Goal: Task Accomplishment & Management: Manage account settings

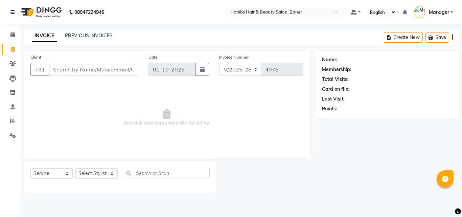
select select "5356"
select select "service"
click at [96, 173] on select "Select Stylist Admin Manager [PERSON_NAME] [PERSON_NAME] Ram [PERSON_NAME] [PER…" at bounding box center [96, 173] width 42 height 10
select select "67829"
click at [75, 168] on select "Select Stylist Admin Manager [PERSON_NAME] [PERSON_NAME] Ram [PERSON_NAME] [PER…" at bounding box center [96, 173] width 42 height 10
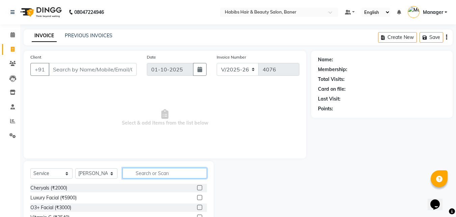
click at [146, 177] on input "text" at bounding box center [165, 173] width 84 height 10
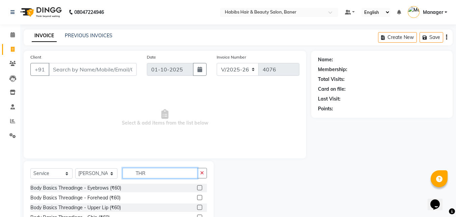
type input "THR"
click at [197, 188] on label at bounding box center [199, 187] width 5 height 5
click at [197, 188] on input "checkbox" at bounding box center [199, 187] width 4 height 4
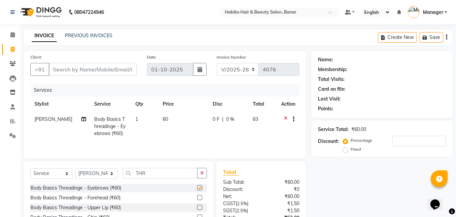
checkbox input "false"
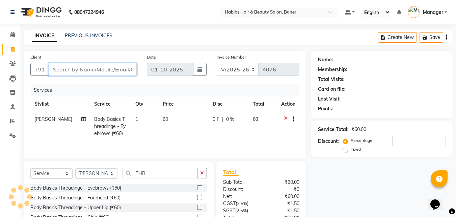
click at [126, 70] on input "Client" at bounding box center [93, 69] width 88 height 13
click at [285, 118] on icon at bounding box center [286, 120] width 4 height 8
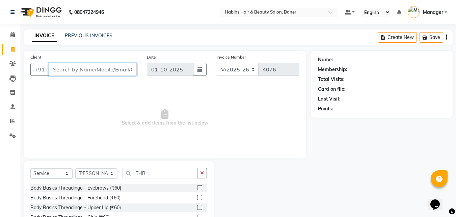
click at [100, 69] on input "Client" at bounding box center [93, 69] width 88 height 13
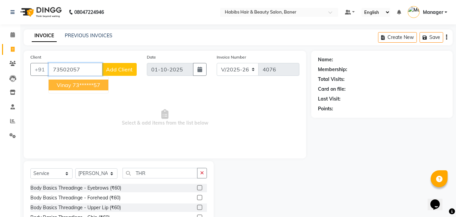
click at [97, 86] on ngb-highlight "73******57" at bounding box center [87, 84] width 28 height 7
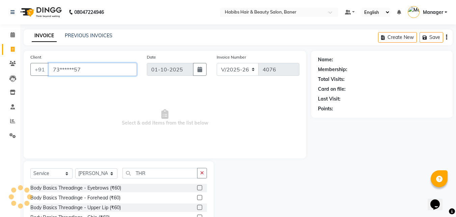
type input "73******57"
select select "1: Object"
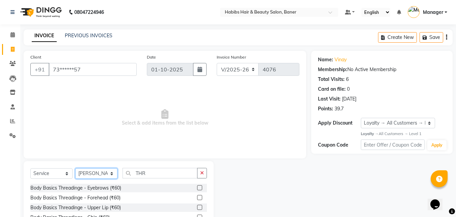
click at [78, 173] on select "Select Stylist Admin Manager [PERSON_NAME] [PERSON_NAME] Ram [PERSON_NAME] [PER…" at bounding box center [96, 173] width 42 height 10
select select "88113"
click at [75, 168] on select "Select Stylist Admin Manager [PERSON_NAME] [PERSON_NAME] Ram [PERSON_NAME] [PER…" at bounding box center [96, 173] width 42 height 10
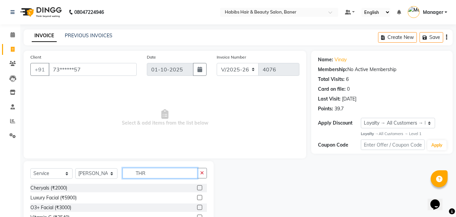
click at [178, 169] on input "THR" at bounding box center [160, 173] width 75 height 10
type input "T"
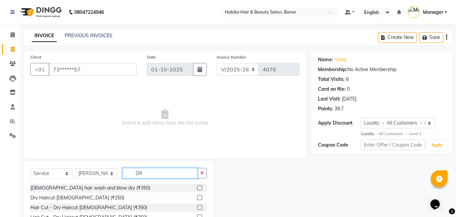
type input "DR"
click at [197, 196] on label at bounding box center [199, 197] width 5 height 5
click at [197, 196] on input "checkbox" at bounding box center [199, 197] width 4 height 4
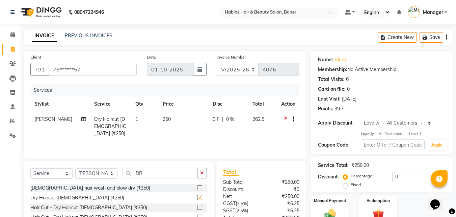
checkbox input "false"
drag, startPoint x: 211, startPoint y: 132, endPoint x: 215, endPoint y: 129, distance: 4.8
click at [211, 132] on td "0 F | 0 %" at bounding box center [229, 125] width 40 height 29
select select "88113"
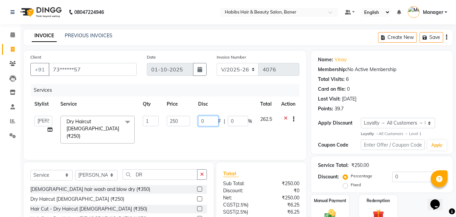
click at [208, 117] on input "0" at bounding box center [208, 121] width 20 height 10
type input "11"
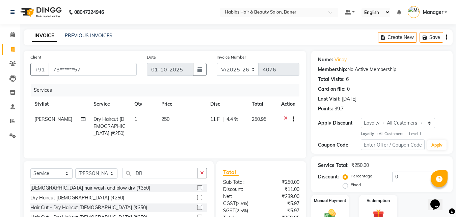
click at [209, 145] on div "Services Stylist Service Qty Price Disc Total Action Pratik Bhad Dry Haircut Ma…" at bounding box center [164, 118] width 269 height 68
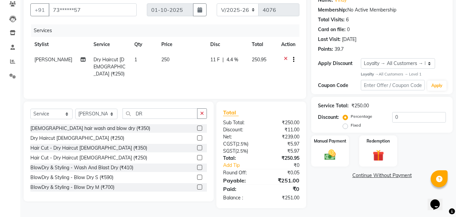
scroll to position [61, 0]
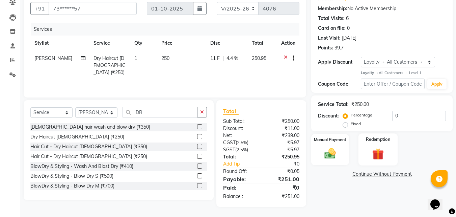
drag, startPoint x: 325, startPoint y: 146, endPoint x: 371, endPoint y: 145, distance: 46.0
click at [325, 147] on img at bounding box center [330, 153] width 18 height 13
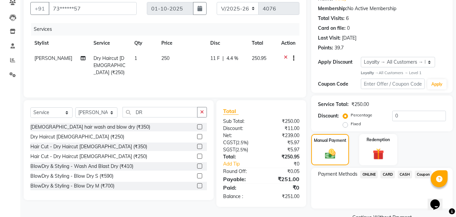
click at [407, 174] on span "CASH" at bounding box center [405, 174] width 15 height 8
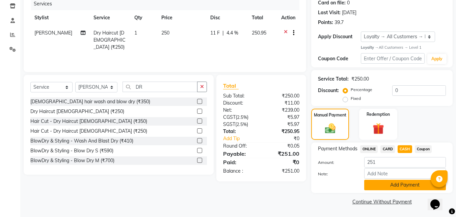
click at [426, 187] on button "Add Payment" at bounding box center [406, 184] width 82 height 10
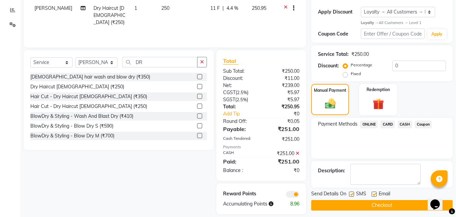
scroll to position [118, 0]
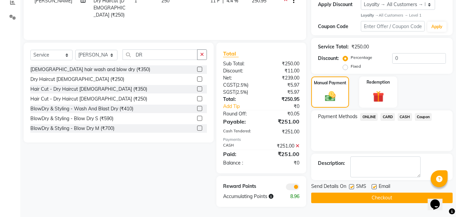
click at [377, 197] on button "Checkout" at bounding box center [383, 197] width 142 height 10
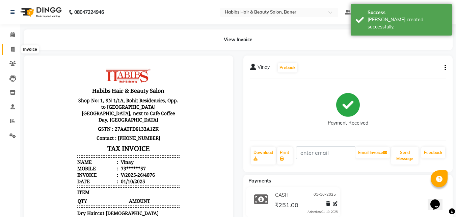
click at [15, 50] on span at bounding box center [13, 50] width 12 height 8
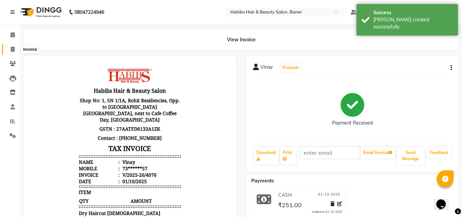
select select "5356"
select select "service"
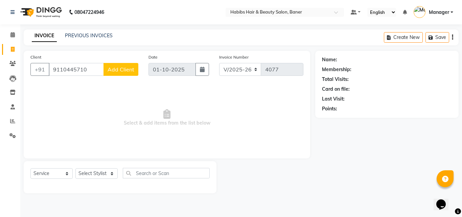
type input "9110445710"
click at [128, 71] on span "Add Client" at bounding box center [120, 69] width 27 height 7
select select "22"
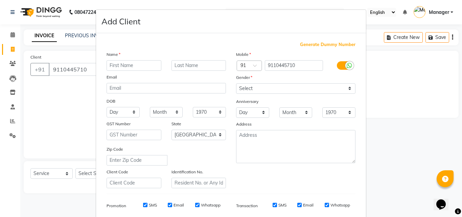
click at [121, 64] on input "text" at bounding box center [133, 65] width 55 height 10
type input "SNEHA"
click at [240, 88] on select "Select Male Female Other Prefer Not To Say" at bounding box center [295, 88] width 119 height 10
select select "female"
click at [236, 83] on select "Select Male Female Other Prefer Not To Say" at bounding box center [295, 88] width 119 height 10
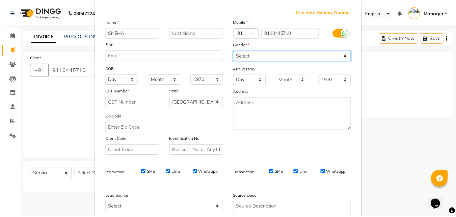
scroll to position [95, 0]
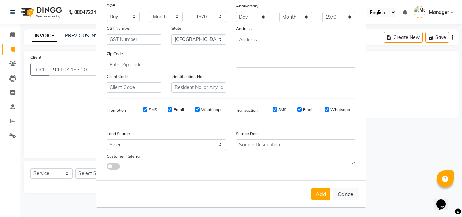
click at [318, 200] on div "Add Cancel" at bounding box center [231, 193] width 270 height 27
click at [319, 199] on button "Add" at bounding box center [320, 194] width 19 height 12
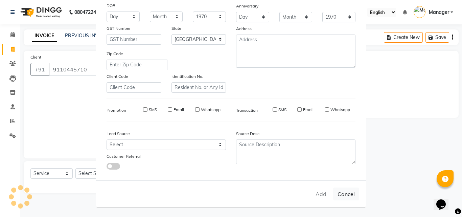
type input "91******10"
select select
select select "null"
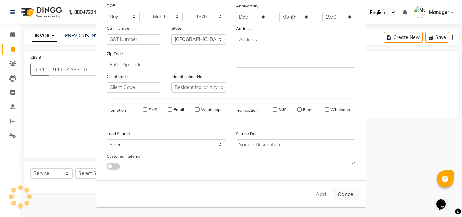
select select
checkbox input "false"
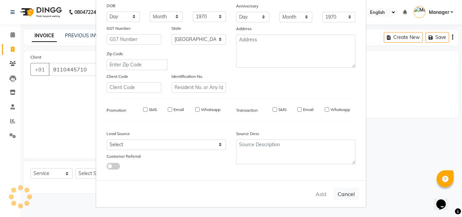
checkbox input "false"
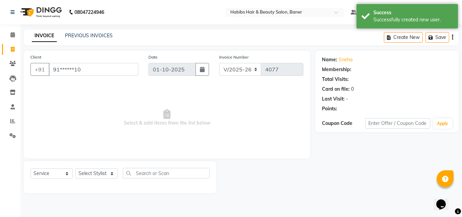
select select "1: Object"
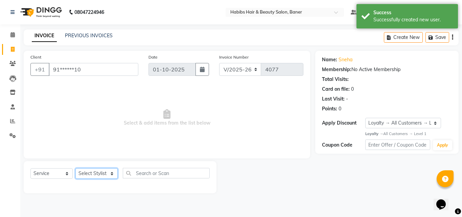
click at [98, 172] on select "Select Stylist Admin Manager [PERSON_NAME] [PERSON_NAME] Ram [PERSON_NAME] [PER…" at bounding box center [96, 173] width 42 height 10
select select "67829"
click at [75, 168] on select "Select Stylist Admin Manager [PERSON_NAME] [PERSON_NAME] Ram [PERSON_NAME] [PER…" at bounding box center [96, 173] width 42 height 10
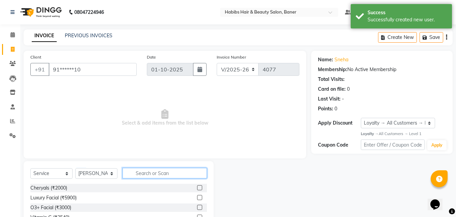
click at [154, 170] on input "text" at bounding box center [165, 173] width 84 height 10
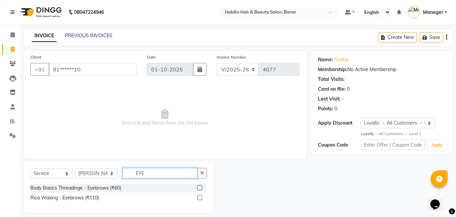
type input "EYE"
click at [200, 186] on label at bounding box center [199, 187] width 5 height 5
click at [200, 186] on input "checkbox" at bounding box center [199, 187] width 4 height 4
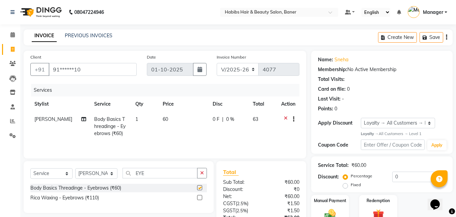
checkbox input "false"
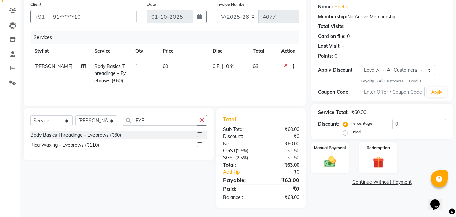
scroll to position [54, 0]
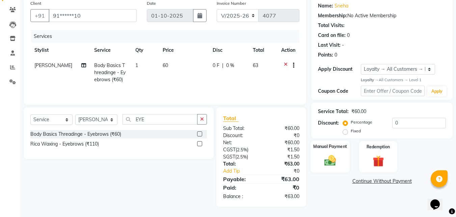
click at [324, 159] on img at bounding box center [330, 161] width 19 height 14
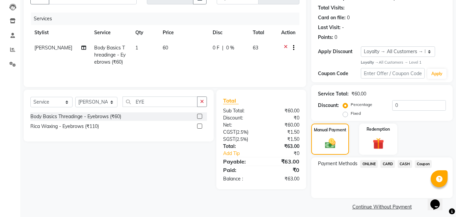
scroll to position [76, 0]
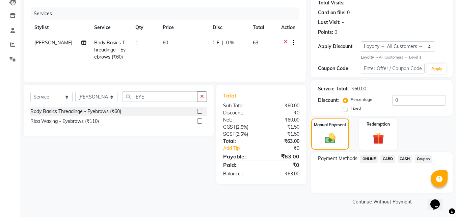
click at [374, 158] on span "ONLINE" at bounding box center [369, 159] width 18 height 8
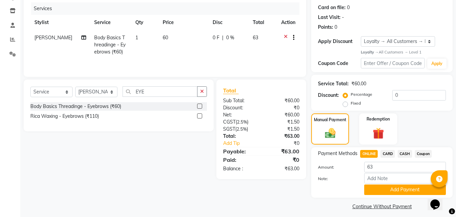
scroll to position [86, 0]
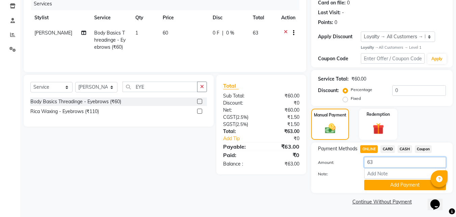
click at [380, 161] on input "63" at bounding box center [406, 162] width 82 height 10
click at [388, 181] on button "Add Payment" at bounding box center [406, 184] width 82 height 10
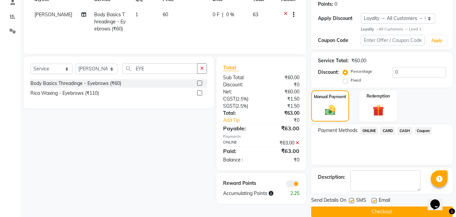
scroll to position [115, 0]
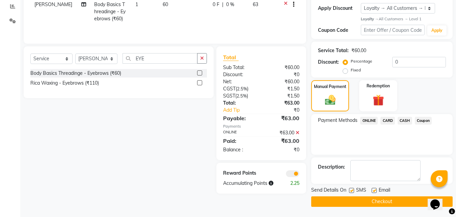
click at [375, 190] on label at bounding box center [374, 190] width 5 height 5
click at [375, 190] on input "checkbox" at bounding box center [374, 190] width 4 height 4
checkbox input "false"
click at [351, 189] on label at bounding box center [351, 190] width 5 height 5
click at [351, 189] on input "checkbox" at bounding box center [351, 190] width 4 height 4
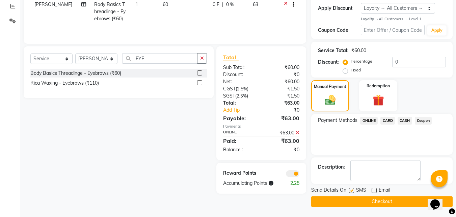
checkbox input "false"
click at [375, 202] on button "Checkout" at bounding box center [383, 201] width 142 height 10
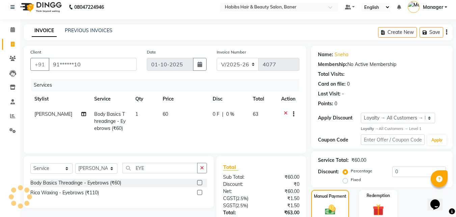
scroll to position [0, 0]
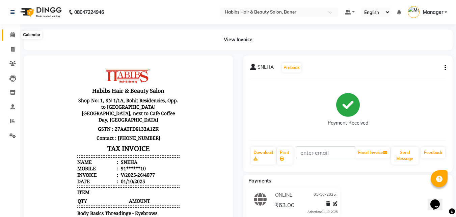
click at [17, 35] on span at bounding box center [13, 35] width 12 height 8
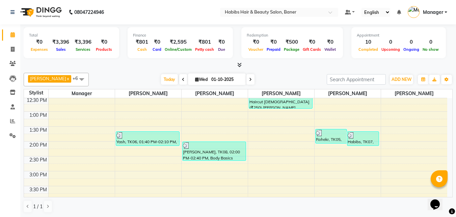
scroll to position [169, 0]
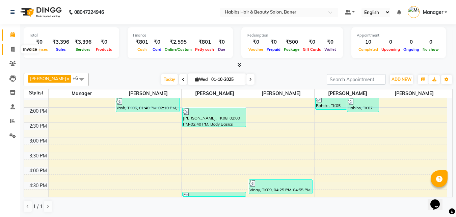
click at [11, 49] on icon at bounding box center [13, 49] width 4 height 5
select select "5356"
select select "service"
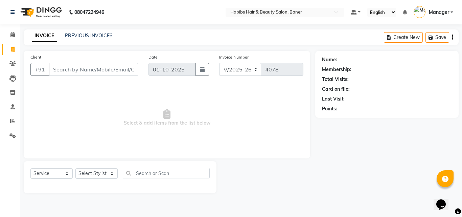
click at [453, 38] on div "Create New Save" at bounding box center [420, 37] width 75 height 16
click at [453, 35] on div "Create New Save" at bounding box center [420, 37] width 75 height 16
click at [450, 36] on div "Create New Save" at bounding box center [420, 37] width 75 height 16
click at [452, 37] on icon "button" at bounding box center [451, 37] width 1 height 0
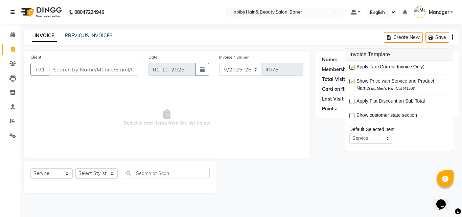
drag, startPoint x: 243, startPoint y: 97, endPoint x: 63, endPoint y: 81, distance: 180.2
click at [241, 98] on span "Select & add items from the list below" at bounding box center [166, 118] width 273 height 68
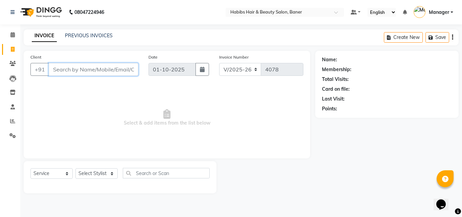
click at [88, 68] on input "Client" at bounding box center [94, 69] width 90 height 13
drag, startPoint x: 94, startPoint y: 70, endPoint x: 461, endPoint y: 100, distance: 368.1
click at [43, 71] on div "+91 7447600767 Add Client" at bounding box center [84, 69] width 108 height 13
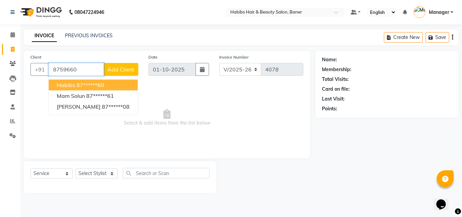
click at [117, 84] on button "Habibs 87******60" at bounding box center [93, 84] width 89 height 11
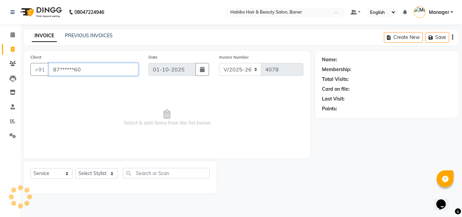
type input "87******60"
select select "1: Object"
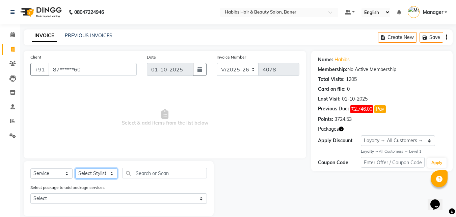
click at [99, 172] on select "Select Stylist Admin Manager [PERSON_NAME] [PERSON_NAME] Ram [PERSON_NAME] [PER…" at bounding box center [96, 173] width 42 height 10
select select "91427"
click at [75, 168] on select "Select Stylist Admin Manager [PERSON_NAME] [PERSON_NAME] Ram [PERSON_NAME] [PER…" at bounding box center [96, 173] width 42 height 10
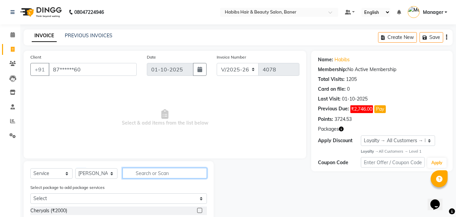
click at [140, 172] on input "text" at bounding box center [165, 173] width 84 height 10
type input "UT"
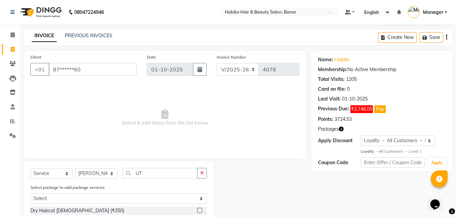
click at [197, 211] on label at bounding box center [199, 209] width 5 height 5
click at [197, 211] on input "checkbox" at bounding box center [199, 210] width 4 height 4
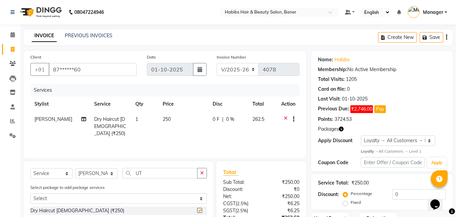
checkbox input "false"
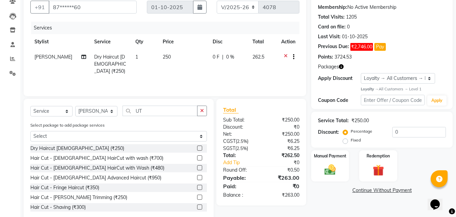
scroll to position [77, 0]
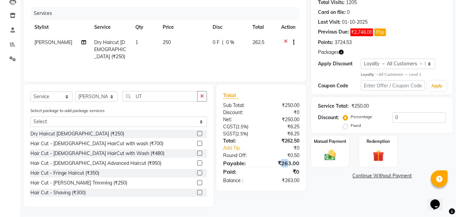
drag, startPoint x: 284, startPoint y: 162, endPoint x: 290, endPoint y: 162, distance: 6.4
click at [290, 162] on div "₹263.00" at bounding box center [283, 163] width 43 height 8
click at [326, 176] on link "Continue Without Payment" at bounding box center [382, 175] width 139 height 7
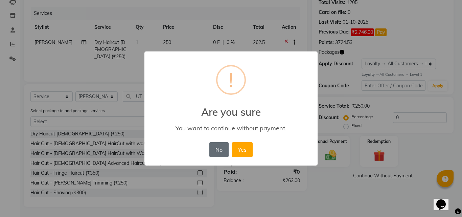
click at [220, 147] on button "No" at bounding box center [218, 149] width 19 height 15
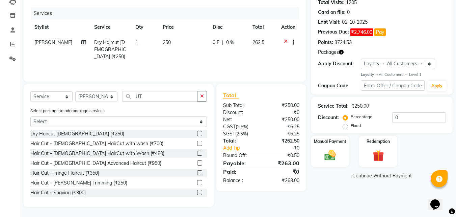
scroll to position [0, 0]
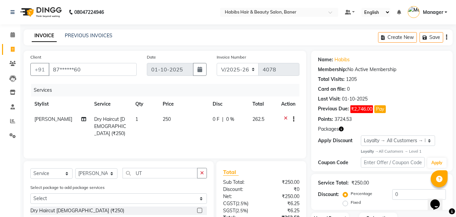
click at [446, 38] on icon "button" at bounding box center [446, 37] width 1 height 0
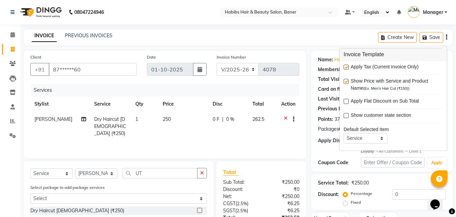
click at [346, 67] on label at bounding box center [346, 67] width 5 height 5
click at [346, 67] on input "checkbox" at bounding box center [346, 67] width 4 height 4
checkbox input "false"
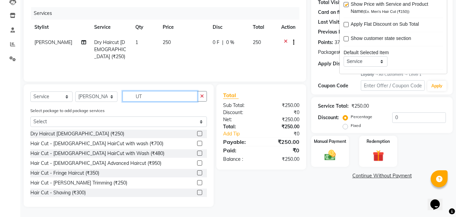
drag, startPoint x: 154, startPoint y: 96, endPoint x: 128, endPoint y: 98, distance: 26.8
click at [128, 98] on input "UT" at bounding box center [160, 96] width 75 height 10
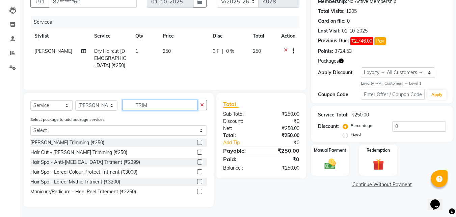
scroll to position [51, 0]
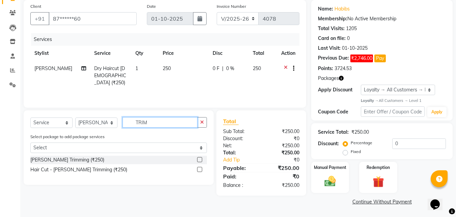
type input "TRIM"
click at [198, 158] on label at bounding box center [199, 159] width 5 height 5
click at [198, 158] on input "checkbox" at bounding box center [199, 159] width 4 height 4
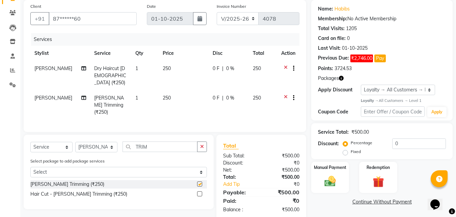
checkbox input "false"
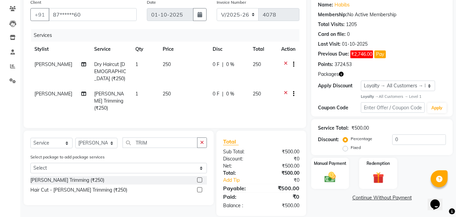
scroll to position [0, 0]
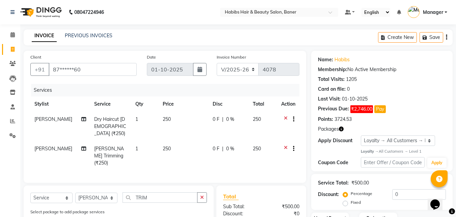
click at [447, 37] on icon "button" at bounding box center [446, 37] width 1 height 0
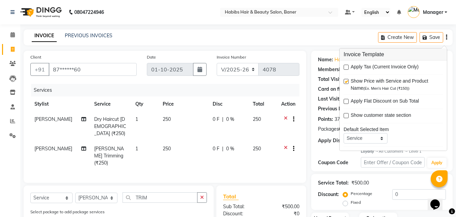
click at [346, 70] on div at bounding box center [346, 68] width 4 height 7
click at [346, 68] on label at bounding box center [346, 67] width 5 height 5
click at [346, 68] on input "checkbox" at bounding box center [346, 67] width 4 height 4
checkbox input "true"
click at [348, 52] on h3 "Invoice Template" at bounding box center [393, 54] width 107 height 12
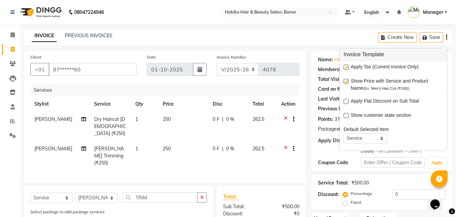
scroll to position [69, 0]
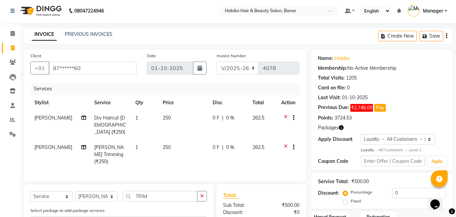
scroll to position [0, 0]
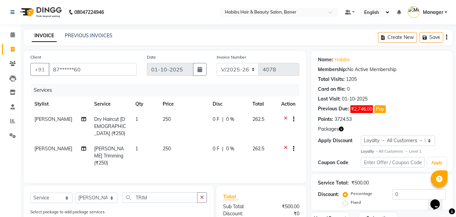
click at [254, 118] on span "262.5" at bounding box center [259, 119] width 12 height 6
select select "91427"
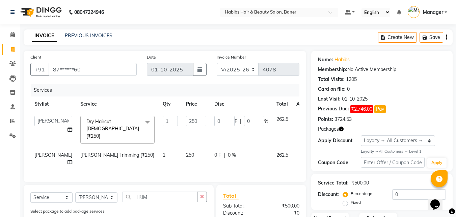
click at [277, 121] on span "262.5" at bounding box center [283, 119] width 12 height 6
drag, startPoint x: 260, startPoint y: 120, endPoint x: 271, endPoint y: 120, distance: 10.5
click at [277, 120] on span "262.5" at bounding box center [283, 119] width 12 height 6
drag, startPoint x: 229, startPoint y: 121, endPoint x: 238, endPoint y: 119, distance: 8.9
click at [244, 119] on input "0" at bounding box center [254, 121] width 20 height 10
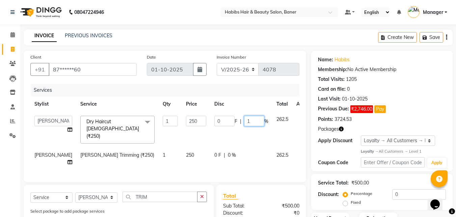
type input "11"
click at [238, 92] on div "Services" at bounding box center [168, 90] width 274 height 13
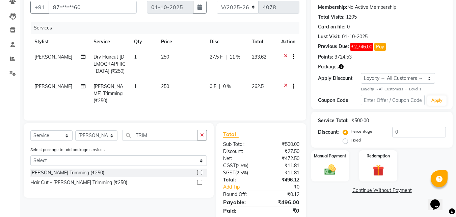
scroll to position [76, 0]
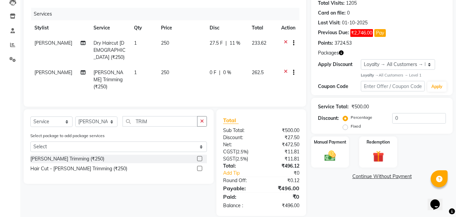
click at [214, 43] on span "27.5 F" at bounding box center [216, 43] width 13 height 7
select select "91427"
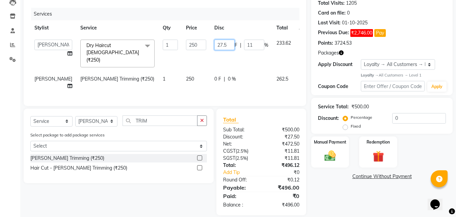
drag, startPoint x: 212, startPoint y: 44, endPoint x: 279, endPoint y: 58, distance: 68.6
click at [210, 44] on td "27.5 F | 11 %" at bounding box center [241, 53] width 62 height 36
type input "11"
click at [194, 14] on div "Services" at bounding box center [168, 14] width 274 height 13
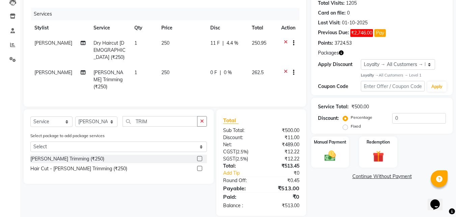
click at [227, 44] on span "4.4 %" at bounding box center [233, 43] width 12 height 7
select select "91427"
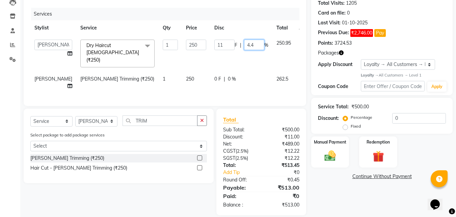
drag, startPoint x: 229, startPoint y: 46, endPoint x: 242, endPoint y: 47, distance: 12.9
click at [244, 47] on input "4.4" at bounding box center [254, 45] width 20 height 10
type input "0"
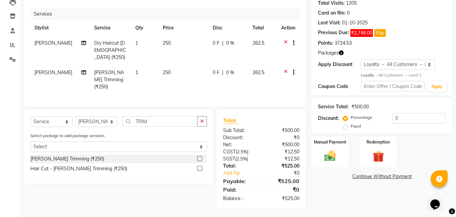
scroll to position [69, 0]
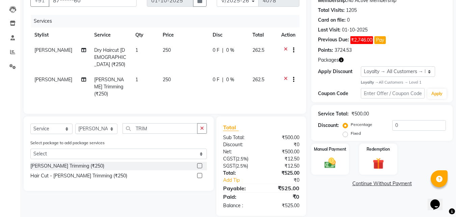
click at [287, 48] on icon at bounding box center [286, 51] width 4 height 8
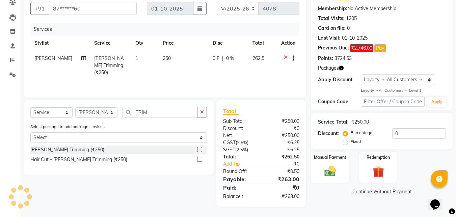
click at [284, 55] on icon at bounding box center [286, 59] width 4 height 8
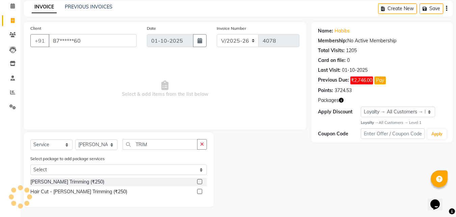
scroll to position [29, 0]
drag, startPoint x: 168, startPoint y: 140, endPoint x: 111, endPoint y: 140, distance: 56.8
click at [115, 147] on div "Select Service Product Membership Package Voucher Prepaid Gift Card Select Styl…" at bounding box center [118, 147] width 177 height 16
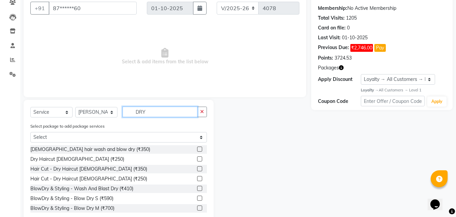
scroll to position [77, 0]
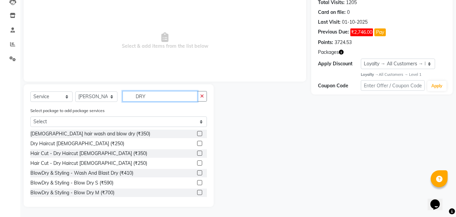
type input "DRY"
click at [192, 151] on div "Hair Cut - Dry Haircut [DEMOGRAPHIC_DATA] (₹350)" at bounding box center [118, 153] width 177 height 8
click at [197, 151] on label at bounding box center [199, 152] width 5 height 5
click at [197, 151] on input "checkbox" at bounding box center [199, 153] width 4 height 4
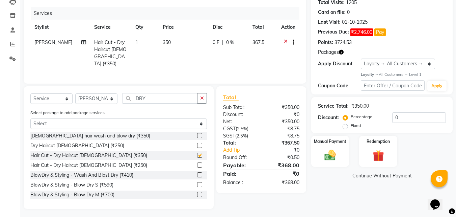
checkbox input "false"
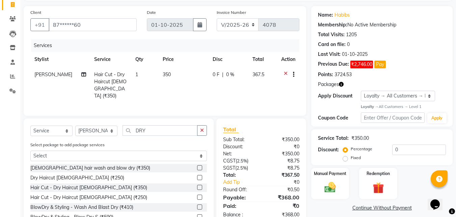
scroll to position [68, 0]
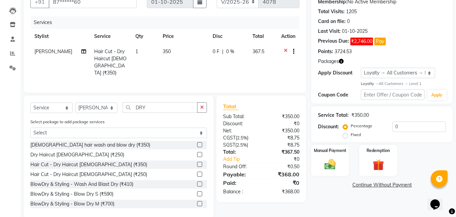
click at [213, 53] on span "0 F" at bounding box center [216, 51] width 7 height 7
select select "91427"
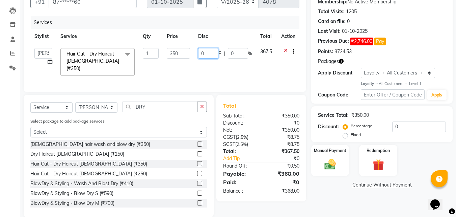
drag, startPoint x: 198, startPoint y: 53, endPoint x: 214, endPoint y: 57, distance: 16.2
click at [214, 57] on input "0" at bounding box center [208, 53] width 20 height 10
type input "16"
click at [214, 30] on th "Disc" at bounding box center [225, 36] width 62 height 15
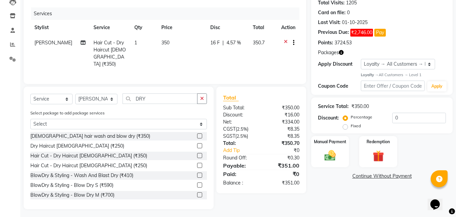
scroll to position [77, 0]
click at [210, 42] on span "16 F" at bounding box center [214, 42] width 9 height 7
select select "91427"
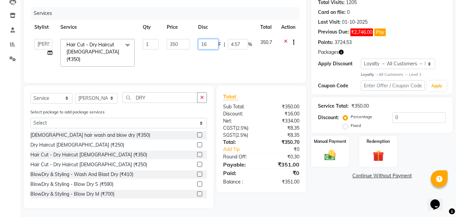
drag, startPoint x: 208, startPoint y: 46, endPoint x: 272, endPoint y: 46, distance: 64.2
click at [231, 44] on div "16 F | 4.57 %" at bounding box center [225, 44] width 54 height 10
type input "16.5"
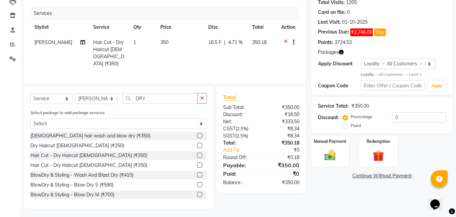
click at [237, 16] on div "Services" at bounding box center [168, 13] width 274 height 13
click at [238, 55] on td "16.5 F | 4.71 %" at bounding box center [226, 53] width 44 height 36
select select "91427"
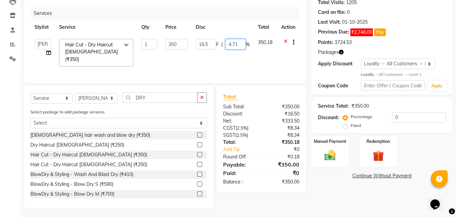
drag, startPoint x: 228, startPoint y: 43, endPoint x: 267, endPoint y: 50, distance: 39.7
click at [267, 50] on tr "Admin Manager Pooja Singh Pratik Bhad Ram Rohan Sonawane Swapnali Swapnil Hair …" at bounding box center [164, 53] width 269 height 36
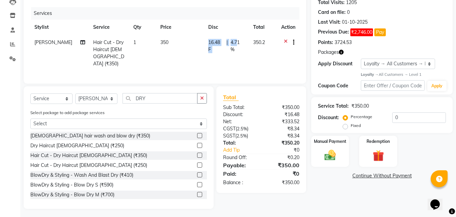
drag, startPoint x: 198, startPoint y: 44, endPoint x: 251, endPoint y: 47, distance: 53.8
click at [231, 16] on div "Services" at bounding box center [168, 13] width 274 height 13
click at [210, 40] on span "16.48 F" at bounding box center [216, 46] width 16 height 14
select select "91427"
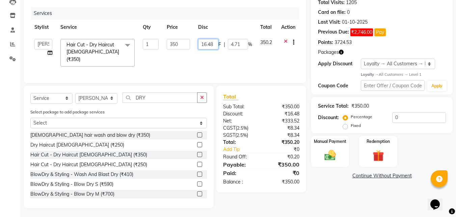
drag, startPoint x: 198, startPoint y: 47, endPoint x: 221, endPoint y: 48, distance: 23.4
click at [221, 48] on div "16.48 F | 4.71 %" at bounding box center [225, 44] width 54 height 10
type input "0"
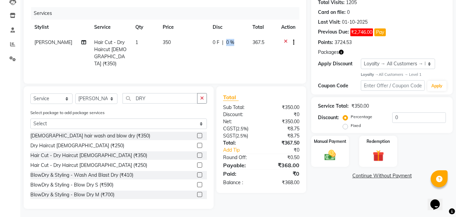
drag, startPoint x: 240, startPoint y: 43, endPoint x: 222, endPoint y: 44, distance: 17.2
click at [235, 52] on td "0 F | 0 %" at bounding box center [229, 53] width 40 height 36
select select "91427"
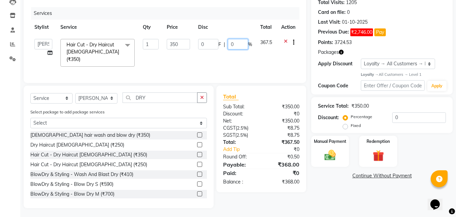
drag, startPoint x: 231, startPoint y: 42, endPoint x: 238, endPoint y: 45, distance: 8.0
click at [238, 45] on input "0" at bounding box center [238, 44] width 20 height 10
type input "5"
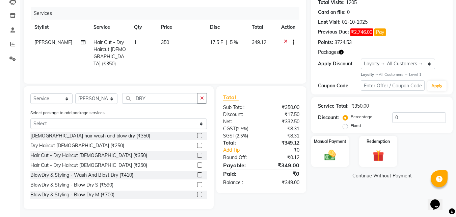
click at [238, 38] on td "17.5 F | 5 %" at bounding box center [227, 53] width 42 height 36
select select "91427"
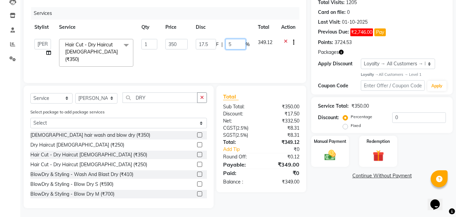
drag, startPoint x: 226, startPoint y: 41, endPoint x: 360, endPoint y: 91, distance: 142.5
click at [240, 45] on input "5" at bounding box center [236, 44] width 20 height 10
type input "4.9"
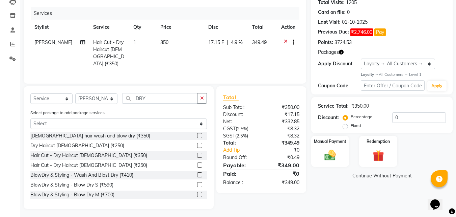
click at [244, 17] on div "Services" at bounding box center [168, 13] width 274 height 13
click at [231, 42] on span "4.9 %" at bounding box center [237, 42] width 12 height 7
select select "91427"
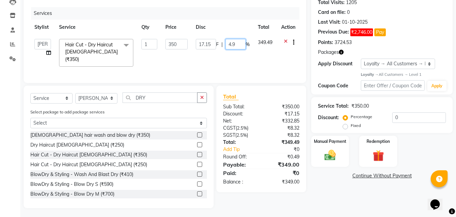
drag, startPoint x: 232, startPoint y: 44, endPoint x: 236, endPoint y: 45, distance: 3.8
click at [236, 45] on input "4.9" at bounding box center [236, 44] width 20 height 10
type input "4.8"
click at [243, 18] on div "Services" at bounding box center [168, 13] width 274 height 13
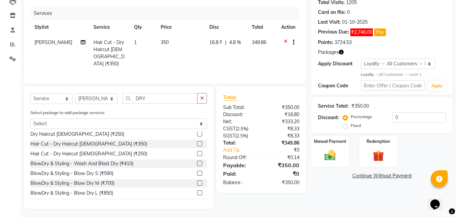
scroll to position [0, 0]
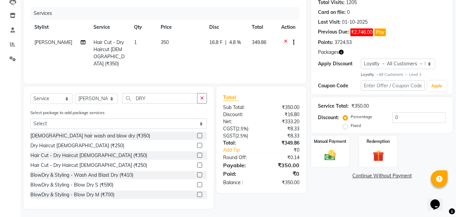
click at [197, 143] on label at bounding box center [199, 145] width 5 height 5
click at [197, 143] on input "checkbox" at bounding box center [199, 145] width 4 height 4
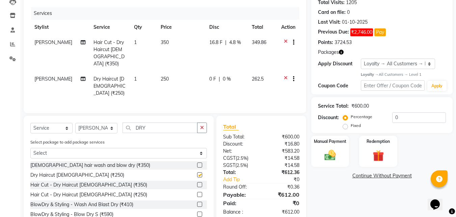
checkbox input "false"
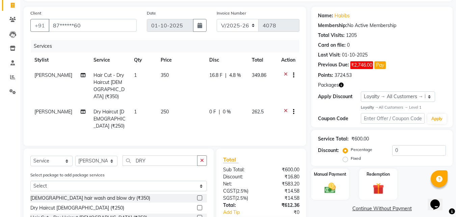
scroll to position [43, 0]
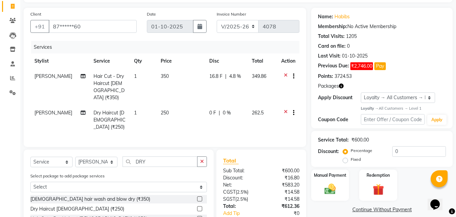
click at [223, 105] on td "0 F | 0 %" at bounding box center [226, 119] width 43 height 29
select select "91427"
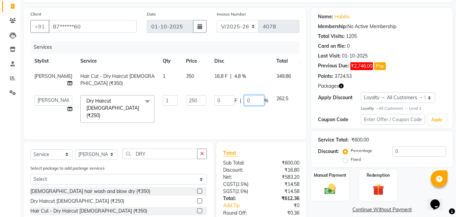
drag, startPoint x: 229, startPoint y: 100, endPoint x: 237, endPoint y: 100, distance: 7.8
click at [244, 100] on input "0" at bounding box center [254, 100] width 20 height 10
type input "5"
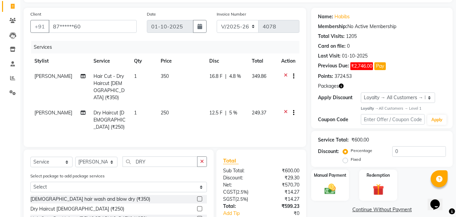
click at [238, 52] on div "Services" at bounding box center [168, 47] width 274 height 13
click at [230, 109] on span "5 %" at bounding box center [233, 112] width 8 height 7
select select "91427"
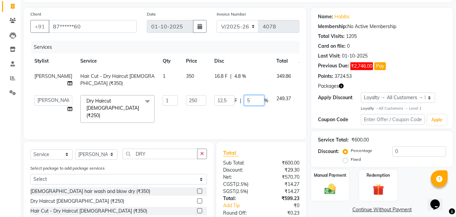
drag, startPoint x: 226, startPoint y: 100, endPoint x: 321, endPoint y: 115, distance: 96.5
click at [247, 102] on div "12.5 F | 5 %" at bounding box center [242, 100] width 54 height 10
type input "4.8"
click at [221, 46] on div "Services" at bounding box center [168, 47] width 274 height 13
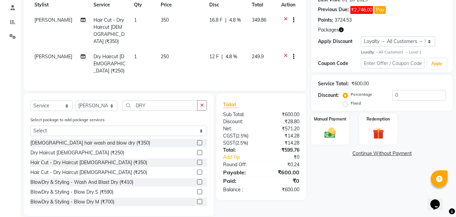
scroll to position [0, 0]
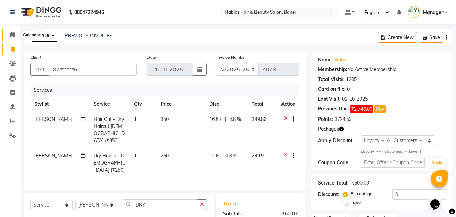
click at [13, 35] on icon at bounding box center [12, 34] width 4 height 5
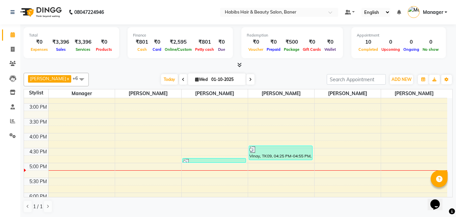
scroll to position [236, 0]
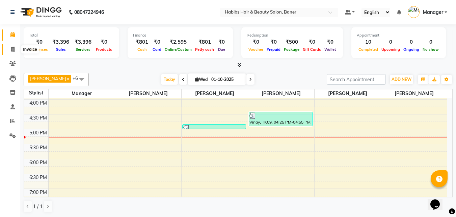
click at [14, 48] on icon at bounding box center [13, 49] width 4 height 5
select select "5356"
select select "service"
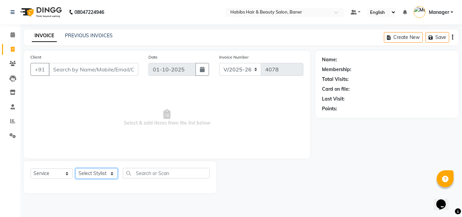
click at [90, 170] on select "Select Stylist Admin Manager [PERSON_NAME] [PERSON_NAME] Ram [PERSON_NAME] [PER…" at bounding box center [96, 173] width 42 height 10
select select "91427"
click at [75, 168] on select "Select Stylist Admin Manager [PERSON_NAME] [PERSON_NAME] Ram [PERSON_NAME] [PER…" at bounding box center [96, 173] width 42 height 10
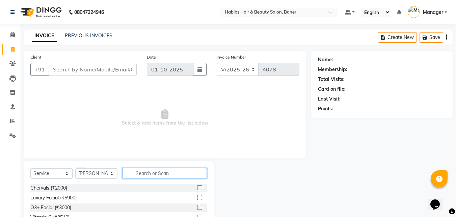
drag, startPoint x: 147, startPoint y: 171, endPoint x: 159, endPoint y: 163, distance: 14.1
click at [148, 171] on input "text" at bounding box center [165, 173] width 84 height 10
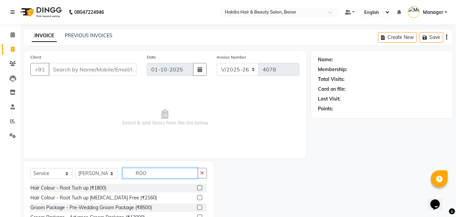
type input "ROO"
click at [199, 197] on label at bounding box center [199, 197] width 5 height 5
click at [199, 197] on input "checkbox" at bounding box center [199, 197] width 4 height 4
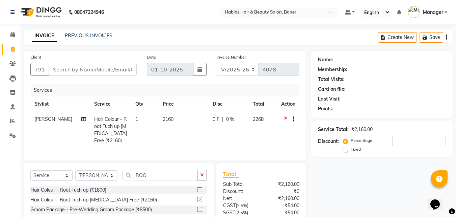
checkbox input "false"
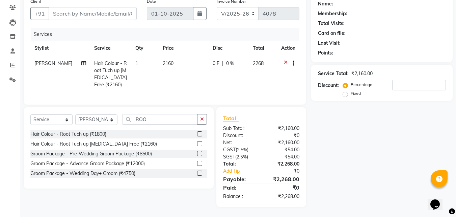
scroll to position [61, 0]
click at [226, 60] on span "0 %" at bounding box center [230, 63] width 8 height 7
select select "91427"
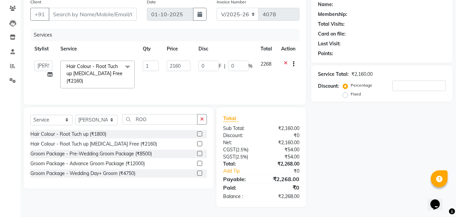
scroll to position [0, 0]
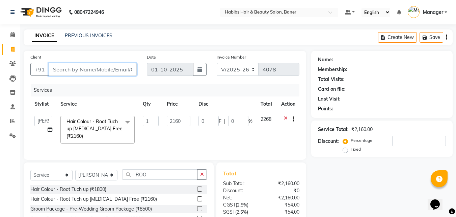
click at [104, 70] on input "Client" at bounding box center [93, 69] width 88 height 13
type input "8"
type input "0"
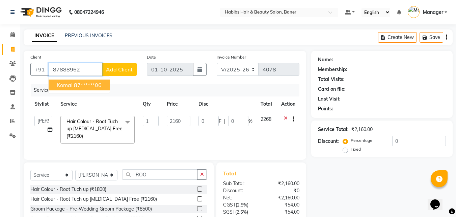
click at [96, 84] on ngb-highlight "87******06" at bounding box center [88, 84] width 28 height 7
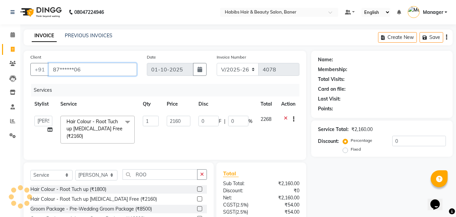
type input "87******06"
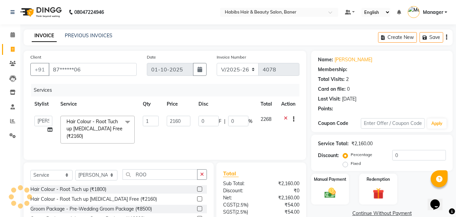
type input "432"
type input "20"
select select "2: Object"
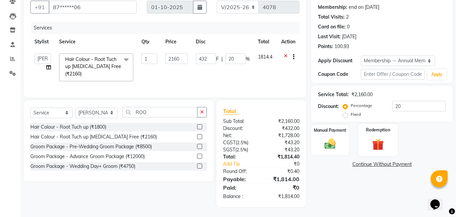
scroll to position [67, 0]
click at [288, 53] on div at bounding box center [291, 57] width 7 height 8
click at [287, 53] on icon at bounding box center [286, 57] width 4 height 8
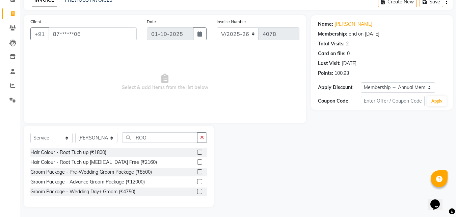
scroll to position [2, 0]
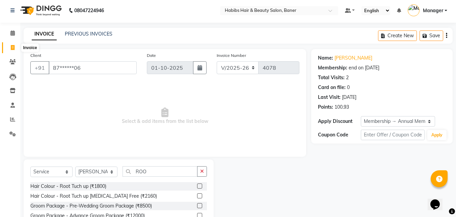
click at [12, 47] on icon at bounding box center [13, 47] width 4 height 5
select select "service"
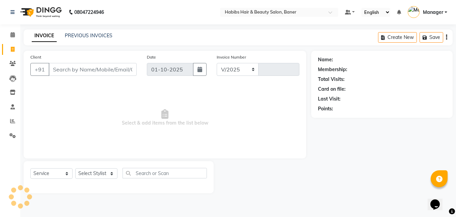
select select "5356"
type input "4078"
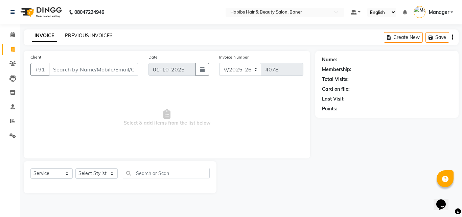
click at [92, 36] on link "PREVIOUS INVOICES" at bounding box center [89, 35] width 48 height 6
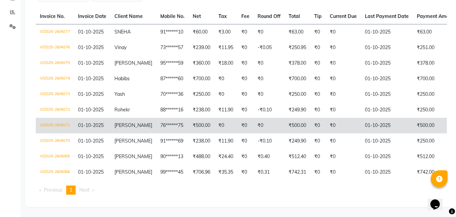
scroll to position [114, 0]
click at [57, 118] on td "V/2025-26/4071" at bounding box center [55, 126] width 38 height 16
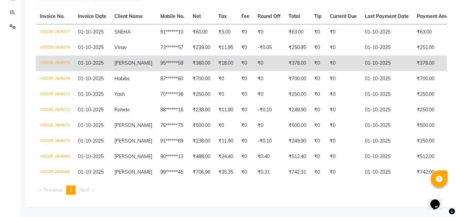
scroll to position [46, 0]
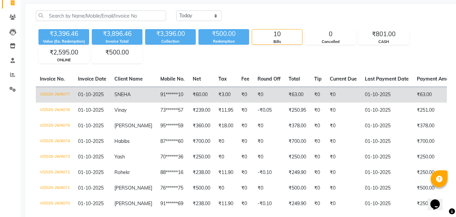
click at [59, 94] on td "V/2025-26/4077" at bounding box center [55, 94] width 38 height 16
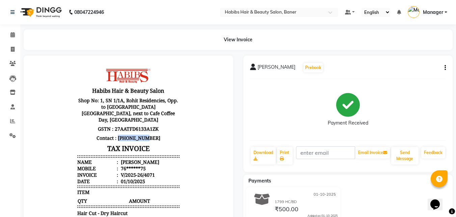
drag, startPoint x: 121, startPoint y: 137, endPoint x: 154, endPoint y: 136, distance: 32.4
click at [154, 136] on p "Contact : [PHONE_NUMBER]" at bounding box center [128, 137] width 102 height 9
copy p "8759660660"
drag, startPoint x: 13, startPoint y: 46, endPoint x: 15, endPoint y: 41, distance: 5.7
click at [13, 47] on icon at bounding box center [13, 49] width 4 height 5
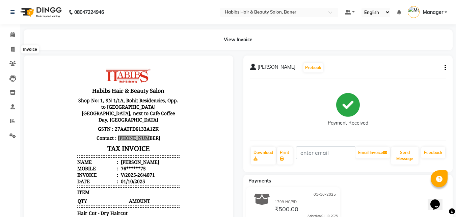
select select "5356"
select select "service"
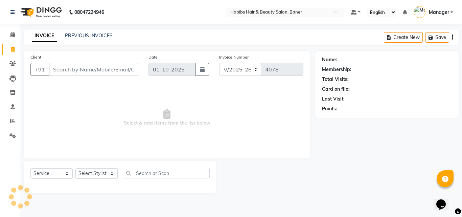
click at [82, 75] on input "Client" at bounding box center [94, 69] width 90 height 13
type input "8759660660"
select select "1: Object"
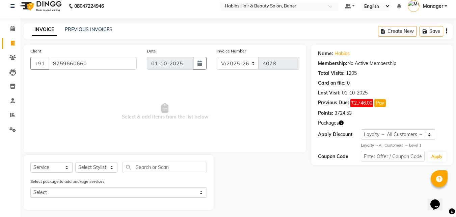
scroll to position [9, 0]
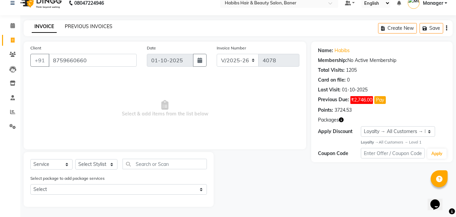
click at [88, 26] on link "PREVIOUS INVOICES" at bounding box center [89, 26] width 48 height 6
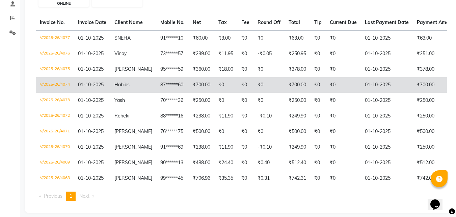
scroll to position [114, 0]
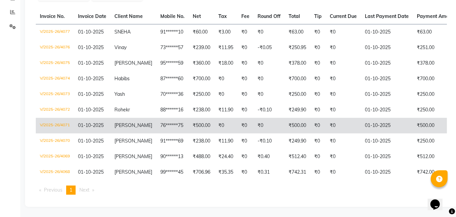
click at [113, 118] on td "[PERSON_NAME]" at bounding box center [133, 126] width 46 height 16
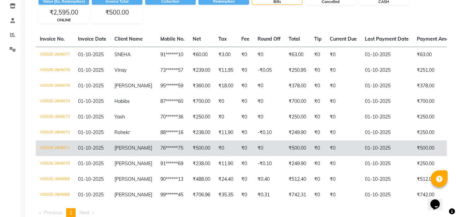
scroll to position [46, 0]
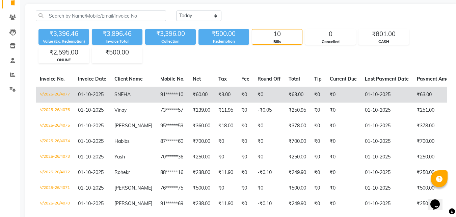
click at [67, 94] on td "V/2025-26/4077" at bounding box center [55, 94] width 38 height 16
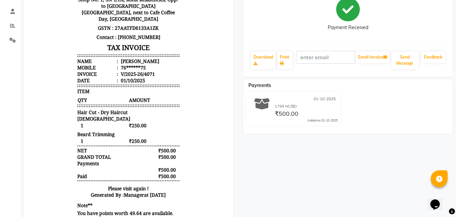
scroll to position [101, 0]
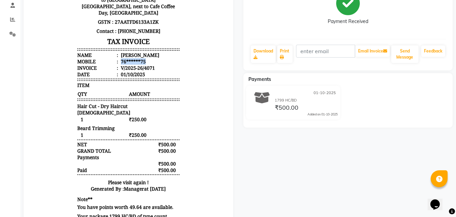
drag, startPoint x: 116, startPoint y: 62, endPoint x: 150, endPoint y: 64, distance: 34.5
click at [150, 64] on li "Mobile : 76******75" at bounding box center [128, 61] width 102 height 6
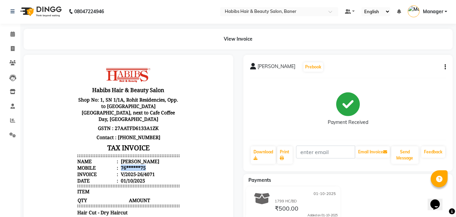
scroll to position [0, 0]
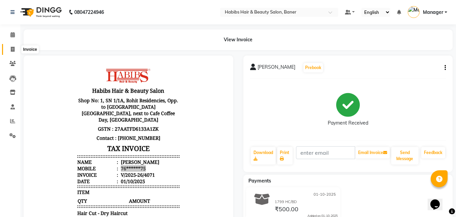
drag, startPoint x: 10, startPoint y: 50, endPoint x: 28, endPoint y: 52, distance: 17.6
click at [11, 50] on icon at bounding box center [13, 49] width 4 height 5
select select "service"
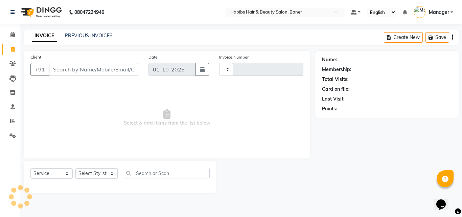
type input "4078"
select select "5356"
click at [82, 67] on input "Client" at bounding box center [94, 69] width 90 height 13
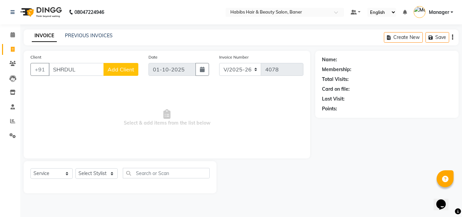
click at [61, 69] on input "SHRDUL" at bounding box center [76, 69] width 55 height 13
type input "SHARDUL"
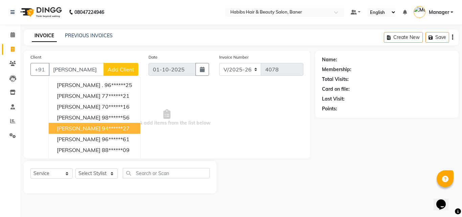
drag, startPoint x: 91, startPoint y: 69, endPoint x: 54, endPoint y: 68, distance: 37.2
click at [54, 68] on input "SHARDUL" at bounding box center [76, 69] width 55 height 13
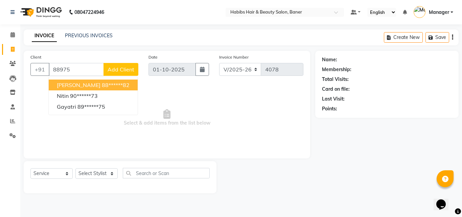
click at [108, 81] on ngb-highlight "88******82" at bounding box center [116, 84] width 28 height 7
type input "88******82"
select select "2: Object"
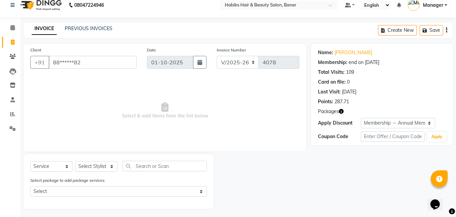
scroll to position [9, 0]
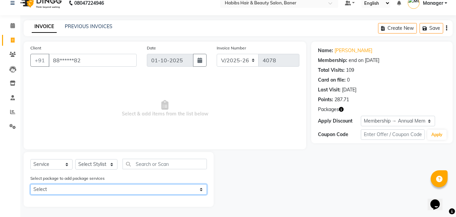
click at [57, 188] on select "Select Scalp Therpy 5+2 Pkg" at bounding box center [118, 189] width 177 height 10
select select "1: Object"
click at [30, 184] on select "Select Scalp Therpy 5+2 Pkg" at bounding box center [118, 189] width 177 height 10
click at [111, 192] on select "Select Scalp Therpy 5+2 Pkg" at bounding box center [118, 189] width 177 height 10
click at [30, 184] on select "Select Scalp Therpy 5+2 Pkg" at bounding box center [118, 189] width 177 height 10
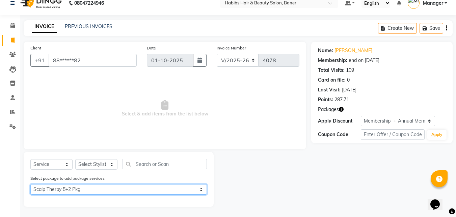
scroll to position [0, 0]
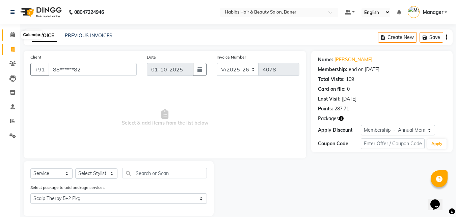
click at [15, 35] on icon at bounding box center [12, 34] width 4 height 5
click at [12, 33] on icon at bounding box center [12, 34] width 4 height 5
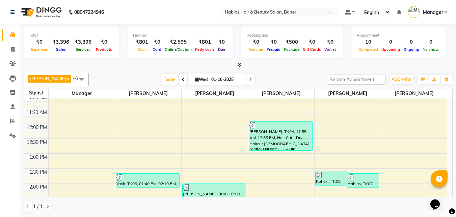
scroll to position [101, 0]
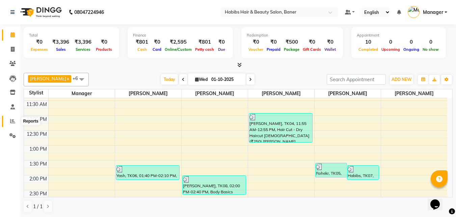
click at [13, 121] on icon at bounding box center [12, 120] width 5 height 5
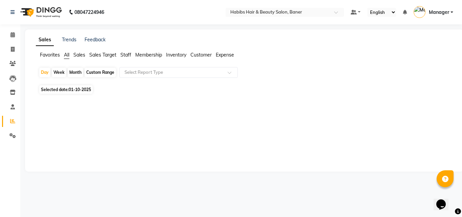
click at [76, 72] on div "Month" at bounding box center [76, 72] width 16 height 9
select select "10"
select select "2025"
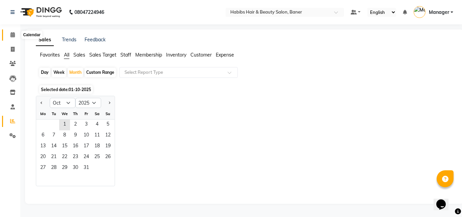
click at [12, 34] on icon at bounding box center [12, 34] width 4 height 5
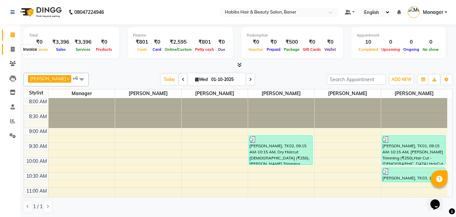
click at [9, 51] on span at bounding box center [13, 50] width 12 height 8
select select "5356"
select select "service"
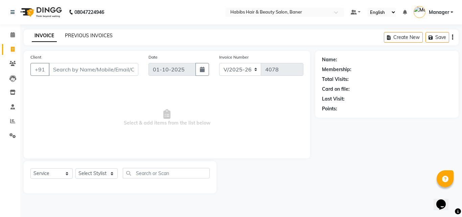
click at [99, 35] on link "PREVIOUS INVOICES" at bounding box center [89, 35] width 48 height 6
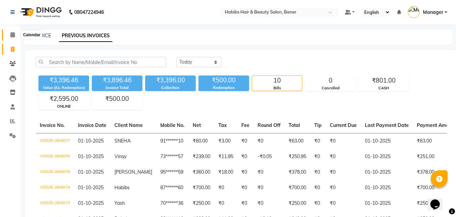
click at [11, 36] on icon at bounding box center [12, 34] width 4 height 5
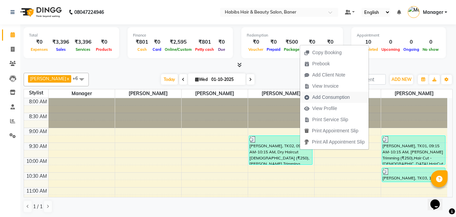
click at [319, 99] on span "Add Consumption" at bounding box center [332, 97] width 38 height 7
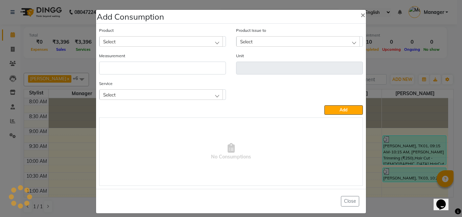
click at [45, 177] on ngb-modal-window "Add Consumption × Product Select Product Issue to Select Measurement Unit Servi…" at bounding box center [231, 108] width 462 height 217
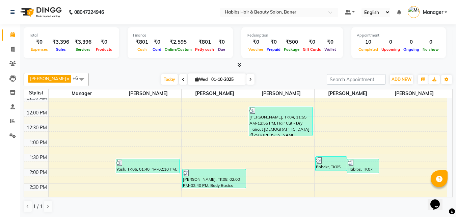
scroll to position [110, 0]
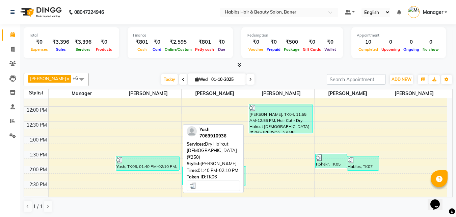
click at [139, 161] on div at bounding box center [148, 159] width 63 height 7
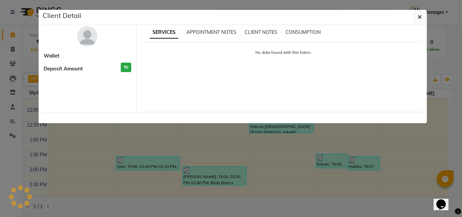
select select "3"
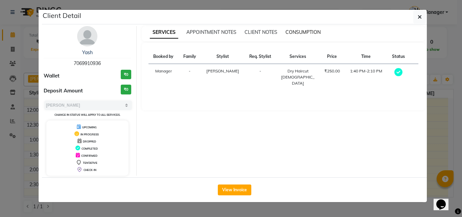
click at [306, 33] on span "CONSUMPTION" at bounding box center [302, 32] width 35 height 6
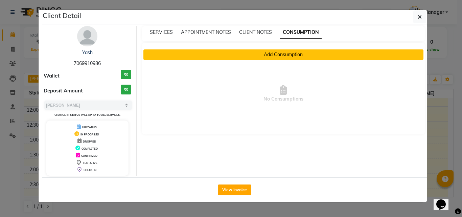
click at [275, 54] on button "Add Consumption" at bounding box center [283, 54] width 280 height 10
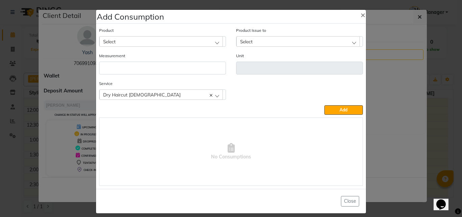
click at [168, 40] on div "Select" at bounding box center [160, 41] width 123 height 10
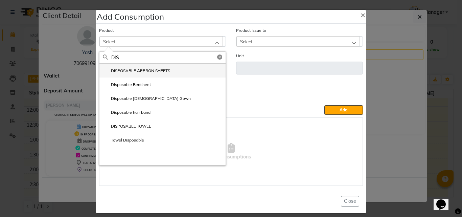
type input "DIS"
click at [120, 70] on label "DISPOSABLE APPRON SHEETS" at bounding box center [136, 71] width 67 height 6
type input "ml"
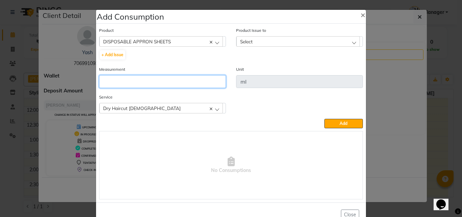
click at [111, 80] on input "number" at bounding box center [162, 81] width 127 height 13
type input "1"
click at [240, 40] on span "Select" at bounding box center [246, 42] width 13 height 6
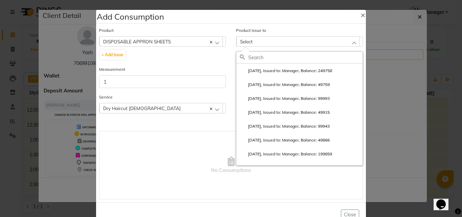
click at [256, 54] on input "text" at bounding box center [305, 57] width 114 height 11
click at [258, 70] on label "2025-09-13, Issued to: Manager, Balance: 249758" at bounding box center [286, 71] width 92 height 6
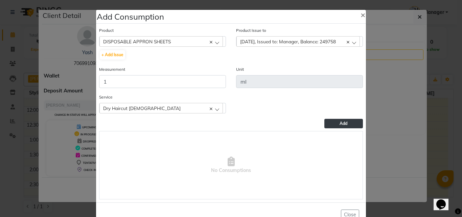
click at [346, 122] on button "Add" at bounding box center [343, 123] width 39 height 9
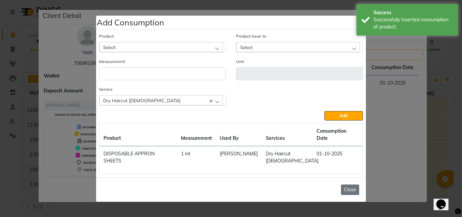
click at [355, 184] on button "Close" at bounding box center [350, 189] width 18 height 10
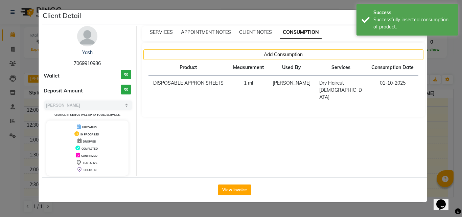
click at [443, 67] on ngb-modal-window "Client Detail Yash 7069910936 Wallet ₹0 Deposit Amount ₹0 Select MARK DONE UPCO…" at bounding box center [231, 108] width 462 height 217
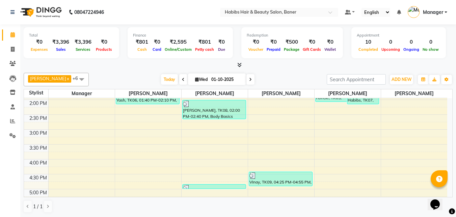
scroll to position [279, 0]
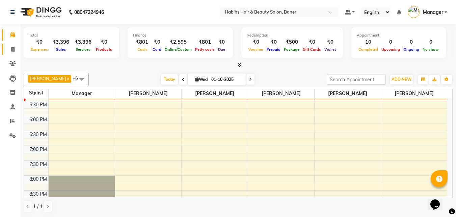
click at [14, 45] on link "Invoice" at bounding box center [10, 49] width 16 height 11
select select "5356"
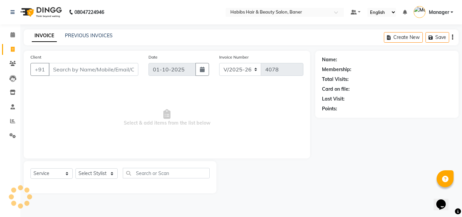
click at [101, 74] on input "Client" at bounding box center [94, 69] width 90 height 13
click at [50, 175] on select "Select Service Product Membership Package Voucher Prepaid Gift Card" at bounding box center [51, 173] width 42 height 10
select select "package"
click at [30, 168] on select "Select Service Product Membership Package Voucher Prepaid Gift Card" at bounding box center [51, 173] width 42 height 10
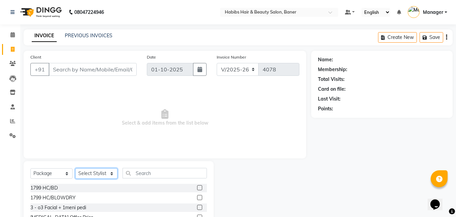
click at [92, 173] on select "Select Stylist Admin Manager [PERSON_NAME] [PERSON_NAME] Ram [PERSON_NAME] [PER…" at bounding box center [96, 173] width 42 height 10
select select "67829"
click at [75, 168] on select "Select Stylist Admin Manager [PERSON_NAME] [PERSON_NAME] Ram [PERSON_NAME] [PER…" at bounding box center [96, 173] width 42 height 10
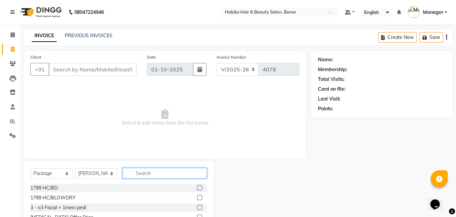
click at [149, 169] on input "text" at bounding box center [165, 173] width 84 height 10
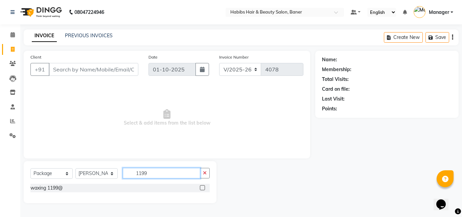
type input "1199"
click at [201, 189] on label at bounding box center [202, 187] width 5 height 5
click at [201, 189] on input "checkbox" at bounding box center [202, 187] width 4 height 4
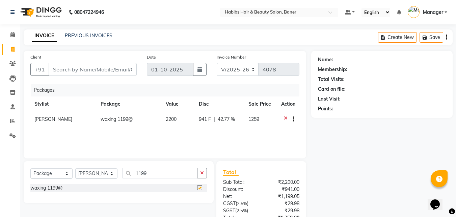
checkbox input "false"
click at [106, 69] on input "Client" at bounding box center [93, 69] width 88 height 13
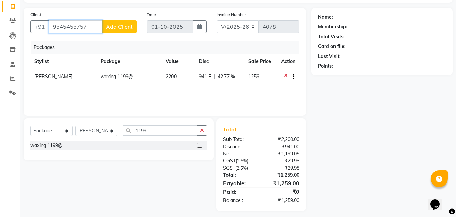
scroll to position [47, 0]
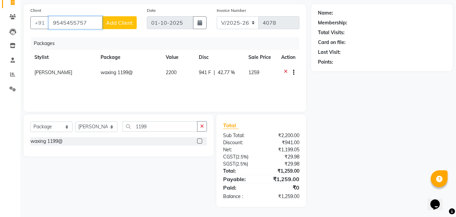
click at [64, 23] on input "9545455757" at bounding box center [76, 22] width 54 height 13
click at [70, 22] on input "9545455757" at bounding box center [76, 22] width 54 height 13
click at [81, 23] on input "9545455757" at bounding box center [76, 22] width 54 height 13
click at [88, 23] on input "9545455757" at bounding box center [76, 22] width 54 height 13
type input "9545455757"
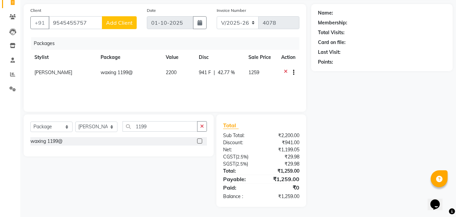
click at [131, 25] on span "Add Client" at bounding box center [119, 22] width 27 height 7
select select "22"
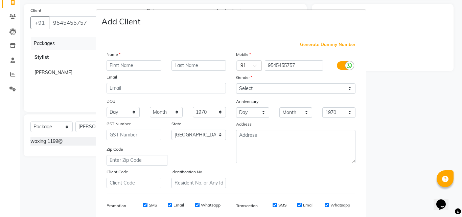
click at [120, 72] on div "Name Email DOB Day 01 02 03 04 05 06 07 08 09 10 11 12 13 14 15 16 17 18 19 20 …" at bounding box center [165, 119] width 129 height 137
click at [125, 60] on input "text" at bounding box center [133, 65] width 55 height 10
drag, startPoint x: 117, startPoint y: 64, endPoint x: 110, endPoint y: 65, distance: 6.6
click at [110, 65] on input "SNBNEHA" at bounding box center [133, 65] width 55 height 10
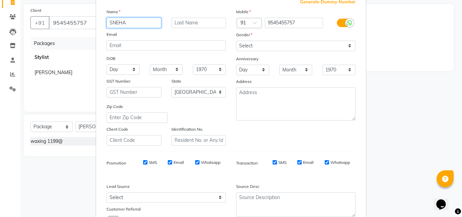
scroll to position [95, 0]
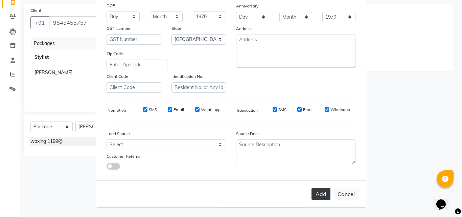
type input "SNEHA"
click at [315, 190] on button "Add" at bounding box center [320, 194] width 19 height 12
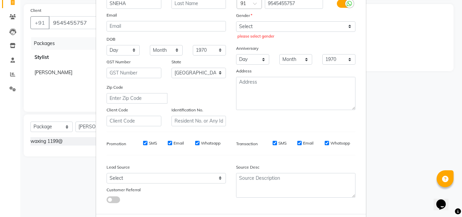
scroll to position [0, 0]
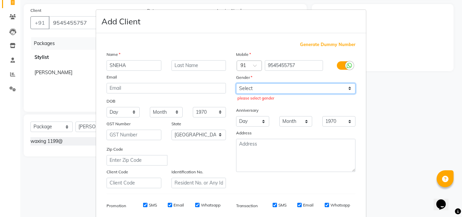
click at [250, 87] on select "Select Male Female Other Prefer Not To Say" at bounding box center [295, 88] width 119 height 10
select select "female"
click at [236, 83] on select "Select Male Female Other Prefer Not To Say" at bounding box center [295, 88] width 119 height 10
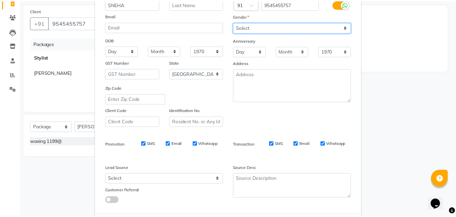
scroll to position [95, 0]
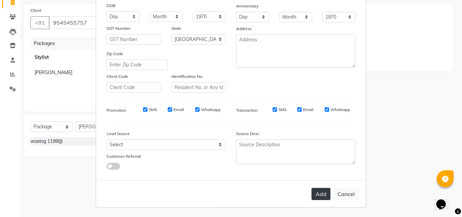
click at [322, 189] on button "Add" at bounding box center [320, 194] width 19 height 12
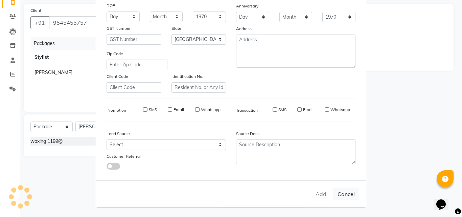
type input "95******57"
select select
select select "null"
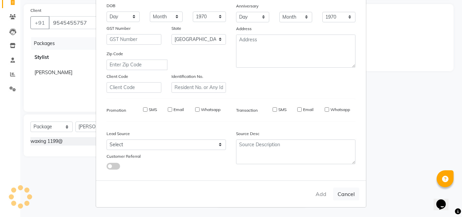
select select
checkbox input "false"
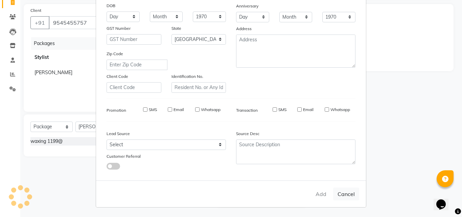
checkbox input "false"
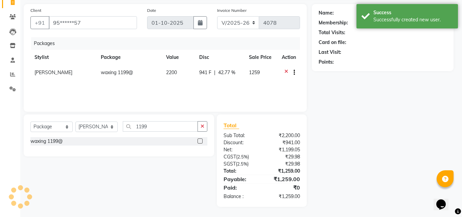
select select "1: Object"
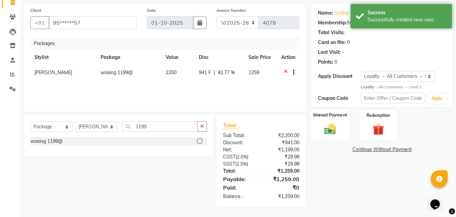
click at [336, 123] on img at bounding box center [330, 129] width 19 height 14
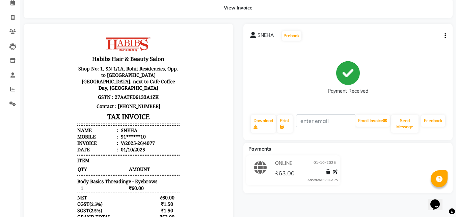
scroll to position [15, 0]
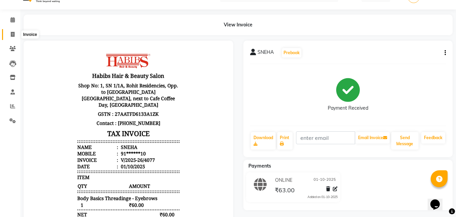
click at [15, 33] on span at bounding box center [13, 35] width 12 height 8
select select "5356"
select select "service"
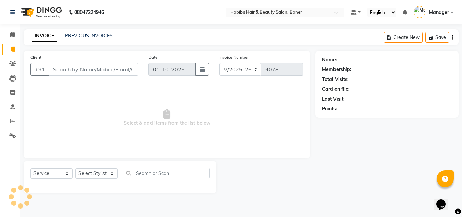
click at [80, 67] on input "Client" at bounding box center [94, 69] width 90 height 13
type input "9545455757"
select select "1: Object"
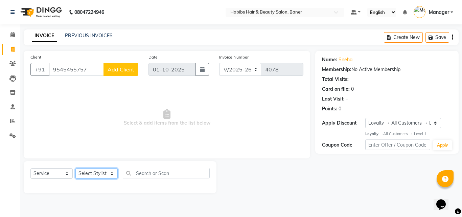
click at [97, 174] on select "Select Stylist Admin Manager [PERSON_NAME] [PERSON_NAME] Ram [PERSON_NAME] [PER…" at bounding box center [96, 173] width 42 height 10
click at [95, 172] on select "Select Stylist Admin Manager [PERSON_NAME] [PERSON_NAME] Ram [PERSON_NAME] [PER…" at bounding box center [96, 173] width 42 height 10
select select "67829"
click at [75, 168] on select "Select Stylist Admin Manager [PERSON_NAME] [PERSON_NAME] Ram [PERSON_NAME] [PER…" at bounding box center [96, 173] width 42 height 10
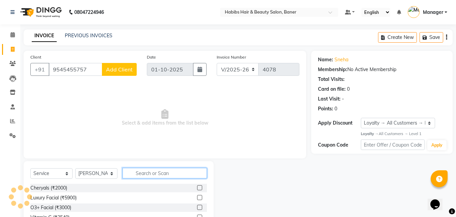
click at [156, 174] on input "text" at bounding box center [165, 173] width 84 height 10
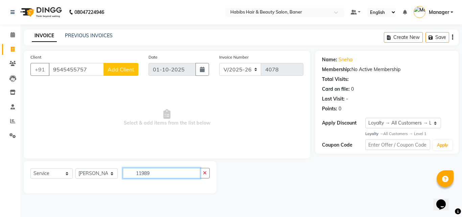
drag, startPoint x: 157, startPoint y: 174, endPoint x: 148, endPoint y: 173, distance: 8.8
click at [148, 173] on input "11989" at bounding box center [161, 173] width 77 height 10
type input "1199"
click at [320, 190] on div "Name: Sneha Membership: No Active Membership Total Visits: Card on file: 0 Last…" at bounding box center [389, 122] width 148 height 142
click at [451, 34] on button "button" at bounding box center [451, 37] width 1 height 16
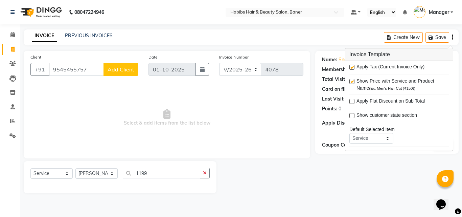
click at [283, 140] on span "Select & add items from the list below" at bounding box center [166, 118] width 273 height 68
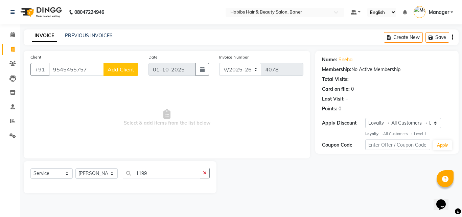
click at [131, 69] on span "Add Client" at bounding box center [120, 69] width 27 height 7
select select "22"
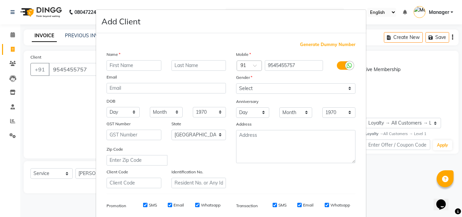
click at [120, 64] on input "text" at bounding box center [133, 65] width 55 height 10
type input "RESHMA"
click at [238, 85] on select "Select Male Female Other Prefer Not To Say" at bounding box center [295, 88] width 119 height 10
select select "female"
click at [236, 83] on select "Select Male Female Other Prefer Not To Say" at bounding box center [295, 88] width 119 height 10
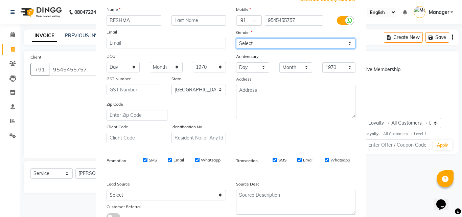
scroll to position [95, 0]
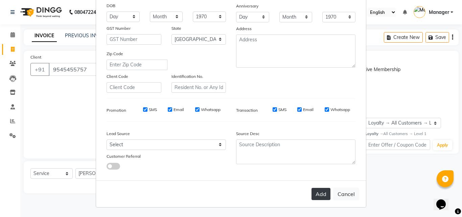
click at [322, 197] on button "Add" at bounding box center [320, 194] width 19 height 12
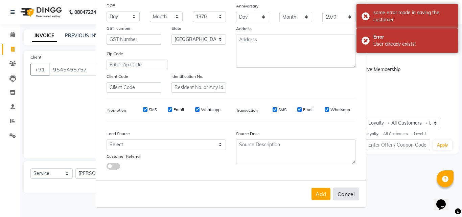
click at [343, 198] on button "Cancel" at bounding box center [346, 193] width 26 height 13
select select
select select "null"
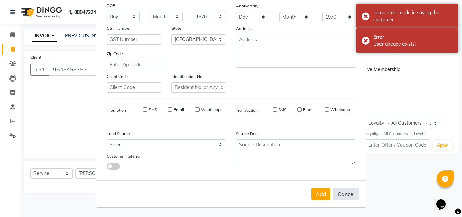
select select
checkbox input "false"
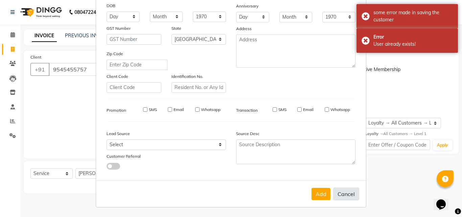
checkbox input "false"
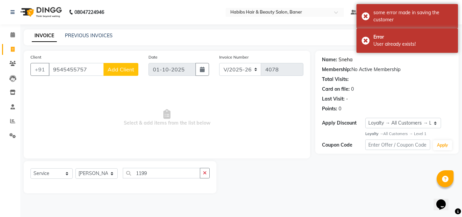
click at [345, 61] on link "Sneha" at bounding box center [345, 59] width 14 height 7
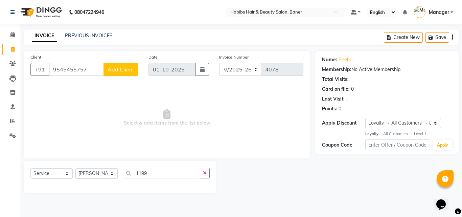
click at [450, 35] on div "Create New Save" at bounding box center [420, 37] width 75 height 16
click at [412, 35] on button "Create New" at bounding box center [402, 37] width 39 height 10
click at [452, 37] on icon "button" at bounding box center [451, 37] width 1 height 0
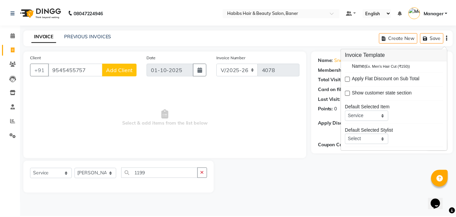
scroll to position [33, 0]
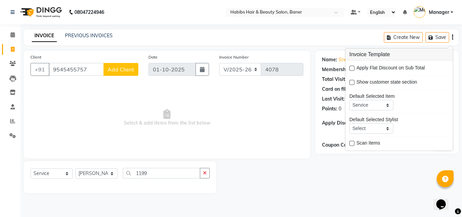
click at [373, 164] on div "Name: Sneha Membership: No Active Membership Total Visits: Card on file: 0 Last…" at bounding box center [389, 122] width 148 height 142
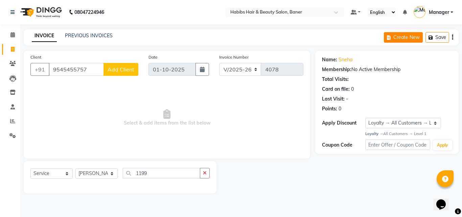
click at [406, 36] on button "Create New" at bounding box center [402, 37] width 39 height 10
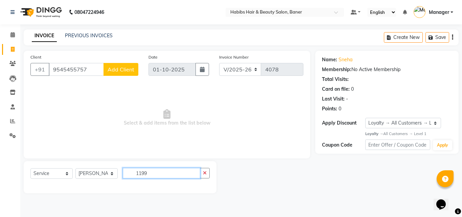
drag, startPoint x: 157, startPoint y: 169, endPoint x: 136, endPoint y: 171, distance: 21.0
click at [136, 171] on input "1199" at bounding box center [161, 173] width 77 height 10
drag, startPoint x: 170, startPoint y: 180, endPoint x: 161, endPoint y: 176, distance: 9.5
click at [168, 180] on div "Select Service Product Membership Package Voucher Prepaid Gift Card Select Styl…" at bounding box center [119, 176] width 179 height 16
drag, startPoint x: 148, startPoint y: 174, endPoint x: 135, endPoint y: 173, distance: 12.6
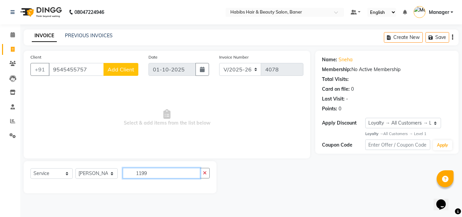
click at [135, 173] on input "1199" at bounding box center [161, 173] width 77 height 10
click at [57, 166] on div "Select Service Product Membership Package Voucher Prepaid Gift Card Select Styl…" at bounding box center [120, 177] width 193 height 32
click at [57, 171] on select "Select Service Product Membership Package Voucher Prepaid Gift Card" at bounding box center [51, 173] width 42 height 10
select select "package"
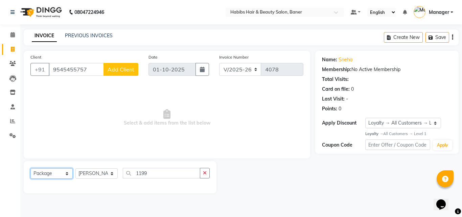
click at [30, 168] on select "Select Service Product Membership Package Voucher Prepaid Gift Card" at bounding box center [51, 173] width 42 height 10
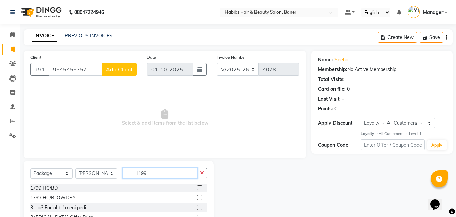
click at [161, 176] on input "1199" at bounding box center [160, 173] width 75 height 10
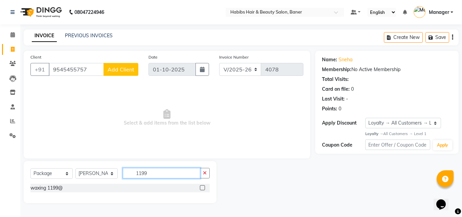
type input "1199"
click at [202, 188] on label at bounding box center [202, 187] width 5 height 5
click at [202, 188] on input "checkbox" at bounding box center [202, 187] width 4 height 4
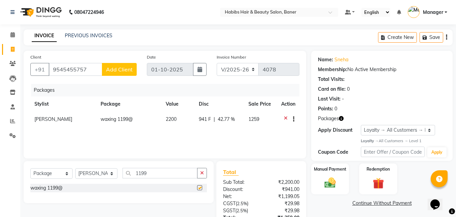
checkbox input "false"
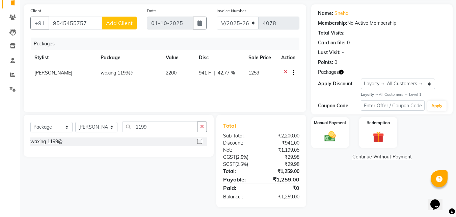
scroll to position [47, 0]
click at [326, 138] on img at bounding box center [330, 136] width 19 height 14
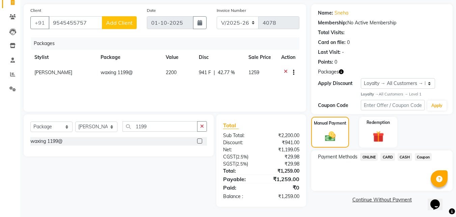
click at [365, 156] on span "ONLINE" at bounding box center [369, 157] width 18 height 8
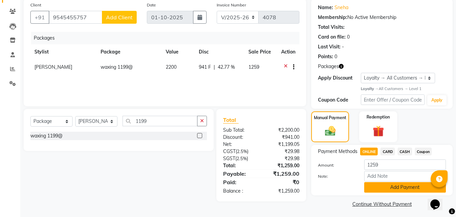
scroll to position [54, 0]
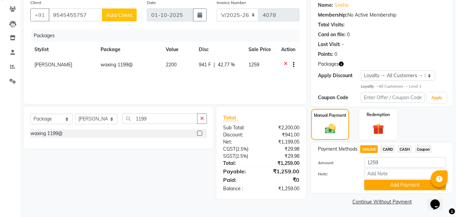
click at [394, 182] on button "Add Payment" at bounding box center [406, 184] width 82 height 10
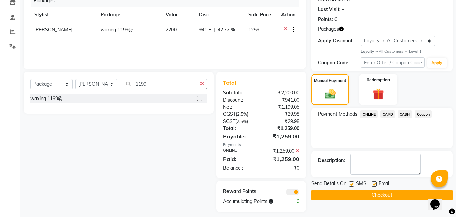
scroll to position [94, 0]
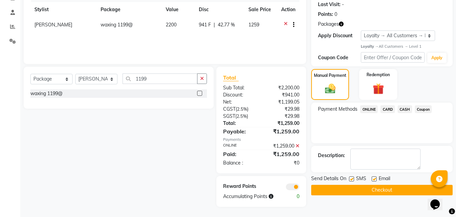
click at [375, 178] on label at bounding box center [374, 178] width 5 height 5
click at [375, 178] on input "checkbox" at bounding box center [374, 179] width 4 height 4
checkbox input "false"
click at [352, 178] on label at bounding box center [351, 178] width 5 height 5
click at [352, 178] on input "checkbox" at bounding box center [351, 179] width 4 height 4
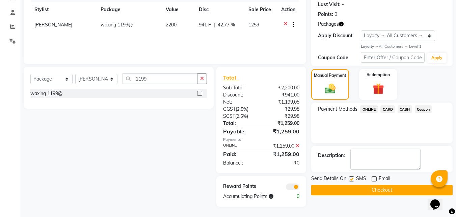
checkbox input "false"
click at [353, 191] on button "Checkout" at bounding box center [383, 189] width 142 height 10
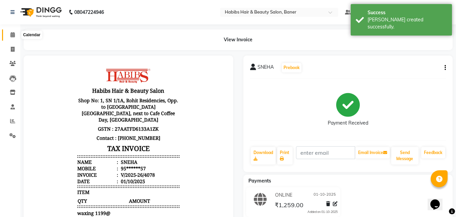
click at [13, 33] on icon at bounding box center [12, 34] width 4 height 5
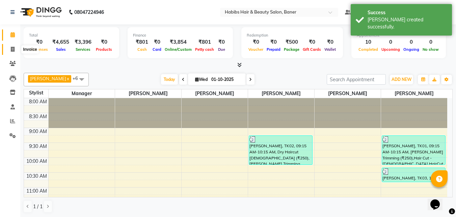
click at [12, 48] on icon at bounding box center [13, 49] width 4 height 5
select select "5356"
select select "service"
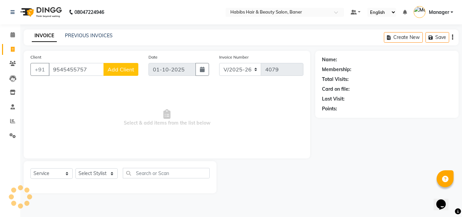
type input "9545455757"
select select "1: Object"
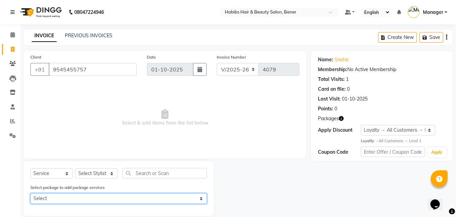
click at [120, 195] on select "Select waxing 1199@" at bounding box center [118, 198] width 177 height 10
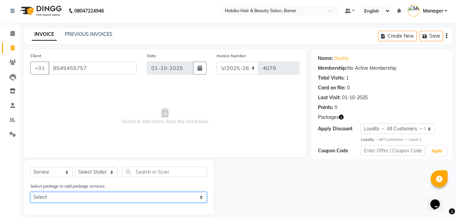
scroll to position [9, 0]
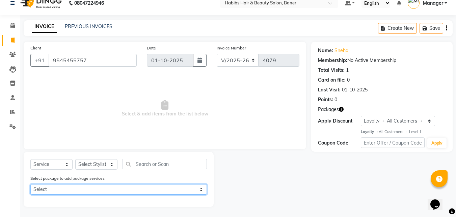
click at [47, 190] on select "Select waxing 1199@" at bounding box center [118, 189] width 177 height 10
select select "1: Object"
click at [30, 184] on select "Select waxing 1199@" at bounding box center [118, 189] width 177 height 10
click at [123, 192] on select "Select waxing 1199@" at bounding box center [118, 189] width 177 height 10
click at [30, 184] on select "Select waxing 1199@" at bounding box center [118, 189] width 177 height 10
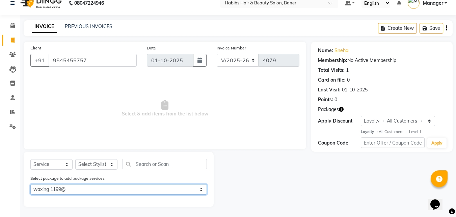
click at [92, 188] on select "Select waxing 1199@" at bounding box center [118, 189] width 177 height 10
click at [30, 184] on select "Select waxing 1199@" at bounding box center [118, 189] width 177 height 10
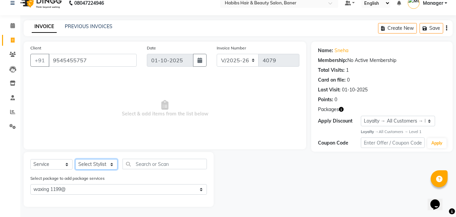
click at [92, 164] on select "Select Stylist Admin Manager [PERSON_NAME] [PERSON_NAME] Ram [PERSON_NAME] [PER…" at bounding box center [96, 164] width 42 height 10
select select "67829"
click at [75, 159] on select "Select Stylist Admin Manager [PERSON_NAME] [PERSON_NAME] Ram [PERSON_NAME] [PER…" at bounding box center [96, 164] width 42 height 10
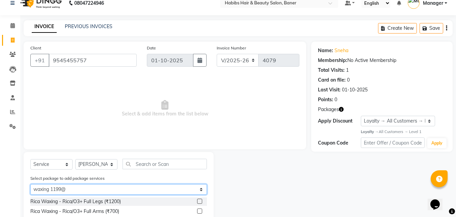
click at [78, 189] on select "Select waxing 1199@" at bounding box center [118, 189] width 177 height 10
click at [30, 184] on select "Select waxing 1199@" at bounding box center [118, 189] width 177 height 10
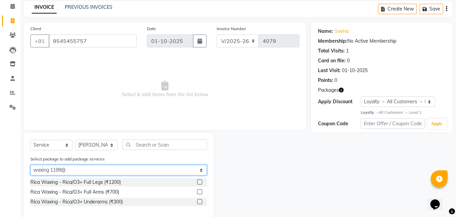
scroll to position [39, 0]
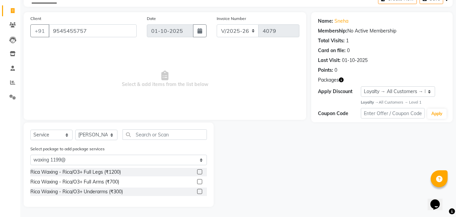
click at [202, 169] on label at bounding box center [199, 171] width 5 height 5
click at [202, 170] on input "checkbox" at bounding box center [199, 172] width 4 height 4
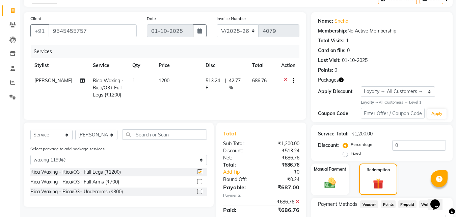
checkbox input "false"
click at [201, 184] on div at bounding box center [199, 182] width 4 height 7
click at [197, 182] on label at bounding box center [199, 181] width 5 height 5
click at [197, 182] on input "checkbox" at bounding box center [199, 181] width 4 height 4
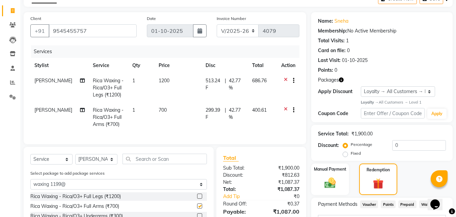
checkbox input "false"
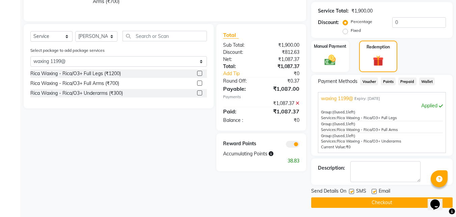
scroll to position [162, 0]
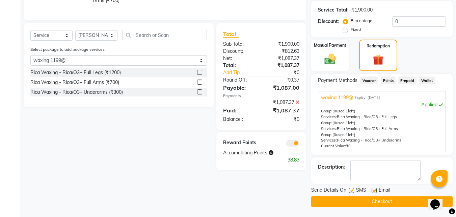
click at [201, 94] on label at bounding box center [199, 91] width 5 height 5
click at [201, 94] on input "checkbox" at bounding box center [199, 92] width 4 height 4
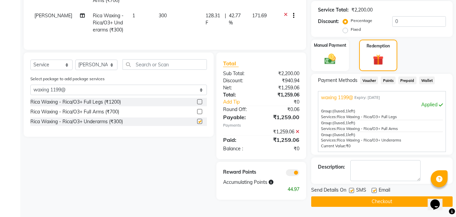
checkbox input "false"
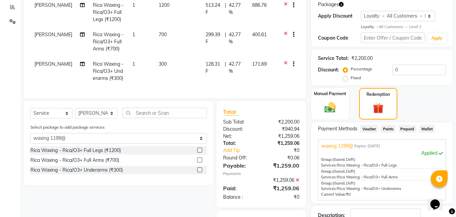
scroll to position [135, 0]
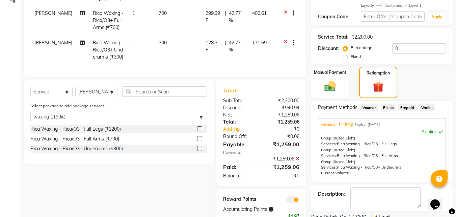
click at [170, 179] on div "Select Service Product Membership Package Voucher Prepaid Gift Card Select Styl…" at bounding box center [116, 152] width 195 height 147
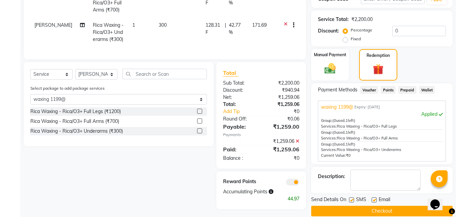
scroll to position [162, 0]
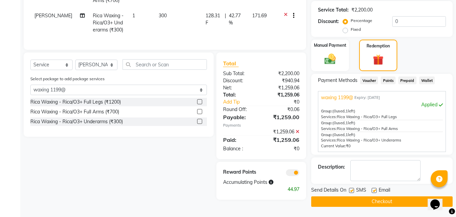
click at [374, 190] on label at bounding box center [374, 190] width 5 height 5
click at [374, 190] on input "checkbox" at bounding box center [374, 190] width 4 height 4
checkbox input "false"
click at [351, 188] on label at bounding box center [351, 190] width 5 height 5
click at [351, 188] on input "checkbox" at bounding box center [351, 190] width 4 height 4
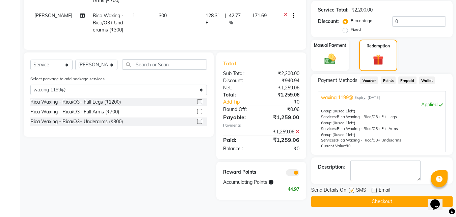
checkbox input "false"
click at [354, 199] on button "Checkout" at bounding box center [383, 201] width 142 height 10
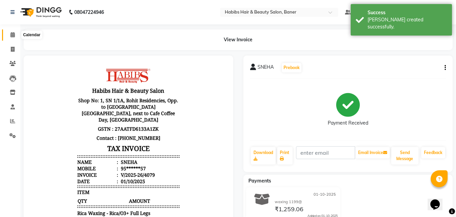
click at [12, 33] on icon at bounding box center [12, 34] width 4 height 5
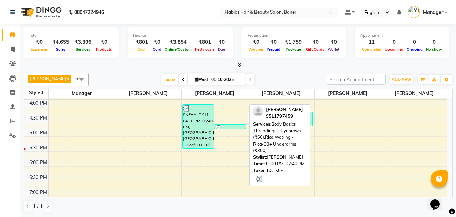
scroll to position [270, 0]
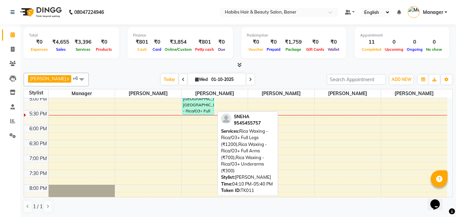
click at [202, 108] on div "SNEHA, TK11, 04:10 PM-05:40 PM, [GEOGRAPHIC_DATA] [GEOGRAPHIC_DATA] - Rica/O3+ …" at bounding box center [198, 93] width 31 height 44
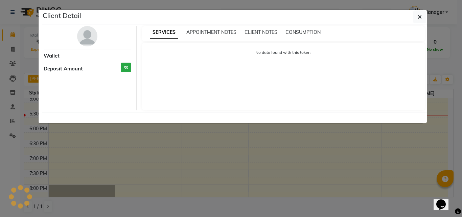
select select "3"
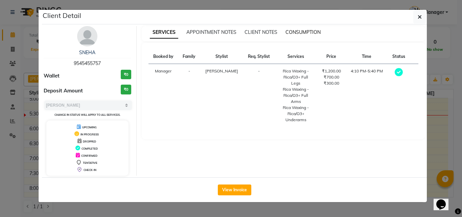
click at [310, 31] on span "CONSUMPTION" at bounding box center [302, 32] width 35 height 6
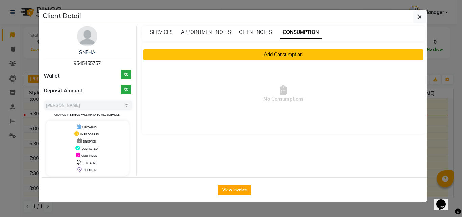
click at [286, 58] on button "Add Consumption" at bounding box center [283, 54] width 280 height 10
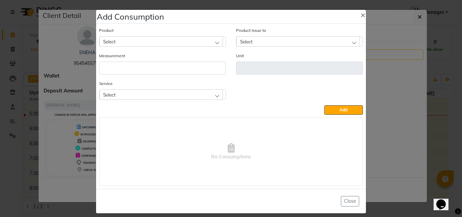
click at [177, 41] on div "Select" at bounding box center [160, 41] width 123 height 10
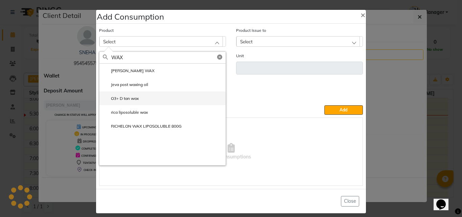
type input "WAX"
click at [135, 98] on label "O3+ D tan wax" at bounding box center [121, 98] width 36 height 6
type input "ml"
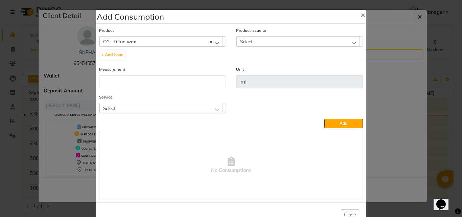
click at [136, 109] on div "Select" at bounding box center [160, 108] width 123 height 10
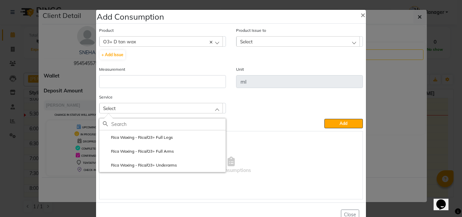
click at [166, 136] on label "Rica Waxing - Rica/O3+ Full Legs" at bounding box center [138, 137] width 70 height 6
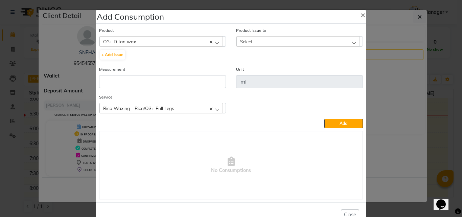
click at [277, 41] on div "Select" at bounding box center [297, 41] width 123 height 10
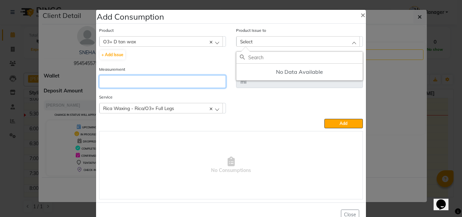
click at [180, 83] on input "number" at bounding box center [162, 81] width 127 height 13
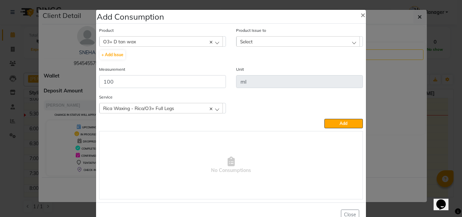
click at [257, 39] on div "Select" at bounding box center [297, 41] width 123 height 10
click at [209, 42] on icon at bounding box center [210, 42] width 3 height 3
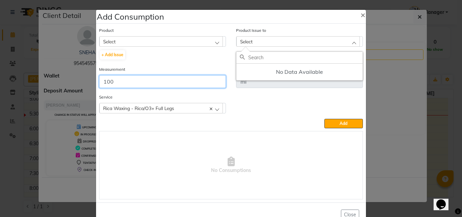
click at [180, 80] on input "100" at bounding box center [162, 81] width 127 height 13
type input "1"
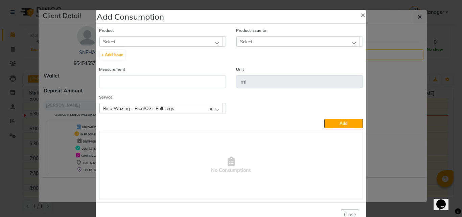
click at [30, 51] on ngb-modal-window "Add Consumption × Product Select 4-88 + Add Issue Product Issue to Select No Da…" at bounding box center [231, 108] width 462 height 217
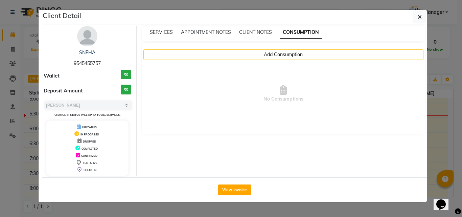
click at [30, 50] on ngb-modal-window "Client Detail SNEHA 9545455757 Wallet ₹0 Deposit Amount ₹0 Select MARK DONE UPC…" at bounding box center [231, 108] width 462 height 217
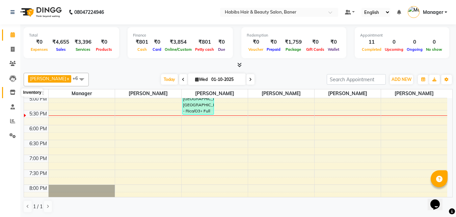
click at [13, 92] on icon at bounding box center [13, 92] width 6 height 5
select select
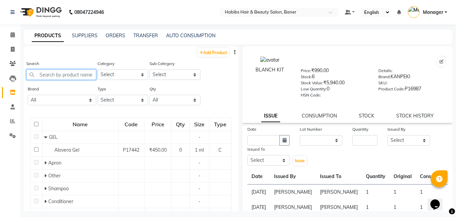
click at [50, 76] on input "text" at bounding box center [61, 74] width 70 height 10
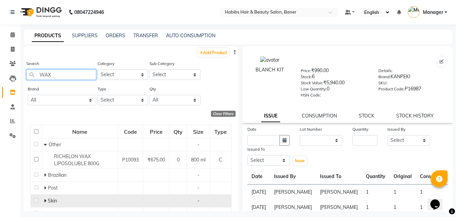
type input "WAX"
click at [44, 199] on icon at bounding box center [45, 200] width 2 height 5
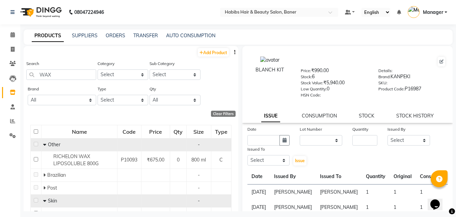
click at [46, 145] on span at bounding box center [45, 144] width 5 height 6
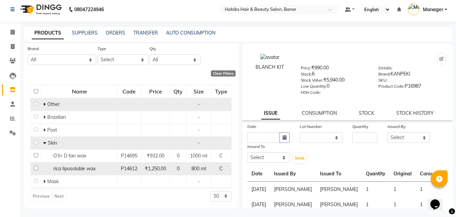
scroll to position [4, 0]
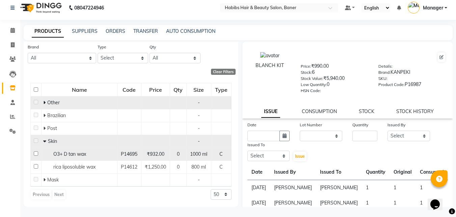
click at [81, 154] on span "O3+ D tan wax" at bounding box center [69, 154] width 33 height 6
select select
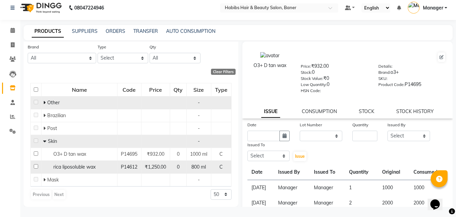
click at [72, 171] on td "rica liposoluble wax" at bounding box center [80, 166] width 76 height 13
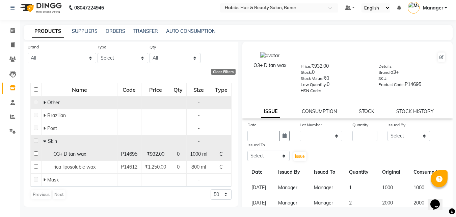
click at [79, 153] on span "O3+ D tan wax" at bounding box center [69, 154] width 33 height 6
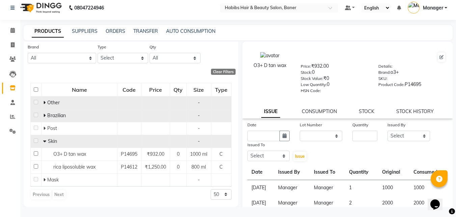
click at [67, 115] on div "Brazilian" at bounding box center [79, 115] width 72 height 7
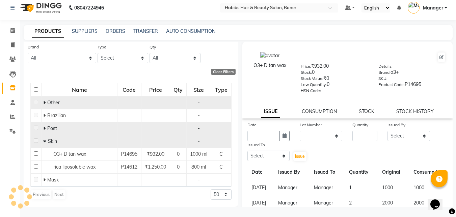
click at [43, 129] on icon at bounding box center [44, 128] width 2 height 5
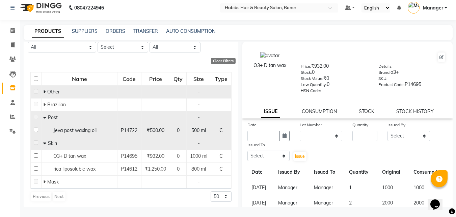
scroll to position [50, 0]
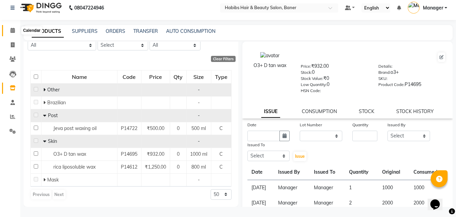
click at [14, 30] on icon at bounding box center [12, 30] width 4 height 5
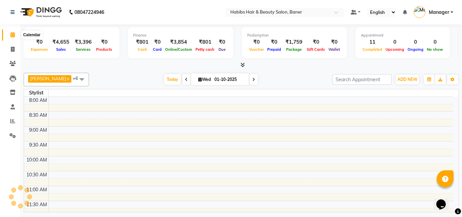
click at [11, 34] on icon at bounding box center [12, 34] width 4 height 5
click at [11, 49] on icon at bounding box center [13, 49] width 4 height 5
select select "5356"
select select "service"
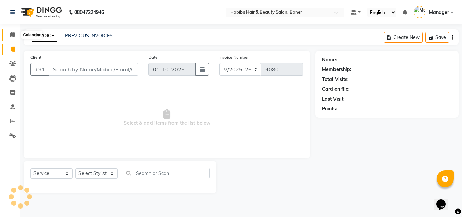
click at [10, 33] on icon at bounding box center [12, 34] width 4 height 5
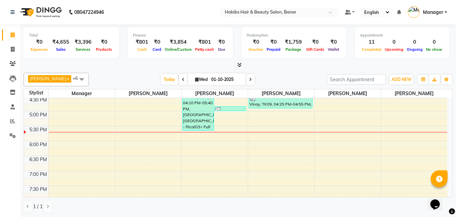
scroll to position [270, 0]
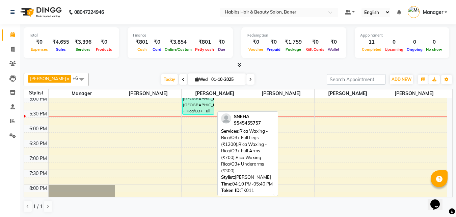
click at [196, 106] on div "SNEHA, TK11, 04:10 PM-05:40 PM, [GEOGRAPHIC_DATA] [GEOGRAPHIC_DATA] - Rica/O3+ …" at bounding box center [198, 93] width 31 height 44
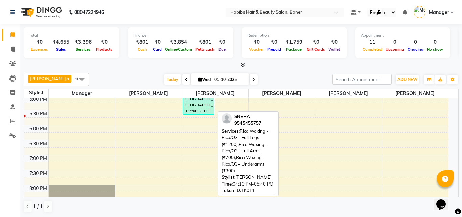
select select "3"
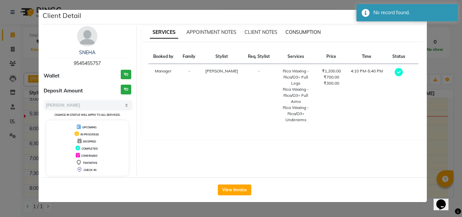
click at [298, 30] on span "CONSUMPTION" at bounding box center [302, 32] width 35 height 6
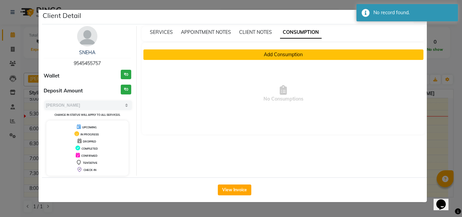
click at [302, 52] on button "Add Consumption" at bounding box center [283, 54] width 280 height 10
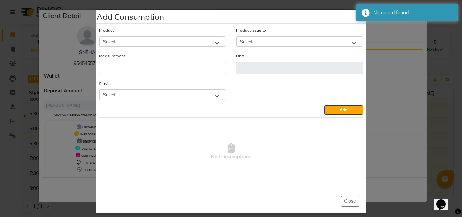
click at [188, 39] on div "Select" at bounding box center [160, 41] width 123 height 10
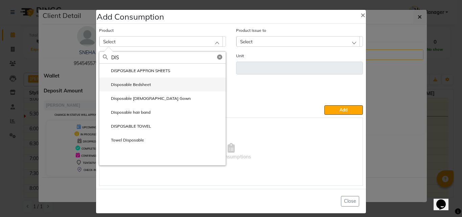
type input "DIS"
click at [141, 83] on label "Disposable Bedsheet" at bounding box center [127, 84] width 48 height 6
type input "pcs"
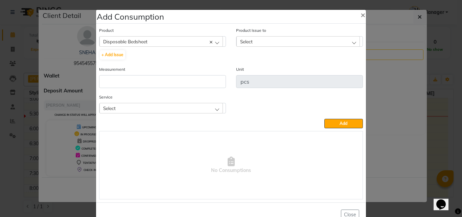
click at [134, 108] on div "Select" at bounding box center [160, 108] width 123 height 10
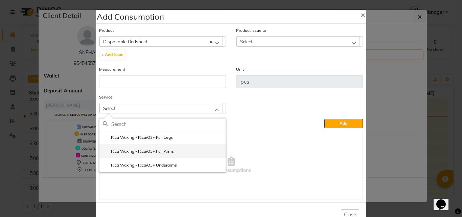
click at [148, 149] on label "Rica Waxing - Rica/O3+ Full Arms" at bounding box center [138, 151] width 71 height 6
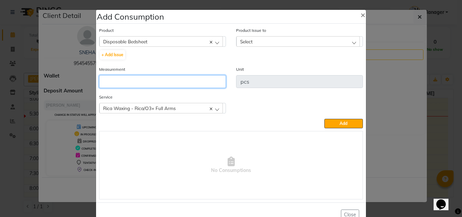
click at [160, 81] on input "number" at bounding box center [162, 81] width 127 height 13
type input "1"
click at [258, 41] on div "Select" at bounding box center [297, 41] width 123 height 10
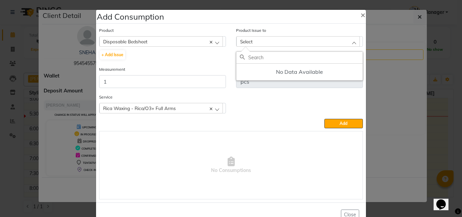
click at [27, 88] on ngb-modal-window "Add Consumption × Product Disposable Bedsheet 4-88 + Add Issue Product Issue to…" at bounding box center [231, 108] width 462 height 217
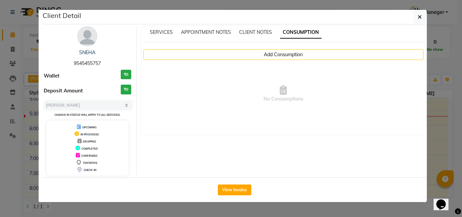
click at [31, 61] on ngb-modal-window "Client Detail SNEHA 9545455757 Wallet ₹0 Deposit Amount ₹0 Select MARK DONE UPC…" at bounding box center [231, 108] width 462 height 217
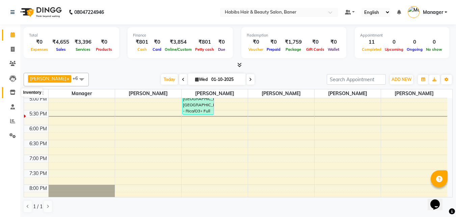
click at [13, 92] on icon at bounding box center [13, 92] width 6 height 5
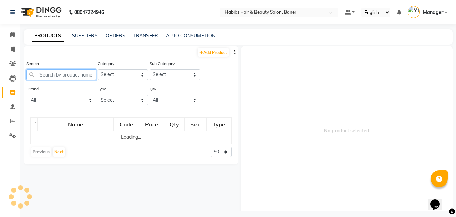
click at [43, 73] on input "text" at bounding box center [61, 74] width 70 height 10
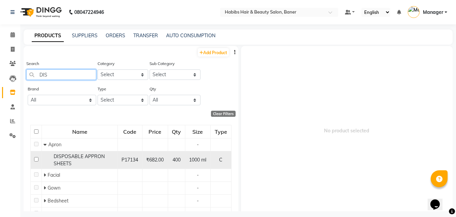
type input "DIS"
click at [71, 162] on div "DISPOSABLE APPRON SHEETS" at bounding box center [80, 160] width 72 height 14
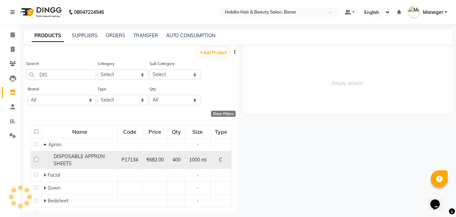
select select
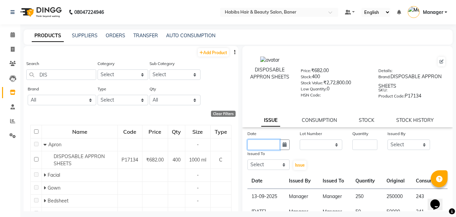
click at [267, 145] on input "text" at bounding box center [264, 144] width 33 height 10
select select "10"
select select "2025"
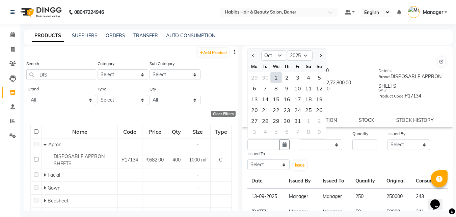
click at [276, 75] on div "1" at bounding box center [276, 77] width 11 height 11
type input "01-10-2025"
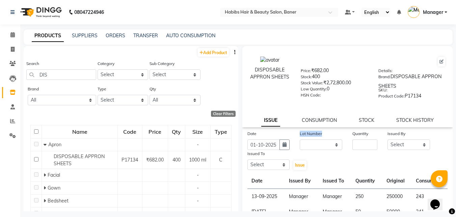
drag, startPoint x: 307, startPoint y: 139, endPoint x: 310, endPoint y: 144, distance: 5.7
click at [310, 144] on div "Lot Number None" at bounding box center [321, 140] width 53 height 20
click at [310, 145] on select "None" at bounding box center [321, 144] width 43 height 10
select select "0: null"
click at [300, 139] on select "None" at bounding box center [321, 144] width 43 height 10
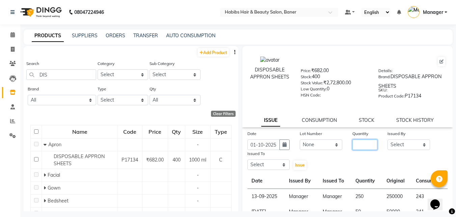
click at [360, 145] on input "number" at bounding box center [365, 144] width 25 height 10
type input "50"
click at [253, 165] on select "Select Admin Manager Pooja Singh Pratik Bhad Ram Rohan Sonawane Swapnali Swapnil" at bounding box center [269, 164] width 43 height 10
select select "35759"
click at [248, 159] on select "Select Admin Manager Pooja Singh Pratik Bhad Ram Rohan Sonawane Swapnali Swapnil" at bounding box center [269, 164] width 43 height 10
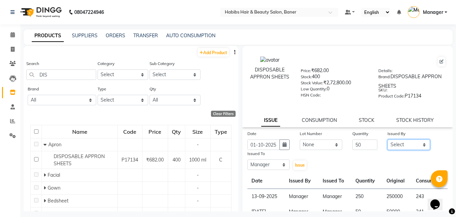
click at [389, 144] on select "Select Admin Manager Pooja Singh Pratik Bhad Ram Rohan Sonawane Swapnali Swapnil" at bounding box center [409, 144] width 43 height 10
select select "35759"
click at [388, 139] on select "Select Admin Manager Pooja Singh Pratik Bhad Ram Rohan Sonawane Swapnali Swapnil" at bounding box center [409, 144] width 43 height 10
click at [299, 165] on span "Issue" at bounding box center [300, 164] width 10 height 5
select select
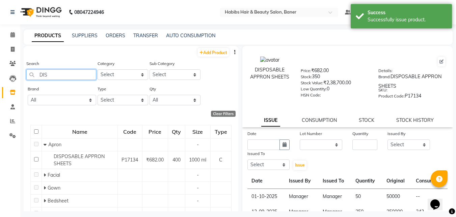
click at [57, 73] on input "DIS" at bounding box center [61, 74] width 70 height 10
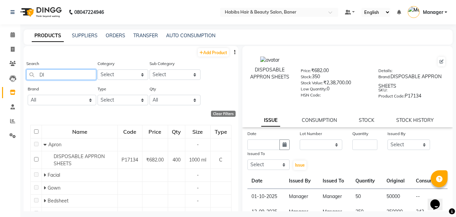
type input "D"
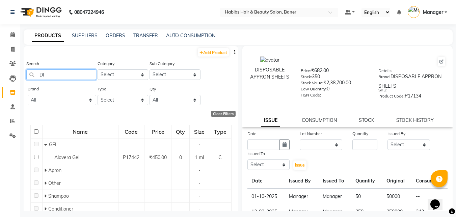
type input "DIS"
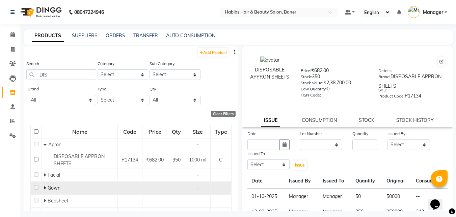
click at [68, 190] on div "Gown" at bounding box center [80, 187] width 72 height 7
click at [48, 189] on span "Gown" at bounding box center [54, 187] width 13 height 6
click at [45, 189] on icon at bounding box center [45, 187] width 2 height 5
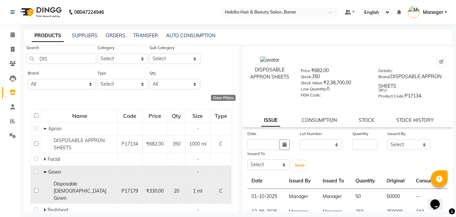
scroll to position [42, 0]
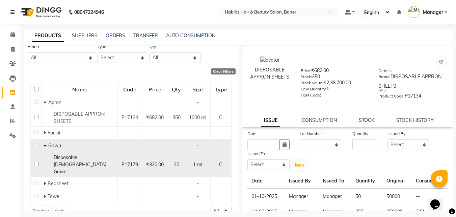
click at [35, 161] on input "checkbox" at bounding box center [36, 163] width 4 height 4
checkbox input "true"
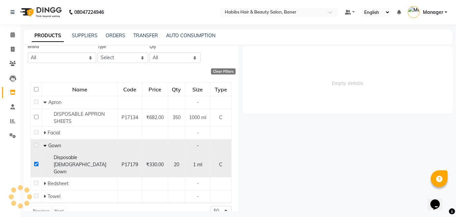
select select
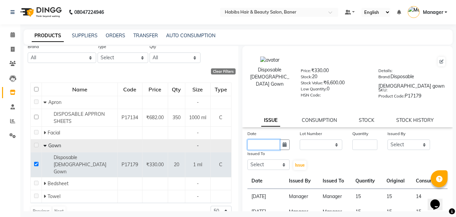
click at [268, 145] on input "text" at bounding box center [264, 144] width 33 height 10
select select "10"
select select "2025"
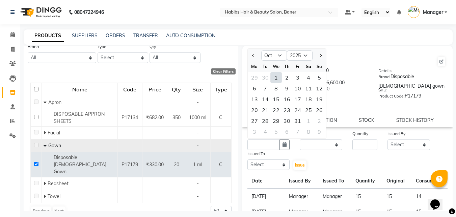
click at [275, 77] on div "1" at bounding box center [276, 77] width 11 height 11
type input "01-10-2025"
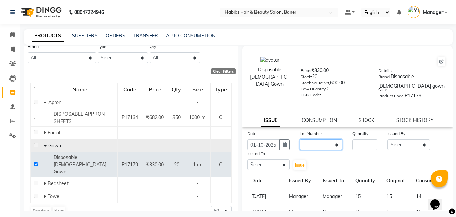
scroll to position [0, 0]
click at [314, 143] on select "None" at bounding box center [321, 144] width 43 height 10
select select "0: null"
click at [300, 139] on select "None" at bounding box center [321, 144] width 43 height 10
click at [357, 142] on input "number" at bounding box center [365, 144] width 25 height 10
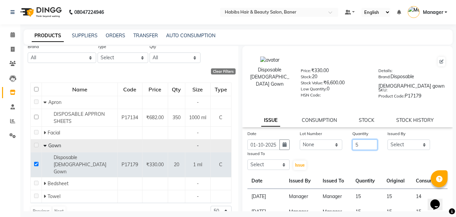
type input "5"
click at [406, 146] on select "Select Admin Manager Pooja Singh Pratik Bhad Ram Rohan Sonawane Swapnali Swapnil" at bounding box center [409, 144] width 43 height 10
select select "35759"
click at [388, 139] on select "Select Admin Manager Pooja Singh Pratik Bhad Ram Rohan Sonawane Swapnali Swapnil" at bounding box center [409, 144] width 43 height 10
click at [269, 167] on select "Select Admin Manager Pooja Singh Pratik Bhad Ram Rohan Sonawane Swapnali Swapnil" at bounding box center [269, 164] width 43 height 10
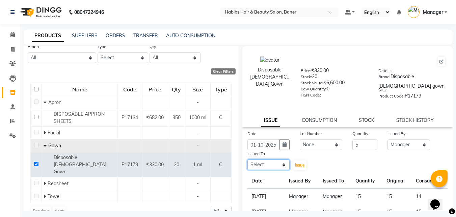
select select "35759"
click at [248, 159] on select "Select Admin Manager Pooja Singh Pratik Bhad Ram Rohan Sonawane Swapnali Swapnil" at bounding box center [269, 164] width 43 height 10
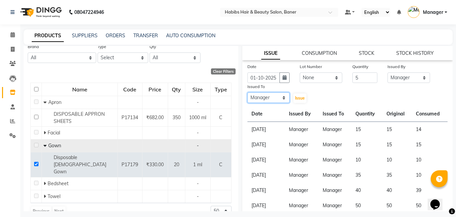
scroll to position [68, 0]
click at [296, 97] on span "Issue" at bounding box center [300, 97] width 10 height 5
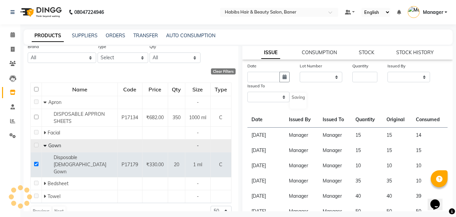
scroll to position [0, 0]
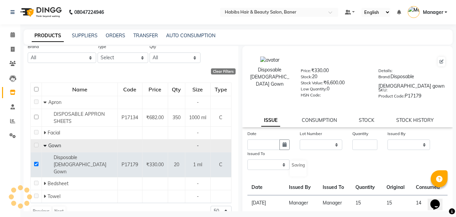
select select
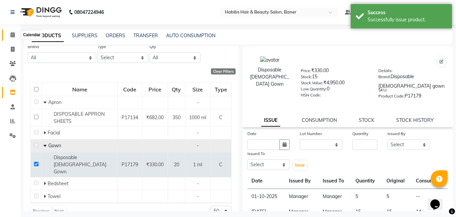
click at [12, 32] on icon at bounding box center [12, 34] width 4 height 5
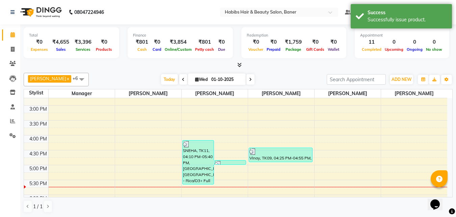
scroll to position [203, 0]
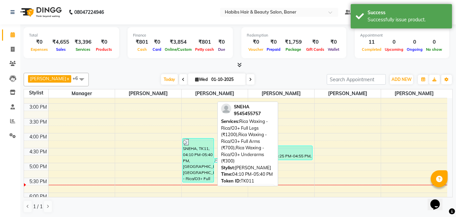
click at [189, 156] on div "SNEHA, TK11, 04:10 PM-05:40 PM, [GEOGRAPHIC_DATA] [GEOGRAPHIC_DATA] - Rica/O3+ …" at bounding box center [198, 160] width 31 height 44
select select "3"
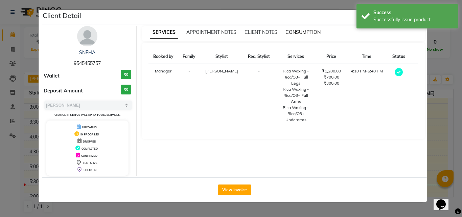
click at [302, 31] on span "CONSUMPTION" at bounding box center [302, 32] width 35 height 6
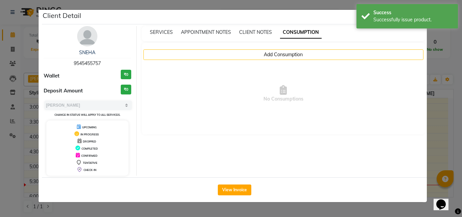
click at [291, 48] on div "Add Consumption No Consumptions" at bounding box center [283, 89] width 283 height 92
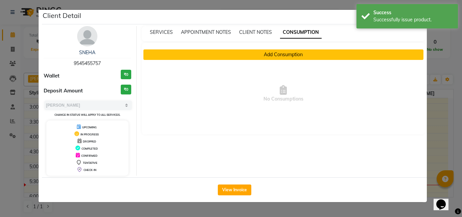
click at [287, 54] on button "Add Consumption" at bounding box center [283, 54] width 280 height 10
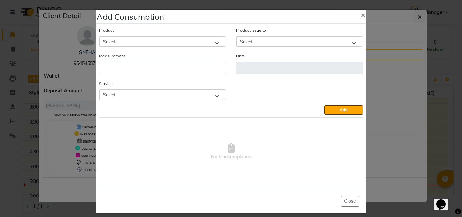
click at [144, 41] on div "Select" at bounding box center [160, 41] width 123 height 10
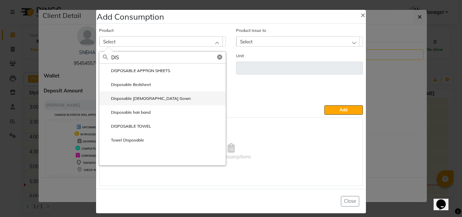
type input "DIS"
click at [142, 97] on label "Disposable [DEMOGRAPHIC_DATA] Gown" at bounding box center [147, 98] width 88 height 6
type input "ml"
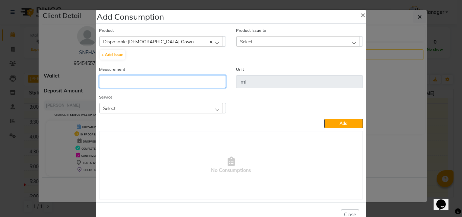
click at [133, 79] on input "number" at bounding box center [162, 81] width 127 height 13
type input "1"
click at [143, 107] on div "Select" at bounding box center [160, 108] width 123 height 10
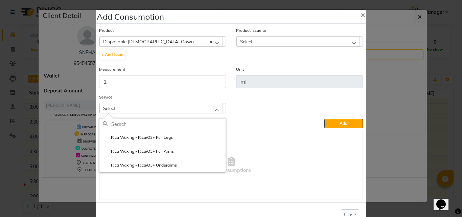
click at [148, 133] on li "Rica Waxing - Rica/O3+ Full Legs" at bounding box center [162, 137] width 126 height 14
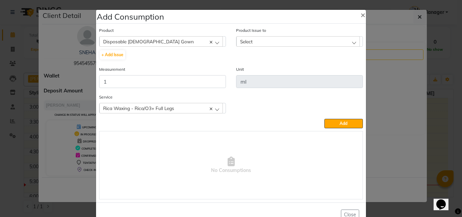
click at [267, 41] on div "Select" at bounding box center [297, 41] width 123 height 10
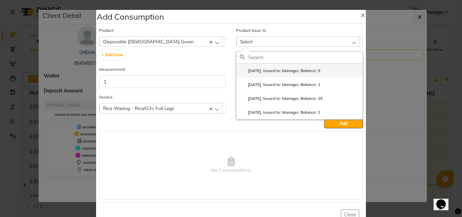
click at [278, 72] on label "2025-10-01, Issued to: Manager, Balance: 5" at bounding box center [280, 71] width 80 height 6
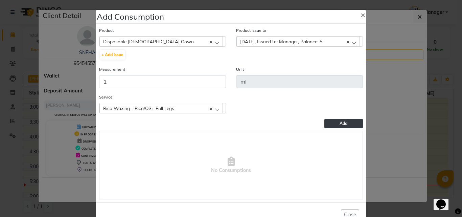
click at [326, 122] on button "Add" at bounding box center [343, 123] width 39 height 9
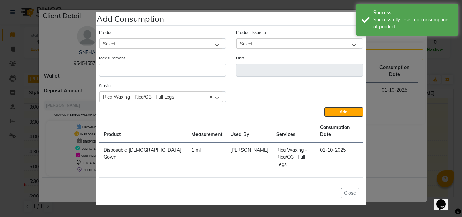
click at [162, 48] on div "Select" at bounding box center [160, 43] width 123 height 10
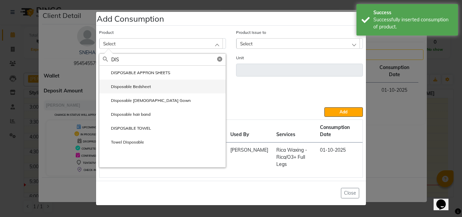
type input "DIS"
click at [142, 90] on label "Disposable Bedsheet" at bounding box center [127, 86] width 48 height 6
type input "pcs"
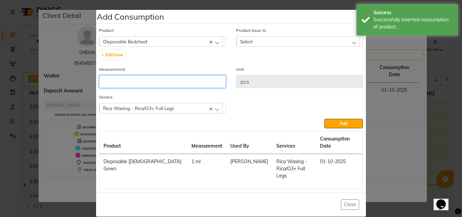
click at [207, 88] on input "number" at bounding box center [162, 81] width 127 height 13
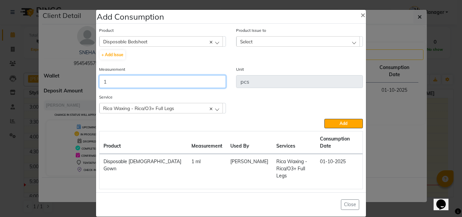
type input "1"
click at [255, 41] on div "Select" at bounding box center [297, 41] width 123 height 10
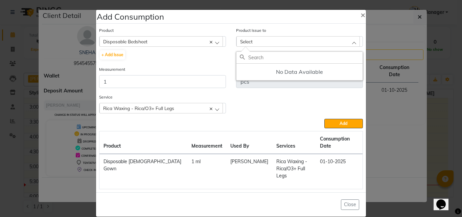
click at [249, 44] on span "Select" at bounding box center [246, 42] width 13 height 6
click at [252, 44] on span "Select" at bounding box center [246, 42] width 13 height 6
click at [157, 83] on input "1" at bounding box center [162, 81] width 127 height 13
click at [156, 40] on div "Disposable Bedsheet" at bounding box center [160, 41] width 123 height 10
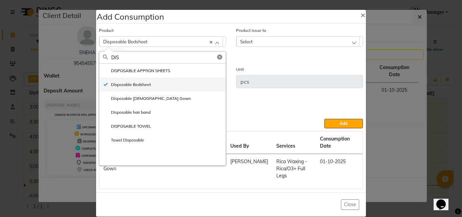
type input "DIS"
drag, startPoint x: 147, startPoint y: 84, endPoint x: 146, endPoint y: 88, distance: 4.2
click at [146, 85] on label "Disposable Bedsheet" at bounding box center [127, 84] width 48 height 6
checkbox input "false"
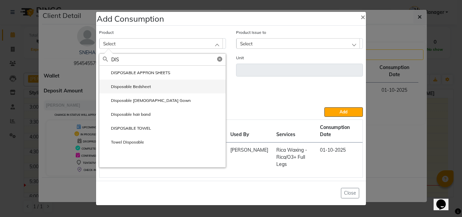
click at [140, 92] on li "Disposable Bedsheet" at bounding box center [162, 86] width 126 height 14
type input "pcs"
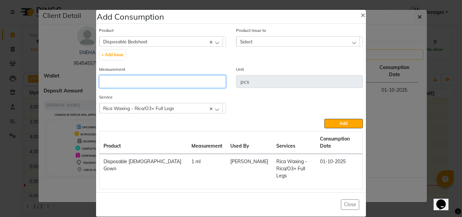
click at [154, 84] on input "number" at bounding box center [162, 81] width 127 height 13
type input "1"
click at [160, 111] on span "Rica Waxing - Rica/O3+ Full Legs" at bounding box center [138, 108] width 71 height 6
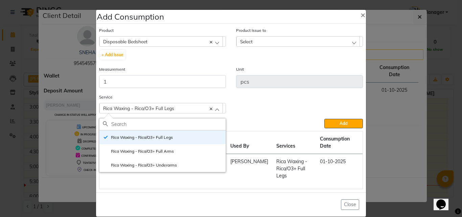
click at [167, 151] on label "Rica Waxing - Rica/O3+ Full Arms" at bounding box center [138, 151] width 71 height 6
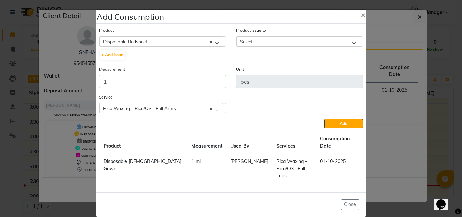
click at [262, 41] on div "Select" at bounding box center [297, 41] width 123 height 10
click at [264, 59] on input "text" at bounding box center [305, 57] width 114 height 11
drag, startPoint x: 284, startPoint y: 72, endPoint x: 288, endPoint y: 73, distance: 3.7
click at [287, 73] on h5 "No Data Available" at bounding box center [299, 72] width 126 height 17
drag, startPoint x: 286, startPoint y: 104, endPoint x: 299, endPoint y: 104, distance: 12.5
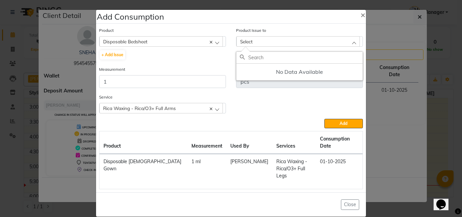
click at [294, 104] on div "Service Rica Waxing - Rica/O3+ Full Arms Rica Waxing - Rica/O3+ Full Legs Rica …" at bounding box center [231, 105] width 274 height 25
click at [359, 18] on button "×" at bounding box center [363, 14] width 16 height 19
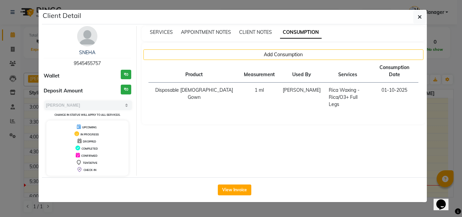
click at [32, 65] on ngb-modal-window "Client Detail SNEHA 9545455757 Wallet ₹0 Deposit Amount ₹0 Select MARK DONE UPC…" at bounding box center [231, 108] width 462 height 217
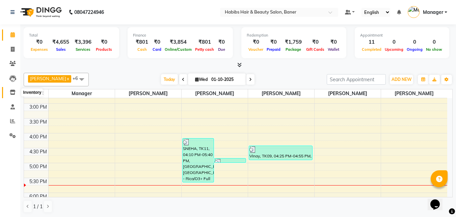
click at [12, 92] on icon at bounding box center [13, 92] width 6 height 5
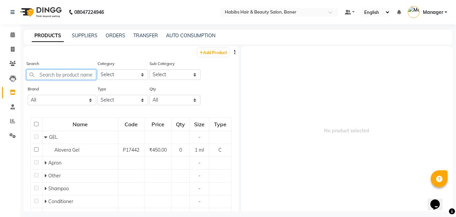
click at [57, 75] on input "text" at bounding box center [61, 74] width 70 height 10
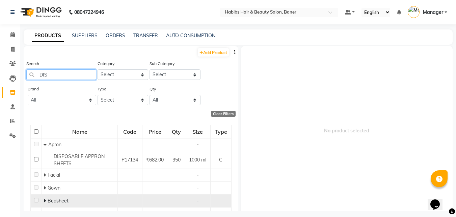
type input "DIS"
click at [59, 200] on span "Bedsheet" at bounding box center [58, 200] width 21 height 6
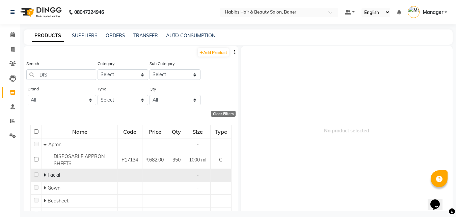
scroll to position [29, 0]
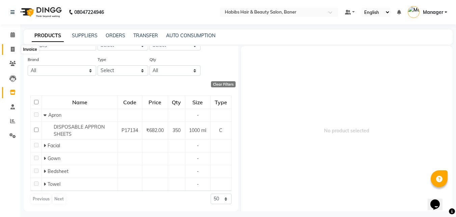
click at [13, 48] on icon at bounding box center [13, 49] width 4 height 5
select select "5356"
select select "service"
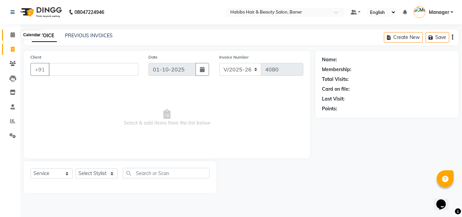
click at [14, 34] on icon at bounding box center [12, 34] width 4 height 5
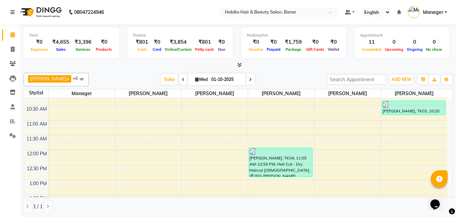
scroll to position [68, 0]
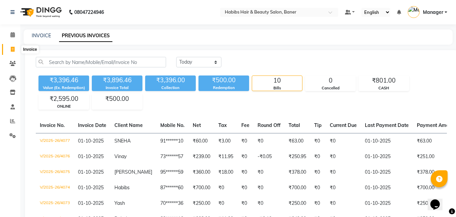
click at [10, 50] on span at bounding box center [13, 50] width 12 height 8
select select "5356"
select select "service"
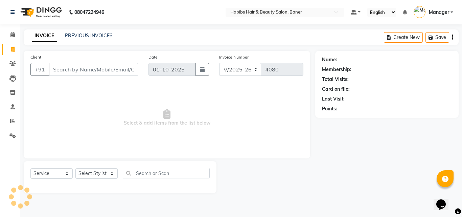
click at [117, 68] on input "Client" at bounding box center [94, 69] width 90 height 13
click at [107, 170] on select "Select Stylist Admin Manager [PERSON_NAME] [PERSON_NAME] Ram [PERSON_NAME] [PER…" at bounding box center [96, 173] width 42 height 10
select select "43743"
click at [75, 168] on select "Select Stylist Admin Manager [PERSON_NAME] [PERSON_NAME] Ram [PERSON_NAME] [PER…" at bounding box center [96, 173] width 42 height 10
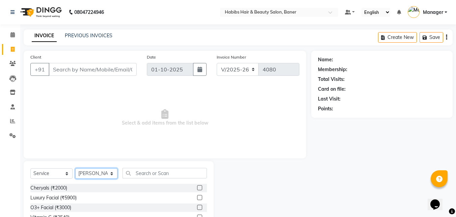
scroll to position [34, 0]
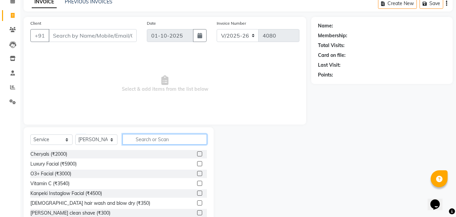
click at [151, 140] on input "text" at bounding box center [165, 139] width 84 height 10
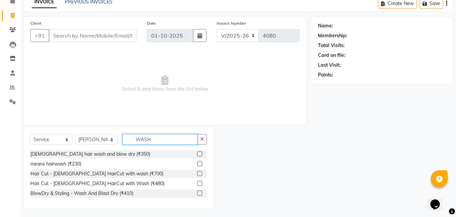
type input "WASH"
click at [198, 183] on label at bounding box center [199, 182] width 5 height 5
click at [198, 183] on input "checkbox" at bounding box center [199, 183] width 4 height 4
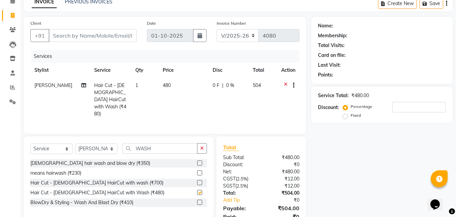
checkbox input "false"
click at [125, 37] on input "Client" at bounding box center [93, 35] width 88 height 13
type input "9"
type input "0"
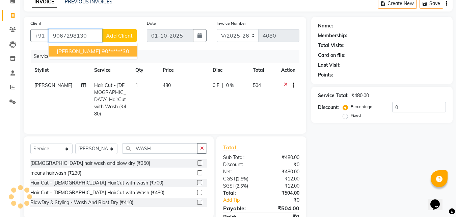
type input "9067298130"
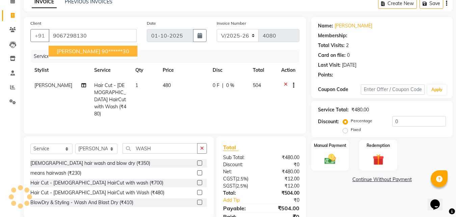
select select "1: Object"
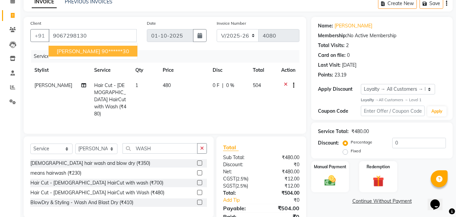
click at [79, 46] on button "[PERSON_NAME] 90******30" at bounding box center [93, 51] width 89 height 11
type input "90******30"
select select "1: Object"
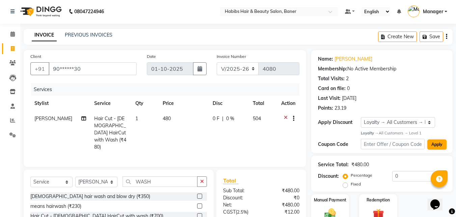
scroll to position [0, 0]
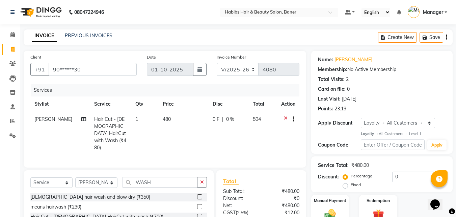
click at [446, 33] on button "button" at bounding box center [446, 37] width 1 height 16
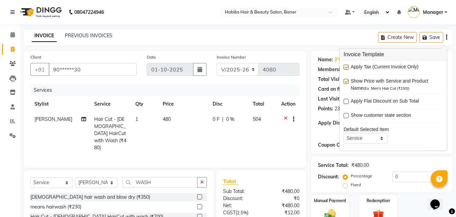
click at [348, 66] on label at bounding box center [346, 67] width 5 height 5
click at [348, 66] on input "checkbox" at bounding box center [346, 67] width 4 height 4
checkbox input "false"
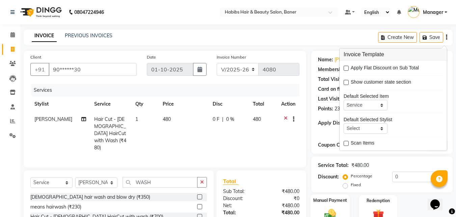
scroll to position [40, 0]
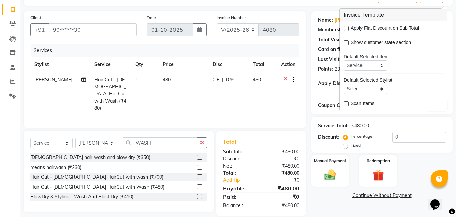
click at [322, 197] on link "Continue Without Payment" at bounding box center [382, 195] width 139 height 7
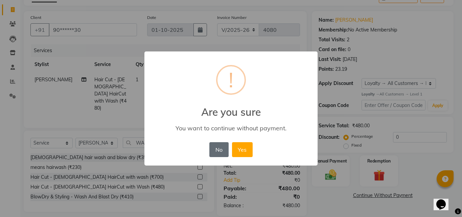
click at [218, 156] on button "No" at bounding box center [218, 149] width 19 height 15
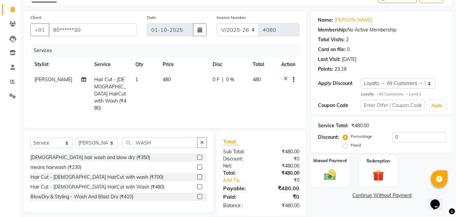
click at [324, 163] on label "Manual Payment" at bounding box center [331, 160] width 34 height 6
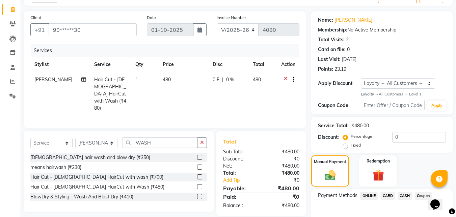
scroll to position [76, 0]
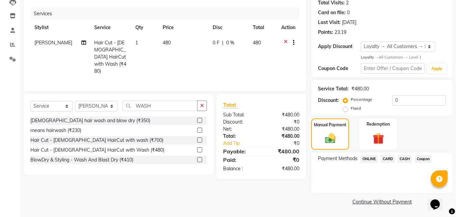
click at [402, 158] on span "CASH" at bounding box center [405, 159] width 15 height 8
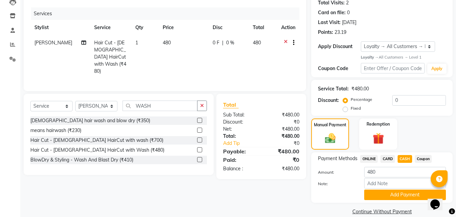
scroll to position [86, 0]
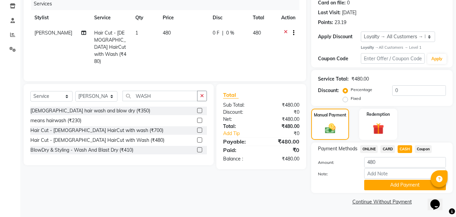
drag, startPoint x: 363, startPoint y: 147, endPoint x: 370, endPoint y: 146, distance: 7.2
click at [363, 147] on span "ONLINE" at bounding box center [369, 149] width 18 height 8
drag, startPoint x: 408, startPoint y: 182, endPoint x: 410, endPoint y: 179, distance: 3.5
click at [409, 182] on button "Add Payment" at bounding box center [406, 184] width 82 height 10
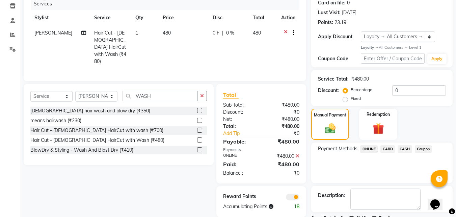
scroll to position [115, 0]
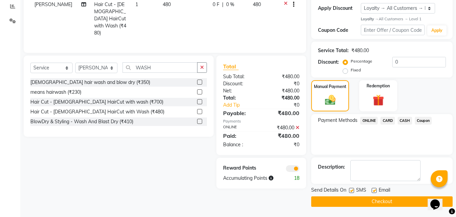
click at [376, 189] on label at bounding box center [374, 190] width 5 height 5
click at [376, 189] on input "checkbox" at bounding box center [374, 190] width 4 height 4
checkbox input "false"
click at [352, 190] on label at bounding box center [351, 190] width 5 height 5
click at [352, 190] on input "checkbox" at bounding box center [351, 190] width 4 height 4
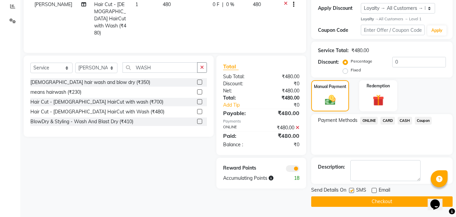
checkbox input "false"
click at [355, 200] on button "Checkout" at bounding box center [383, 201] width 142 height 10
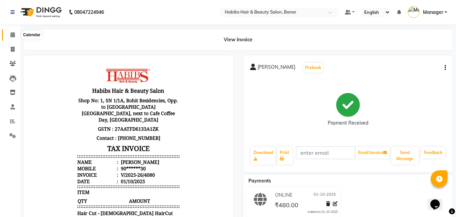
click at [11, 37] on icon at bounding box center [12, 34] width 4 height 5
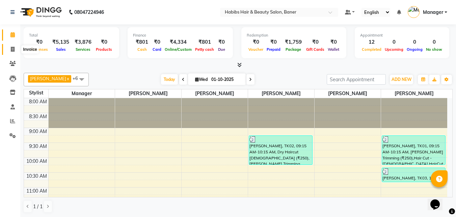
click at [13, 48] on icon at bounding box center [13, 49] width 4 height 5
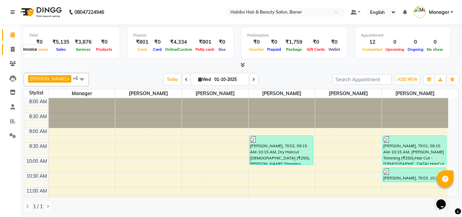
select select "5356"
select select "service"
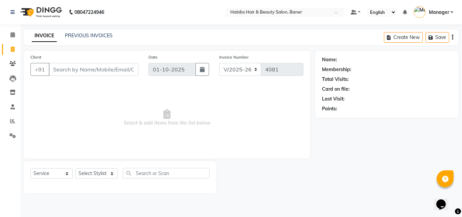
click at [81, 72] on input "Client" at bounding box center [94, 69] width 90 height 13
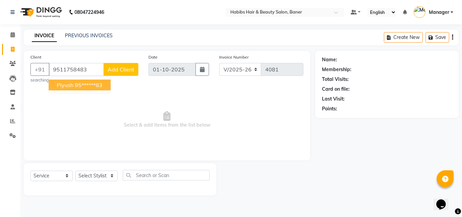
type input "9511758483"
select select "1: Object"
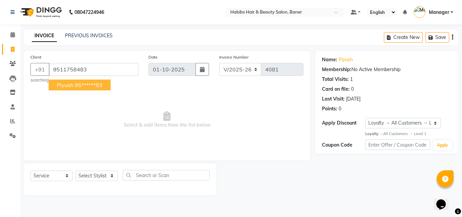
click at [99, 82] on ngb-highlight "95******83" at bounding box center [89, 84] width 28 height 7
type input "95******83"
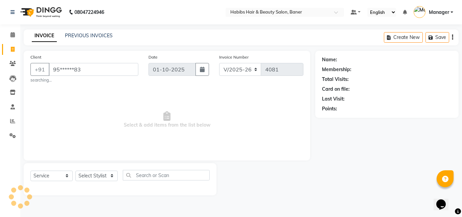
select select "1: Object"
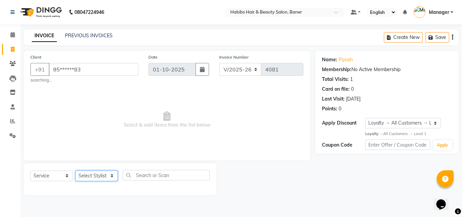
click at [100, 171] on select "Select Stylist Admin Manager [PERSON_NAME] [PERSON_NAME] Ram [PERSON_NAME] [PER…" at bounding box center [96, 175] width 42 height 10
select select "88113"
click at [75, 170] on select "Select Stylist Admin Manager [PERSON_NAME] [PERSON_NAME] Ram [PERSON_NAME] [PER…" at bounding box center [96, 175] width 42 height 10
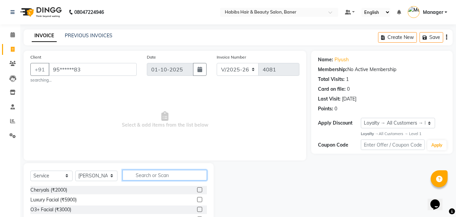
click at [157, 176] on input "text" at bounding box center [165, 175] width 84 height 10
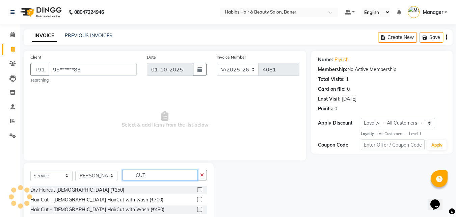
scroll to position [56, 0]
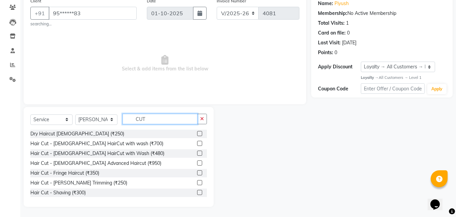
type input "CUT"
click at [197, 151] on label at bounding box center [199, 152] width 5 height 5
click at [197, 151] on input "checkbox" at bounding box center [199, 153] width 4 height 4
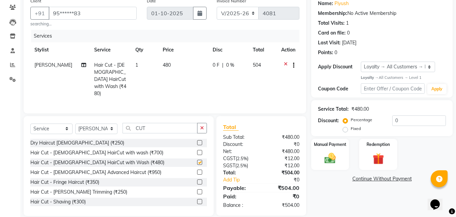
checkbox input "false"
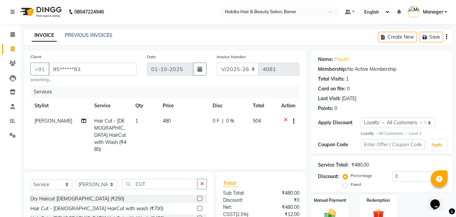
scroll to position [0, 0]
click at [447, 37] on icon "button" at bounding box center [446, 37] width 1 height 0
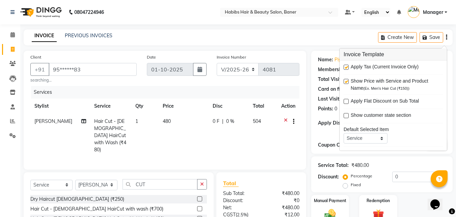
click at [348, 67] on label at bounding box center [346, 67] width 5 height 5
click at [348, 67] on input "checkbox" at bounding box center [346, 67] width 4 height 4
checkbox input "false"
drag, startPoint x: 354, startPoint y: 36, endPoint x: 361, endPoint y: 56, distance: 21.8
click at [354, 35] on div "INVOICE PREVIOUS INVOICES Create New Save" at bounding box center [238, 37] width 429 height 16
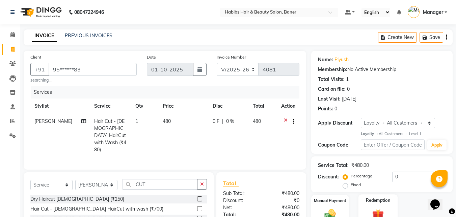
scroll to position [56, 0]
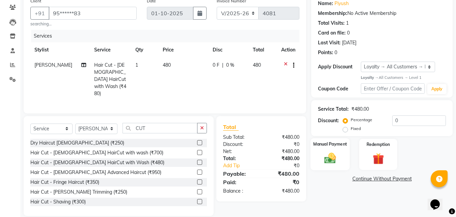
click at [343, 153] on div "Manual Payment" at bounding box center [331, 154] width 40 height 32
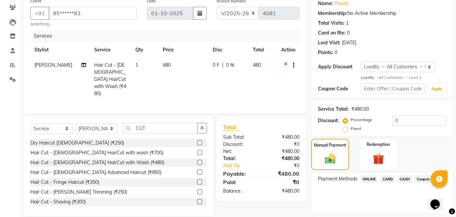
scroll to position [76, 0]
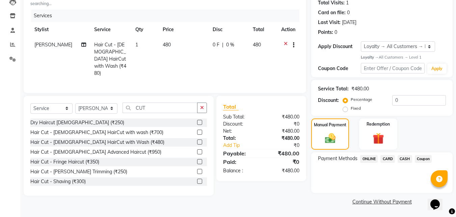
click at [371, 157] on span "ONLINE" at bounding box center [369, 159] width 18 height 8
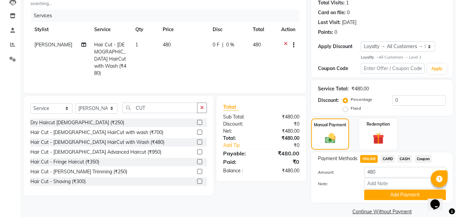
scroll to position [86, 0]
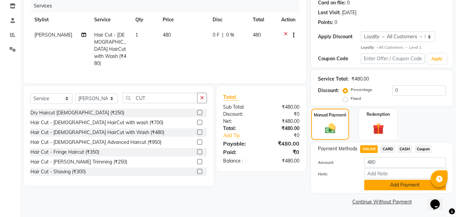
click at [385, 183] on button "Add Payment" at bounding box center [406, 184] width 82 height 10
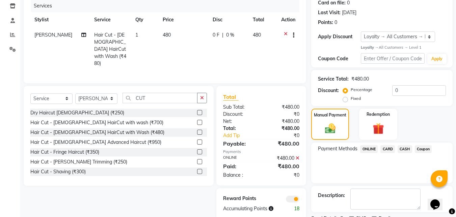
scroll to position [115, 0]
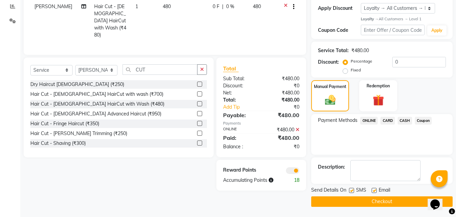
click at [375, 189] on label at bounding box center [374, 190] width 5 height 5
click at [375, 189] on input "checkbox" at bounding box center [374, 190] width 4 height 4
checkbox input "false"
click at [350, 189] on label at bounding box center [351, 190] width 5 height 5
click at [350, 189] on input "checkbox" at bounding box center [351, 190] width 4 height 4
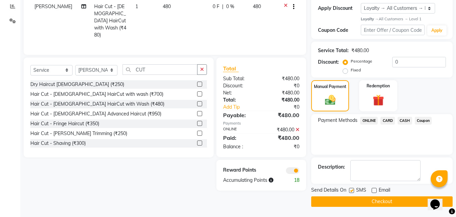
checkbox input "false"
click at [346, 201] on button "Checkout" at bounding box center [383, 201] width 142 height 10
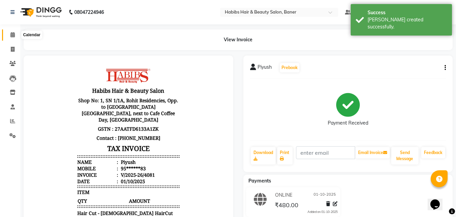
click at [13, 31] on span at bounding box center [13, 35] width 12 height 8
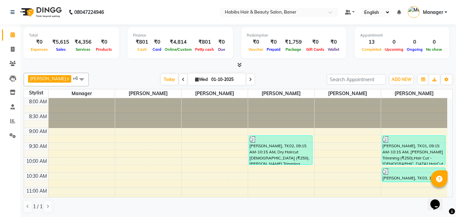
click at [75, 76] on span at bounding box center [82, 79] width 14 height 13
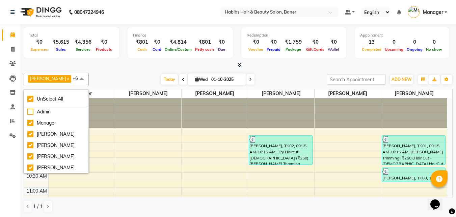
click at [75, 79] on span at bounding box center [82, 79] width 14 height 13
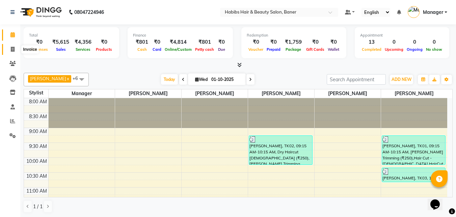
click at [10, 49] on span at bounding box center [13, 50] width 12 height 8
select select "5356"
select select "service"
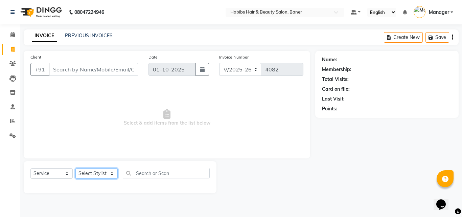
click at [106, 170] on select "Select Stylist Admin Manager [PERSON_NAME] [PERSON_NAME] Ram [PERSON_NAME] [PER…" at bounding box center [96, 173] width 42 height 10
select select "67829"
click at [75, 168] on select "Select Stylist Admin Manager [PERSON_NAME] [PERSON_NAME] Ram [PERSON_NAME] [PER…" at bounding box center [96, 173] width 42 height 10
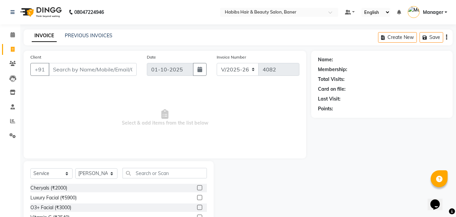
click at [138, 166] on div "Select Service Product Membership Package Voucher Prepaid Gift Card Select Styl…" at bounding box center [119, 211] width 190 height 100
click at [157, 174] on input "text" at bounding box center [165, 173] width 84 height 10
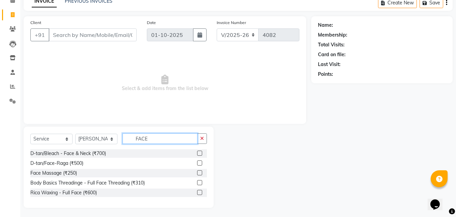
scroll to position [35, 0]
type input "FACE"
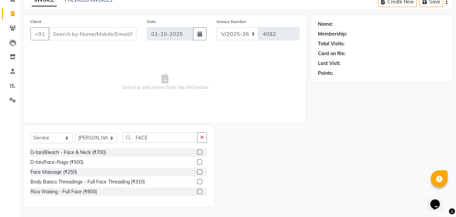
click at [201, 192] on label at bounding box center [199, 191] width 5 height 5
click at [201, 192] on input "checkbox" at bounding box center [199, 191] width 4 height 4
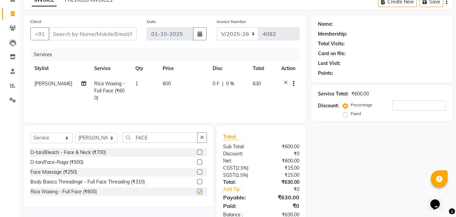
checkbox input "false"
drag, startPoint x: 165, startPoint y: 138, endPoint x: 130, endPoint y: 137, distance: 35.1
click at [130, 137] on input "FACE" at bounding box center [160, 137] width 75 height 10
click at [101, 31] on input "Client" at bounding box center [93, 33] width 88 height 13
type input "7"
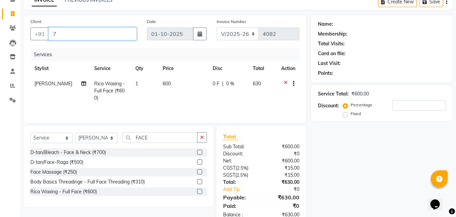
type input "0"
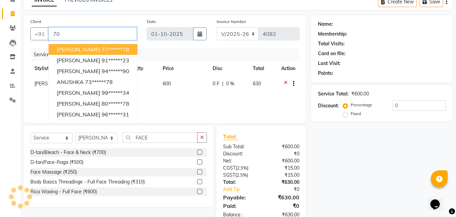
type input "7"
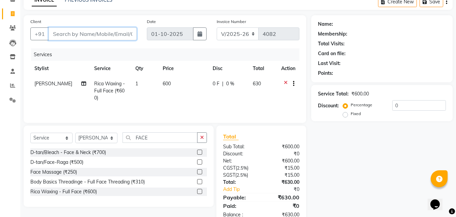
scroll to position [54, 0]
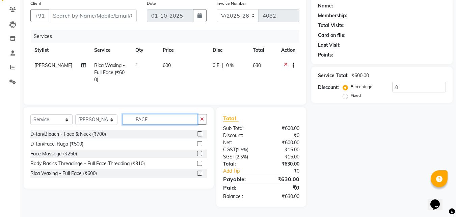
drag, startPoint x: 159, startPoint y: 119, endPoint x: 128, endPoint y: 120, distance: 31.4
click at [128, 120] on input "FACE" at bounding box center [160, 119] width 75 height 10
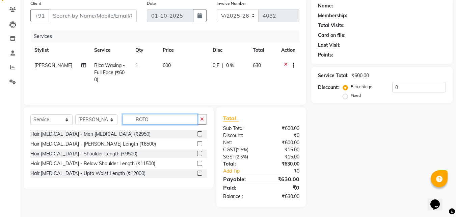
drag, startPoint x: 153, startPoint y: 121, endPoint x: 126, endPoint y: 119, distance: 26.4
click at [126, 119] on input "BOTO" at bounding box center [160, 119] width 75 height 10
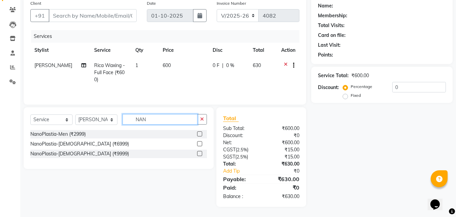
type input "NANO"
drag, startPoint x: 170, startPoint y: 120, endPoint x: 131, endPoint y: 115, distance: 38.8
click at [131, 115] on input "NANO" at bounding box center [160, 119] width 75 height 10
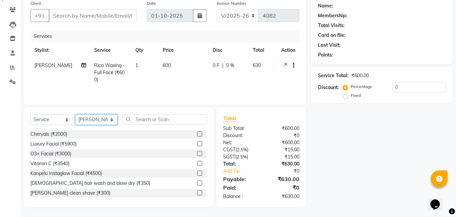
click at [85, 121] on select "Select Stylist Admin Manager [PERSON_NAME] [PERSON_NAME] Ram [PERSON_NAME] [PER…" at bounding box center [96, 119] width 42 height 10
select select "91427"
click at [75, 114] on select "Select Stylist Admin Manager [PERSON_NAME] [PERSON_NAME] Ram [PERSON_NAME] [PER…" at bounding box center [96, 119] width 42 height 10
click at [155, 118] on input "text" at bounding box center [165, 119] width 84 height 10
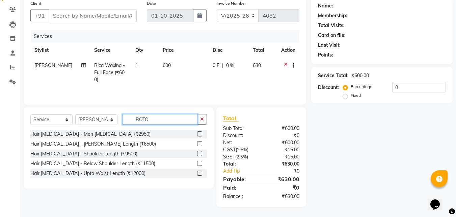
drag, startPoint x: 156, startPoint y: 117, endPoint x: 138, endPoint y: 117, distance: 18.2
click at [138, 117] on input "BOTO" at bounding box center [160, 119] width 75 height 10
type input "B"
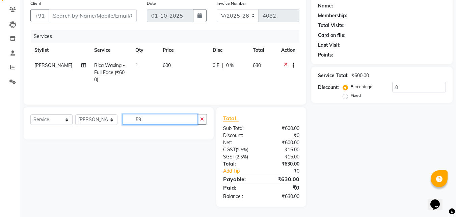
type input "5"
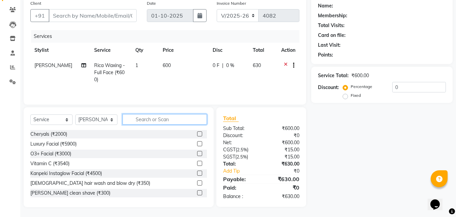
scroll to position [20, 0]
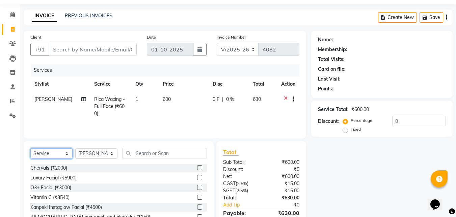
click at [39, 157] on select "Select Service Product Membership Package Voucher Prepaid Gift Card" at bounding box center [51, 153] width 42 height 10
select select "package"
click at [30, 148] on select "Select Service Product Membership Package Voucher Prepaid Gift Card" at bounding box center [51, 153] width 42 height 10
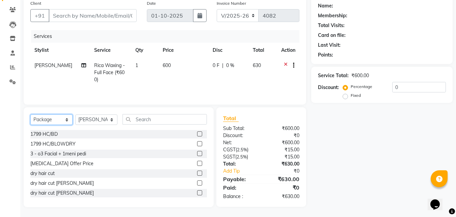
scroll to position [54, 0]
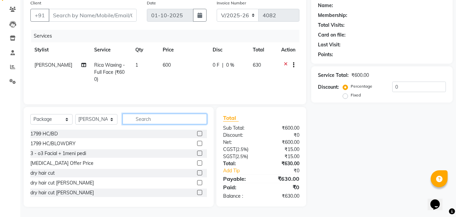
click at [158, 117] on input "text" at bounding box center [165, 119] width 84 height 10
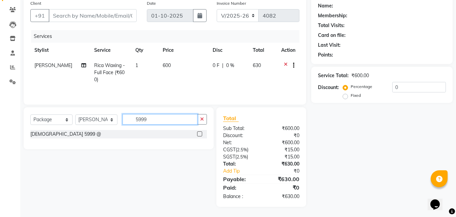
type input "5999"
drag, startPoint x: 160, startPoint y: 121, endPoint x: 130, endPoint y: 119, distance: 29.4
click at [130, 119] on input "5999" at bounding box center [160, 119] width 75 height 10
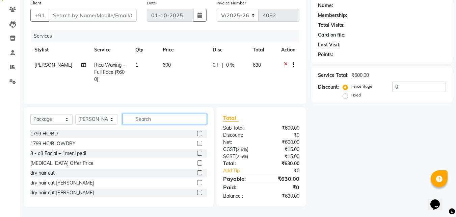
scroll to position [0, 0]
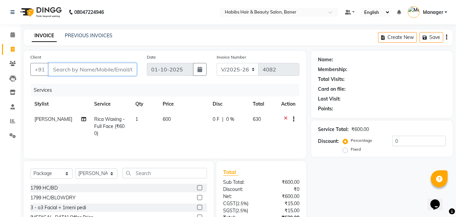
click at [120, 68] on input "Client" at bounding box center [93, 69] width 88 height 13
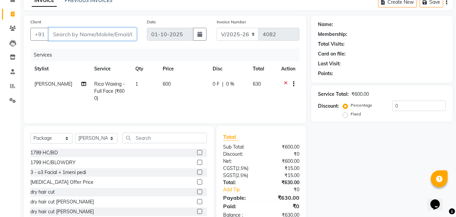
scroll to position [54, 0]
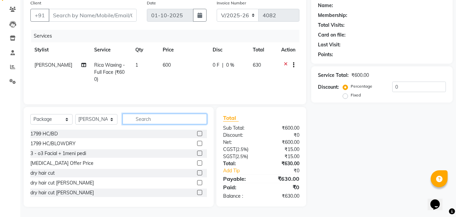
click at [137, 118] on input "text" at bounding box center [165, 119] width 84 height 10
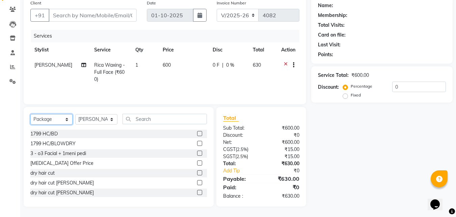
click at [42, 119] on select "Select Service Product Membership Package Voucher Prepaid Gift Card" at bounding box center [51, 119] width 42 height 10
select select "service"
click at [30, 114] on select "Select Service Product Membership Package Voucher Prepaid Gift Card" at bounding box center [51, 119] width 42 height 10
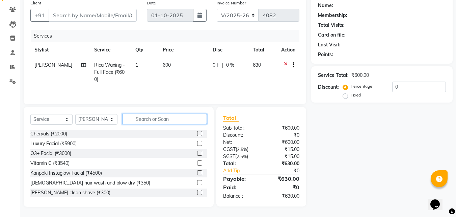
click at [171, 116] on input "text" at bounding box center [165, 119] width 84 height 10
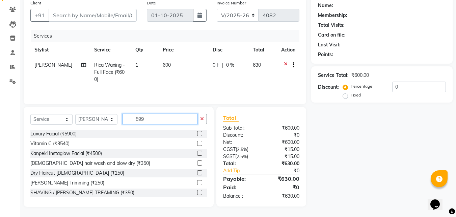
scroll to position [54, 0]
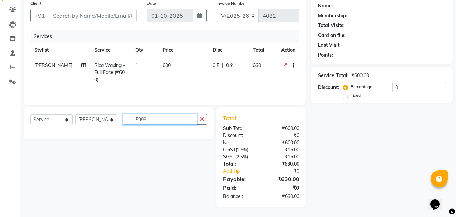
type input "5999"
click at [54, 119] on select "Select Service Product Membership Package Voucher Prepaid Gift Card" at bounding box center [51, 119] width 42 height 10
select select "package"
click at [30, 114] on select "Select Service Product Membership Package Voucher Prepaid Gift Card" at bounding box center [51, 119] width 42 height 10
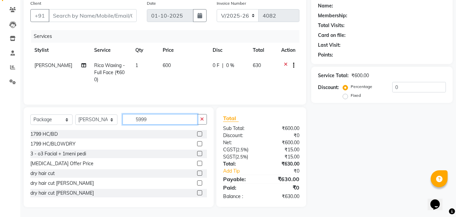
click at [155, 121] on input "5999" at bounding box center [160, 119] width 75 height 10
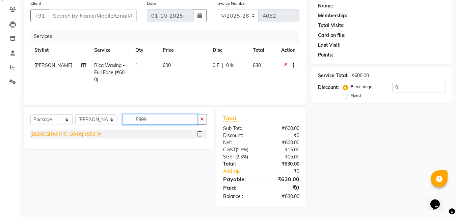
type input "5999"
click at [47, 134] on div "FEMALE 5999 @" at bounding box center [65, 133] width 71 height 7
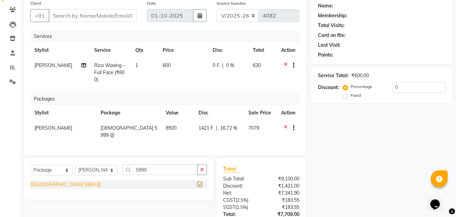
checkbox input "false"
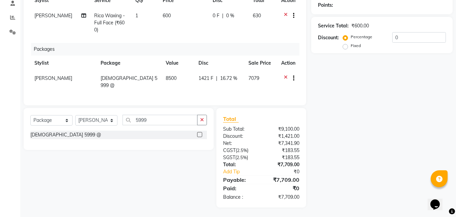
scroll to position [0, 0]
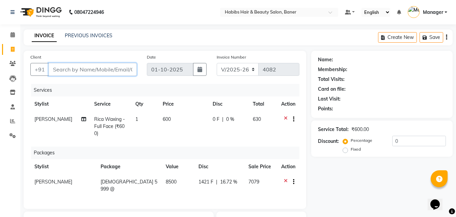
click at [83, 68] on input "Client" at bounding box center [93, 69] width 88 height 13
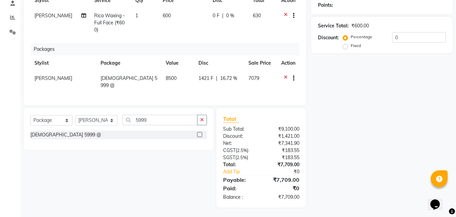
scroll to position [36, 0]
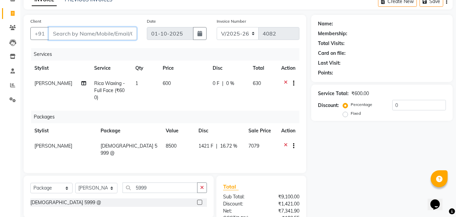
click at [88, 36] on input "Client" at bounding box center [93, 33] width 88 height 13
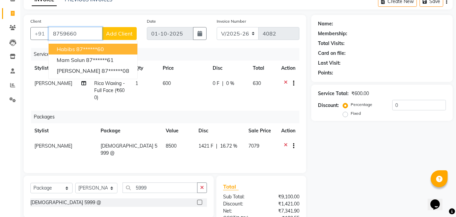
click at [76, 49] on ngb-highlight "87******60" at bounding box center [90, 49] width 28 height 7
type input "87******60"
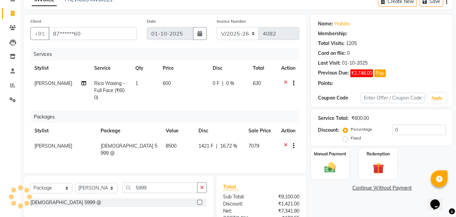
select select "1: Object"
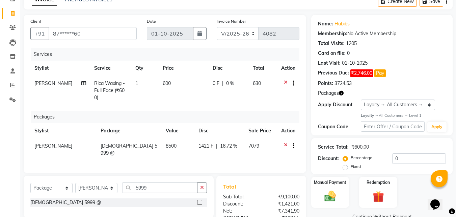
scroll to position [103, 0]
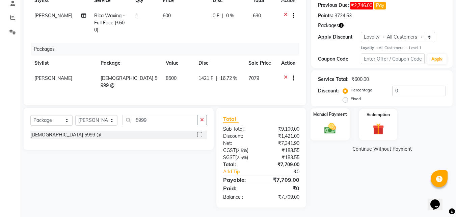
click at [332, 119] on div "Manual Payment" at bounding box center [331, 124] width 40 height 32
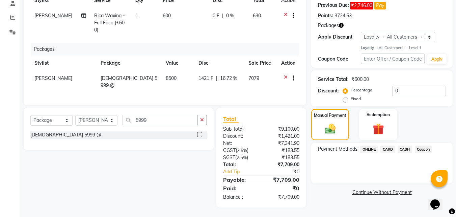
click at [385, 150] on span "CARD" at bounding box center [388, 149] width 15 height 8
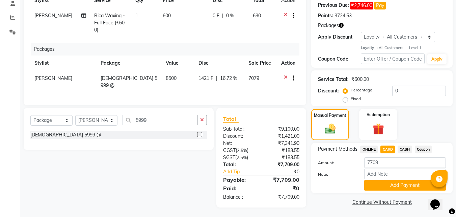
scroll to position [104, 0]
click at [391, 185] on button "Add Payment" at bounding box center [406, 184] width 82 height 10
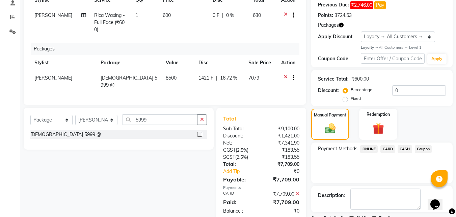
scroll to position [151, 0]
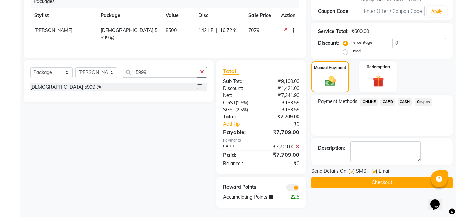
click at [374, 167] on div "Email" at bounding box center [384, 171] width 24 height 8
click at [374, 172] on label at bounding box center [374, 171] width 5 height 5
click at [374, 172] on input "checkbox" at bounding box center [374, 171] width 4 height 4
checkbox input "false"
click at [352, 171] on label at bounding box center [351, 171] width 5 height 5
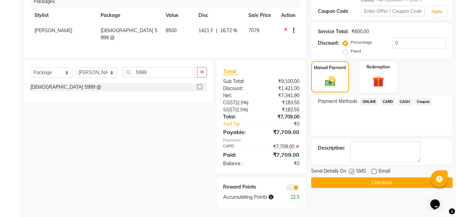
click at [352, 171] on input "checkbox" at bounding box center [351, 171] width 4 height 4
checkbox input "false"
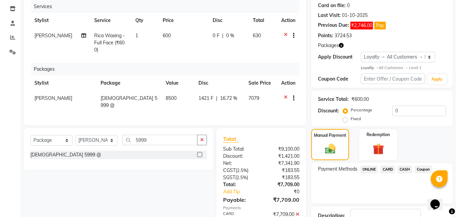
scroll to position [117, 0]
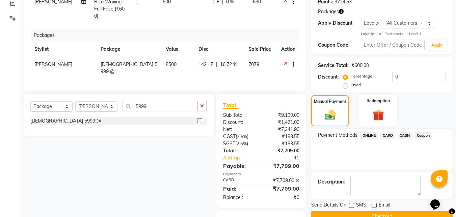
click at [380, 213] on button "Checkout" at bounding box center [383, 216] width 142 height 10
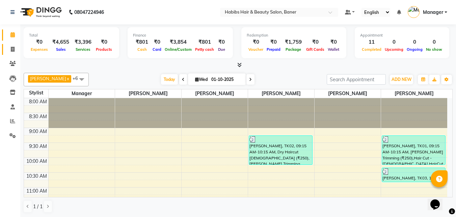
scroll to position [68, 0]
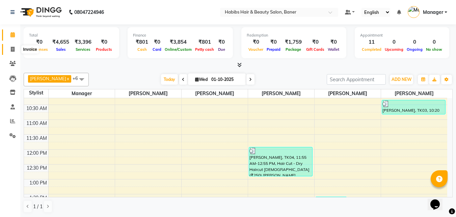
click at [10, 50] on span at bounding box center [13, 50] width 12 height 8
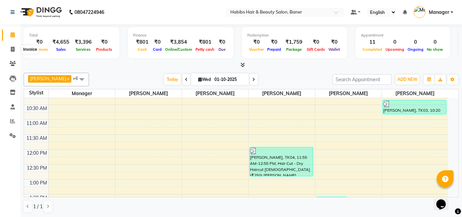
select select "5356"
select select "service"
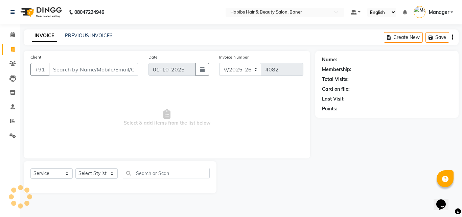
drag, startPoint x: 73, startPoint y: 68, endPoint x: 185, endPoint y: 89, distance: 114.2
click at [74, 69] on input "Client" at bounding box center [94, 69] width 90 height 13
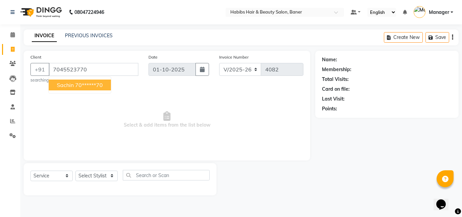
type input "7045523770"
select select "1: Object"
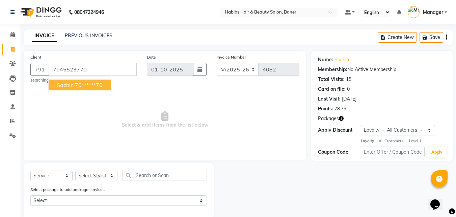
click at [90, 86] on ngb-highlight "70******70" at bounding box center [89, 84] width 28 height 7
type input "70******70"
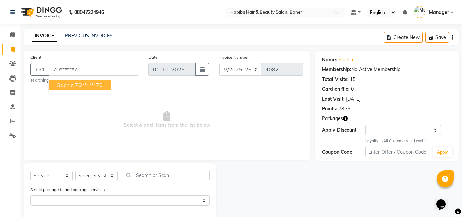
select select "1: Object"
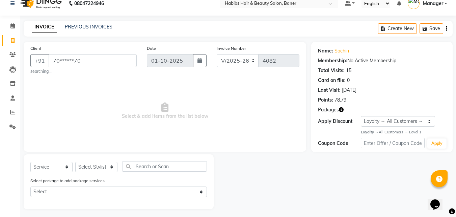
scroll to position [11, 0]
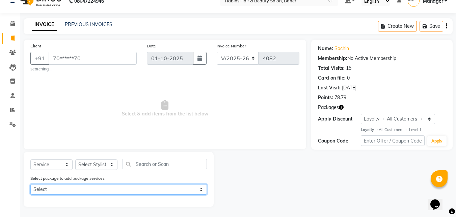
click at [64, 189] on select "Select 1799 HC/BD" at bounding box center [118, 189] width 177 height 10
drag, startPoint x: 46, startPoint y: 186, endPoint x: 43, endPoint y: 194, distance: 8.0
click at [46, 186] on select "Select 1799 HC/BD" at bounding box center [118, 189] width 177 height 10
select select "1: Object"
click at [30, 184] on select "Select 1799 HC/BD" at bounding box center [118, 189] width 177 height 10
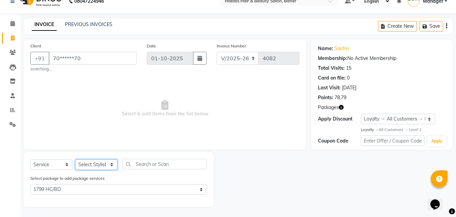
click at [90, 162] on select "Select Stylist Admin Manager [PERSON_NAME] [PERSON_NAME] Ram [PERSON_NAME] [PER…" at bounding box center [96, 164] width 42 height 10
select select "43743"
click at [75, 159] on select "Select Stylist Admin Manager [PERSON_NAME] [PERSON_NAME] Ram [PERSON_NAME] [PER…" at bounding box center [96, 164] width 42 height 10
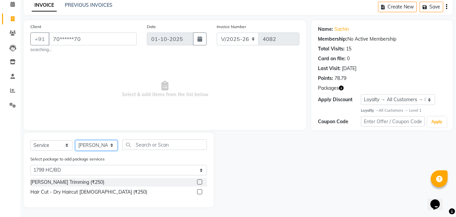
scroll to position [31, 0]
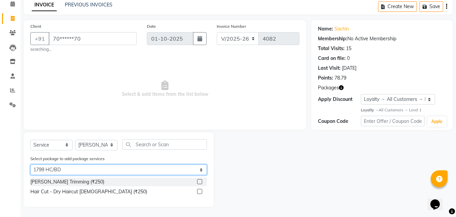
click at [63, 170] on select "Select 1799 HC/BD" at bounding box center [118, 169] width 177 height 10
click at [30, 164] on select "Select 1799 HC/BD" at bounding box center [118, 169] width 177 height 10
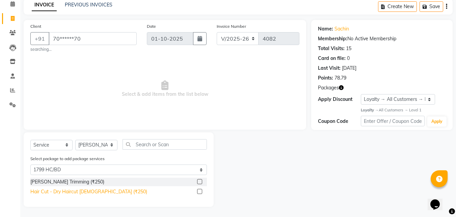
click at [70, 192] on div "Hair Cut - Dry Haircut [DEMOGRAPHIC_DATA] (₹250)" at bounding box center [88, 191] width 117 height 7
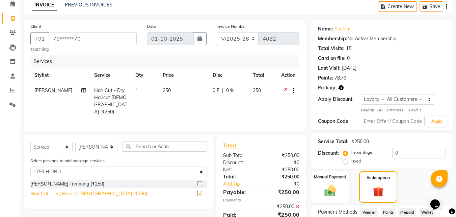
checkbox input "false"
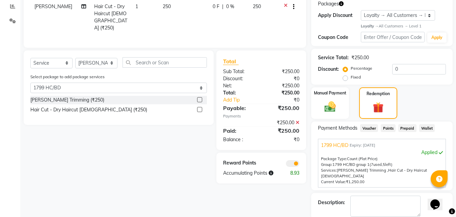
scroll to position [145, 0]
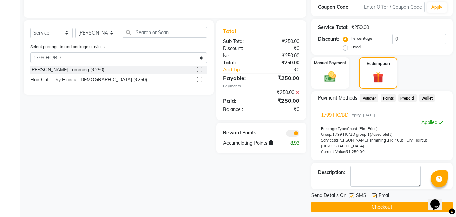
click at [200, 68] on label at bounding box center [199, 69] width 5 height 5
click at [200, 68] on input "checkbox" at bounding box center [199, 70] width 4 height 4
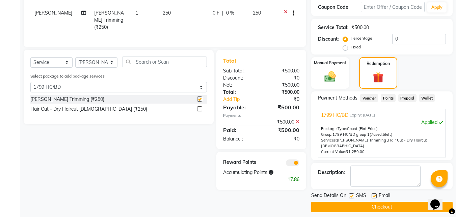
checkbox input "false"
click at [374, 193] on label at bounding box center [374, 195] width 5 height 5
click at [374, 194] on input "checkbox" at bounding box center [374, 196] width 4 height 4
checkbox input "false"
click at [354, 193] on label at bounding box center [351, 195] width 5 height 5
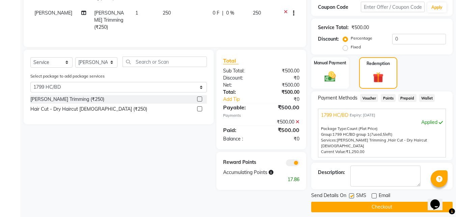
click at [354, 194] on input "checkbox" at bounding box center [351, 196] width 4 height 4
checkbox input "false"
click at [347, 203] on button "Checkout" at bounding box center [383, 206] width 142 height 10
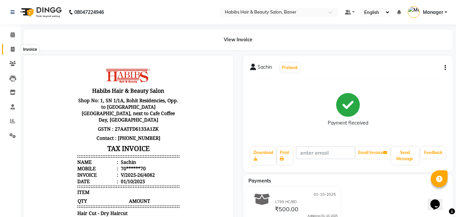
click at [11, 48] on icon at bounding box center [13, 49] width 4 height 5
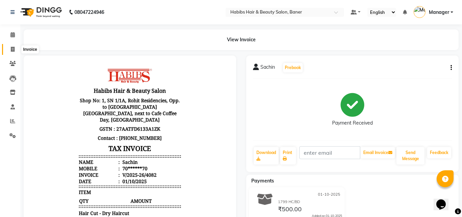
select select "service"
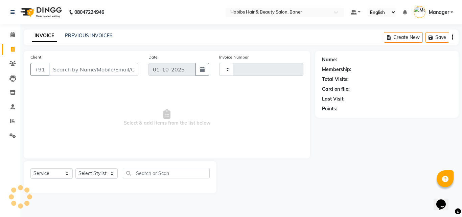
type input "4083"
select select "5356"
drag, startPoint x: 76, startPoint y: 71, endPoint x: 299, endPoint y: 73, distance: 222.7
click at [78, 71] on input "Client" at bounding box center [94, 69] width 90 height 13
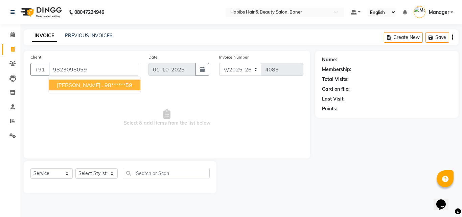
type input "9823098059"
select select "2: Object"
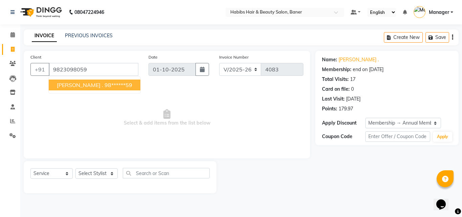
click at [104, 82] on ngb-highlight "98******59" at bounding box center [118, 84] width 28 height 7
type input "98******59"
select select "2: Object"
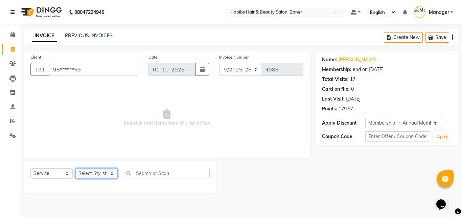
click at [98, 176] on select "Select Stylist Admin Manager [PERSON_NAME] [PERSON_NAME] Ram [PERSON_NAME] [PER…" at bounding box center [96, 173] width 42 height 10
select select "67829"
click at [75, 168] on select "Select Stylist Admin Manager [PERSON_NAME] [PERSON_NAME] Ram [PERSON_NAME] [PER…" at bounding box center [96, 173] width 42 height 10
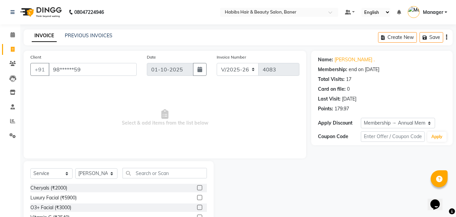
drag, startPoint x: 169, startPoint y: 182, endPoint x: 169, endPoint y: 177, distance: 5.4
click at [169, 182] on div "Select Service Product Membership Package Voucher Prepaid Gift Card Select Styl…" at bounding box center [118, 176] width 177 height 16
click at [169, 177] on input "text" at bounding box center [165, 173] width 84 height 10
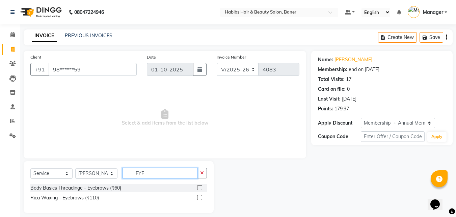
type input "EYE"
click at [198, 185] on label at bounding box center [199, 187] width 5 height 5
click at [198, 185] on input "checkbox" at bounding box center [199, 187] width 4 height 4
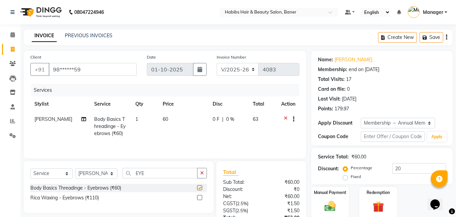
checkbox input "false"
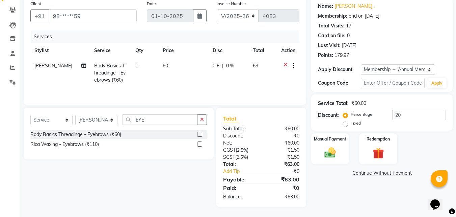
scroll to position [54, 0]
click at [99, 118] on select "Select Stylist Admin Manager [PERSON_NAME] [PERSON_NAME] Ram [PERSON_NAME] [PER…" at bounding box center [96, 119] width 42 height 10
select select "90441"
click at [75, 114] on select "Select Stylist Admin Manager [PERSON_NAME] [PERSON_NAME] Ram [PERSON_NAME] [PER…" at bounding box center [96, 119] width 42 height 10
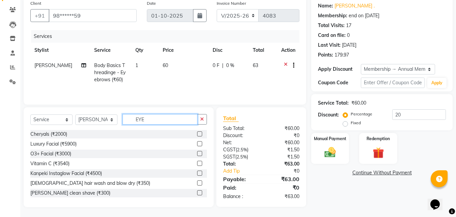
drag, startPoint x: 163, startPoint y: 120, endPoint x: 125, endPoint y: 121, distance: 37.5
click at [125, 121] on input "EYE" at bounding box center [160, 119] width 75 height 10
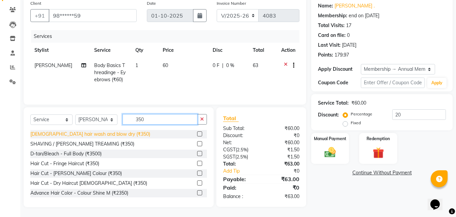
type input "350"
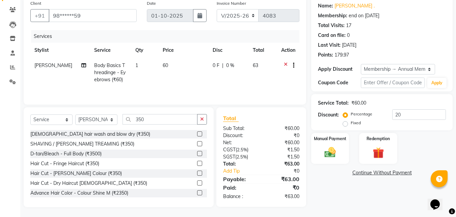
click at [114, 131] on div "[DEMOGRAPHIC_DATA] hair wash and blow dry (₹350)" at bounding box center [90, 133] width 120 height 7
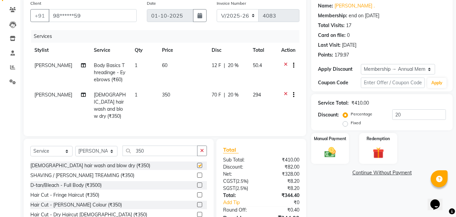
checkbox input "false"
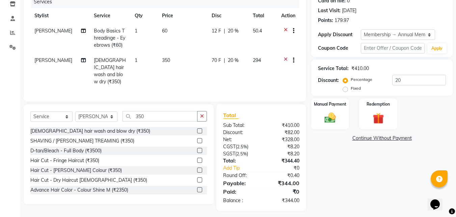
scroll to position [90, 0]
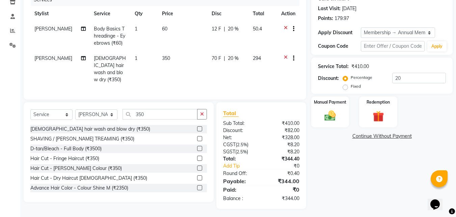
click at [258, 60] on span "294" at bounding box center [257, 58] width 8 height 6
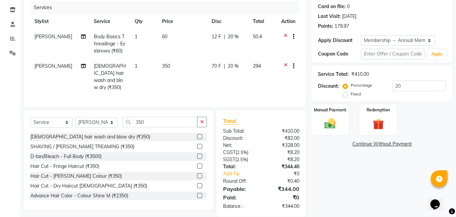
select select "90441"
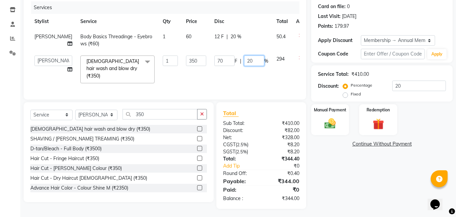
click at [244, 59] on input "20" at bounding box center [254, 60] width 20 height 10
drag, startPoint x: 229, startPoint y: 59, endPoint x: 247, endPoint y: 59, distance: 17.2
click at [247, 59] on input "20" at bounding box center [254, 60] width 20 height 10
type input "4.8"
click at [241, 10] on div "Services" at bounding box center [168, 7] width 274 height 13
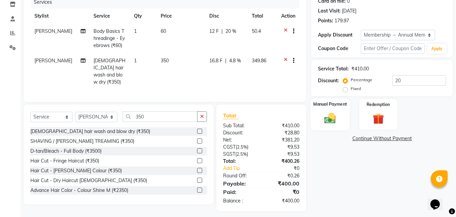
scroll to position [90, 0]
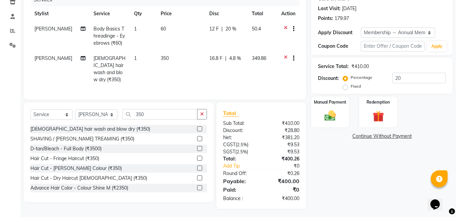
click at [229, 59] on span "4.8 %" at bounding box center [235, 58] width 12 height 7
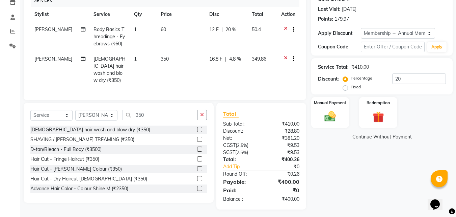
select select "90441"
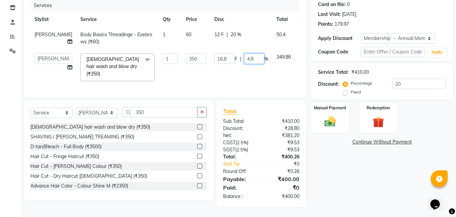
drag, startPoint x: 229, startPoint y: 58, endPoint x: 240, endPoint y: 61, distance: 10.8
click at [244, 61] on input "4.8" at bounding box center [254, 58] width 20 height 10
type input "0"
type input "20"
click at [371, 180] on div "Name: Charu . Membership: end on 11-07-2026 Total Visits: 17 Card on file: 0 La…" at bounding box center [385, 86] width 147 height 240
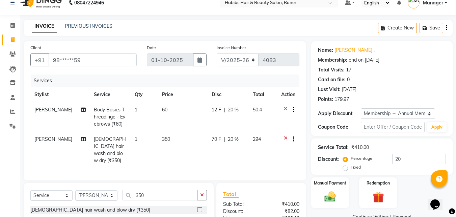
scroll to position [0, 0]
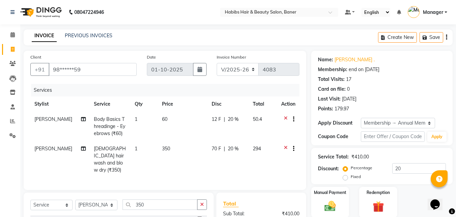
click at [286, 117] on icon at bounding box center [286, 120] width 4 height 8
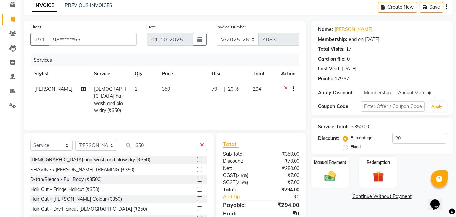
scroll to position [54, 0]
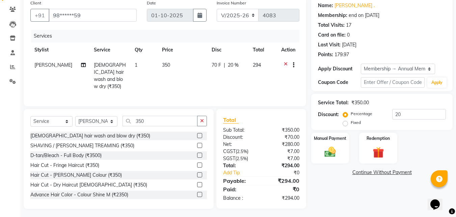
click at [286, 61] on td at bounding box center [288, 75] width 22 height 36
click at [285, 61] on icon at bounding box center [286, 65] width 4 height 8
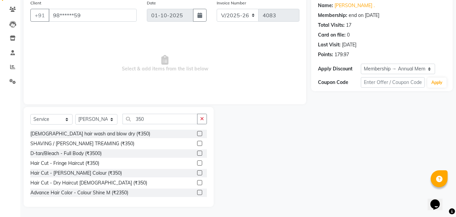
click at [197, 131] on label at bounding box center [199, 133] width 5 height 5
click at [197, 131] on input "checkbox" at bounding box center [199, 133] width 4 height 4
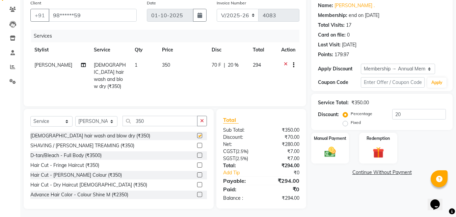
checkbox input "false"
click at [90, 121] on select "Select Stylist Admin Manager [PERSON_NAME] [PERSON_NAME] Ram [PERSON_NAME] [PER…" at bounding box center [96, 121] width 42 height 10
select select "67829"
click at [75, 116] on select "Select Stylist Admin Manager [PERSON_NAME] [PERSON_NAME] Ram [PERSON_NAME] [PER…" at bounding box center [96, 121] width 42 height 10
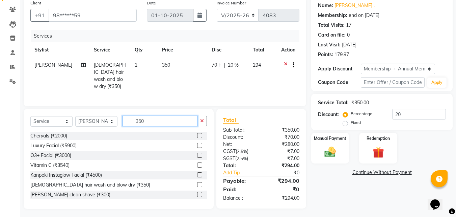
drag, startPoint x: 166, startPoint y: 116, endPoint x: 134, endPoint y: 117, distance: 31.4
click at [134, 117] on input "350" at bounding box center [160, 121] width 75 height 10
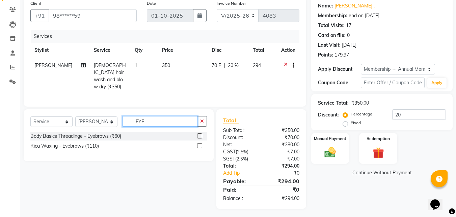
type input "EYE"
click at [201, 133] on label at bounding box center [199, 135] width 5 height 5
click at [201, 134] on input "checkbox" at bounding box center [199, 136] width 4 height 4
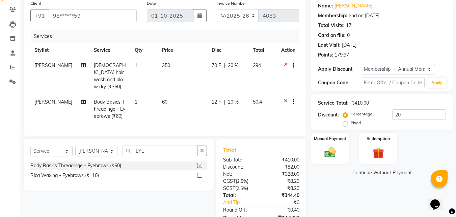
checkbox input "false"
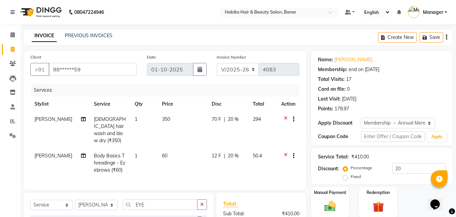
scroll to position [90, 0]
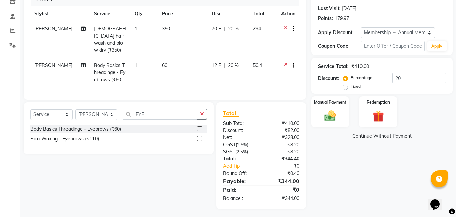
click at [228, 62] on span "20 %" at bounding box center [233, 65] width 11 height 7
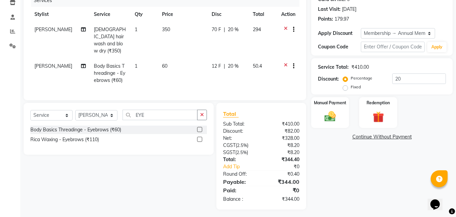
select select "67829"
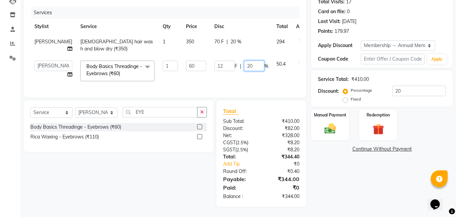
click at [244, 60] on input "20" at bounding box center [254, 65] width 20 height 10
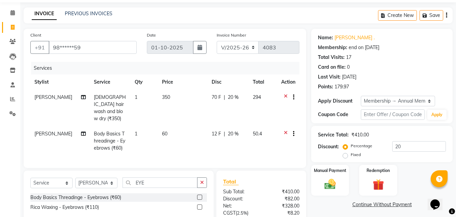
click at [215, 97] on div "70 F | 20 %" at bounding box center [228, 97] width 33 height 7
select select "90441"
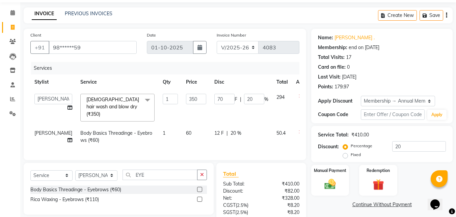
click at [273, 99] on td "294" at bounding box center [283, 108] width 20 height 36
click at [277, 99] on span "294" at bounding box center [281, 97] width 8 height 6
click at [238, 72] on div "Services" at bounding box center [168, 68] width 274 height 13
click at [239, 73] on div "Services" at bounding box center [168, 68] width 274 height 13
click at [232, 62] on div "Services" at bounding box center [168, 68] width 274 height 13
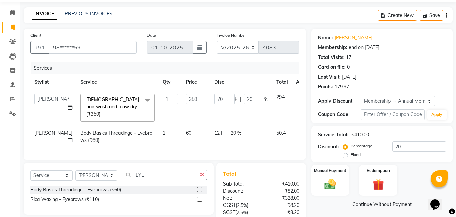
scroll to position [82, 0]
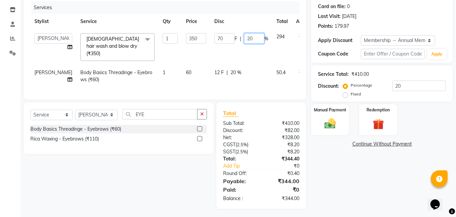
drag, startPoint x: 238, startPoint y: 38, endPoint x: 234, endPoint y: 38, distance: 4.1
click at [244, 38] on input "20" at bounding box center [254, 38] width 20 height 10
type input "25"
click at [227, 19] on th "Disc" at bounding box center [241, 21] width 62 height 15
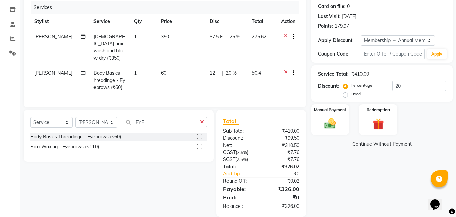
click at [285, 70] on icon at bounding box center [286, 74] width 4 height 8
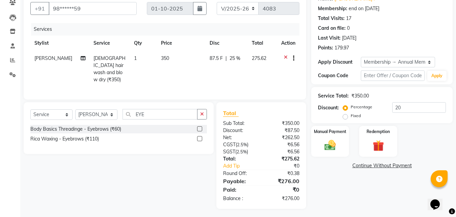
click at [285, 55] on icon at bounding box center [286, 59] width 4 height 8
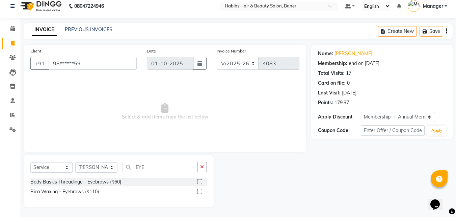
click at [199, 181] on label at bounding box center [199, 181] width 5 height 5
click at [199, 181] on input "checkbox" at bounding box center [199, 181] width 4 height 4
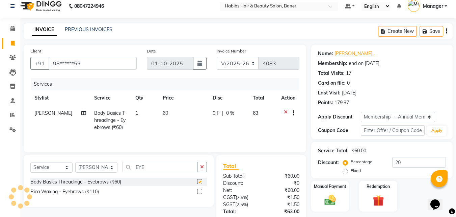
scroll to position [54, 0]
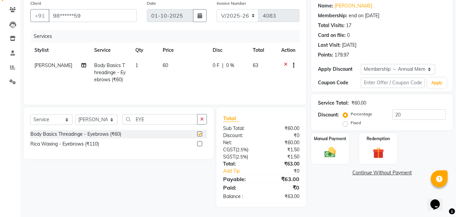
checkbox input "false"
click at [92, 118] on select "Select Stylist Admin Manager [PERSON_NAME] [PERSON_NAME] Ram [PERSON_NAME] [PER…" at bounding box center [96, 119] width 42 height 10
select select "90441"
click at [75, 114] on select "Select Stylist Admin Manager [PERSON_NAME] [PERSON_NAME] Ram [PERSON_NAME] [PER…" at bounding box center [96, 119] width 42 height 10
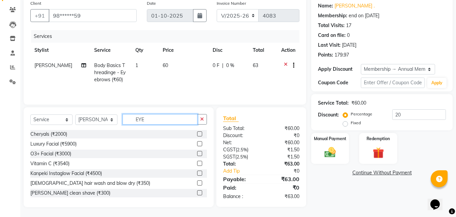
drag, startPoint x: 147, startPoint y: 117, endPoint x: 128, endPoint y: 117, distance: 19.6
click at [128, 117] on input "EYE" at bounding box center [160, 119] width 75 height 10
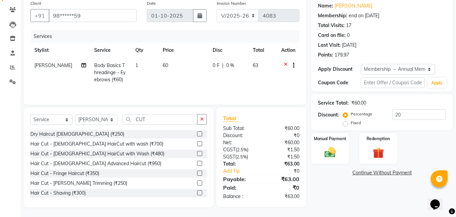
drag, startPoint x: 161, startPoint y: 113, endPoint x: 129, endPoint y: 119, distance: 32.0
click at [129, 119] on div "Select Service Product Membership Package Voucher Prepaid Gift Card Select Styl…" at bounding box center [119, 157] width 190 height 100
drag, startPoint x: 153, startPoint y: 123, endPoint x: 120, endPoint y: 118, distance: 34.1
click at [121, 119] on div "Select Service Product Membership Package Voucher Prepaid Gift Card Select Styl…" at bounding box center [118, 122] width 177 height 16
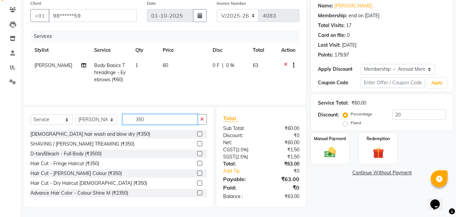
type input "350"
click at [197, 131] on label at bounding box center [199, 133] width 5 height 5
click at [197, 132] on input "checkbox" at bounding box center [199, 134] width 4 height 4
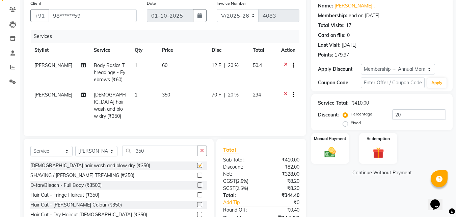
checkbox input "false"
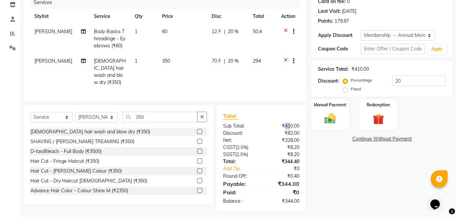
drag, startPoint x: 285, startPoint y: 123, endPoint x: 291, endPoint y: 123, distance: 5.7
click at [291, 123] on div "₹410.00" at bounding box center [283, 125] width 43 height 7
click at [374, 183] on div "Name: Charu . Membership: end on 11-07-2026 Total Visits: 17 Card on file: 0 La…" at bounding box center [385, 87] width 147 height 248
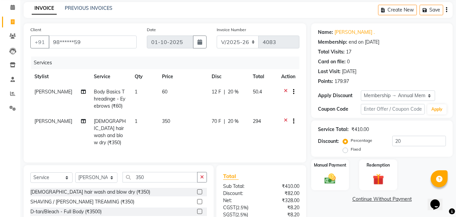
scroll to position [34, 0]
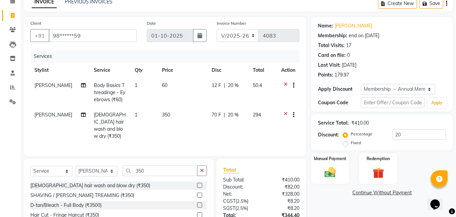
click at [230, 86] on span "20 %" at bounding box center [233, 85] width 11 height 7
select select "67829"
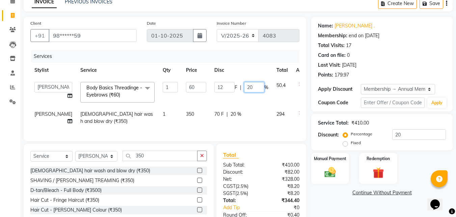
drag, startPoint x: 232, startPoint y: 88, endPoint x: 245, endPoint y: 87, distance: 12.2
click at [244, 88] on input "20" at bounding box center [254, 87] width 20 height 10
type input "5"
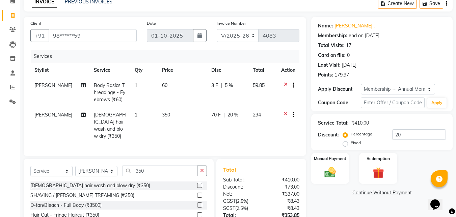
click at [225, 44] on div "Invoice Number V/2025 V/2025-26 4083" at bounding box center [258, 34] width 93 height 28
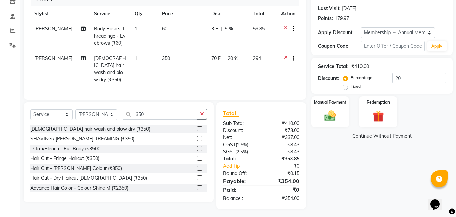
click at [229, 59] on span "20 %" at bounding box center [233, 58] width 11 height 7
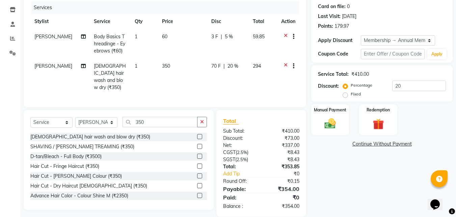
select select "90441"
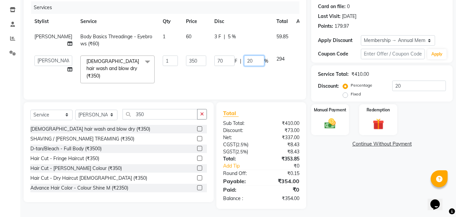
drag, startPoint x: 232, startPoint y: 60, endPoint x: 237, endPoint y: 61, distance: 5.1
click at [244, 61] on input "20" at bounding box center [254, 60] width 20 height 10
type input "25"
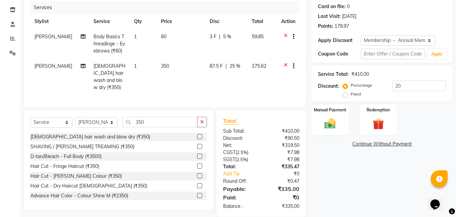
click at [362, 194] on div "Name: Charu . Membership: end on 11-07-2026 Total Visits: 17 Card on file: 0 La…" at bounding box center [385, 92] width 147 height 248
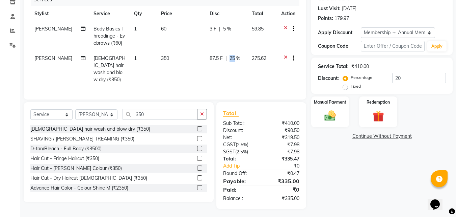
drag, startPoint x: 225, startPoint y: 56, endPoint x: 234, endPoint y: 59, distance: 9.6
click at [234, 59] on div "87.5 F | 25 %" at bounding box center [227, 58] width 34 height 7
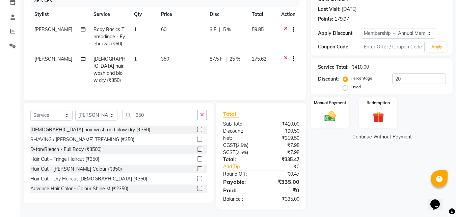
select select "90441"
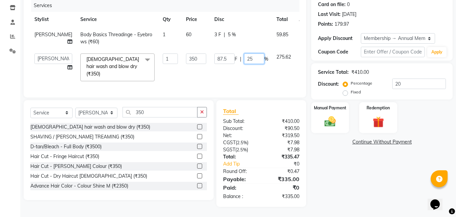
click at [244, 61] on input "25" at bounding box center [254, 58] width 20 height 10
type input "2"
type input "26"
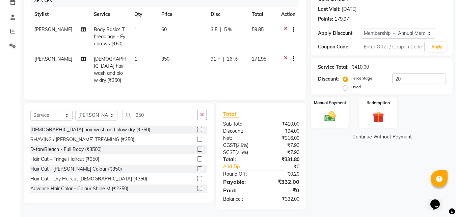
click at [450, 184] on div "Name: Charu . Membership: end on 11-07-2026 Total Visits: 17 Card on file: 0 La…" at bounding box center [385, 85] width 147 height 248
click at [229, 61] on span "26 %" at bounding box center [232, 58] width 11 height 7
select select "90441"
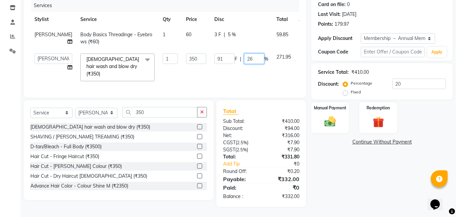
drag, startPoint x: 232, startPoint y: 61, endPoint x: 236, endPoint y: 61, distance: 4.1
click at [244, 61] on input "26" at bounding box center [254, 58] width 20 height 10
type input "27"
click at [384, 164] on div "Name: Charu . Membership: end on 11-07-2026 Total Visits: 17 Card on file: 0 La…" at bounding box center [385, 86] width 147 height 240
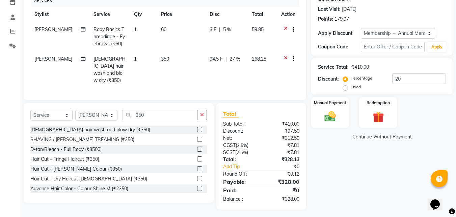
click at [230, 56] on span "27 %" at bounding box center [235, 58] width 11 height 7
select select "90441"
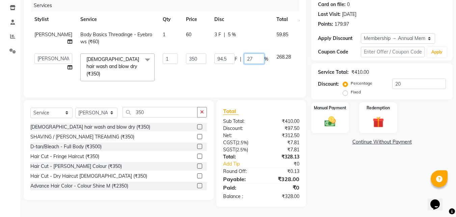
drag, startPoint x: 229, startPoint y: 60, endPoint x: 240, endPoint y: 61, distance: 10.9
click at [244, 61] on input "27" at bounding box center [254, 58] width 20 height 10
type input "26.5"
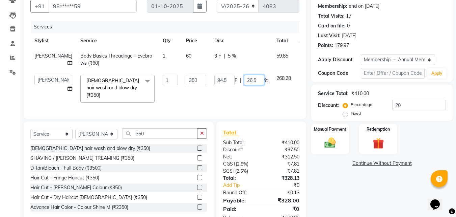
scroll to position [56, 0]
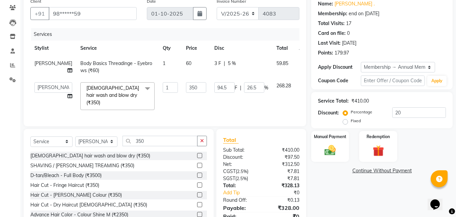
click at [349, 186] on div "Name: Charu . Membership: end on 11-07-2026 Total Visits: 17 Card on file: 0 La…" at bounding box center [385, 115] width 147 height 240
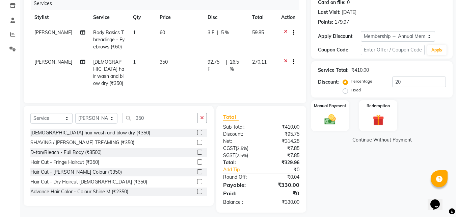
scroll to position [90, 0]
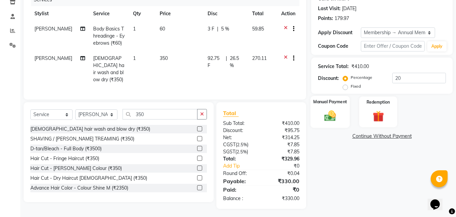
click at [331, 110] on img at bounding box center [330, 116] width 19 height 14
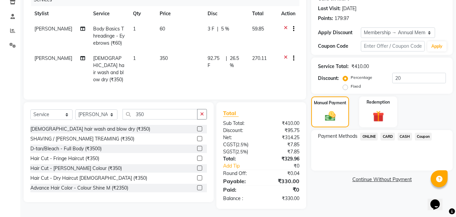
click at [363, 136] on span "ONLINE" at bounding box center [369, 136] width 18 height 8
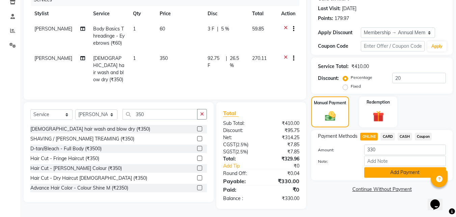
click at [393, 170] on button "Add Payment" at bounding box center [406, 172] width 82 height 10
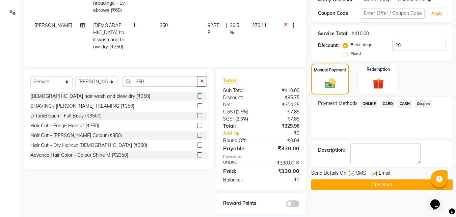
scroll to position [128, 0]
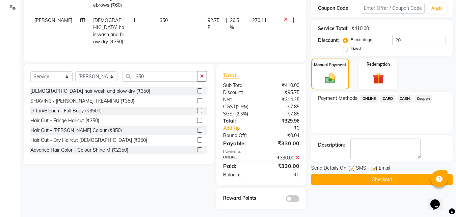
click at [376, 167] on label at bounding box center [374, 168] width 5 height 5
click at [376, 167] on input "checkbox" at bounding box center [374, 168] width 4 height 4
checkbox input "false"
click at [353, 167] on label at bounding box center [351, 168] width 5 height 5
click at [353, 167] on input "checkbox" at bounding box center [351, 168] width 4 height 4
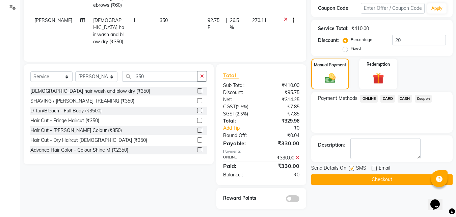
checkbox input "false"
click at [352, 176] on button "Checkout" at bounding box center [383, 179] width 142 height 10
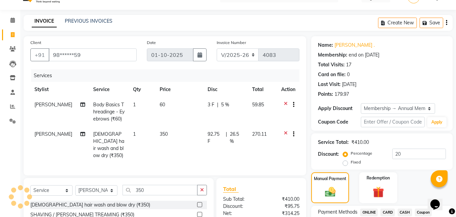
scroll to position [0, 0]
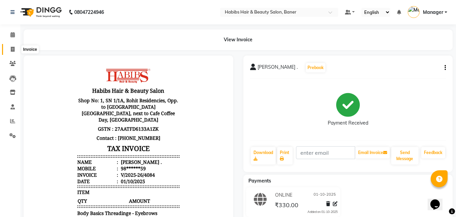
click at [15, 47] on span at bounding box center [13, 50] width 12 height 8
select select "5356"
select select "service"
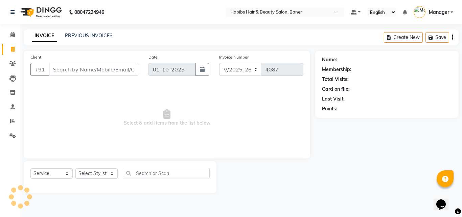
click at [91, 66] on input "Client" at bounding box center [94, 69] width 90 height 13
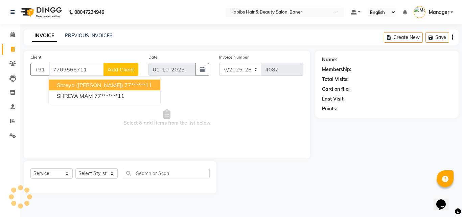
type input "7709566711"
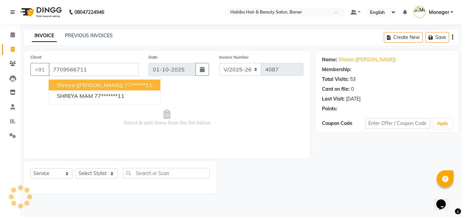
select select "1: Object"
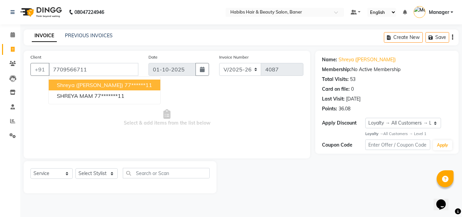
click at [272, 188] on div at bounding box center [265, 177] width 99 height 32
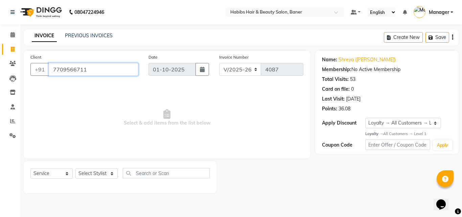
click at [97, 65] on input "7709566711" at bounding box center [94, 69] width 90 height 13
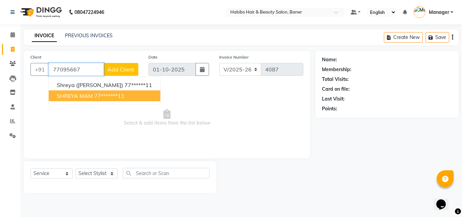
click at [81, 99] on button "SHREYA MAM 77*******11" at bounding box center [104, 95] width 111 height 11
type input "77*******11"
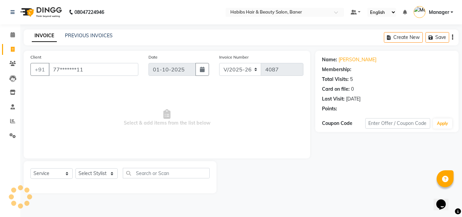
select select "2: Object"
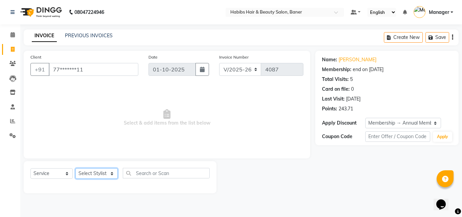
click at [85, 173] on select "Select Stylist Admin Manager [PERSON_NAME] [PERSON_NAME] Ram [PERSON_NAME] [PER…" at bounding box center [96, 173] width 42 height 10
click at [75, 168] on select "Select Stylist Admin Manager [PERSON_NAME] [PERSON_NAME] Ram [PERSON_NAME] [PER…" at bounding box center [96, 173] width 42 height 10
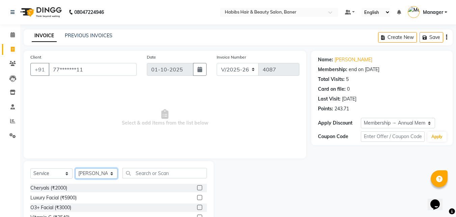
click at [86, 169] on select "Select Stylist Admin Manager [PERSON_NAME] [PERSON_NAME] Ram [PERSON_NAME] [PER…" at bounding box center [96, 173] width 42 height 10
select select "43743"
click at [75, 168] on select "Select Stylist Admin Manager [PERSON_NAME] [PERSON_NAME] Ram [PERSON_NAME] [PER…" at bounding box center [96, 173] width 42 height 10
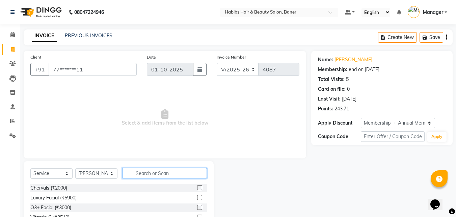
click at [153, 174] on input "text" at bounding box center [165, 173] width 84 height 10
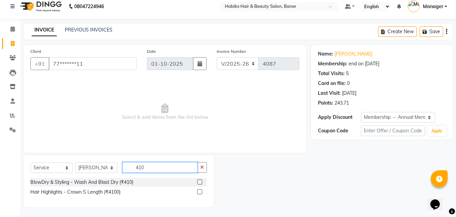
scroll to position [6, 0]
type input "410"
click at [200, 179] on label at bounding box center [199, 181] width 5 height 5
click at [200, 179] on input "checkbox" at bounding box center [199, 181] width 4 height 4
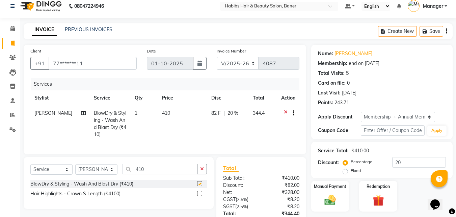
checkbox input "false"
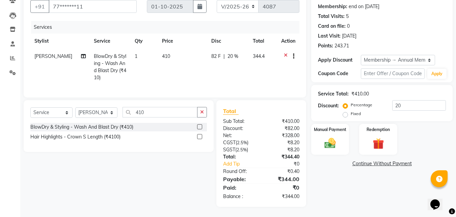
click at [234, 56] on td "82 F | 20 %" at bounding box center [227, 67] width 41 height 36
select select "43743"
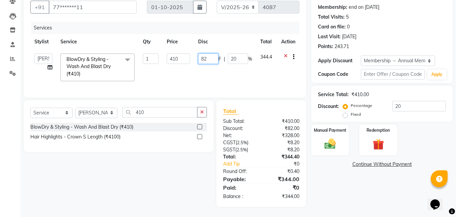
click at [208, 53] on input "82" at bounding box center [208, 58] width 20 height 10
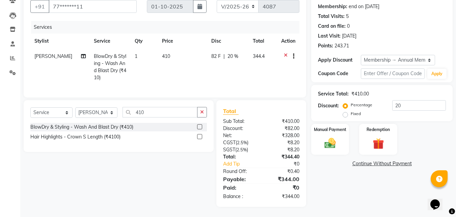
click at [228, 57] on td "82 F | 20 %" at bounding box center [227, 67] width 41 height 36
select select "43743"
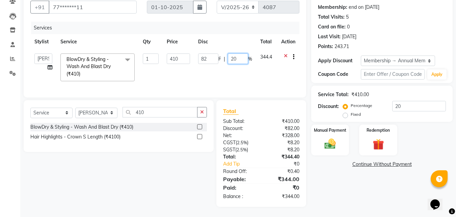
click at [239, 56] on input "20" at bounding box center [238, 58] width 20 height 10
type input "2"
type input "25"
click at [243, 69] on td "82 F | 25 %" at bounding box center [225, 67] width 62 height 36
select select "43743"
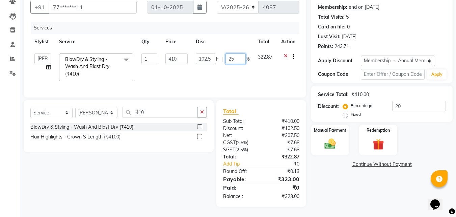
click at [242, 54] on input "25" at bounding box center [236, 58] width 20 height 10
type input "22"
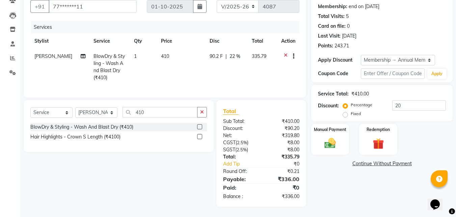
click at [249, 70] on tr "Swapnali BlowDry & Styling - Wash And Blast Dry (₹410) 1 410 90.2 F | 22 % 335.…" at bounding box center [164, 67] width 269 height 36
click at [236, 53] on span "22 %" at bounding box center [235, 56] width 11 height 7
select select "43743"
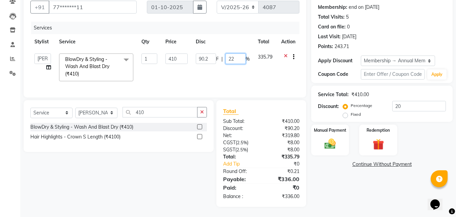
click at [237, 53] on input "22" at bounding box center [236, 58] width 20 height 10
type input "27"
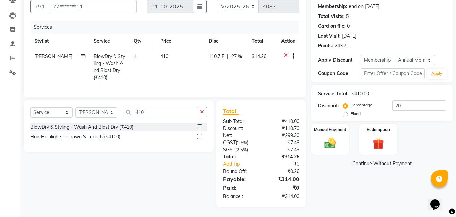
click at [247, 70] on td "110.7 F | 27 %" at bounding box center [226, 67] width 43 height 36
select select "43743"
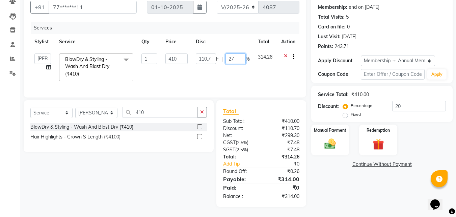
click at [241, 53] on input "27" at bounding box center [236, 58] width 20 height 10
type input "24"
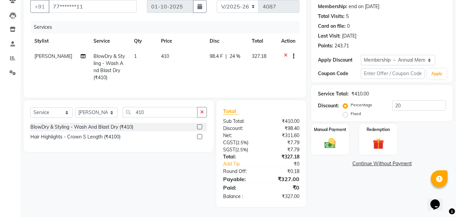
click at [243, 64] on td "98.4 F | 24 %" at bounding box center [227, 67] width 42 height 36
select select "43743"
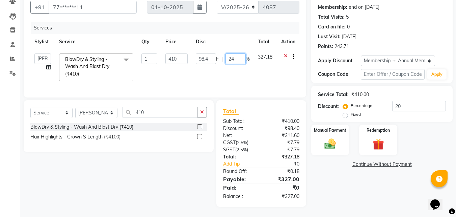
click at [240, 53] on input "24" at bounding box center [236, 58] width 20 height 10
type input "24.5"
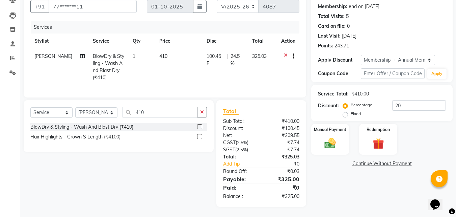
click at [262, 70] on td "325.03" at bounding box center [262, 67] width 29 height 36
select select "43743"
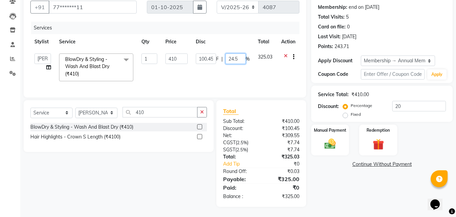
click at [242, 54] on input "24.5" at bounding box center [236, 58] width 20 height 10
type input "23"
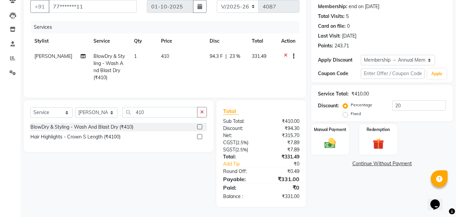
click at [243, 72] on td "94.3 F | 23 %" at bounding box center [227, 67] width 42 height 36
select select "43743"
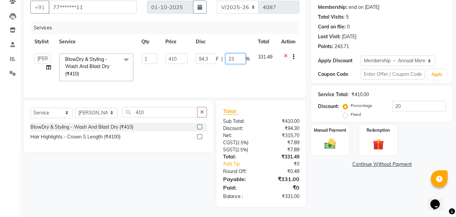
click at [242, 53] on input "23" at bounding box center [236, 58] width 20 height 10
click at [241, 53] on input "24" at bounding box center [236, 58] width 20 height 10
type input "23.5"
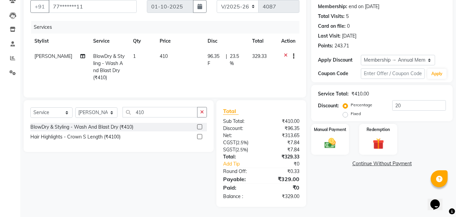
click at [273, 79] on td "329.33" at bounding box center [262, 67] width 29 height 36
select select "43743"
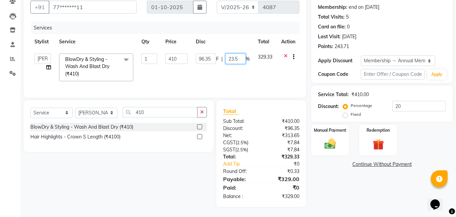
click at [242, 53] on input "23.5" at bounding box center [236, 58] width 20 height 10
type input "23.4"
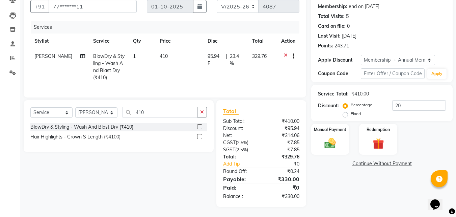
click at [288, 77] on td at bounding box center [288, 67] width 22 height 36
click at [246, 50] on td "95.94 F | 23.4 %" at bounding box center [226, 67] width 45 height 36
select select "43743"
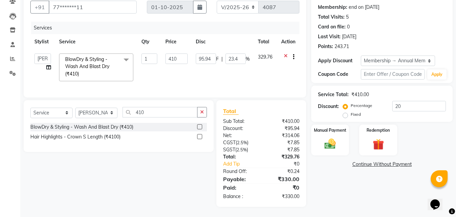
click at [247, 55] on span "%" at bounding box center [248, 58] width 4 height 7
drag, startPoint x: 238, startPoint y: 53, endPoint x: 244, endPoint y: 53, distance: 6.4
click at [238, 53] on input "23.4" at bounding box center [236, 58] width 20 height 10
type input "23"
click at [241, 69] on td "95.94 F | 23 %" at bounding box center [223, 67] width 62 height 36
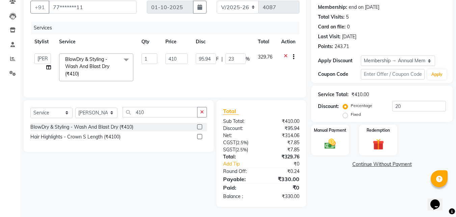
select select "43743"
click at [240, 54] on input "23" at bounding box center [236, 58] width 20 height 10
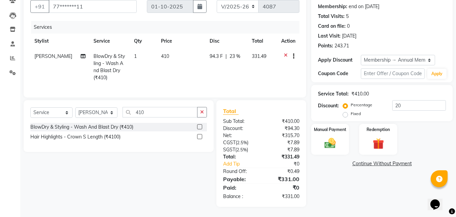
drag, startPoint x: 205, startPoint y: 53, endPoint x: 211, endPoint y: 53, distance: 6.4
click at [214, 53] on span "94.3 F" at bounding box center [216, 56] width 13 height 7
select select "43743"
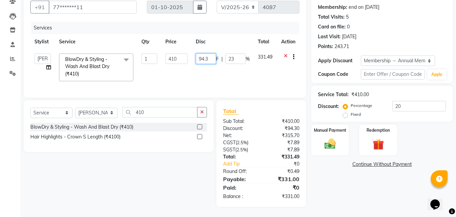
click at [204, 53] on input "94.3" at bounding box center [206, 58] width 20 height 10
click at [210, 56] on input "94.3" at bounding box center [206, 58] width 20 height 10
drag, startPoint x: 208, startPoint y: 54, endPoint x: 193, endPoint y: 53, distance: 14.9
click at [196, 53] on input "94.3" at bounding box center [206, 58] width 20 height 10
type input "82"
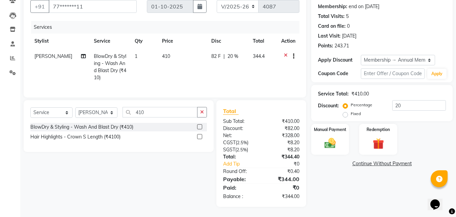
click at [243, 16] on div "Client +91 77*******11 Date 01-10-2025 Invoice Number V/2025 V/2025-26 4087 Ser…" at bounding box center [165, 42] width 283 height 109
click at [228, 53] on span "20 %" at bounding box center [233, 56] width 11 height 7
select select "43743"
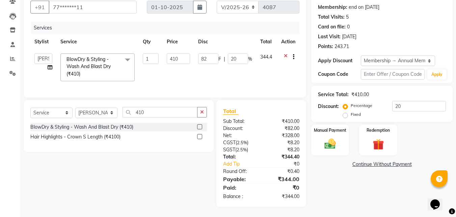
scroll to position [67, 0]
drag, startPoint x: 231, startPoint y: 53, endPoint x: 236, endPoint y: 54, distance: 5.9
click at [236, 54] on input "20" at bounding box center [238, 58] width 20 height 10
type input "23"
click at [213, 23] on div "Services" at bounding box center [168, 28] width 274 height 13
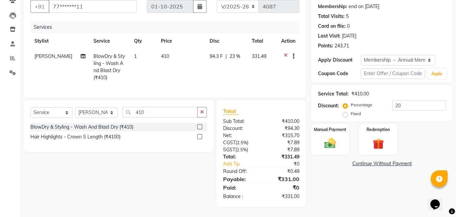
click at [230, 53] on span "23 %" at bounding box center [235, 56] width 11 height 7
select select "43743"
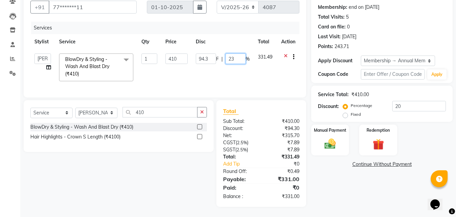
drag, startPoint x: 230, startPoint y: 54, endPoint x: 239, endPoint y: 54, distance: 8.5
click at [239, 54] on input "23" at bounding box center [236, 58] width 20 height 10
type input "25"
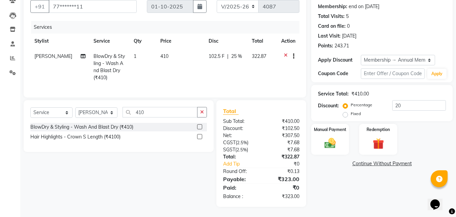
click at [244, 25] on div "Services" at bounding box center [168, 27] width 274 height 13
click at [233, 53] on span "25 %" at bounding box center [236, 56] width 11 height 7
select select "43743"
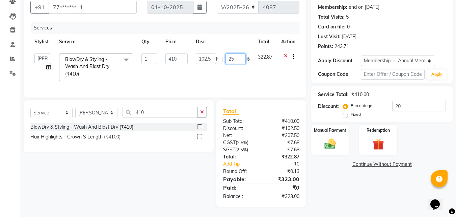
drag, startPoint x: 231, startPoint y: 53, endPoint x: 236, endPoint y: 53, distance: 5.4
click at [236, 53] on input "25" at bounding box center [236, 58] width 20 height 10
type input "24"
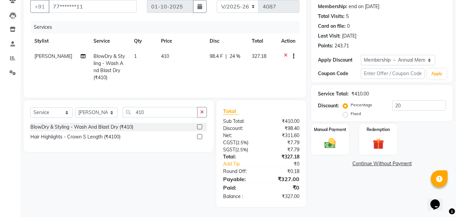
click at [227, 33] on th "Disc" at bounding box center [227, 40] width 42 height 15
drag, startPoint x: 210, startPoint y: 52, endPoint x: 219, endPoint y: 52, distance: 8.8
click at [219, 53] on span "98.4 F" at bounding box center [216, 56] width 13 height 7
select select "43743"
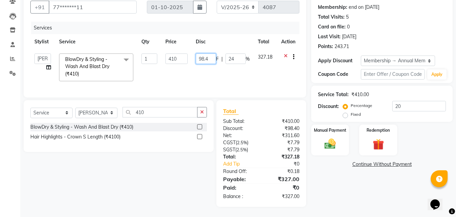
click at [204, 55] on input "98.4" at bounding box center [206, 58] width 20 height 10
drag, startPoint x: 209, startPoint y: 55, endPoint x: 200, endPoint y: 54, distance: 9.2
click at [200, 54] on input "98.4" at bounding box center [206, 58] width 20 height 10
type input "97"
click at [216, 34] on th "Disc" at bounding box center [223, 41] width 62 height 15
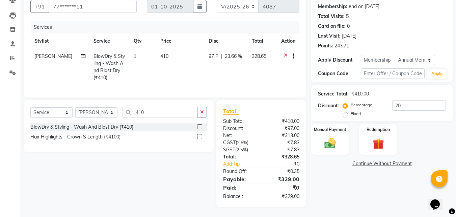
click at [226, 53] on span "23.66 %" at bounding box center [233, 56] width 17 height 7
select select "43743"
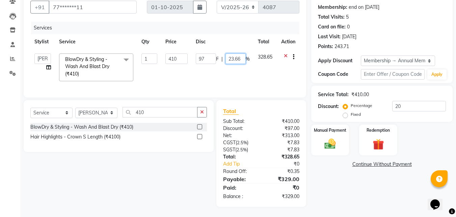
drag, startPoint x: 234, startPoint y: 55, endPoint x: 242, endPoint y: 55, distance: 7.8
click at [242, 55] on input "23.66" at bounding box center [236, 58] width 20 height 10
type input "23"
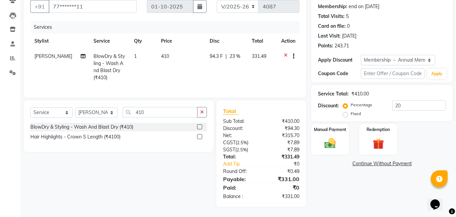
click at [217, 26] on div "Services" at bounding box center [168, 27] width 274 height 13
click at [211, 53] on span "94.3 F" at bounding box center [216, 56] width 13 height 7
select select "43743"
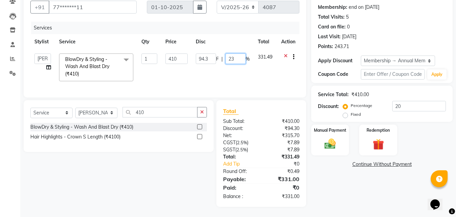
click at [239, 54] on input "23" at bounding box center [236, 58] width 20 height 10
type input "24"
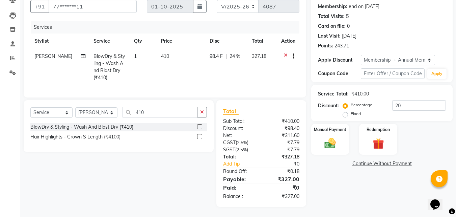
click at [225, 74] on td "98.4 F | 24 %" at bounding box center [227, 67] width 42 height 36
select select "43743"
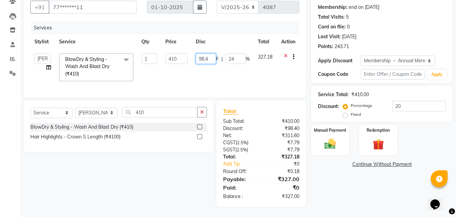
click at [202, 53] on input "98.4" at bounding box center [206, 58] width 20 height 10
click at [210, 53] on input "98.4" at bounding box center [206, 58] width 20 height 10
type input "97.54"
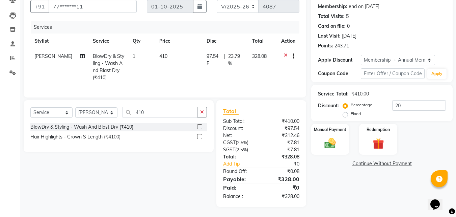
click at [222, 36] on th "Disc" at bounding box center [226, 40] width 46 height 15
click at [209, 58] on span "97.54 F" at bounding box center [214, 60] width 15 height 14
select select "43743"
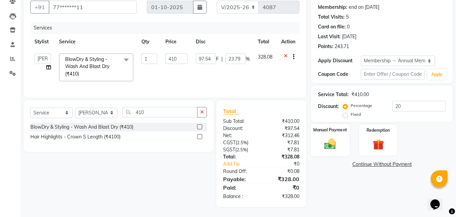
click at [319, 130] on div "Manual Payment" at bounding box center [331, 140] width 40 height 32
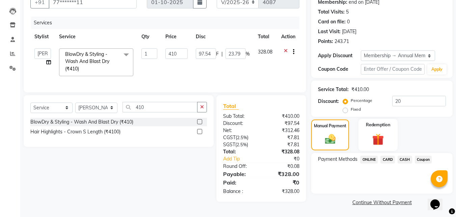
scroll to position [68, 0]
click at [373, 159] on span "ONLINE" at bounding box center [369, 159] width 18 height 8
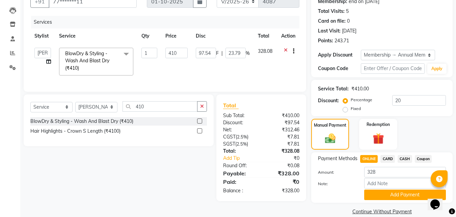
scroll to position [78, 0]
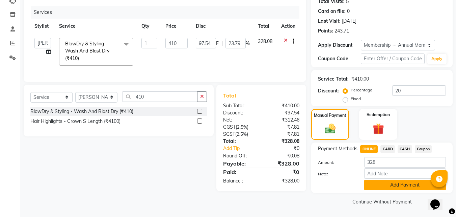
click at [392, 186] on button "Add Payment" at bounding box center [406, 184] width 82 height 10
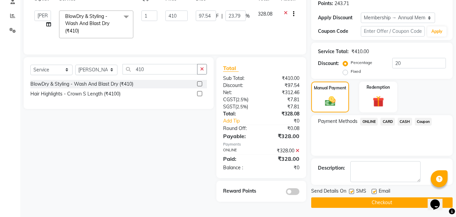
scroll to position [106, 0]
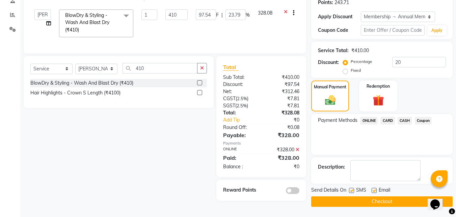
click at [377, 189] on div "Email" at bounding box center [384, 190] width 24 height 8
click at [352, 191] on label at bounding box center [351, 190] width 5 height 5
click at [352, 191] on input "checkbox" at bounding box center [351, 190] width 4 height 4
checkbox input "false"
click at [375, 188] on label at bounding box center [374, 190] width 5 height 5
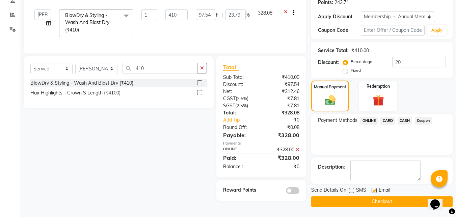
click at [375, 188] on input "checkbox" at bounding box center [374, 190] width 4 height 4
checkbox input "false"
click at [370, 201] on button "Checkout" at bounding box center [383, 201] width 142 height 10
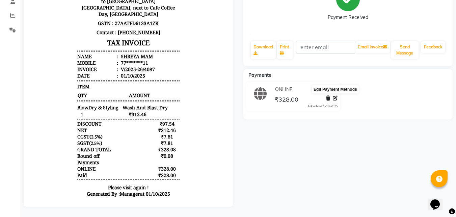
click at [336, 96] on icon at bounding box center [335, 98] width 5 height 5
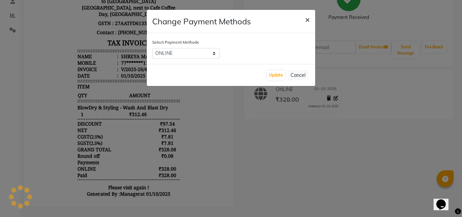
click at [309, 21] on button "×" at bounding box center [307, 19] width 16 height 19
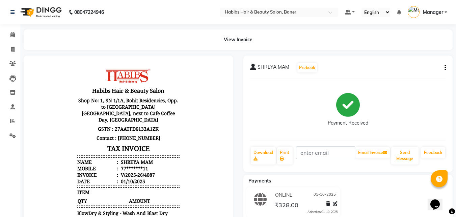
click at [445, 68] on icon "button" at bounding box center [445, 68] width 1 height 0
click at [403, 81] on div "Edit Invoice" at bounding box center [412, 80] width 46 height 8
select select "service"
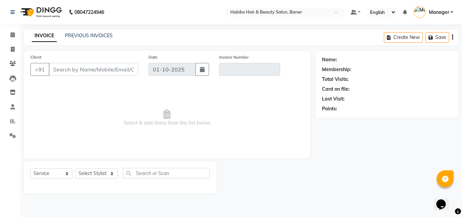
type input "77*******11"
type input "V/2025-26/4087"
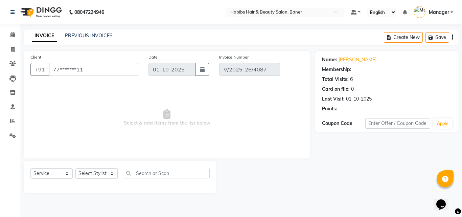
select select "select"
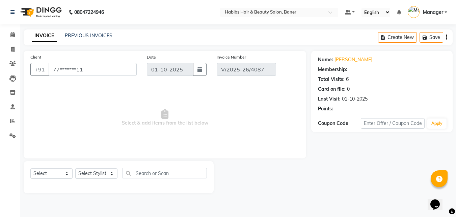
select select "2: Object"
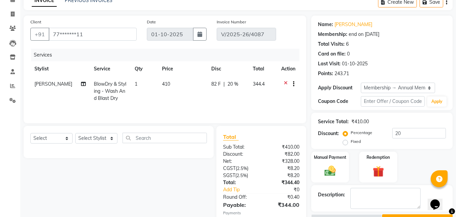
scroll to position [99, 0]
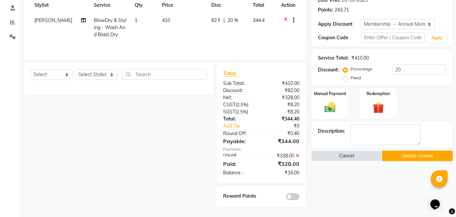
click at [291, 195] on span at bounding box center [293, 196] width 14 height 7
click at [300, 197] on input "checkbox" at bounding box center [300, 197] width 0 height 0
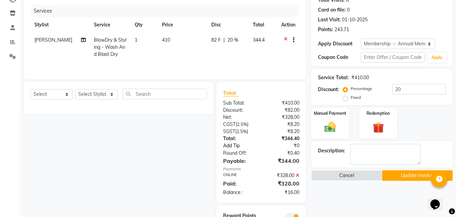
scroll to position [82, 0]
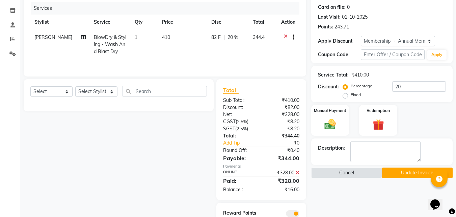
click at [400, 172] on button "Update Invoice" at bounding box center [417, 172] width 71 height 10
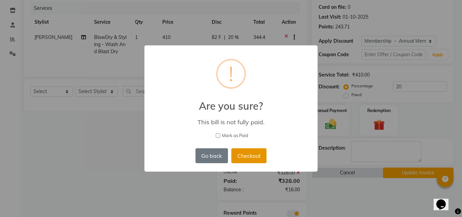
click at [246, 157] on button "Checkout" at bounding box center [248, 155] width 35 height 15
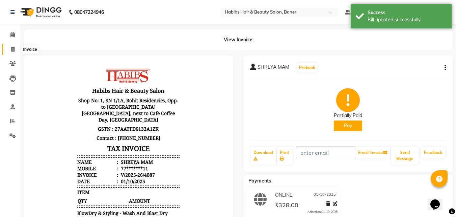
click at [9, 50] on span at bounding box center [13, 50] width 12 height 8
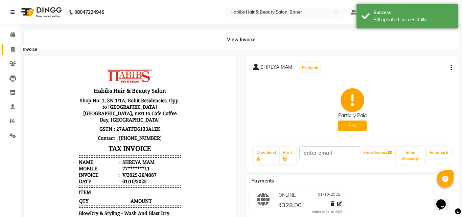
select select "5356"
select select "service"
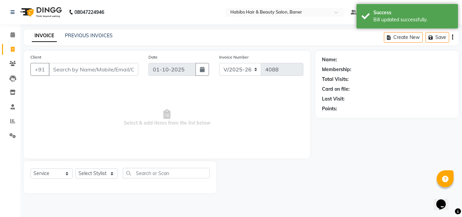
click at [80, 32] on div "PREVIOUS INVOICES" at bounding box center [89, 35] width 48 height 7
click at [80, 37] on link "PREVIOUS INVOICES" at bounding box center [89, 35] width 48 height 6
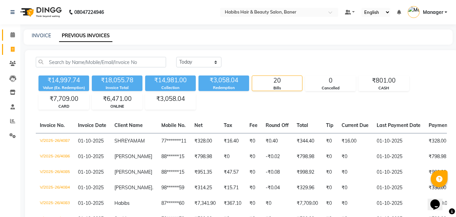
click at [13, 35] on icon at bounding box center [12, 34] width 4 height 5
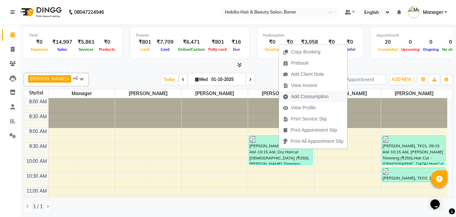
click at [285, 96] on icon "button" at bounding box center [285, 96] width 5 height 5
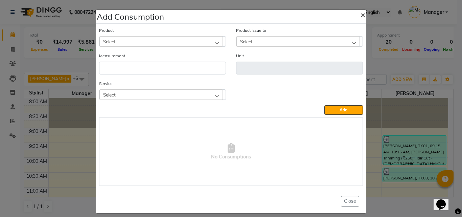
click at [360, 15] on span "×" at bounding box center [362, 14] width 5 height 10
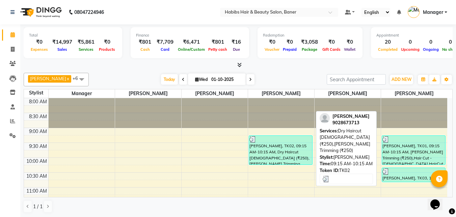
click at [277, 149] on div "kshitish, TK02, 09:15 AM-10:15 AM, Dry Haircut Male (₹250),Beard Trimming (₹250)" at bounding box center [280, 149] width 63 height 29
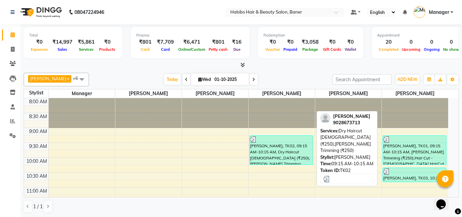
select select "3"
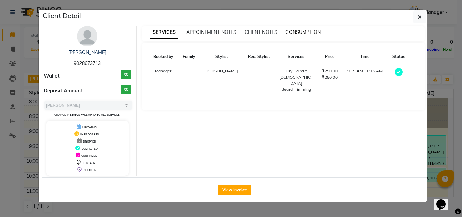
click at [301, 31] on span "CONSUMPTION" at bounding box center [302, 32] width 35 height 6
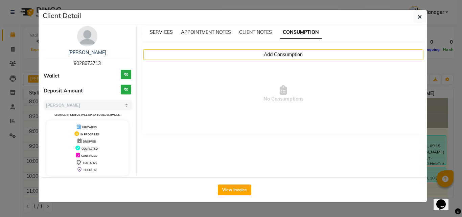
click at [159, 32] on span "SERVICES" at bounding box center [161, 32] width 23 height 6
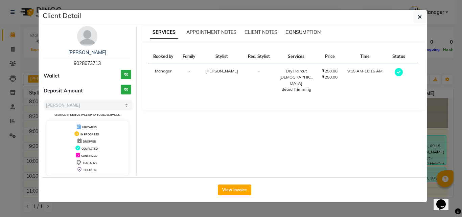
click at [312, 32] on span "CONSUMPTION" at bounding box center [302, 32] width 35 height 6
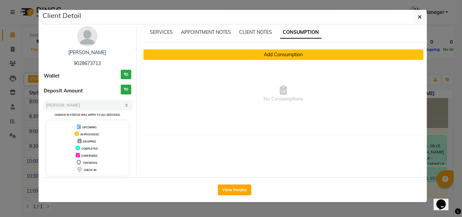
click at [283, 51] on button "Add Consumption" at bounding box center [283, 54] width 280 height 10
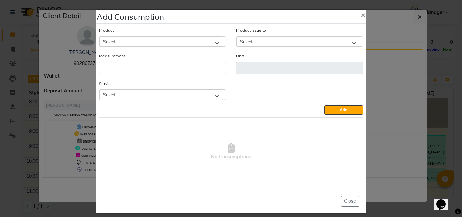
click at [151, 43] on div "Select" at bounding box center [160, 41] width 123 height 10
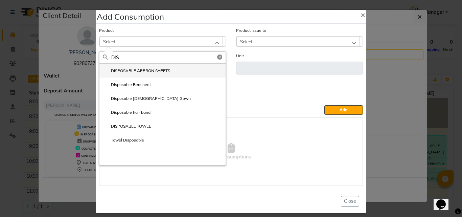
type input "DIS"
click at [160, 68] on label "DISPOSABLE APPRON SHEETS" at bounding box center [136, 71] width 67 height 6
type input "ml"
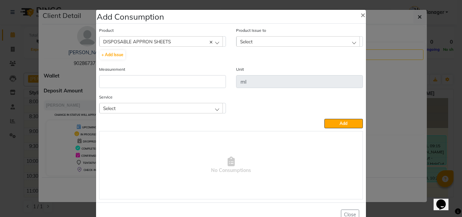
click at [111, 106] on span "Select" at bounding box center [109, 108] width 13 height 6
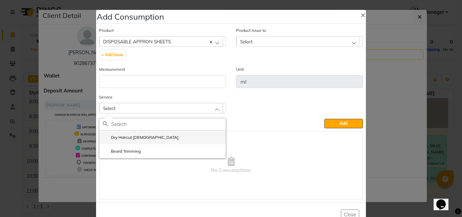
click at [119, 136] on label "Dry Haircut Male" at bounding box center [141, 137] width 76 height 6
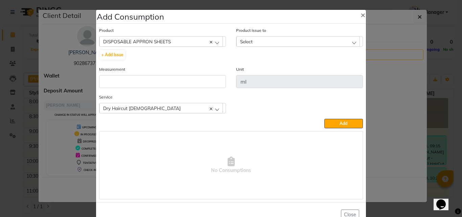
click at [247, 40] on span "Select" at bounding box center [246, 42] width 13 height 6
click at [248, 55] on input "text" at bounding box center [305, 57] width 114 height 11
click at [244, 40] on span "Select" at bounding box center [246, 42] width 13 height 6
click at [246, 36] on div "Select" at bounding box center [297, 41] width 123 height 10
click at [248, 41] on span "Select" at bounding box center [246, 42] width 13 height 6
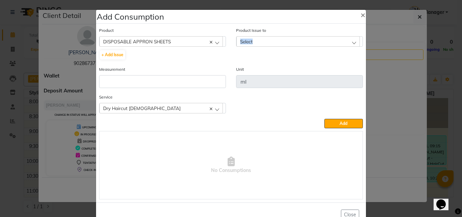
click at [248, 41] on span "Select" at bounding box center [246, 42] width 13 height 6
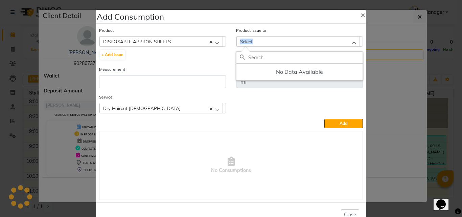
click at [248, 41] on span "Select" at bounding box center [246, 42] width 13 height 6
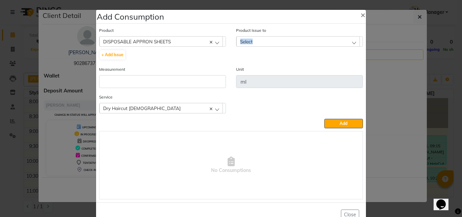
click at [285, 41] on div "Select" at bounding box center [297, 41] width 123 height 10
click at [425, 124] on ngb-modal-window "Add Consumption × Product DISPOSABLE APPRON SHEETS 4-88 + Add Issue Product Iss…" at bounding box center [231, 108] width 462 height 217
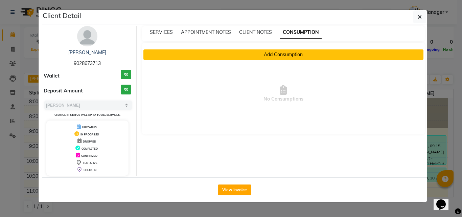
click at [180, 54] on button "Add Consumption" at bounding box center [283, 54] width 280 height 10
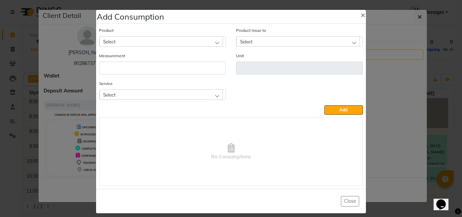
click at [127, 39] on div "Select" at bounding box center [160, 41] width 123 height 10
type input "DIS"
click at [35, 73] on ngb-modal-window "Add Consumption × Product Select DIS Product Issue to Select Measurement Unit S…" at bounding box center [231, 108] width 462 height 217
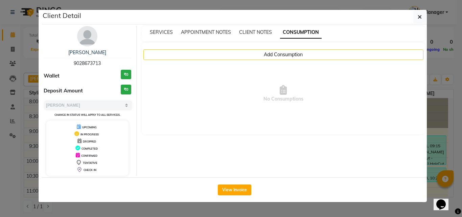
click at [21, 71] on ngb-modal-window "Client Detail kshitish 9028673713 Wallet ₹0 Deposit Amount ₹0 Select MARK DONE …" at bounding box center [231, 108] width 462 height 217
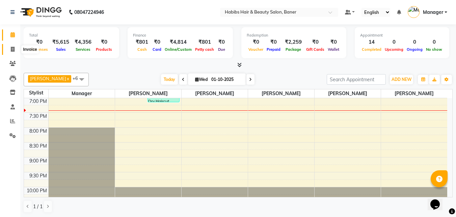
click at [11, 49] on icon at bounding box center [13, 49] width 4 height 5
select select "5356"
select select "service"
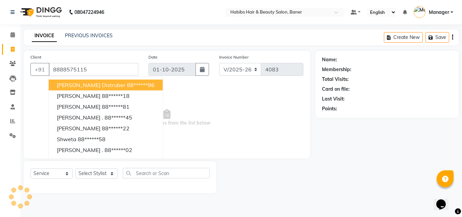
type input "8888575115"
select select "1: Object"
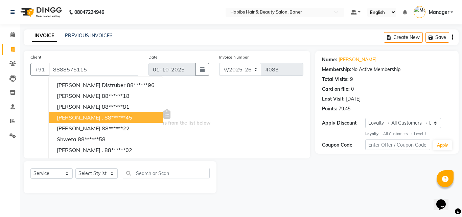
click at [203, 128] on span "Select & add items from the list below" at bounding box center [166, 118] width 273 height 68
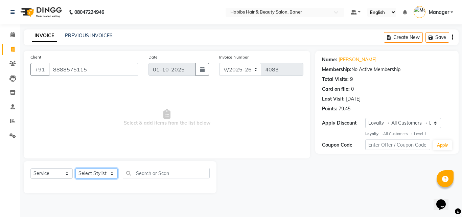
click at [97, 176] on select "Select Stylist Admin Manager [PERSON_NAME] [PERSON_NAME] Ram [PERSON_NAME] [PER…" at bounding box center [96, 173] width 42 height 10
select select "90441"
click at [75, 168] on select "Select Stylist Admin Manager [PERSON_NAME] [PERSON_NAME] Ram [PERSON_NAME] [PER…" at bounding box center [96, 173] width 42 height 10
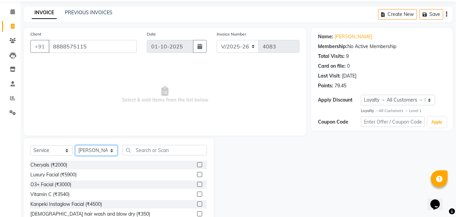
scroll to position [54, 0]
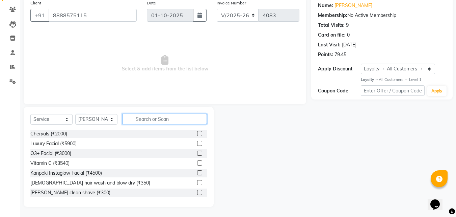
click at [147, 119] on input "text" at bounding box center [165, 119] width 84 height 10
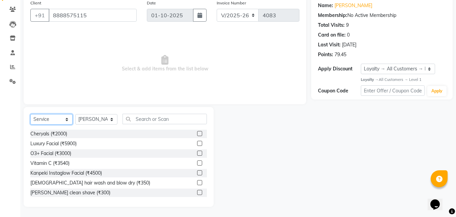
drag, startPoint x: 53, startPoint y: 117, endPoint x: 52, endPoint y: 124, distance: 6.8
click at [53, 117] on select "Select Service Product Membership Package Voucher Prepaid Gift Card" at bounding box center [51, 119] width 42 height 10
select select "package"
click at [30, 114] on select "Select Service Product Membership Package Voucher Prepaid Gift Card" at bounding box center [51, 119] width 42 height 10
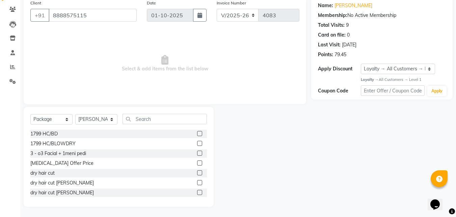
click at [153, 113] on div "Select Service Product Membership Package Voucher Prepaid Gift Card Select Styl…" at bounding box center [119, 157] width 190 height 100
click at [167, 116] on input "text" at bounding box center [165, 119] width 84 height 10
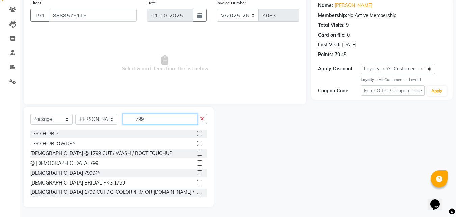
type input "799"
click at [197, 163] on label at bounding box center [199, 162] width 5 height 5
click at [197, 163] on input "checkbox" at bounding box center [199, 163] width 4 height 4
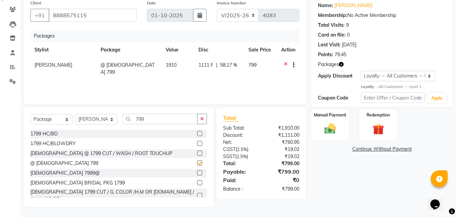
checkbox input "false"
click at [56, 118] on select "Select Service Product Membership Package Voucher Prepaid Gift Card" at bounding box center [51, 119] width 42 height 10
drag, startPoint x: 159, startPoint y: 117, endPoint x: 121, endPoint y: 115, distance: 37.9
click at [131, 115] on input "799" at bounding box center [160, 119] width 75 height 10
click at [61, 118] on select "Select Service Product Membership Package Voucher Prepaid Gift Card" at bounding box center [51, 119] width 42 height 10
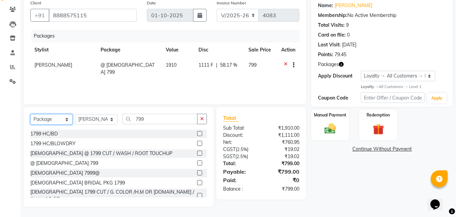
select select "service"
click at [30, 114] on select "Select Service Product Membership Package Voucher Prepaid Gift Card" at bounding box center [51, 119] width 42 height 10
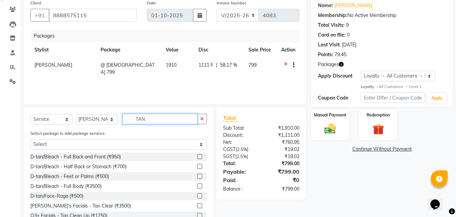
scroll to position [79, 0]
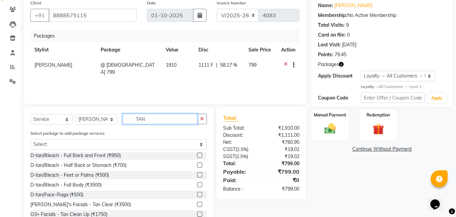
drag, startPoint x: 160, startPoint y: 119, endPoint x: 101, endPoint y: 121, distance: 58.8
click at [101, 121] on div "Select Service Product Membership Package Voucher Prepaid Gift Card Select Styl…" at bounding box center [118, 122] width 177 height 16
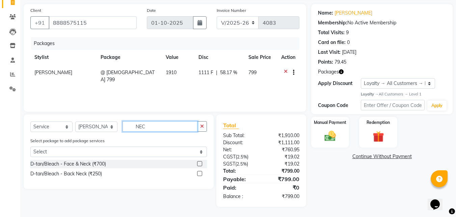
scroll to position [47, 0]
type input "NECK"
click at [198, 171] on label at bounding box center [199, 173] width 5 height 5
click at [198, 171] on input "checkbox" at bounding box center [199, 173] width 4 height 4
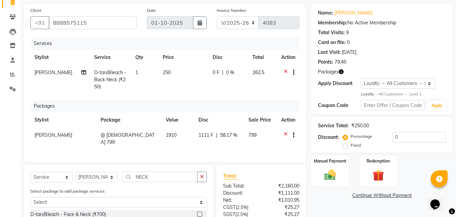
scroll to position [110, 0]
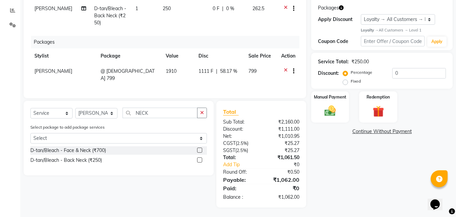
click at [284, 69] on icon at bounding box center [286, 72] width 4 height 8
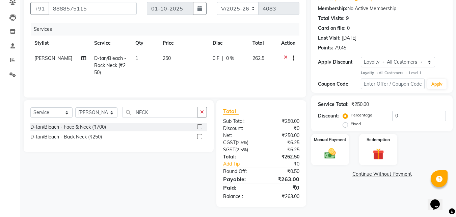
click at [202, 136] on label at bounding box center [199, 136] width 5 height 5
click at [202, 136] on input "checkbox" at bounding box center [199, 136] width 4 height 4
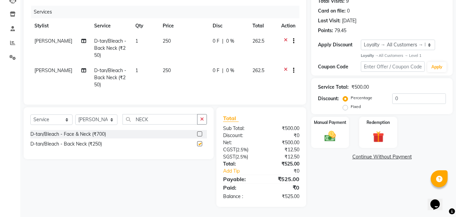
checkbox input "false"
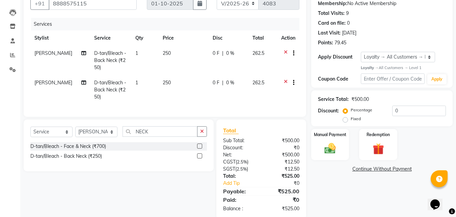
scroll to position [49, 0]
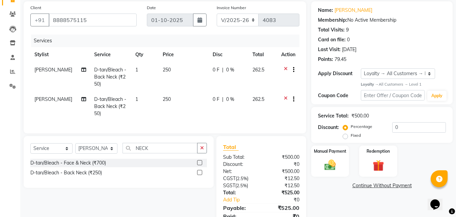
click at [284, 98] on icon at bounding box center [286, 100] width 4 height 8
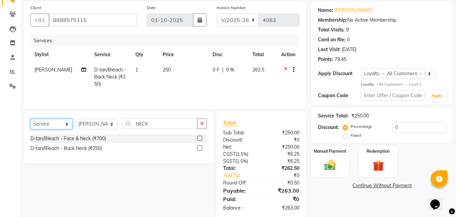
click at [45, 124] on select "Select Service Product Membership Package Voucher Prepaid Gift Card" at bounding box center [51, 124] width 42 height 10
select select "package"
click at [30, 119] on select "Select Service Product Membership Package Voucher Prepaid Gift Card" at bounding box center [51, 124] width 42 height 10
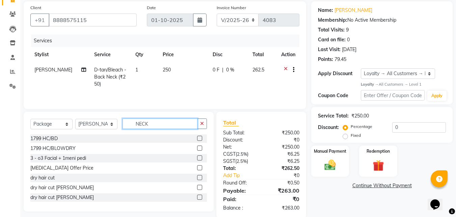
drag, startPoint x: 168, startPoint y: 121, endPoint x: 100, endPoint y: 125, distance: 68.4
click at [100, 125] on div "Select Service Product Membership Package Voucher Prepaid Gift Card Select Styl…" at bounding box center [118, 126] width 177 height 16
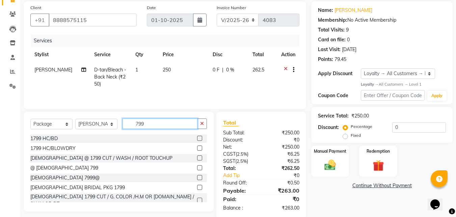
type input "799"
click at [191, 166] on div "@ FEMALE 799" at bounding box center [118, 168] width 177 height 8
click at [197, 167] on label at bounding box center [199, 167] width 5 height 5
click at [197, 167] on input "checkbox" at bounding box center [199, 168] width 4 height 4
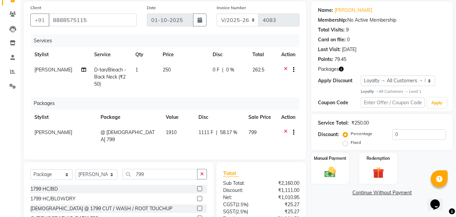
checkbox input "false"
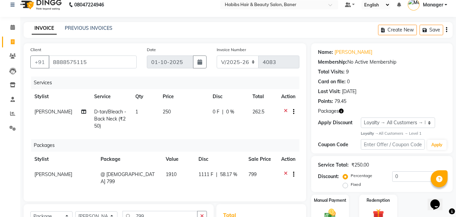
scroll to position [0, 0]
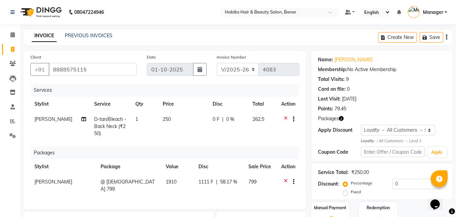
click at [165, 123] on td "250" at bounding box center [184, 125] width 50 height 29
select select "90441"
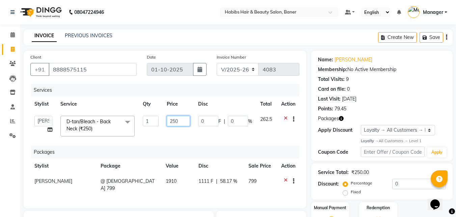
drag, startPoint x: 181, startPoint y: 120, endPoint x: 156, endPoint y: 121, distance: 24.7
click at [156, 121] on tr "Admin Manager Pooja Singh Pratik Bhad Ram Rohan Sonawane Swapnali Swapnil D-tan…" at bounding box center [164, 125] width 269 height 29
type input "200"
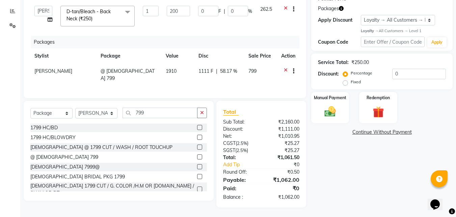
scroll to position [104, 0]
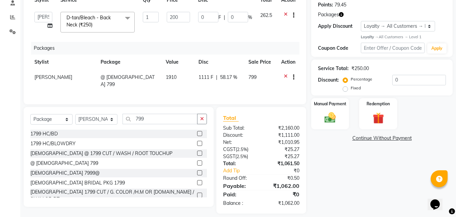
click at [345, 179] on div "Name: Omkar Membership: No Active Membership Total Visits: 9 Card on file: 0 La…" at bounding box center [385, 80] width 147 height 266
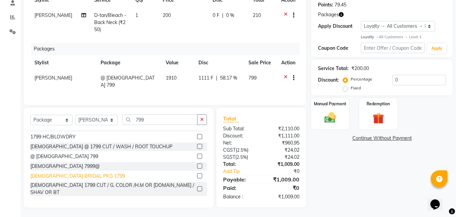
scroll to position [11, 0]
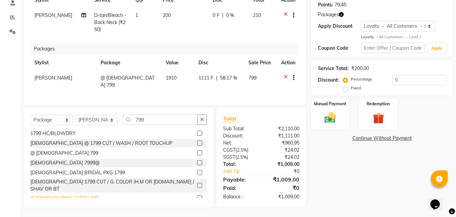
click at [58, 194] on div "@ MALE 799" at bounding box center [64, 197] width 68 height 7
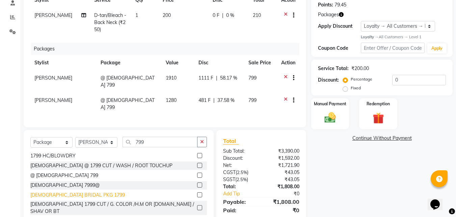
checkbox input "false"
click at [287, 76] on icon at bounding box center [286, 78] width 4 height 8
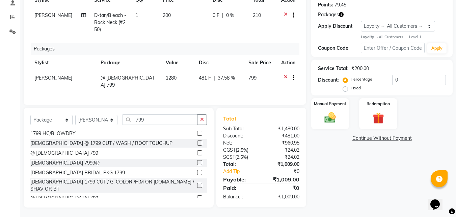
scroll to position [36, 0]
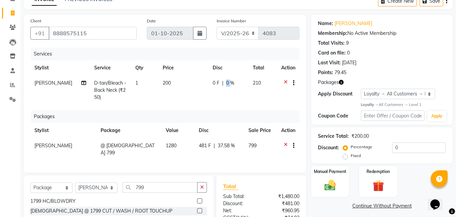
drag, startPoint x: 225, startPoint y: 82, endPoint x: 230, endPoint y: 82, distance: 5.1
click at [230, 82] on span "0 %" at bounding box center [230, 82] width 8 height 7
select select "90441"
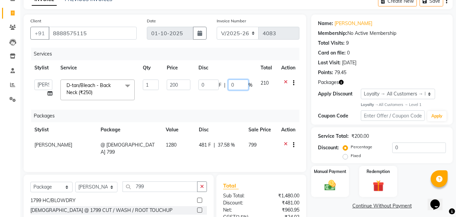
drag, startPoint x: 228, startPoint y: 84, endPoint x: 235, endPoint y: 86, distance: 7.4
click at [235, 86] on input "0" at bounding box center [238, 84] width 20 height 10
type input "4.8"
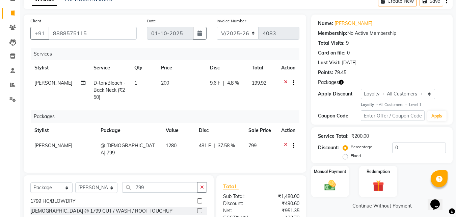
click at [226, 49] on div "Services" at bounding box center [168, 54] width 274 height 13
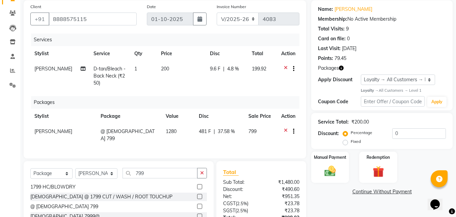
scroll to position [43, 0]
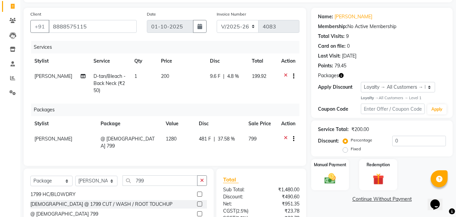
click at [161, 76] on span "200" at bounding box center [165, 76] width 8 height 6
select select "90441"
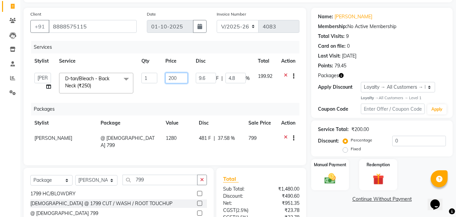
drag, startPoint x: 166, startPoint y: 77, endPoint x: 181, endPoint y: 79, distance: 15.6
click at [181, 79] on input "200" at bounding box center [177, 78] width 22 height 10
type input "250"
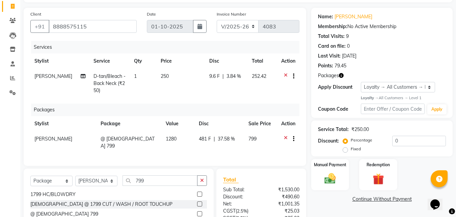
click at [191, 46] on div "Services" at bounding box center [168, 47] width 274 height 13
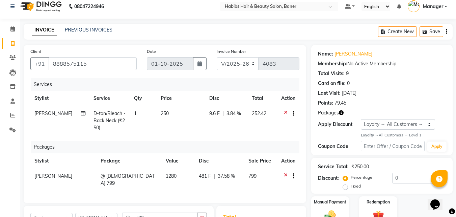
scroll to position [0, 0]
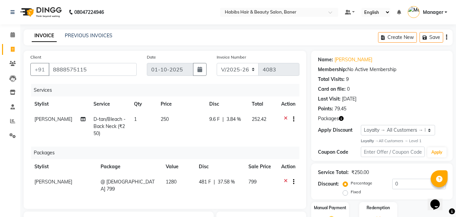
click at [171, 120] on td "250" at bounding box center [181, 125] width 49 height 29
select select "90441"
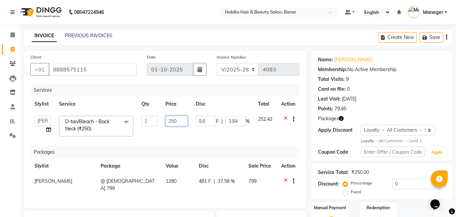
drag, startPoint x: 177, startPoint y: 120, endPoint x: 159, endPoint y: 120, distance: 17.6
click at [159, 120] on tr "Admin Manager Pooja Singh Pratik Bhad Ram Rohan Sonawane Swapnali Swapnil D-tan…" at bounding box center [164, 125] width 269 height 29
type input "200"
click at [205, 91] on div "Services" at bounding box center [168, 90] width 274 height 13
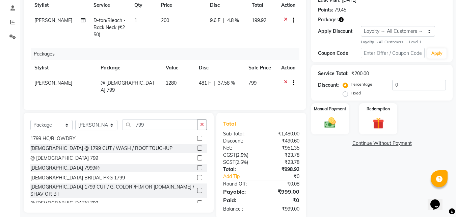
scroll to position [110, 0]
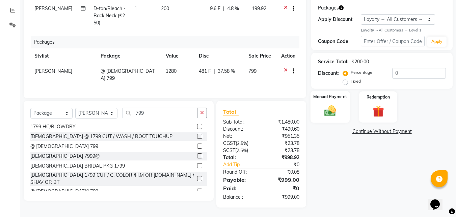
click at [325, 111] on img at bounding box center [330, 111] width 19 height 14
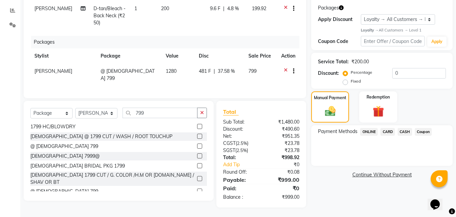
click at [370, 133] on span "ONLINE" at bounding box center [369, 132] width 18 height 8
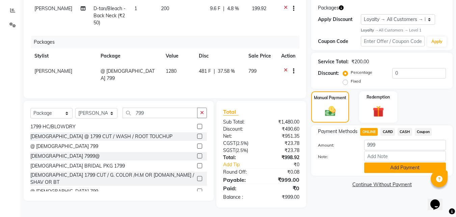
click at [393, 168] on button "Add Payment" at bounding box center [406, 167] width 82 height 10
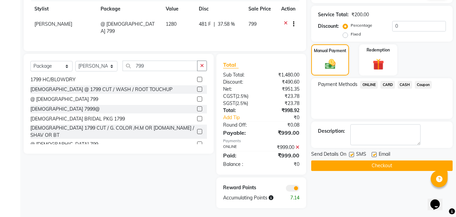
scroll to position [158, 0]
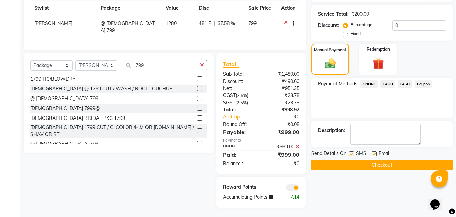
click at [377, 152] on label at bounding box center [374, 153] width 5 height 5
click at [376, 152] on input "checkbox" at bounding box center [374, 154] width 4 height 4
checkbox input "false"
click at [354, 154] on label at bounding box center [351, 153] width 5 height 5
click at [354, 154] on input "checkbox" at bounding box center [351, 154] width 4 height 4
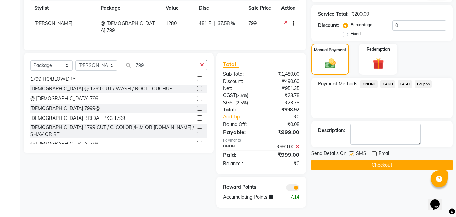
checkbox input "false"
click at [344, 163] on button "Checkout" at bounding box center [383, 164] width 142 height 10
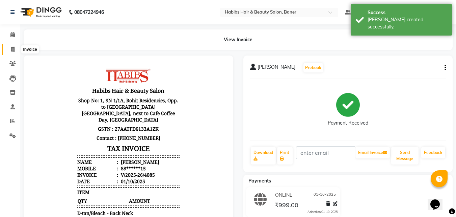
click at [15, 48] on span at bounding box center [13, 50] width 12 height 8
select select "5356"
select select "service"
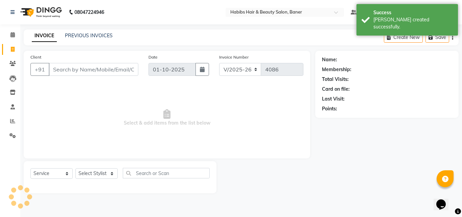
click at [114, 67] on input "Client" at bounding box center [94, 69] width 90 height 13
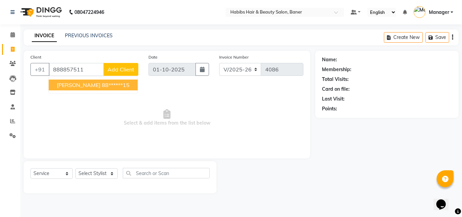
click at [102, 84] on ngb-highlight "88******15" at bounding box center [116, 84] width 28 height 7
type input "88******15"
select select "1: Object"
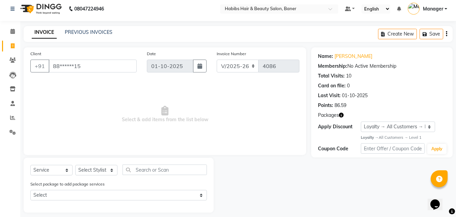
scroll to position [9, 0]
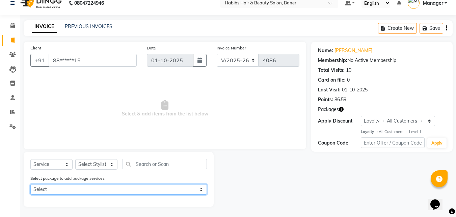
drag, startPoint x: 91, startPoint y: 191, endPoint x: 87, endPoint y: 194, distance: 4.1
click at [91, 191] on select "Select @ MALE 799" at bounding box center [118, 189] width 177 height 10
select select "1: Object"
click at [30, 184] on select "Select @ MALE 799" at bounding box center [118, 189] width 177 height 10
click at [193, 188] on select "Select @ MALE 799" at bounding box center [118, 189] width 177 height 10
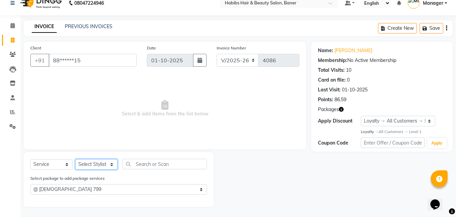
click at [94, 162] on select "Select Stylist Admin Manager [PERSON_NAME] [PERSON_NAME] Ram [PERSON_NAME] [PER…" at bounding box center [96, 164] width 42 height 10
select select "90441"
click at [75, 159] on select "Select Stylist Admin Manager [PERSON_NAME] [PERSON_NAME] Ram [PERSON_NAME] [PER…" at bounding box center [96, 164] width 42 height 10
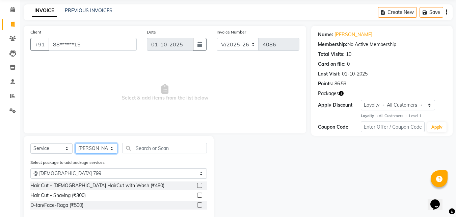
scroll to position [39, 0]
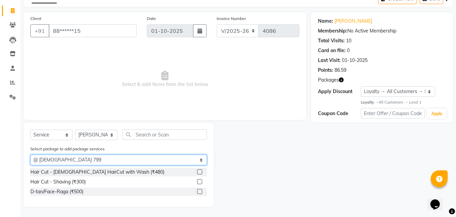
click at [201, 159] on select "Select @ MALE 799" at bounding box center [118, 159] width 177 height 10
click at [30, 154] on select "Select @ MALE 799" at bounding box center [118, 159] width 177 height 10
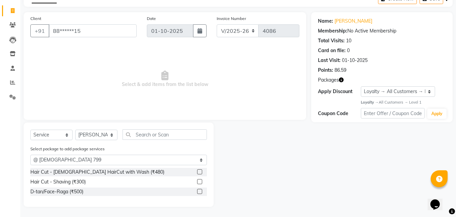
click at [200, 191] on label at bounding box center [199, 191] width 5 height 5
click at [200, 191] on input "checkbox" at bounding box center [199, 191] width 4 height 4
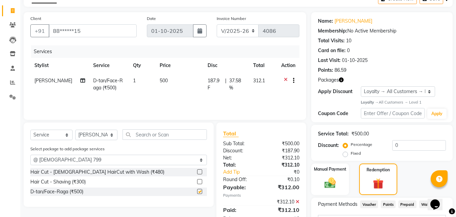
checkbox input "false"
click at [200, 183] on label at bounding box center [199, 181] width 5 height 5
click at [200, 183] on input "checkbox" at bounding box center [199, 181] width 4 height 4
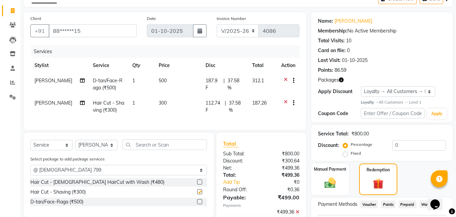
checkbox input "false"
click at [198, 184] on label at bounding box center [199, 181] width 5 height 5
click at [198, 184] on input "checkbox" at bounding box center [199, 182] width 4 height 4
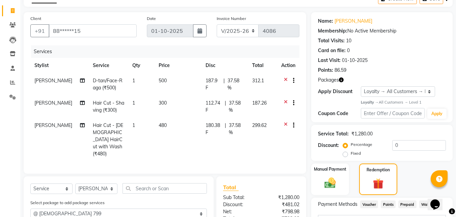
checkbox input "false"
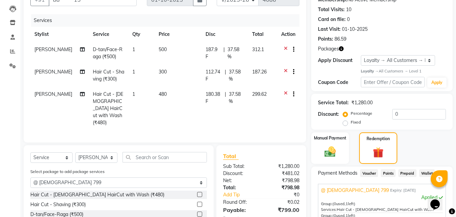
scroll to position [61, 0]
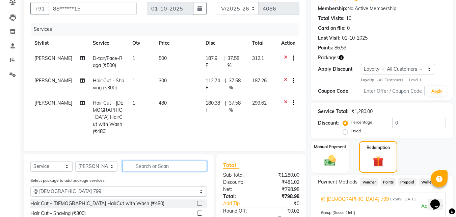
click at [152, 160] on input "text" at bounding box center [165, 165] width 84 height 10
type input "N"
select select "0: undefined"
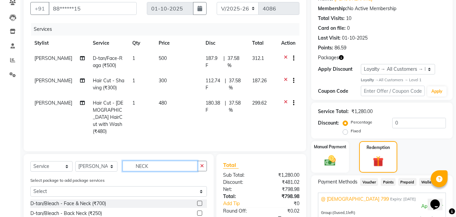
drag, startPoint x: 157, startPoint y: 157, endPoint x: 127, endPoint y: 157, distance: 29.7
click at [127, 160] on input "NECK" at bounding box center [160, 165] width 75 height 10
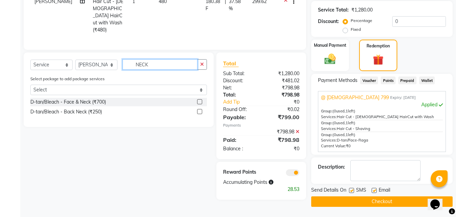
type input "NECK"
click at [374, 189] on label at bounding box center [374, 190] width 5 height 5
click at [374, 189] on input "checkbox" at bounding box center [374, 190] width 4 height 4
checkbox input "false"
click at [351, 191] on label at bounding box center [351, 190] width 5 height 5
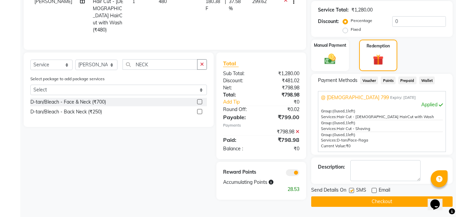
click at [351, 191] on input "checkbox" at bounding box center [351, 190] width 4 height 4
checkbox input "false"
click at [354, 201] on button "Checkout" at bounding box center [383, 201] width 142 height 10
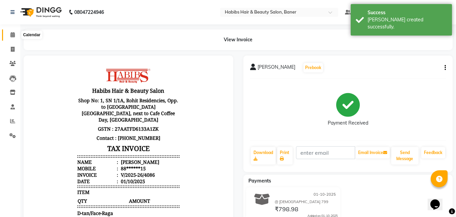
click at [13, 34] on icon at bounding box center [12, 34] width 4 height 5
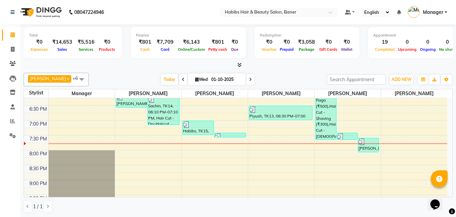
scroll to position [294, 0]
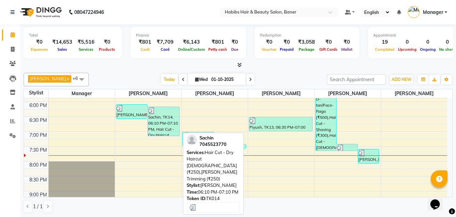
click at [157, 121] on div "Sachin, TK14, 06:10 PM-07:10 PM, Hair Cut - Dry Haircut [DEMOGRAPHIC_DATA] (₹25…" at bounding box center [163, 121] width 31 height 29
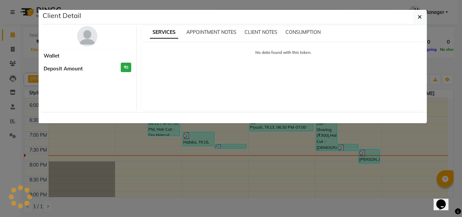
select select "3"
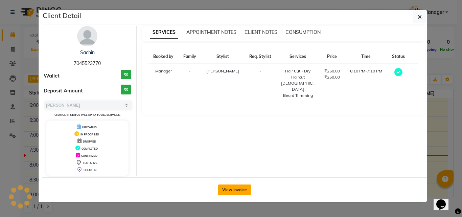
click at [224, 192] on button "View Invoice" at bounding box center [234, 189] width 33 height 11
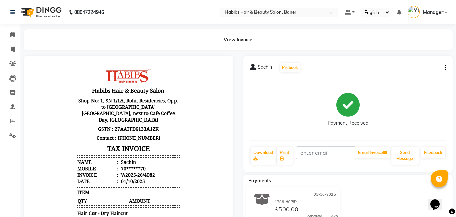
click at [444, 67] on button "button" at bounding box center [444, 67] width 4 height 7
click at [417, 78] on div "Edit Item Staff" at bounding box center [412, 76] width 46 height 8
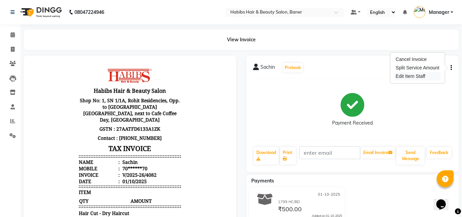
select select "43743"
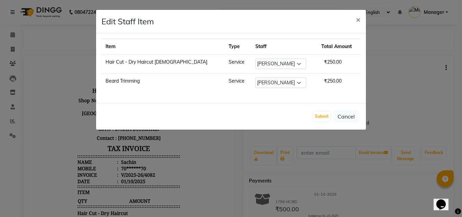
drag, startPoint x: 400, startPoint y: 88, endPoint x: 403, endPoint y: 86, distance: 3.5
click at [401, 87] on ngb-modal-window "Edit Staff Item × Item Type Staff Total Amount Hair Cut - Dry Haircut Male Serv…" at bounding box center [231, 108] width 462 height 217
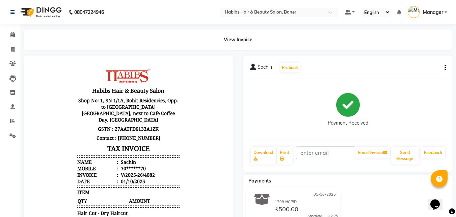
click at [445, 67] on button "button" at bounding box center [444, 67] width 4 height 7
click at [427, 69] on div "Split Service Amount" at bounding box center [412, 68] width 46 height 8
select select "43743"
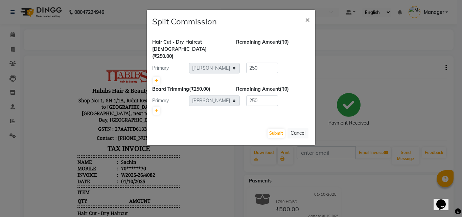
click at [395, 79] on ngb-modal-window "Split Commission × Hair Cut - Dry Haircut Male (₹250.00) Remaining Amount (₹0) …" at bounding box center [231, 108] width 462 height 217
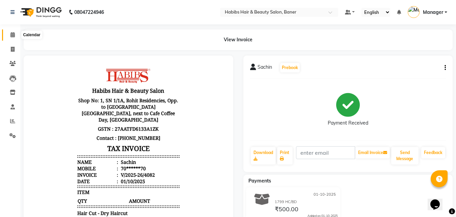
click at [12, 36] on icon at bounding box center [12, 34] width 4 height 5
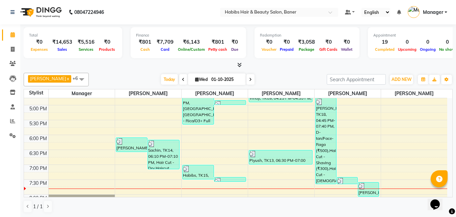
scroll to position [236, 0]
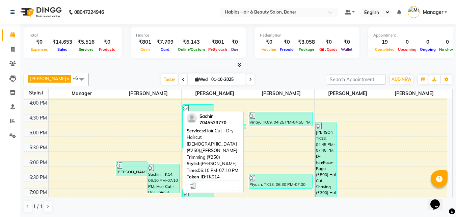
click at [161, 178] on div "Sachin, TK14, 06:10 PM-07:10 PM, Hair Cut - Dry Haircut [DEMOGRAPHIC_DATA] (₹25…" at bounding box center [163, 178] width 31 height 29
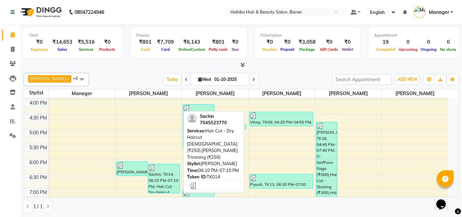
select select "3"
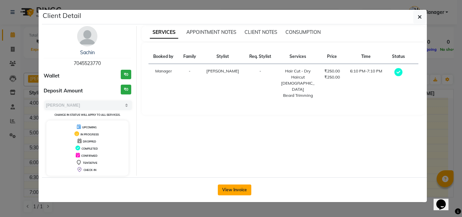
drag, startPoint x: 231, startPoint y: 189, endPoint x: 226, endPoint y: 189, distance: 4.7
click at [228, 189] on button "View Invoice" at bounding box center [234, 189] width 33 height 11
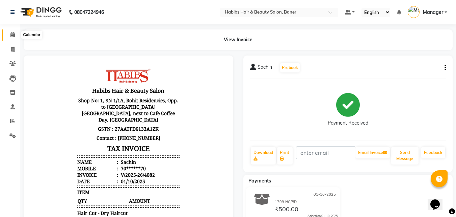
click at [9, 33] on span at bounding box center [13, 35] width 12 height 8
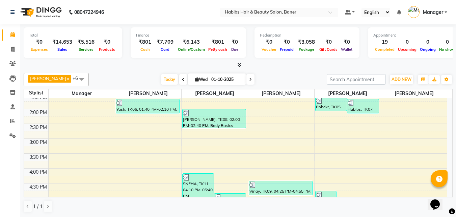
scroll to position [169, 0]
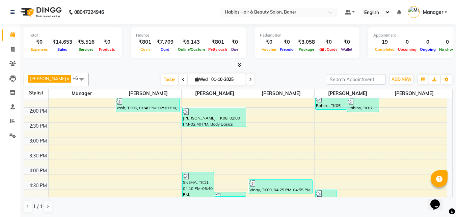
click at [75, 78] on span at bounding box center [82, 79] width 14 height 13
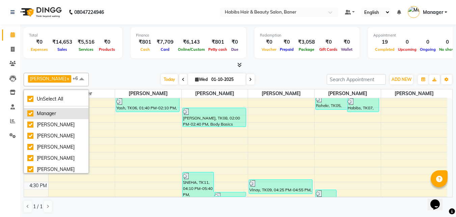
scroll to position [19, 0]
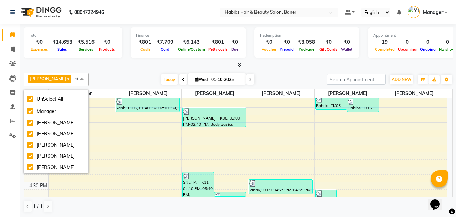
click at [99, 71] on div "Swapnil x Pooja Singh x Rohan Sonawane x Swapnali x Pratik Bhad x Manager x Kri…" at bounding box center [238, 142] width 429 height 145
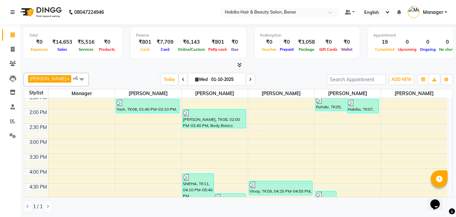
scroll to position [169, 0]
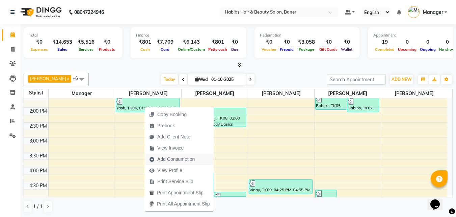
click at [155, 160] on span "Add Consumption" at bounding box center [172, 158] width 54 height 11
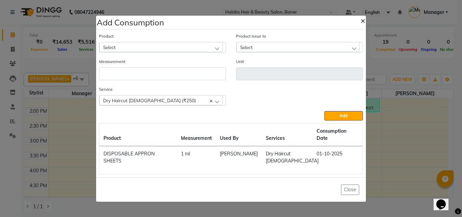
click at [361, 25] on span "×" at bounding box center [362, 20] width 5 height 10
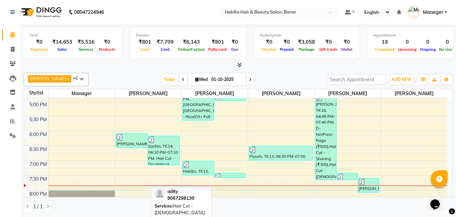
scroll to position [270, 0]
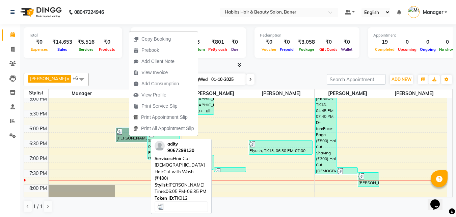
click at [122, 136] on link "[PERSON_NAME], TK12, 06:05 PM-06:35 PM, Hair Cut - [DEMOGRAPHIC_DATA] HairCut w…" at bounding box center [132, 134] width 32 height 15
select select "3"
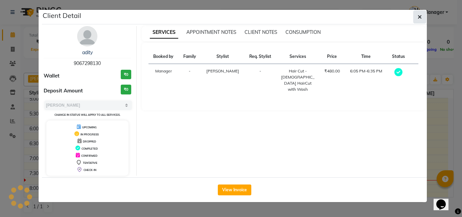
click at [415, 15] on button "button" at bounding box center [419, 16] width 13 height 13
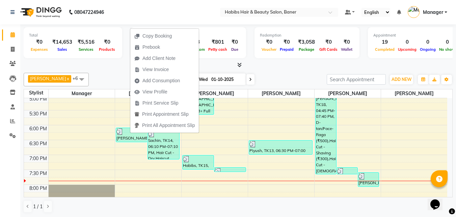
click at [110, 70] on div "Total ₹0 Expenses ₹14,653 Sales ₹5,516 Services ₹0 Products Finance ₹801 Cash ₹…" at bounding box center [238, 120] width 436 height 193
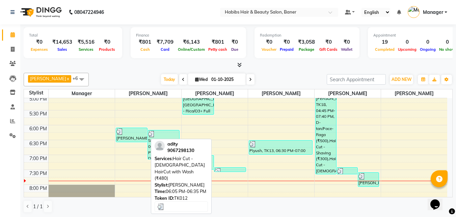
click at [138, 137] on div "[PERSON_NAME], TK12, 06:05 PM-06:35 PM, Hair Cut - [DEMOGRAPHIC_DATA] HairCut w…" at bounding box center [131, 135] width 31 height 14
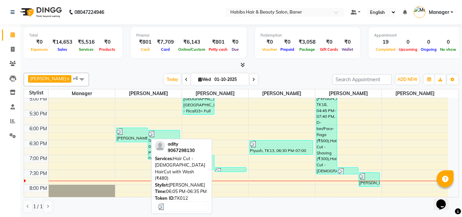
select select "3"
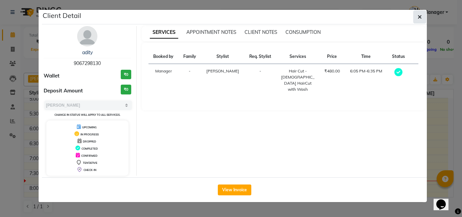
click at [419, 17] on icon "button" at bounding box center [419, 16] width 4 height 5
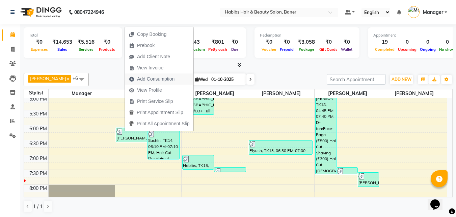
click at [140, 80] on span "Add Consumption" at bounding box center [156, 78] width 38 height 7
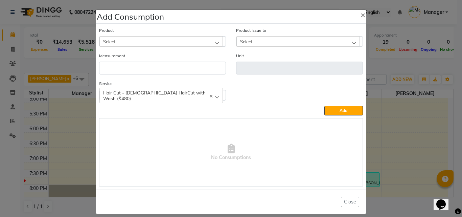
click at [116, 38] on div "Select" at bounding box center [160, 41] width 123 height 10
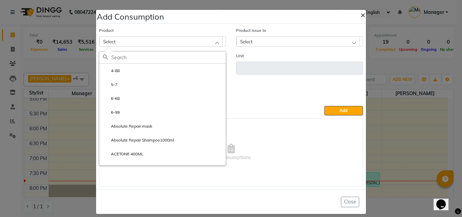
click at [360, 12] on span "×" at bounding box center [362, 14] width 5 height 10
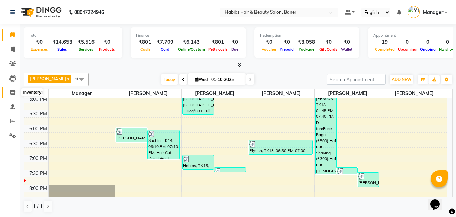
click at [14, 91] on icon at bounding box center [13, 92] width 6 height 5
select select
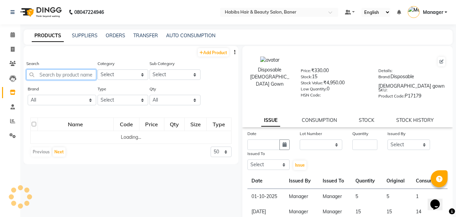
click at [82, 74] on input "text" at bounding box center [61, 74] width 70 height 10
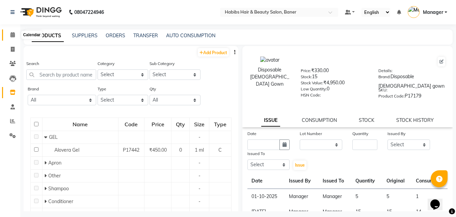
click at [13, 34] on icon at bounding box center [12, 34] width 4 height 5
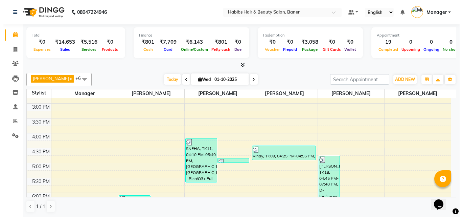
scroll to position [270, 0]
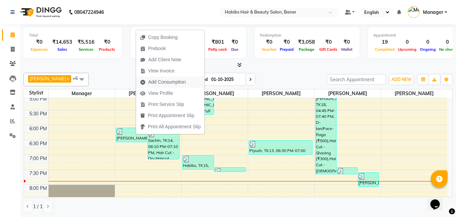
click at [159, 81] on span "Add Consumption" at bounding box center [167, 81] width 38 height 7
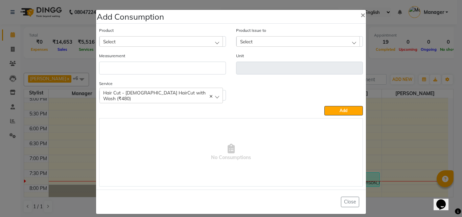
click at [131, 41] on div "Select" at bounding box center [160, 41] width 123 height 10
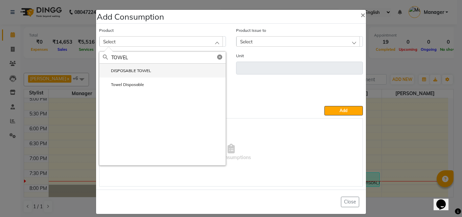
type input "TOWEL"
click at [128, 68] on label "DISPOSABLE TOWEL" at bounding box center [127, 71] width 48 height 6
type input "ml"
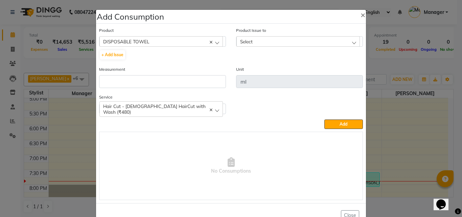
click at [192, 40] on div "DISPOSABLE TOWEL" at bounding box center [160, 41] width 123 height 10
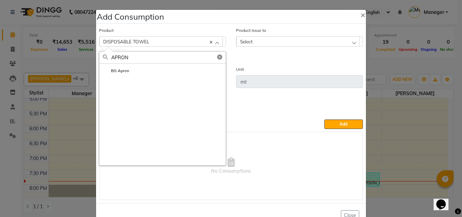
type input "APRON"
click at [217, 56] on icon at bounding box center [219, 56] width 5 height 5
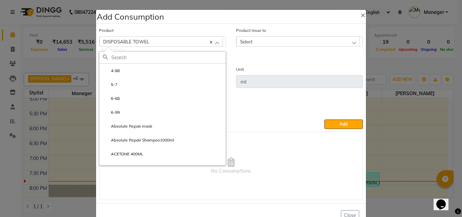
click at [137, 60] on input "text" at bounding box center [168, 57] width 114 height 11
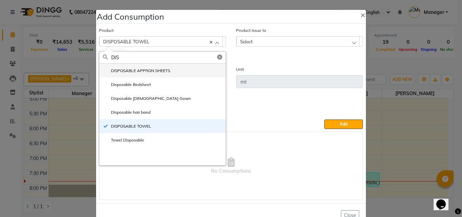
click at [150, 71] on label "DISPOSABLE APPRON SHEETS" at bounding box center [136, 71] width 67 height 6
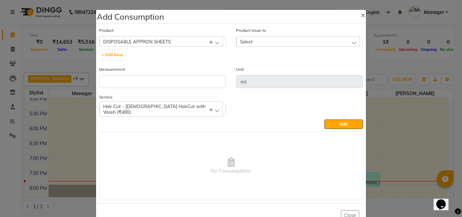
click at [209, 42] on icon at bounding box center [210, 42] width 3 height 3
click at [149, 43] on div "Select" at bounding box center [160, 41] width 123 height 10
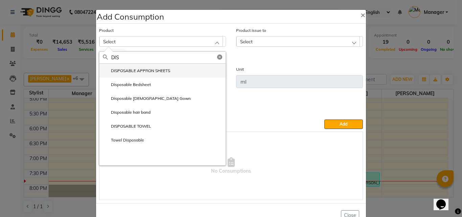
type input "DIS"
click at [128, 69] on label "DISPOSABLE APPRON SHEETS" at bounding box center [136, 71] width 67 height 6
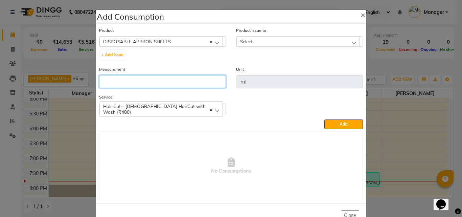
click at [119, 83] on input "number" at bounding box center [162, 81] width 127 height 13
type input "1"
click at [253, 42] on div "Select" at bounding box center [297, 41] width 123 height 10
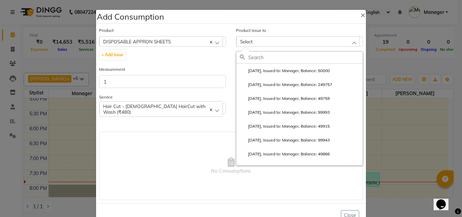
click at [251, 57] on input "text" at bounding box center [305, 57] width 114 height 11
click at [283, 71] on label "2025-10-01, Issued to: Manager, Balance: 50000" at bounding box center [285, 71] width 90 height 6
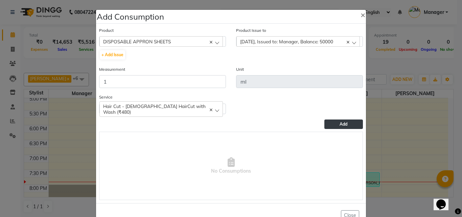
click at [341, 122] on span "Add" at bounding box center [343, 123] width 8 height 5
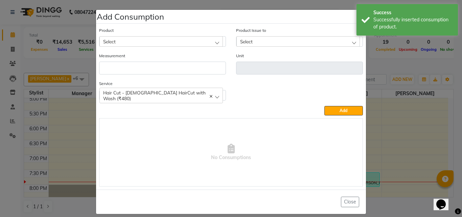
click at [142, 41] on div "Select" at bounding box center [160, 41] width 123 height 10
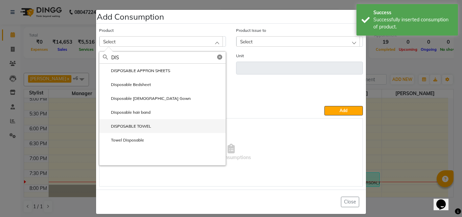
type input "DIS"
click at [137, 129] on li "DISPOSABLE TOWEL" at bounding box center [162, 126] width 126 height 14
type input "ml"
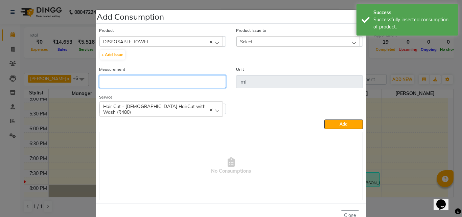
click at [119, 79] on input "number" at bounding box center [162, 81] width 127 height 13
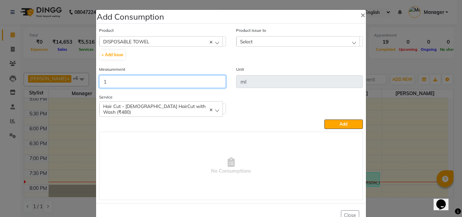
type input "1"
click at [243, 40] on span "Select" at bounding box center [246, 42] width 13 height 6
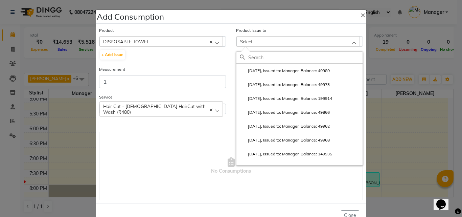
click at [250, 56] on input "text" at bounding box center [305, 57] width 114 height 11
click at [257, 69] on label "2025-09-29, Issued to: Manager, Balance: 49989" at bounding box center [285, 71] width 90 height 6
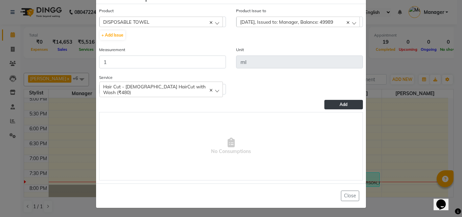
click at [332, 100] on button "Add" at bounding box center [343, 104] width 39 height 9
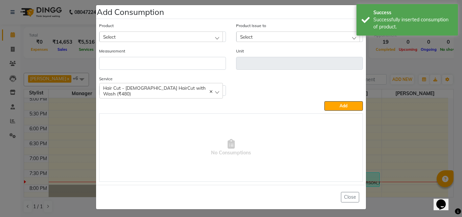
scroll to position [6, 0]
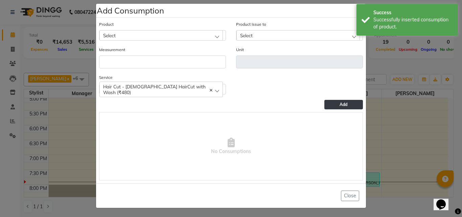
click at [353, 102] on button "Add" at bounding box center [343, 104] width 39 height 9
click at [347, 194] on button "Close" at bounding box center [350, 195] width 18 height 10
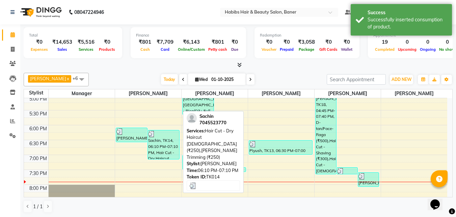
click at [161, 141] on div "Sachin, TK14, 06:10 PM-07:10 PM, Hair Cut - Dry Haircut Male (₹250),Beard Trimm…" at bounding box center [163, 144] width 31 height 29
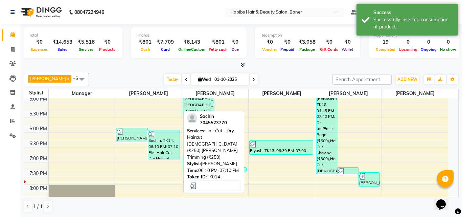
select select "3"
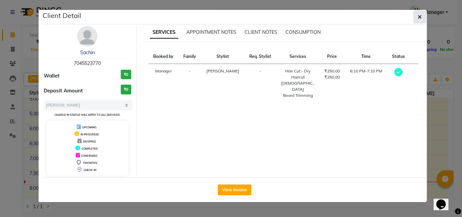
click at [421, 19] on icon "button" at bounding box center [419, 16] width 4 height 5
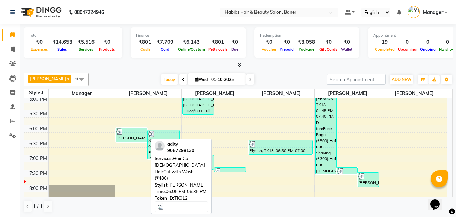
click at [128, 136] on div "adity, TK12, 06:05 PM-06:35 PM, Hair Cut - Male HairCut with Wash (₹480)" at bounding box center [131, 135] width 31 height 14
select select "3"
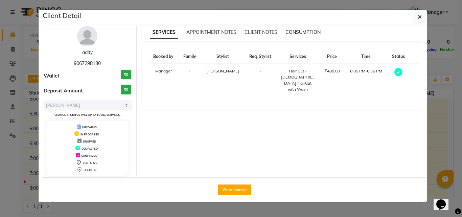
click at [309, 31] on span "CONSUMPTION" at bounding box center [302, 32] width 35 height 6
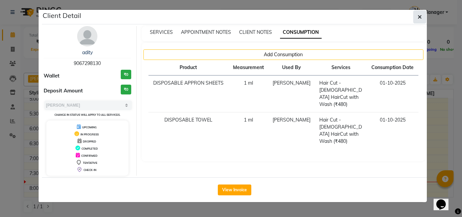
click at [421, 18] on button "button" at bounding box center [419, 16] width 13 height 13
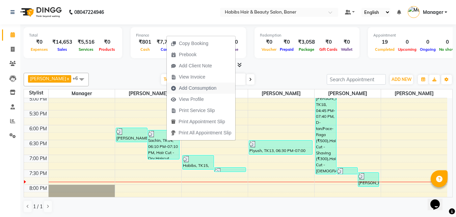
click at [188, 86] on span "Add Consumption" at bounding box center [198, 87] width 38 height 7
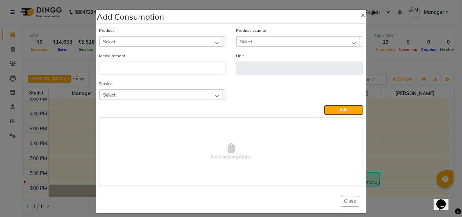
drag, startPoint x: 362, startPoint y: 13, endPoint x: 361, endPoint y: 18, distance: 5.2
click at [362, 13] on span "×" at bounding box center [362, 14] width 5 height 10
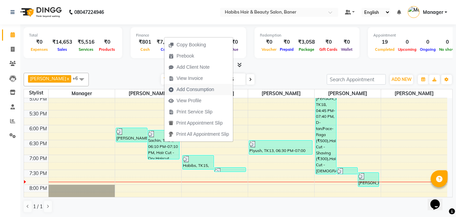
click at [172, 86] on span "Add Consumption" at bounding box center [192, 89] width 54 height 11
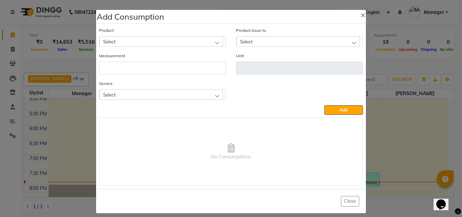
click at [140, 44] on div "Select" at bounding box center [160, 41] width 123 height 10
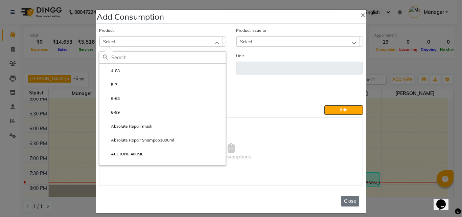
click at [348, 202] on button "Close" at bounding box center [350, 201] width 18 height 10
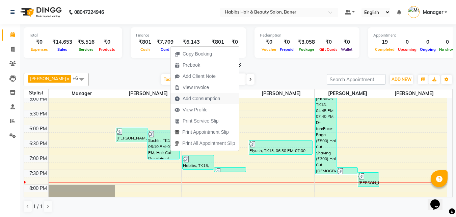
click at [188, 99] on span "Add Consumption" at bounding box center [202, 98] width 38 height 7
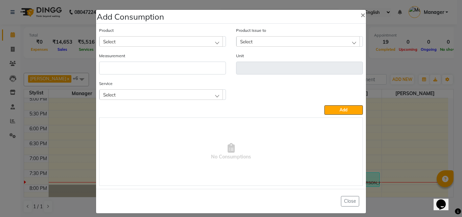
click at [108, 43] on span "Select" at bounding box center [109, 42] width 13 height 6
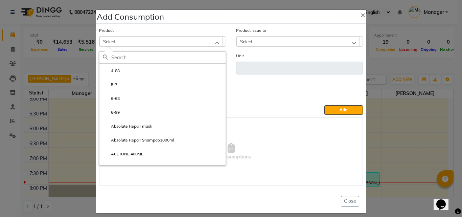
click at [118, 56] on input "text" at bounding box center [168, 57] width 114 height 11
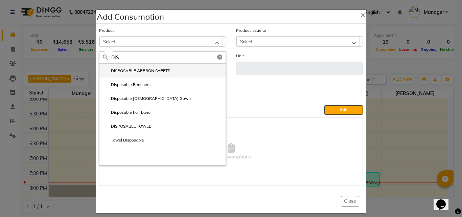
type input "DIS"
click at [129, 72] on label "DISPOSABLE APPRON SHEETS" at bounding box center [136, 71] width 67 height 6
type input "ml"
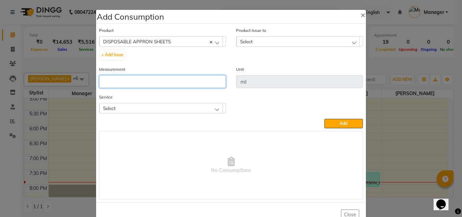
click at [115, 82] on input "number" at bounding box center [162, 81] width 127 height 13
type input "1"
click at [194, 107] on div "Select" at bounding box center [160, 108] width 123 height 10
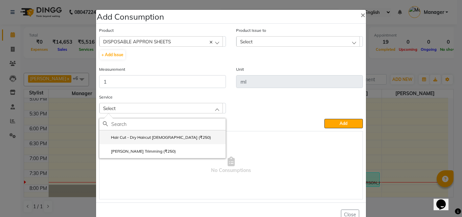
click at [145, 136] on label "Hair Cut - Dry Haircut [DEMOGRAPHIC_DATA] (₹250)" at bounding box center [157, 137] width 108 height 6
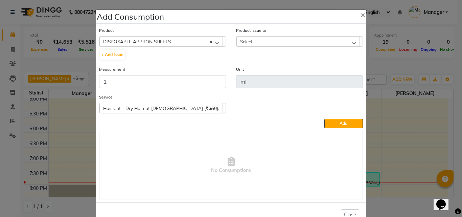
click at [251, 41] on div "Select" at bounding box center [297, 41] width 123 height 10
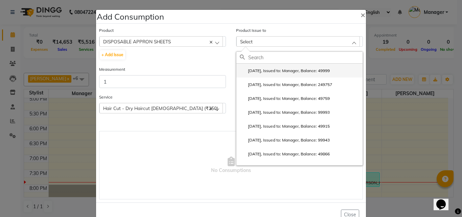
click at [259, 69] on label "2025-10-01, Issued to: Manager, Balance: 49999" at bounding box center [285, 71] width 90 height 6
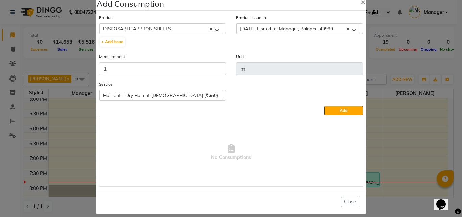
scroll to position [20, 0]
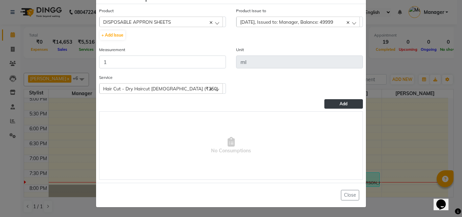
click at [350, 102] on button "Add" at bounding box center [343, 103] width 39 height 9
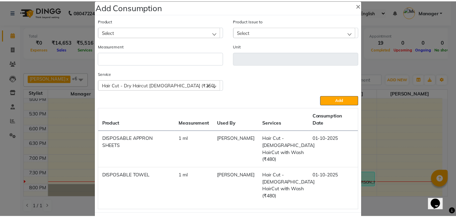
scroll to position [19, 0]
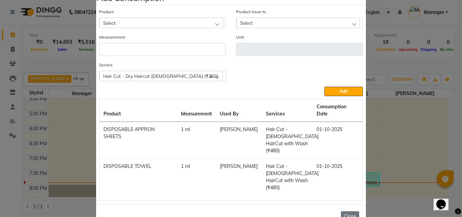
click at [343, 211] on button "Close" at bounding box center [350, 216] width 18 height 10
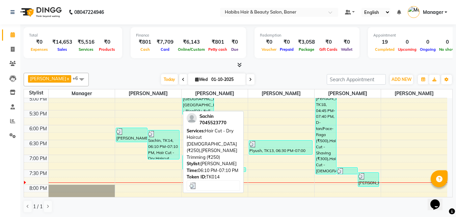
click at [167, 148] on div "Sachin, TK14, 06:10 PM-07:10 PM, Hair Cut - Dry Haircut Male (₹250),Beard Trimm…" at bounding box center [163, 144] width 31 height 29
select select "3"
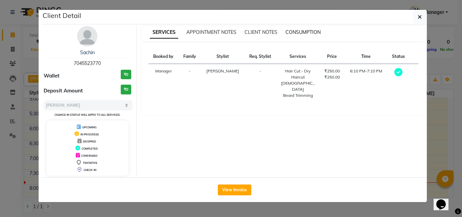
click at [297, 30] on span "CONSUMPTION" at bounding box center [302, 32] width 35 height 6
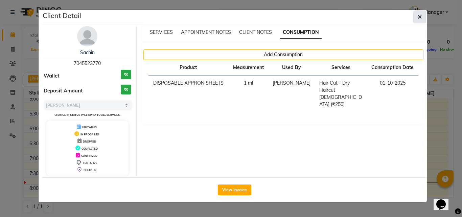
click at [419, 16] on icon "button" at bounding box center [419, 16] width 4 height 5
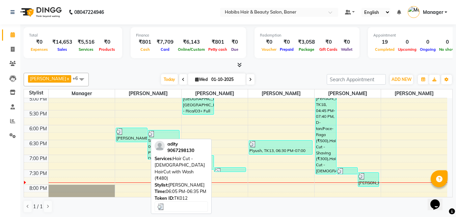
click at [132, 133] on div at bounding box center [132, 131] width 31 height 7
select select "3"
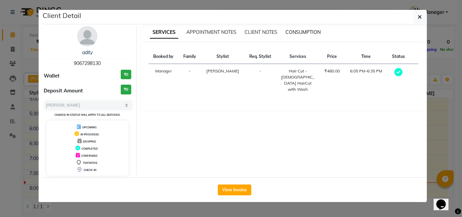
click at [299, 31] on span "CONSUMPTION" at bounding box center [302, 32] width 35 height 6
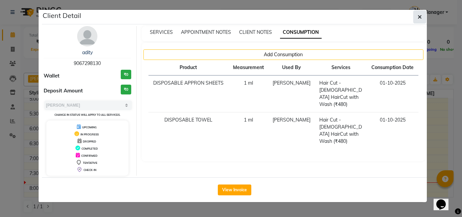
click at [422, 18] on button "button" at bounding box center [419, 16] width 13 height 13
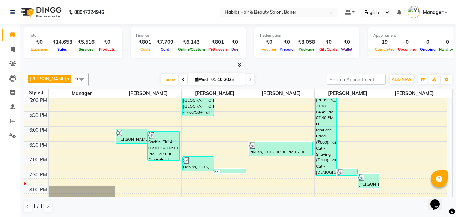
scroll to position [304, 0]
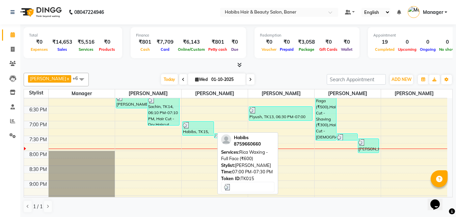
click at [202, 128] on div at bounding box center [198, 125] width 31 height 7
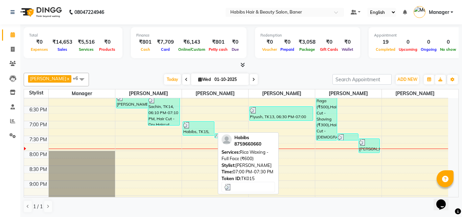
select select "3"
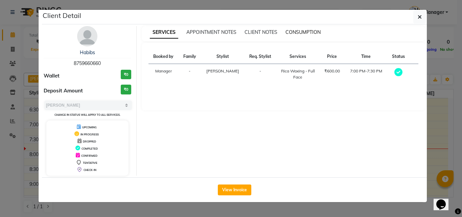
click at [299, 32] on span "CONSUMPTION" at bounding box center [302, 32] width 35 height 6
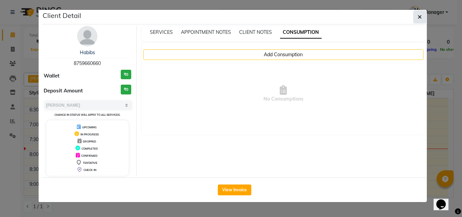
click at [417, 17] on button "button" at bounding box center [419, 16] width 13 height 13
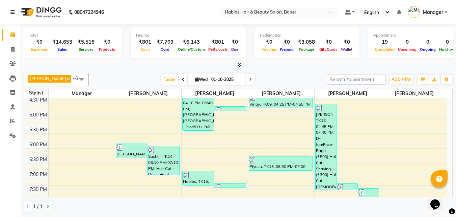
scroll to position [236, 0]
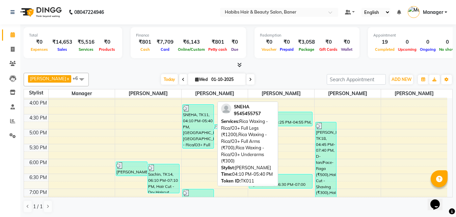
click at [197, 127] on div "SNEHA, TK11, 04:10 PM-05:40 PM, Rica Waxing - Rica/O3+ Full Legs (₹1200),Rica W…" at bounding box center [198, 126] width 31 height 44
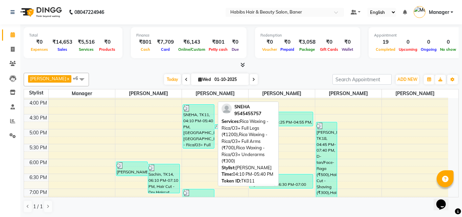
select select "3"
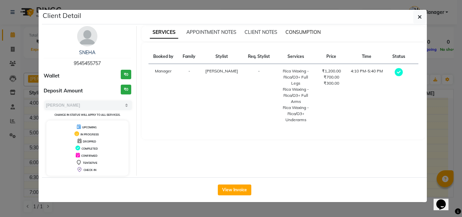
click at [302, 32] on span "CONSUMPTION" at bounding box center [302, 32] width 35 height 6
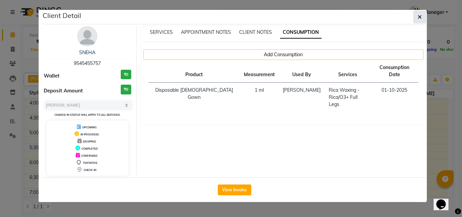
click at [415, 18] on button "button" at bounding box center [419, 16] width 13 height 13
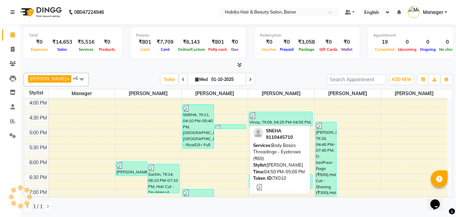
click at [225, 125] on div at bounding box center [230, 128] width 31 height 7
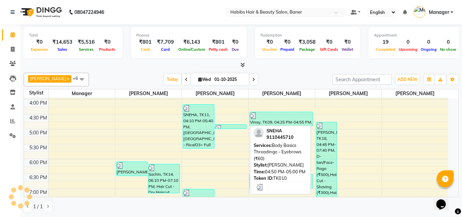
select select "3"
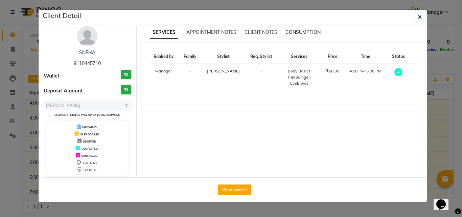
click at [292, 34] on span "CONSUMPTION" at bounding box center [302, 32] width 35 height 6
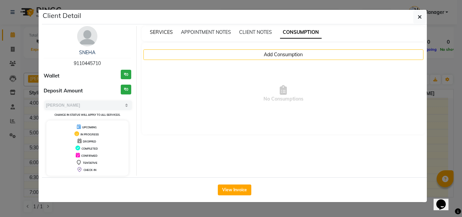
click at [171, 30] on span "SERVICES" at bounding box center [161, 32] width 23 height 6
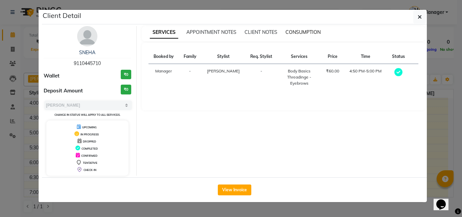
click at [302, 31] on span "CONSUMPTION" at bounding box center [302, 32] width 35 height 6
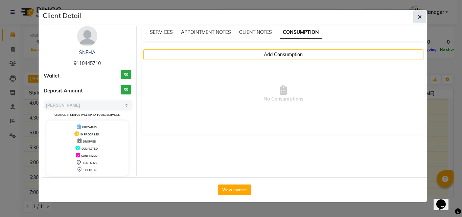
click at [421, 17] on icon "button" at bounding box center [419, 16] width 4 height 5
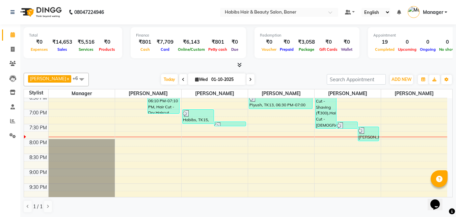
scroll to position [304, 0]
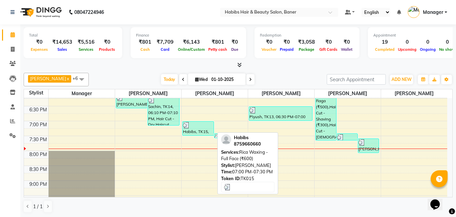
click at [199, 129] on div "Habibs, TK15, 07:00 PM-07:30 PM, Rica Waxing - Full Face (₹600)" at bounding box center [198, 128] width 31 height 14
select select "3"
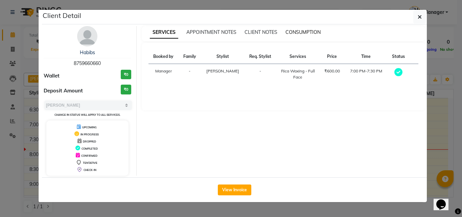
click at [298, 31] on span "CONSUMPTION" at bounding box center [302, 32] width 35 height 6
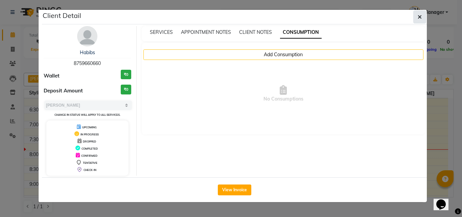
click at [421, 16] on icon "button" at bounding box center [419, 16] width 4 height 5
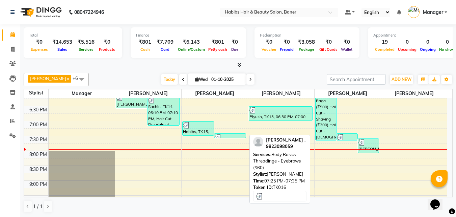
click at [234, 134] on div at bounding box center [230, 137] width 31 height 7
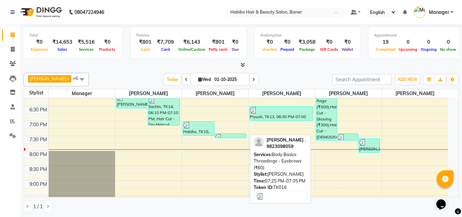
select select "3"
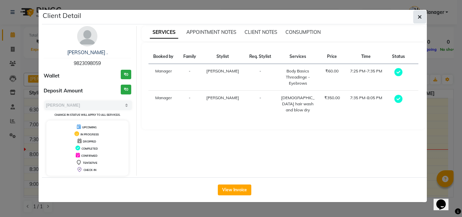
click at [424, 16] on button "button" at bounding box center [419, 16] width 13 height 13
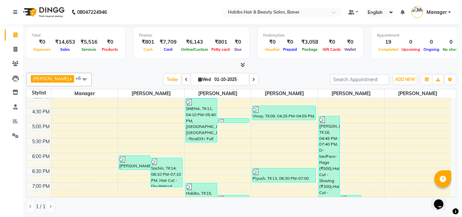
scroll to position [236, 0]
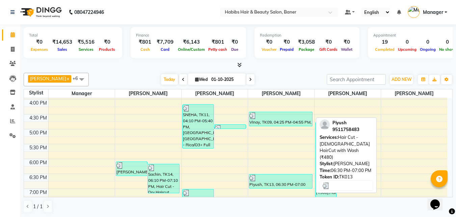
click at [291, 177] on div at bounding box center [281, 177] width 63 height 7
select select "3"
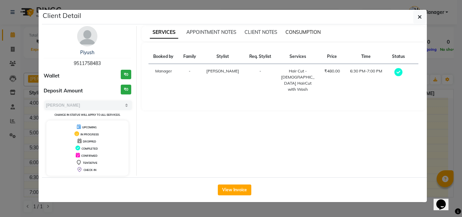
click at [303, 30] on span "CONSUMPTION" at bounding box center [302, 32] width 35 height 6
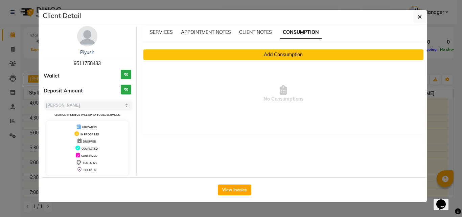
click at [293, 55] on button "Add Consumption" at bounding box center [283, 54] width 280 height 10
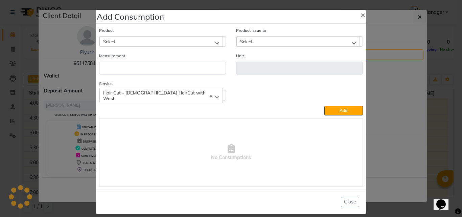
click at [148, 40] on div "Select" at bounding box center [160, 41] width 123 height 10
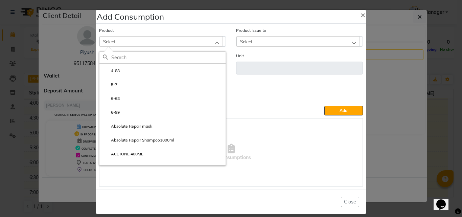
click at [118, 55] on input "text" at bounding box center [168, 57] width 114 height 11
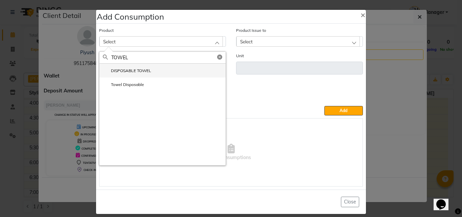
type input "TOWEL"
click at [116, 70] on label "DISPOSABLE TOWEL" at bounding box center [127, 71] width 48 height 6
type input "ml"
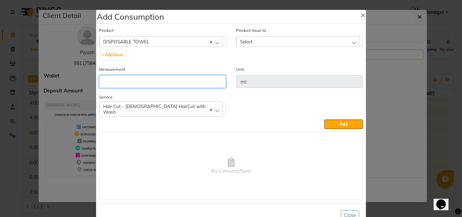
click at [121, 82] on input "number" at bounding box center [162, 81] width 127 height 13
type input "1"
click at [243, 40] on span "Select" at bounding box center [246, 42] width 13 height 6
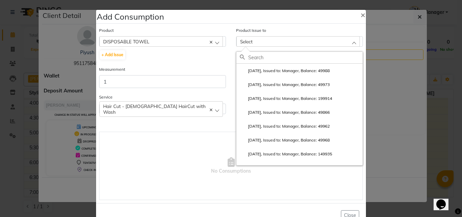
click at [251, 55] on input "text" at bounding box center [305, 57] width 114 height 11
click at [257, 73] on label "2025-09-29, Issued to: Manager, Balance: 49988" at bounding box center [285, 71] width 90 height 6
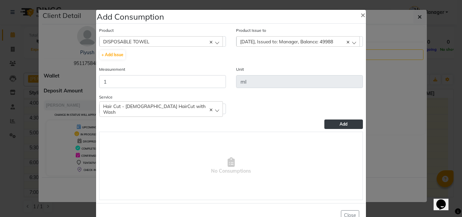
click at [339, 121] on span "Add" at bounding box center [343, 123] width 8 height 5
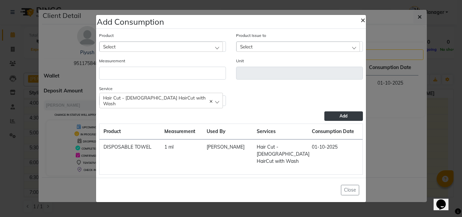
click at [359, 23] on button "×" at bounding box center [363, 19] width 16 height 19
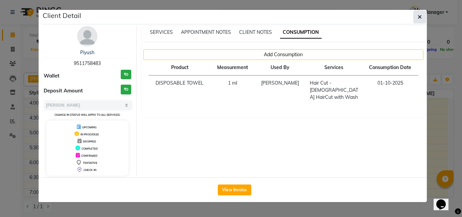
click at [419, 17] on icon "button" at bounding box center [419, 16] width 4 height 5
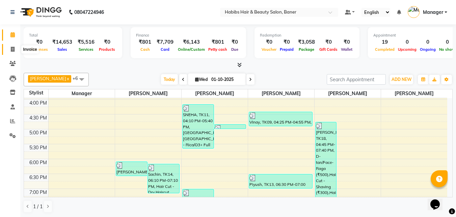
click at [16, 46] on span at bounding box center [13, 50] width 12 height 8
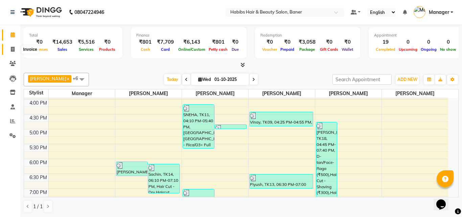
select select "service"
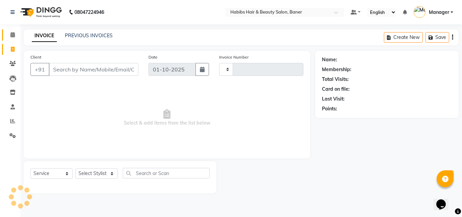
click at [7, 30] on link "Calendar" at bounding box center [10, 34] width 16 height 11
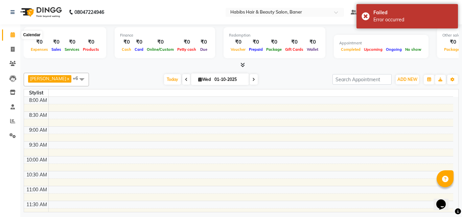
click at [7, 36] on span at bounding box center [13, 35] width 12 height 8
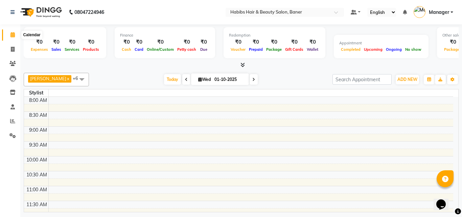
click at [8, 37] on span at bounding box center [13, 35] width 12 height 8
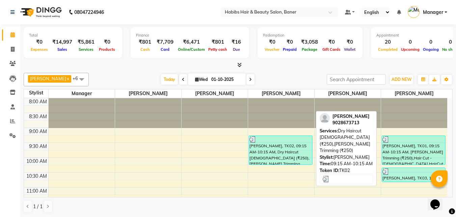
click at [272, 150] on div "[PERSON_NAME], TK02, 09:15 AM-10:15 AM, Dry Haircut [DEMOGRAPHIC_DATA] (₹250),[…" at bounding box center [280, 149] width 63 height 29
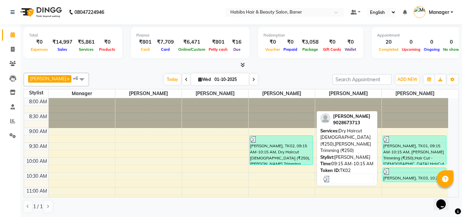
select select "3"
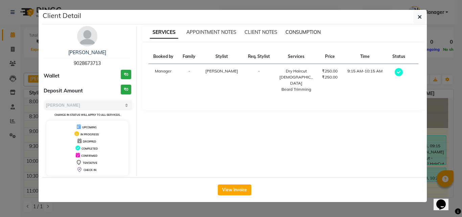
click at [308, 33] on span "CONSUMPTION" at bounding box center [302, 32] width 35 height 6
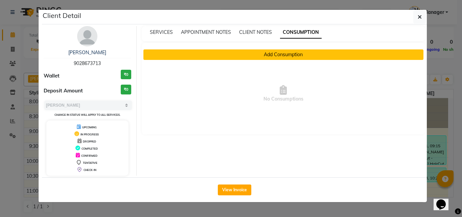
click at [308, 55] on button "Add Consumption" at bounding box center [283, 54] width 280 height 10
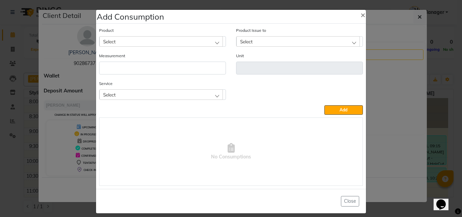
click at [134, 41] on div "Select" at bounding box center [160, 41] width 123 height 10
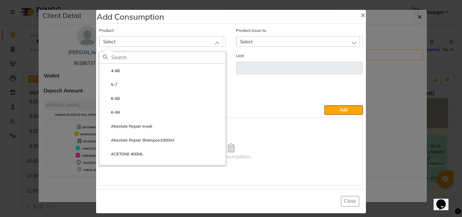
click at [127, 56] on input "text" at bounding box center [168, 57] width 114 height 11
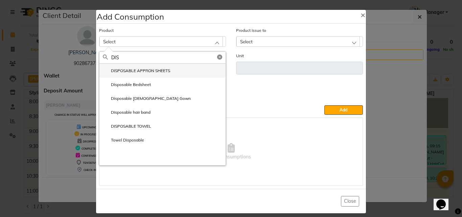
type input "DIS"
click at [174, 69] on li "DISPOSABLE APPRON SHEETS" at bounding box center [162, 71] width 126 height 14
type input "ml"
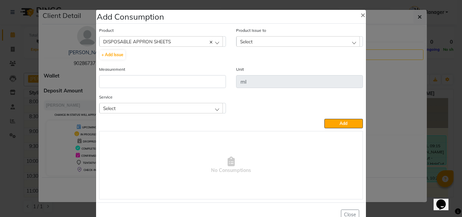
click at [242, 41] on span "Select" at bounding box center [246, 42] width 13 height 6
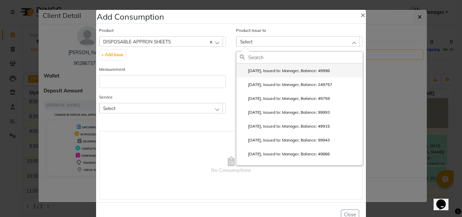
click at [259, 71] on label "2025-10-01, Issued to: Manager, Balance: 49998" at bounding box center [285, 71] width 90 height 6
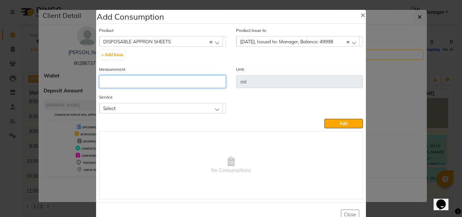
click at [190, 78] on input "number" at bounding box center [162, 81] width 127 height 13
type input "1"
click at [197, 105] on div "Select" at bounding box center [160, 108] width 123 height 10
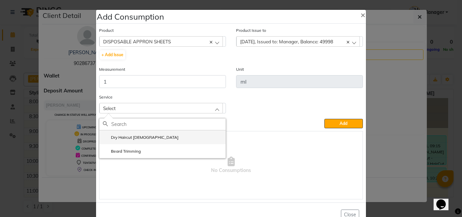
click at [132, 135] on label "Dry Haircut Male" at bounding box center [141, 137] width 76 height 6
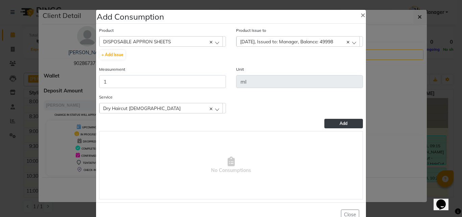
click at [331, 123] on button "Add" at bounding box center [343, 123] width 39 height 9
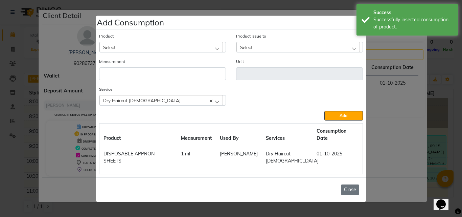
click at [347, 184] on button "Close" at bounding box center [350, 189] width 18 height 10
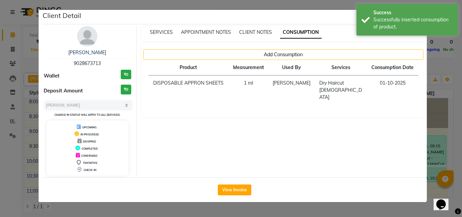
click at [439, 76] on ngb-modal-window "Client Detail kshitish 9028673713 Wallet ₹0 Deposit Amount ₹0 Select MARK DONE …" at bounding box center [231, 108] width 462 height 217
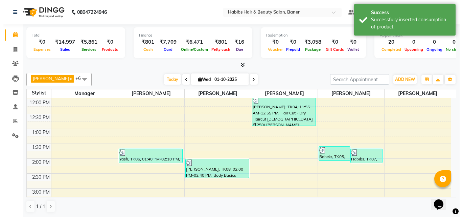
scroll to position [101, 0]
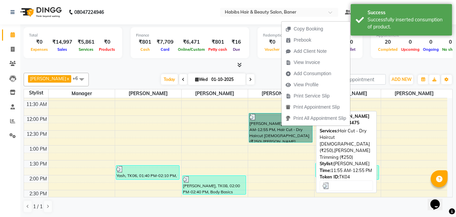
click at [264, 118] on link "Shardul, TK04, 11:55 AM-12:55 PM, Hair Cut - Dry Haircut Male (₹250),Beard Trim…" at bounding box center [281, 127] width 64 height 29
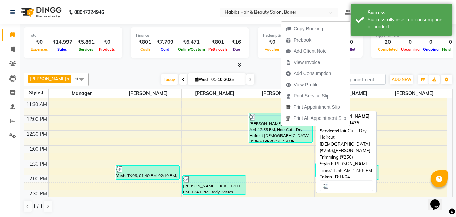
select select "3"
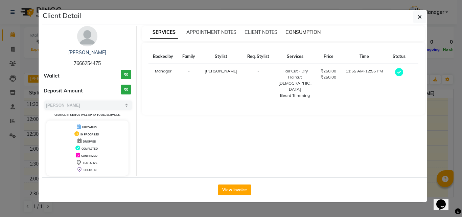
click at [293, 31] on span "CONSUMPTION" at bounding box center [302, 32] width 35 height 6
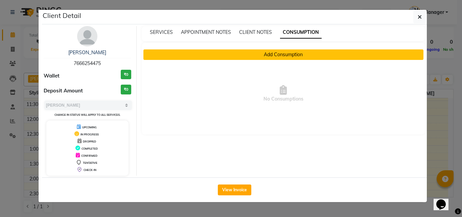
click at [262, 54] on button "Add Consumption" at bounding box center [283, 54] width 280 height 10
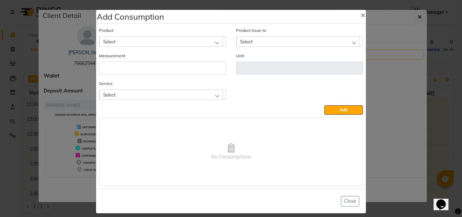
click at [167, 44] on div "Select" at bounding box center [160, 41] width 123 height 10
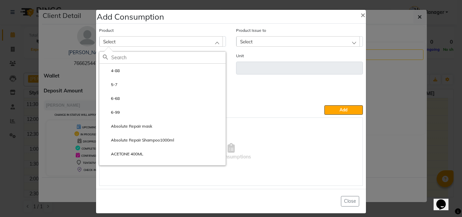
click at [142, 59] on input "text" at bounding box center [168, 57] width 114 height 11
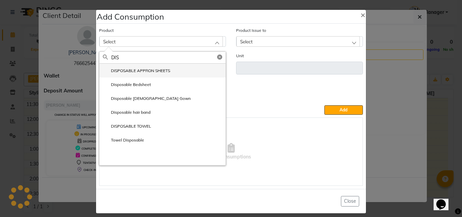
type input "DIS"
click at [156, 71] on label "DISPOSABLE APPRON SHEETS" at bounding box center [136, 71] width 67 height 6
type input "ml"
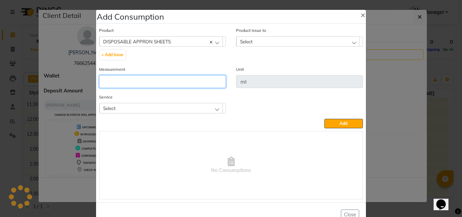
click at [120, 84] on input "number" at bounding box center [162, 81] width 127 height 13
type input "1"
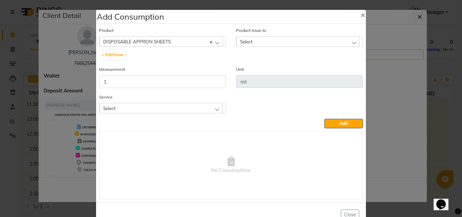
click at [197, 106] on div "Select" at bounding box center [160, 108] width 123 height 10
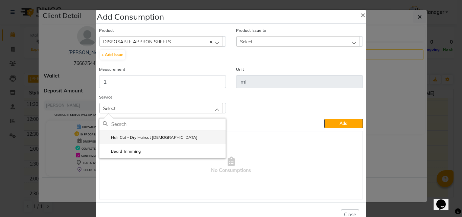
click at [152, 138] on label "Hair Cut - Dry Haircut Male" at bounding box center [150, 137] width 95 height 6
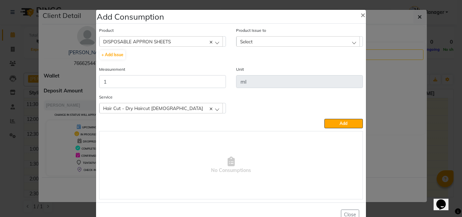
click at [246, 43] on span "Select" at bounding box center [246, 42] width 13 height 6
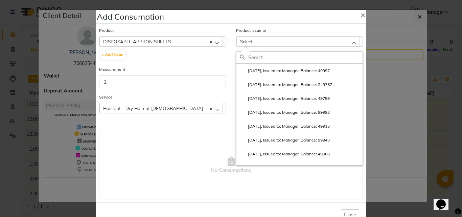
drag, startPoint x: 257, startPoint y: 69, endPoint x: 317, endPoint y: 92, distance: 63.7
click at [257, 70] on label "2025-10-01, Issued to: Manager, Balance: 49997" at bounding box center [285, 71] width 90 height 6
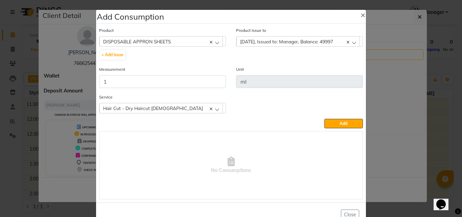
scroll to position [20, 0]
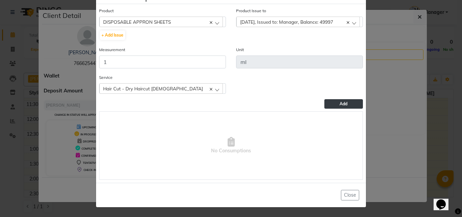
click at [347, 105] on button "Add" at bounding box center [343, 103] width 39 height 9
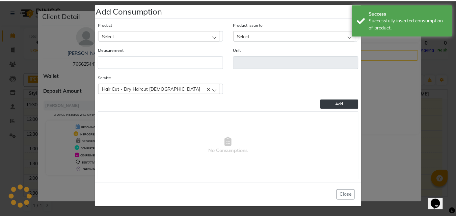
scroll to position [0, 0]
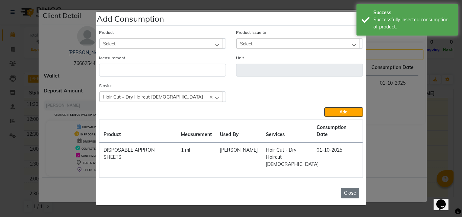
click at [353, 188] on button "Close" at bounding box center [350, 193] width 18 height 10
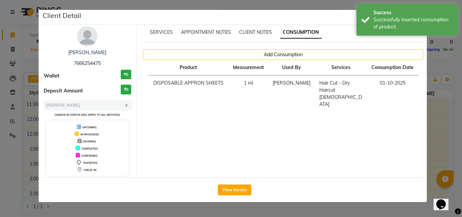
click at [445, 88] on ngb-modal-window "Client Detail Shardul 7666254475 Wallet ₹0 Deposit Amount ₹0 Select MARK DONE U…" at bounding box center [231, 108] width 462 height 217
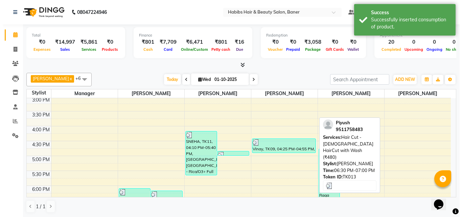
scroll to position [203, 0]
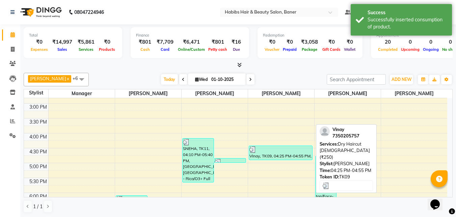
click at [275, 148] on div at bounding box center [281, 149] width 63 height 7
select select "3"
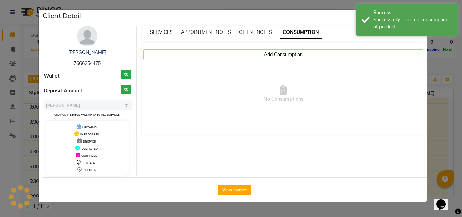
click at [159, 31] on span "SERVICES" at bounding box center [161, 32] width 23 height 6
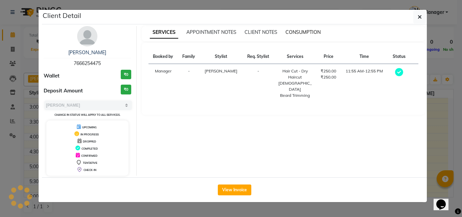
click at [294, 31] on span "CONSUMPTION" at bounding box center [302, 32] width 35 height 6
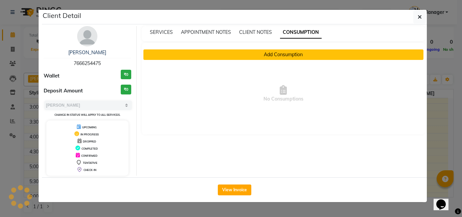
click at [291, 53] on button "Add Consumption" at bounding box center [283, 54] width 280 height 10
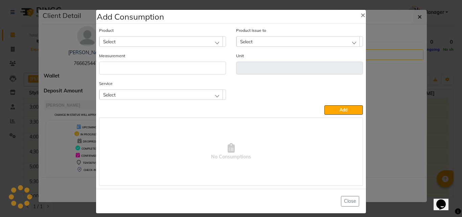
click at [170, 39] on div "Select" at bounding box center [160, 41] width 123 height 10
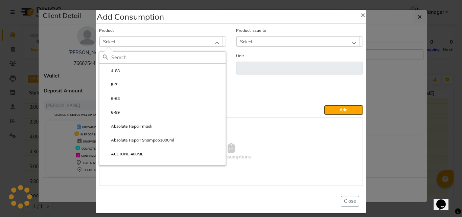
click at [130, 57] on input "text" at bounding box center [168, 57] width 114 height 11
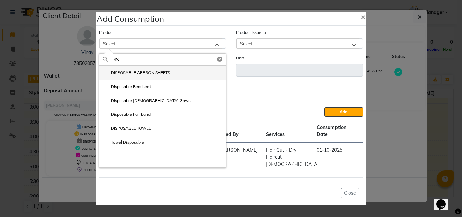
type input "DIS"
click at [154, 76] on label "DISPOSABLE APPRON SHEETS" at bounding box center [136, 73] width 67 height 6
type input "ml"
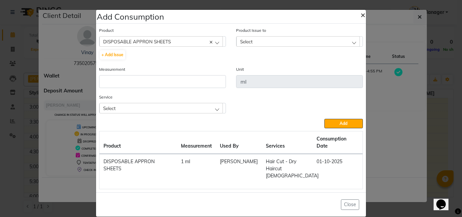
click at [358, 19] on button "×" at bounding box center [363, 14] width 16 height 19
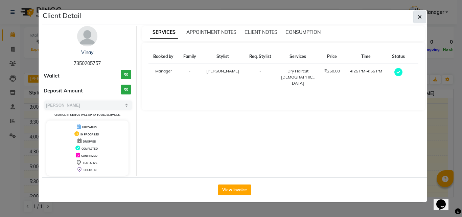
click at [422, 19] on button "button" at bounding box center [419, 16] width 13 height 13
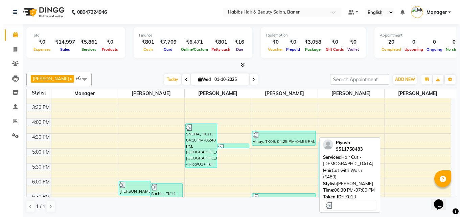
scroll to position [217, 0]
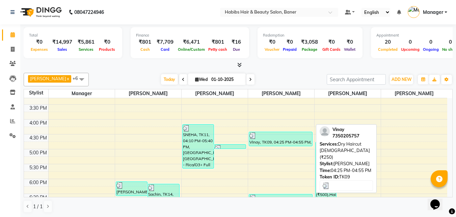
click at [283, 136] on div at bounding box center [281, 135] width 63 height 7
select select "3"
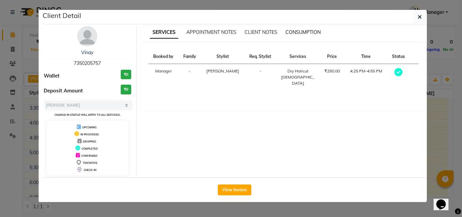
click at [305, 29] on span "CONSUMPTION" at bounding box center [302, 32] width 35 height 6
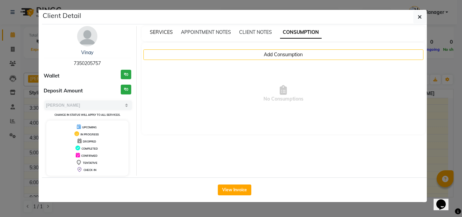
click at [163, 34] on span "SERVICES" at bounding box center [161, 32] width 23 height 6
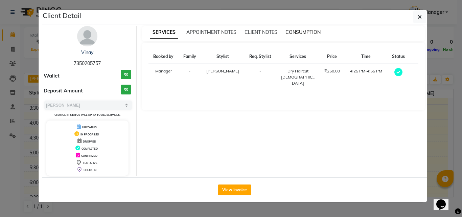
click at [297, 31] on span "CONSUMPTION" at bounding box center [302, 32] width 35 height 6
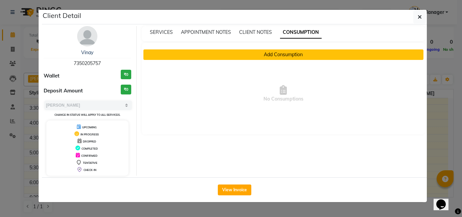
click at [299, 53] on button "Add Consumption" at bounding box center [283, 54] width 280 height 10
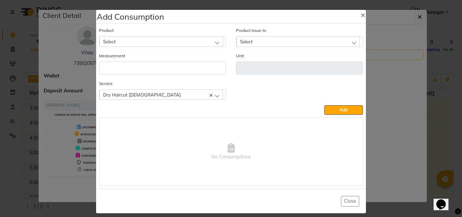
click at [130, 42] on div "Select" at bounding box center [160, 41] width 123 height 10
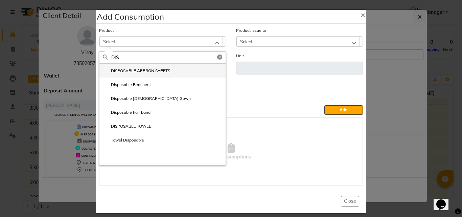
type input "DIS"
click at [129, 66] on li "DISPOSABLE APPRON SHEETS" at bounding box center [162, 71] width 126 height 14
type input "ml"
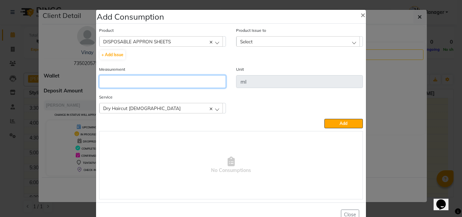
click at [123, 81] on input "number" at bounding box center [162, 81] width 127 height 13
type input "1"
click at [180, 135] on span "No Consumptions" at bounding box center [230, 165] width 263 height 68
click at [241, 40] on span "Select" at bounding box center [246, 42] width 13 height 6
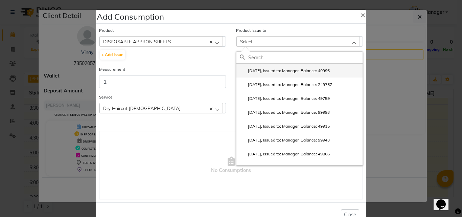
click at [253, 72] on label "2025-10-01, Issued to: Manager, Balance: 49996" at bounding box center [285, 71] width 90 height 6
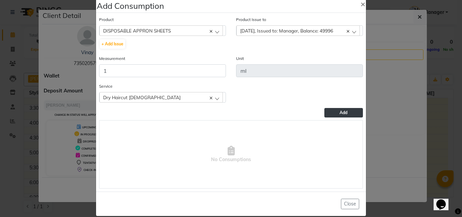
scroll to position [20, 0]
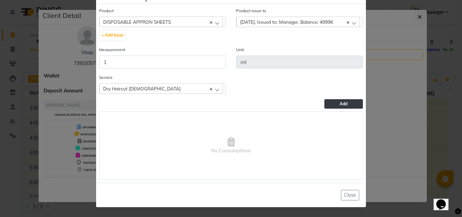
click at [329, 105] on button "Add" at bounding box center [343, 103] width 39 height 9
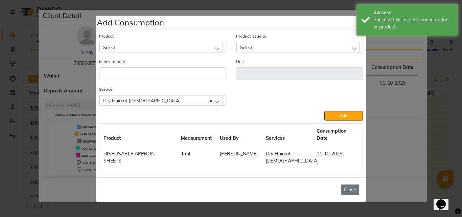
click at [352, 184] on button "Close" at bounding box center [350, 189] width 18 height 10
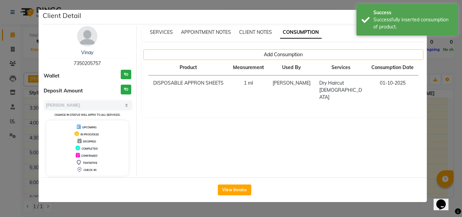
drag, startPoint x: 447, startPoint y: 78, endPoint x: 451, endPoint y: 80, distance: 4.2
click at [449, 79] on ngb-modal-window "Client Detail Vinay 7350205757 Wallet ₹0 Deposit Amount ₹0 Select MARK DONE UPC…" at bounding box center [231, 108] width 462 height 217
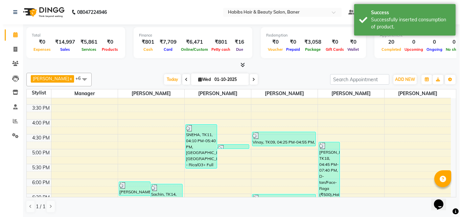
scroll to position [284, 0]
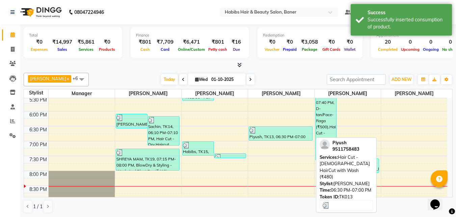
click at [285, 140] on div "Piyush, TK13, 06:30 PM-07:00 PM, Hair Cut - Male HairCut with Wash (₹480)" at bounding box center [280, 133] width 63 height 14
select select "3"
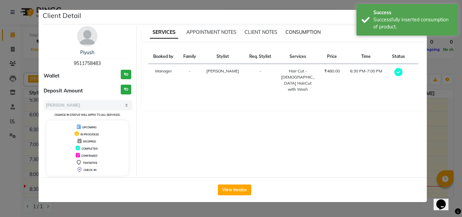
click at [301, 34] on span "CONSUMPTION" at bounding box center [302, 32] width 35 height 6
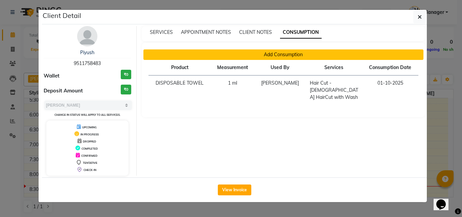
click at [269, 55] on button "Add Consumption" at bounding box center [283, 54] width 280 height 10
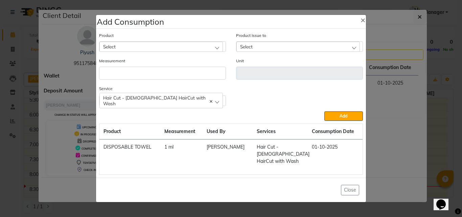
click at [119, 52] on div "Select" at bounding box center [160, 47] width 123 height 10
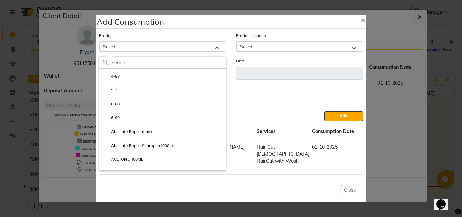
click at [130, 64] on input "text" at bounding box center [168, 62] width 114 height 11
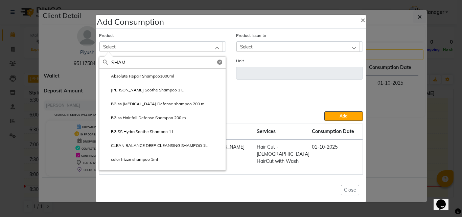
click at [104, 67] on div "SHAM" at bounding box center [162, 63] width 126 height 12
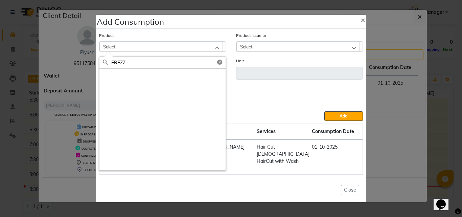
click at [118, 66] on input "FREZZ" at bounding box center [168, 62] width 114 height 11
click at [123, 65] on input "FRIEZZ" at bounding box center [168, 62] width 114 height 11
click at [142, 68] on input "FRIEZZ" at bounding box center [168, 62] width 114 height 11
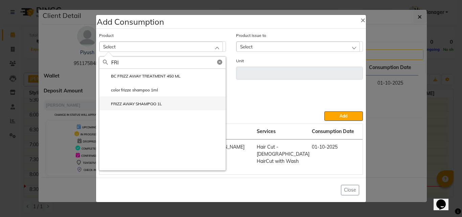
type input "FRI"
click at [125, 106] on label "FRIZZ AWAY SHAMPOO 1L" at bounding box center [132, 104] width 59 height 6
type input "ml"
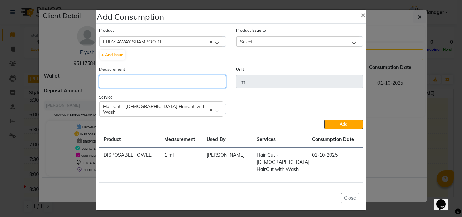
click at [110, 79] on input "number" at bounding box center [162, 81] width 127 height 13
type input "5"
click at [250, 39] on div "Select" at bounding box center [297, 41] width 123 height 10
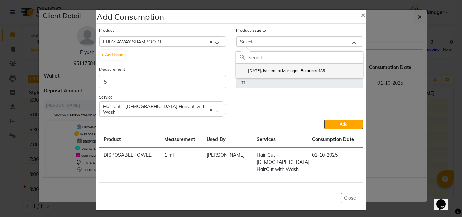
click at [246, 71] on label "2025-09-18, Issued to: Manager, Balance: 485" at bounding box center [282, 71] width 85 height 6
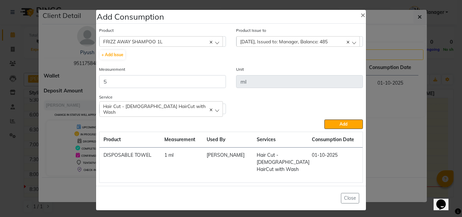
click at [352, 123] on button "Add" at bounding box center [343, 123] width 39 height 9
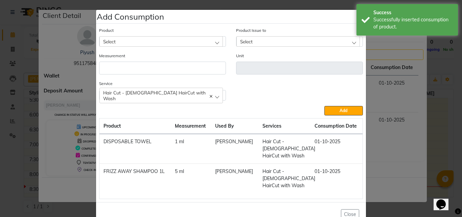
click at [147, 42] on div "Select" at bounding box center [160, 41] width 123 height 10
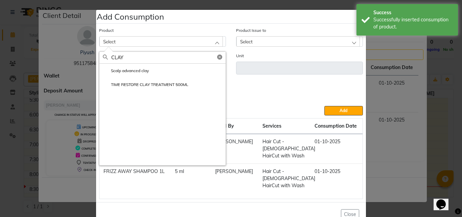
type input "CLAY"
click at [129, 84] on label "TIME RESTORE CLAY TREATMENT 500ML" at bounding box center [145, 84] width 85 height 6
type input "ml"
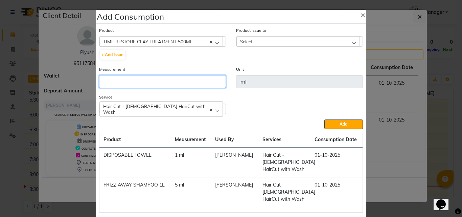
click at [220, 77] on input "number" at bounding box center [162, 81] width 127 height 13
type input "1"
type input "5"
click at [260, 42] on div "Select" at bounding box center [297, 41] width 123 height 10
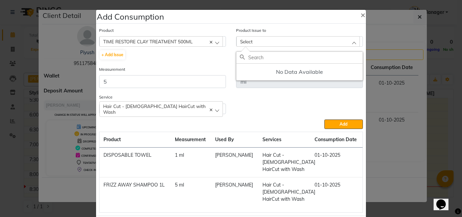
click at [246, 44] on div "Select" at bounding box center [297, 41] width 123 height 10
click at [246, 42] on span "Select" at bounding box center [246, 42] width 13 height 6
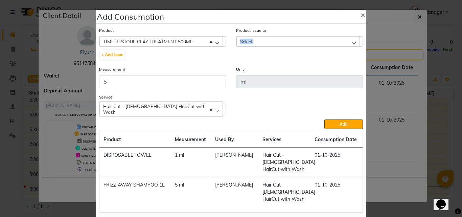
click at [246, 41] on span "Select" at bounding box center [246, 42] width 13 height 6
click at [245, 41] on span "Select" at bounding box center [246, 42] width 13 height 6
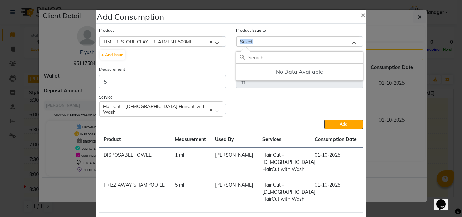
click at [245, 41] on span "Select" at bounding box center [246, 42] width 13 height 6
click at [244, 40] on span "Select" at bounding box center [246, 42] width 13 height 6
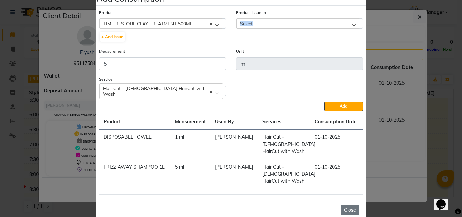
click at [351, 204] on button "Close" at bounding box center [350, 209] width 18 height 10
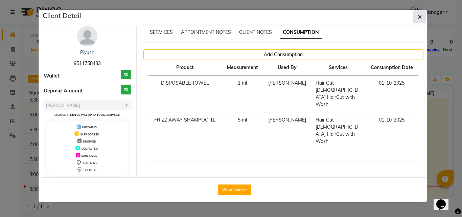
click at [422, 16] on button "button" at bounding box center [419, 16] width 13 height 13
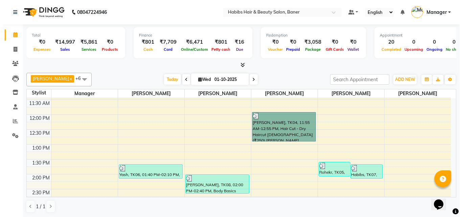
scroll to position [135, 0]
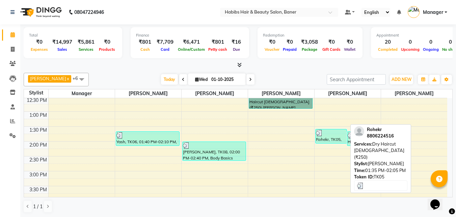
click at [332, 129] on div at bounding box center [331, 132] width 31 height 7
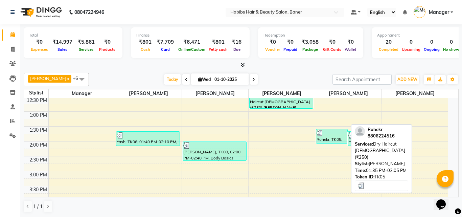
select select "3"
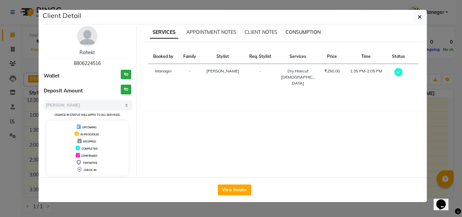
click at [296, 30] on span "CONSUMPTION" at bounding box center [302, 32] width 35 height 6
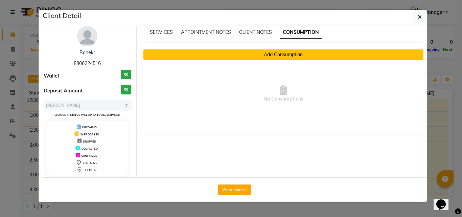
click at [288, 53] on button "Add Consumption" at bounding box center [283, 54] width 280 height 10
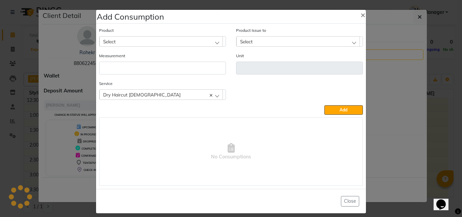
click at [157, 45] on div "Select" at bounding box center [160, 41] width 123 height 10
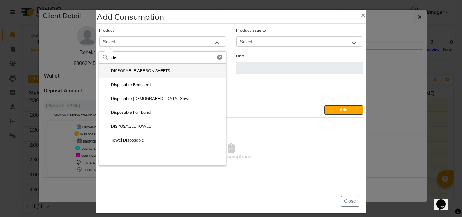
type input "dis"
click at [136, 69] on label "DISPOSABLE APPRON SHEETS" at bounding box center [136, 71] width 67 height 6
type input "ml"
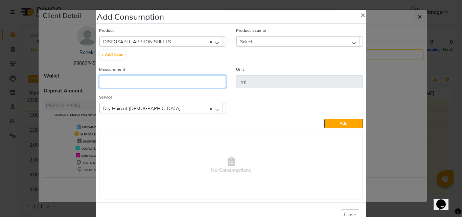
click at [121, 79] on input "number" at bounding box center [162, 81] width 127 height 13
type input "1"
click at [242, 41] on span "Select" at bounding box center [246, 42] width 13 height 6
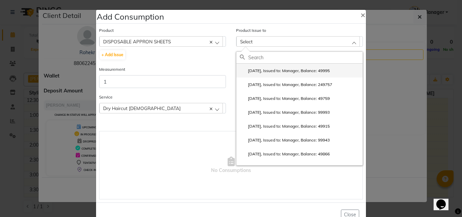
click at [249, 72] on label "2025-10-01, Issued to: Manager, Balance: 49995" at bounding box center [285, 71] width 90 height 6
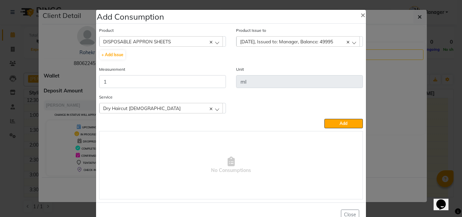
click at [345, 123] on button "Add" at bounding box center [343, 123] width 39 height 9
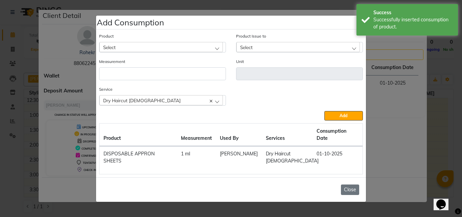
click at [353, 184] on button "Close" at bounding box center [350, 189] width 18 height 10
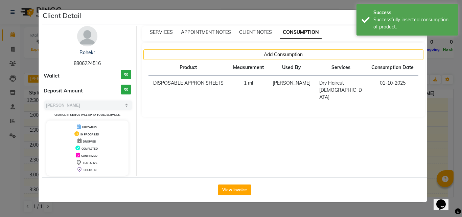
click at [449, 127] on ngb-modal-window "Client Detail Rohekr 8806224516 Wallet ₹0 Deposit Amount ₹0 Select MARK DONE UP…" at bounding box center [231, 108] width 462 height 217
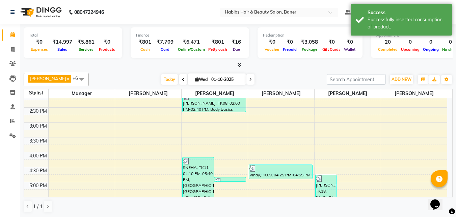
scroll to position [116, 0]
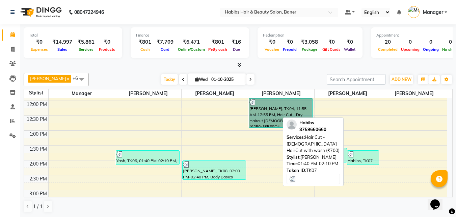
click at [367, 157] on div at bounding box center [363, 154] width 31 height 7
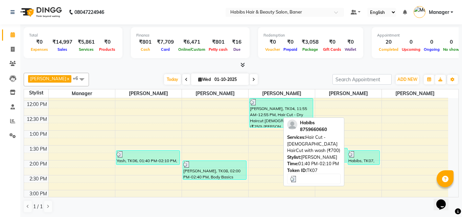
select select "3"
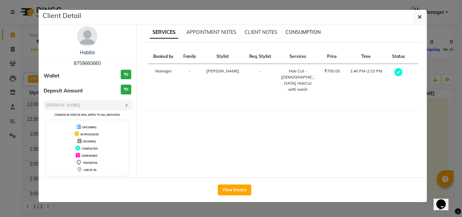
click at [308, 34] on span "CONSUMPTION" at bounding box center [302, 32] width 35 height 6
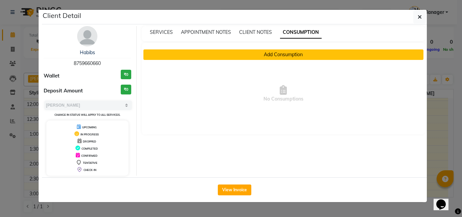
click at [236, 55] on button "Add Consumption" at bounding box center [283, 54] width 280 height 10
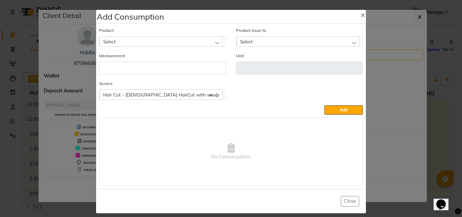
click at [124, 37] on div "Select" at bounding box center [160, 41] width 123 height 10
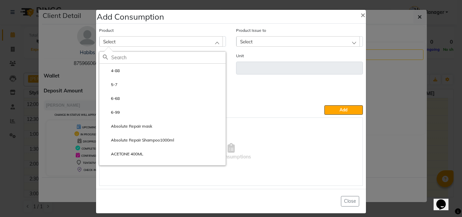
click at [129, 54] on input "text" at bounding box center [168, 57] width 114 height 11
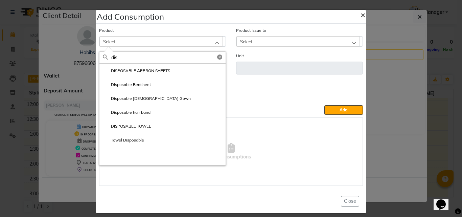
type input "dis"
click at [360, 11] on span "×" at bounding box center [362, 14] width 5 height 10
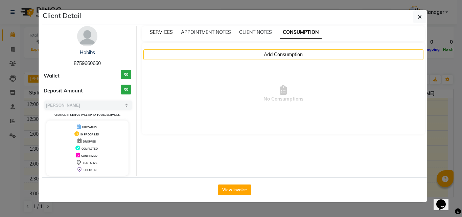
click at [155, 32] on span "SERVICES" at bounding box center [161, 32] width 23 height 6
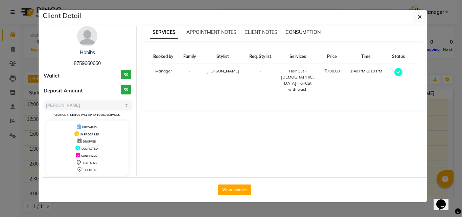
click at [304, 31] on span "CONSUMPTION" at bounding box center [302, 32] width 35 height 6
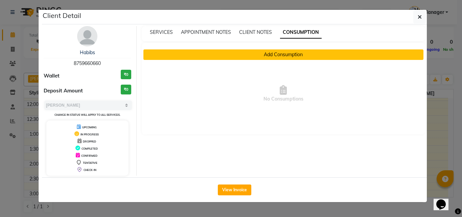
click at [258, 55] on button "Add Consumption" at bounding box center [283, 54] width 280 height 10
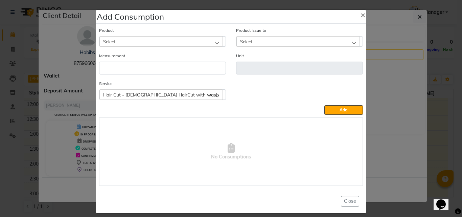
click at [136, 41] on div "Select" at bounding box center [160, 41] width 123 height 10
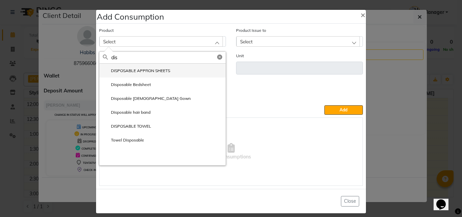
type input "dis"
click at [133, 73] on label "DISPOSABLE APPRON SHEETS" at bounding box center [136, 71] width 67 height 6
type input "ml"
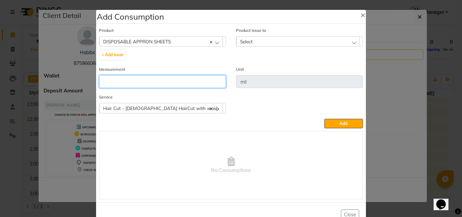
click at [126, 81] on input "number" at bounding box center [162, 81] width 127 height 13
type input "1"
click at [240, 40] on span "Select" at bounding box center [246, 42] width 13 height 6
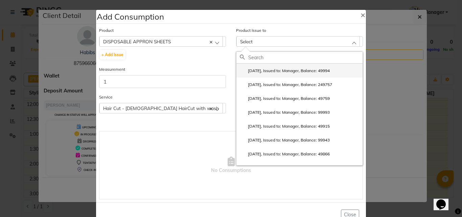
drag, startPoint x: 255, startPoint y: 71, endPoint x: 260, endPoint y: 72, distance: 5.2
click at [255, 71] on label "2025-10-01, Issued to: Manager, Balance: 49994" at bounding box center [285, 71] width 90 height 6
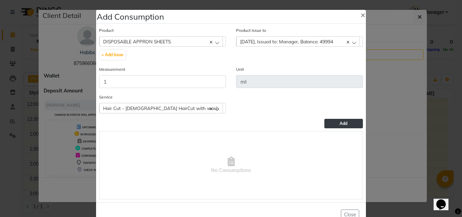
click at [339, 124] on span "Add" at bounding box center [343, 123] width 8 height 5
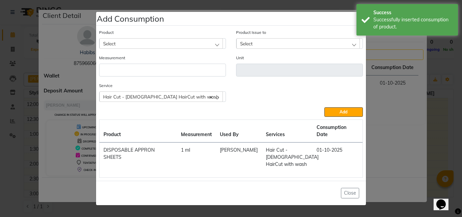
click at [142, 46] on div "Select" at bounding box center [160, 43] width 123 height 10
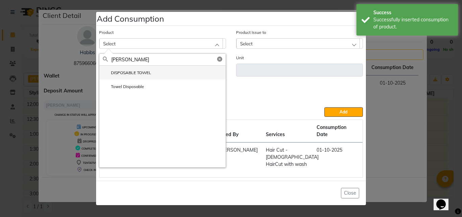
type input "towe"
click at [145, 79] on li "DISPOSABLE TOWEL" at bounding box center [162, 73] width 126 height 14
type input "ml"
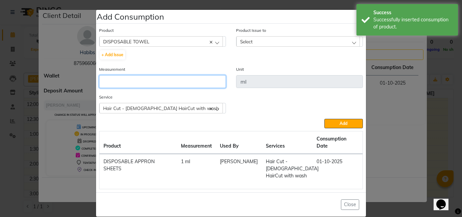
drag, startPoint x: 189, startPoint y: 83, endPoint x: 199, endPoint y: 83, distance: 9.5
click at [191, 83] on input "number" at bounding box center [162, 81] width 127 height 13
type input "1"
click at [260, 41] on div "Select" at bounding box center [297, 41] width 123 height 10
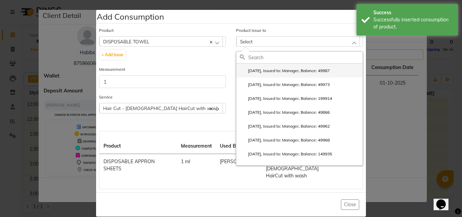
click at [265, 73] on label "2025-09-29, Issued to: Manager, Balance: 49987" at bounding box center [285, 71] width 90 height 6
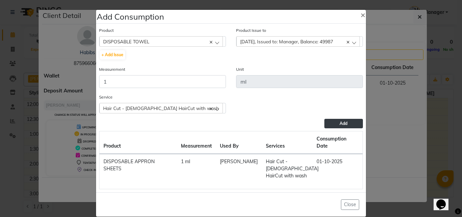
click at [339, 127] on button "Add" at bounding box center [343, 123] width 39 height 9
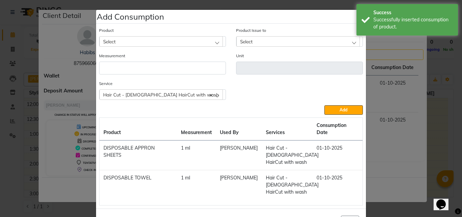
click at [128, 41] on div "Select" at bounding box center [160, 41] width 123 height 10
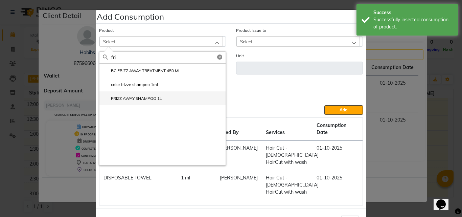
type input "fri"
click at [144, 97] on label "FRIZZ AWAY SHAMPOO 1L" at bounding box center [132, 98] width 59 height 6
type input "ml"
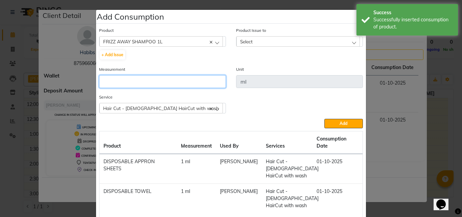
click at [99, 79] on input "number" at bounding box center [162, 81] width 127 height 13
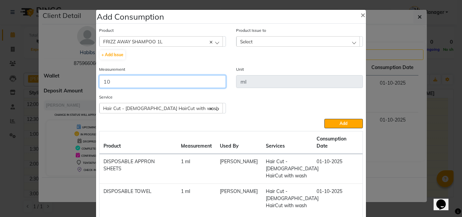
type input "10"
click at [240, 40] on span "Select" at bounding box center [246, 42] width 13 height 6
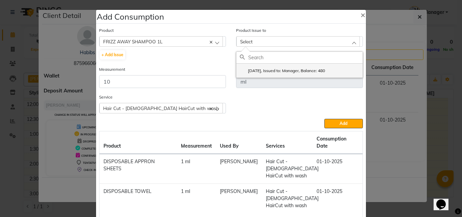
click at [251, 67] on li "2025-09-18, Issued to: Manager, Balance: 480" at bounding box center [299, 71] width 126 height 14
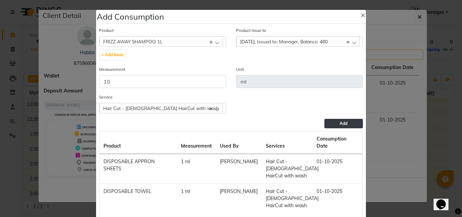
click at [334, 119] on button "Add" at bounding box center [343, 123] width 39 height 9
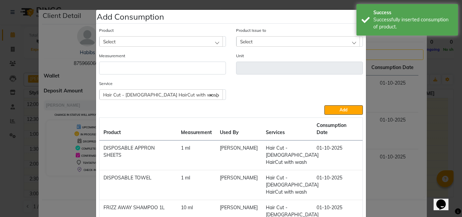
click at [120, 42] on div "Select" at bounding box center [160, 41] width 123 height 10
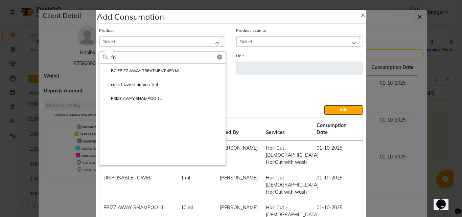
type input "fri"
click at [391, 166] on ngb-modal-window "Add Consumption × Product Select fri BC FRIZZ AWAY TREATMENT 450 ML color frizz…" at bounding box center [231, 108] width 462 height 217
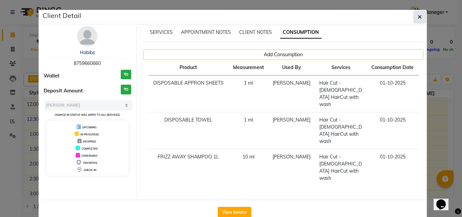
click at [418, 14] on icon "button" at bounding box center [419, 16] width 4 height 5
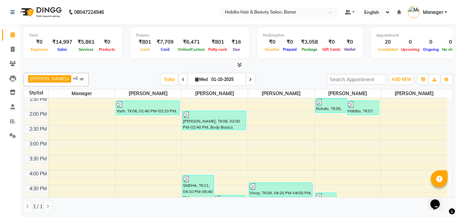
scroll to position [150, 0]
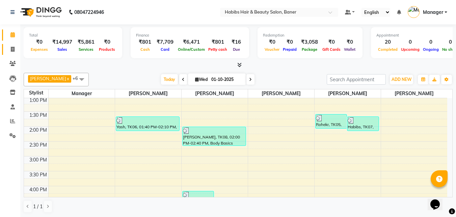
click at [6, 48] on link "Invoice" at bounding box center [10, 49] width 16 height 11
select select "5356"
select select "service"
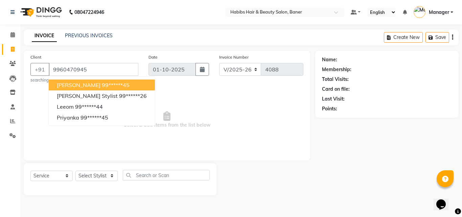
type input "9960470945"
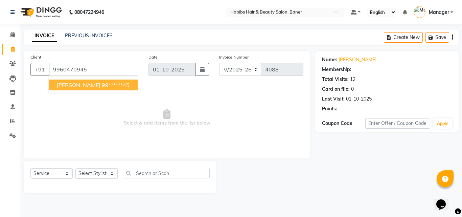
select select "1: Object"
click at [102, 84] on ngb-highlight "99******45" at bounding box center [116, 84] width 28 height 7
type input "99******45"
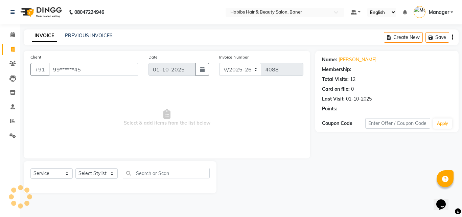
select select "1: Object"
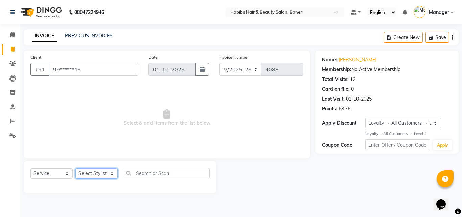
click at [80, 173] on select "Select Stylist Admin Manager [PERSON_NAME] [PERSON_NAME] Ram [PERSON_NAME] [PER…" at bounding box center [96, 173] width 42 height 10
select select "91427"
click at [75, 168] on select "Select Stylist Admin Manager [PERSON_NAME] [PERSON_NAME] Ram [PERSON_NAME] [PER…" at bounding box center [96, 173] width 42 height 10
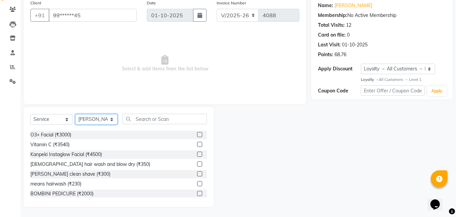
scroll to position [34, 0]
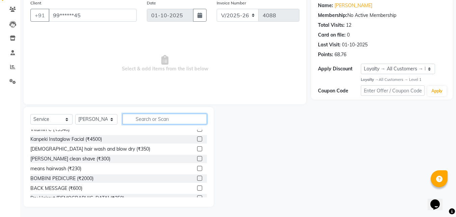
click at [150, 116] on input "text" at bounding box center [165, 119] width 84 height 10
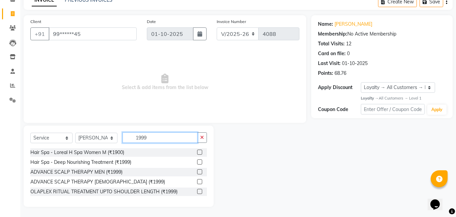
scroll to position [26, 0]
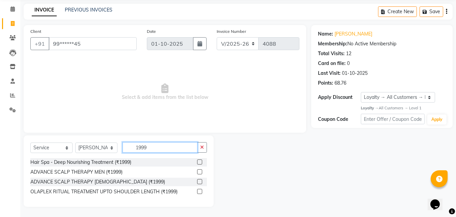
type input "1999"
click at [200, 170] on label at bounding box center [199, 171] width 5 height 5
click at [200, 170] on input "checkbox" at bounding box center [199, 172] width 4 height 4
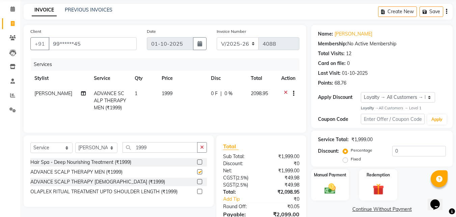
checkbox input "false"
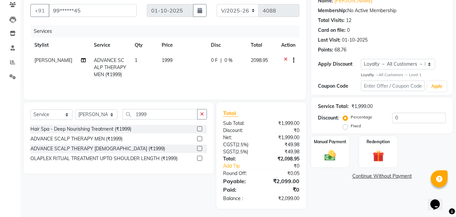
scroll to position [61, 0]
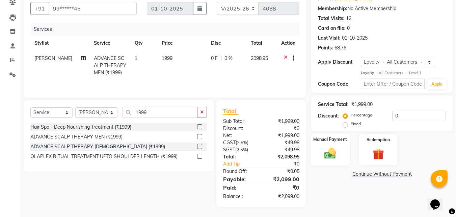
click at [311, 151] on div "Manual Payment" at bounding box center [331, 149] width 40 height 32
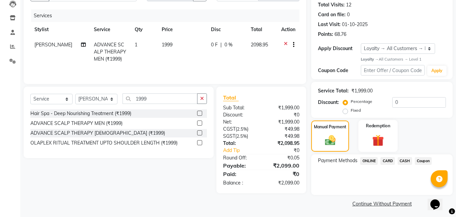
scroll to position [76, 0]
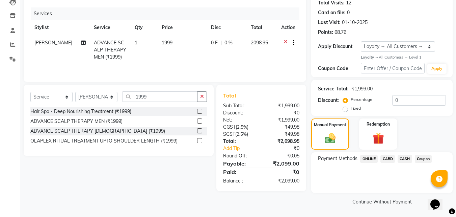
click at [374, 158] on span "ONLINE" at bounding box center [369, 159] width 18 height 8
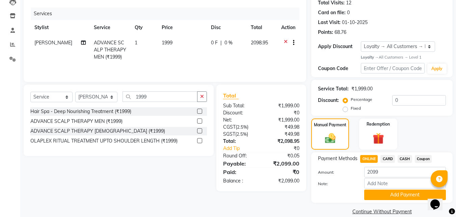
click at [387, 156] on span "CARD" at bounding box center [388, 159] width 15 height 8
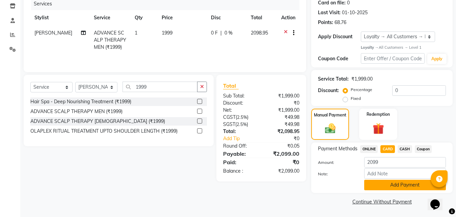
click at [391, 182] on button "Add Payment" at bounding box center [406, 184] width 82 height 10
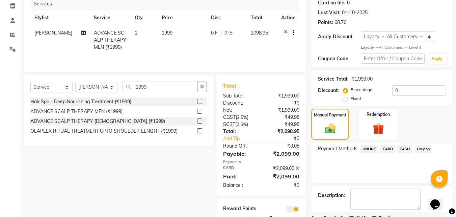
scroll to position [116, 0]
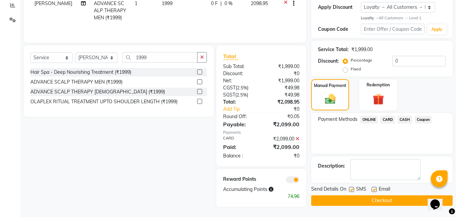
click at [375, 188] on label at bounding box center [374, 188] width 5 height 5
click at [375, 188] on input "checkbox" at bounding box center [374, 189] width 4 height 4
checkbox input "false"
click at [352, 190] on label at bounding box center [351, 188] width 5 height 5
click at [352, 190] on input "checkbox" at bounding box center [351, 189] width 4 height 4
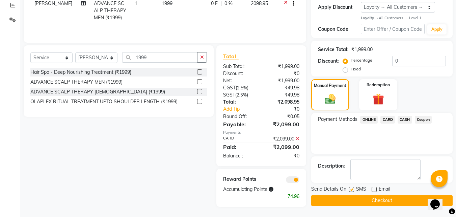
checkbox input "false"
click at [350, 199] on button "Checkout" at bounding box center [383, 200] width 142 height 10
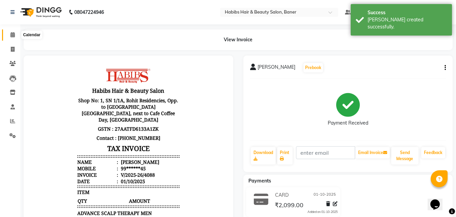
click at [10, 35] on icon at bounding box center [12, 34] width 4 height 5
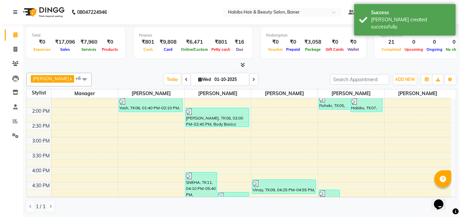
scroll to position [236, 0]
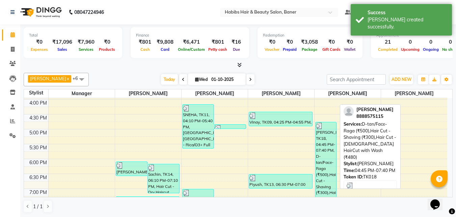
click at [321, 134] on div "omkar, TK18, 04:45 PM-07:40 PM, D-tan/Face-Raga (₹500),Hair Cut - Shaving (₹300…" at bounding box center [326, 164] width 21 height 85
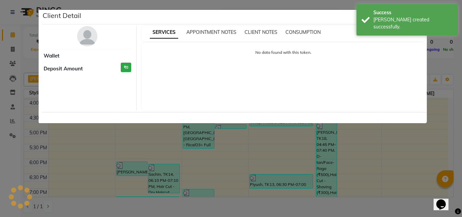
select select "3"
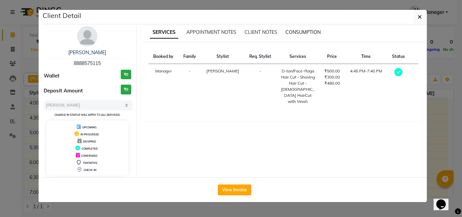
click at [304, 33] on span "CONSUMPTION" at bounding box center [302, 32] width 35 height 6
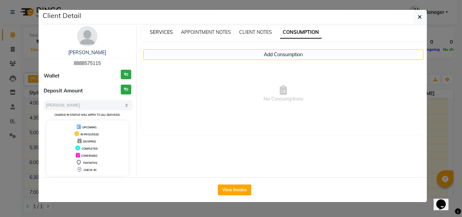
click at [170, 32] on span "SERVICES" at bounding box center [161, 32] width 23 height 6
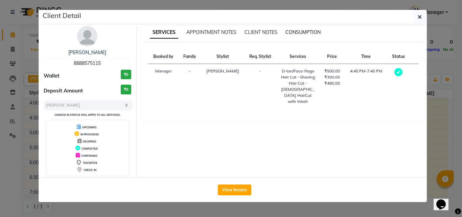
click at [300, 32] on span "CONSUMPTION" at bounding box center [302, 32] width 35 height 6
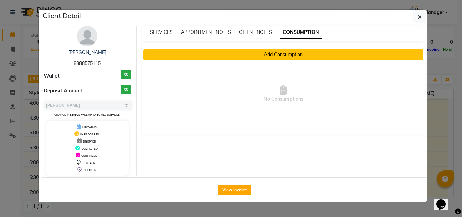
click at [265, 58] on button "Add Consumption" at bounding box center [283, 54] width 280 height 10
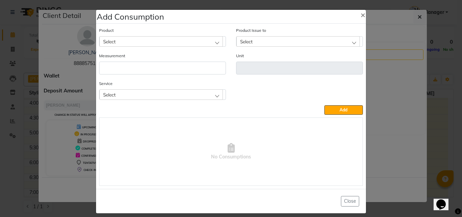
click at [160, 36] on div "Product Select" at bounding box center [162, 37] width 127 height 20
click at [157, 44] on div "Select" at bounding box center [160, 41] width 123 height 10
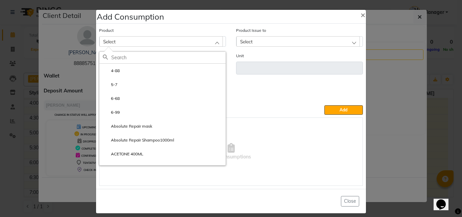
drag, startPoint x: 141, startPoint y: 60, endPoint x: 141, endPoint y: 56, distance: 4.1
click at [141, 60] on input "text" at bounding box center [168, 57] width 114 height 11
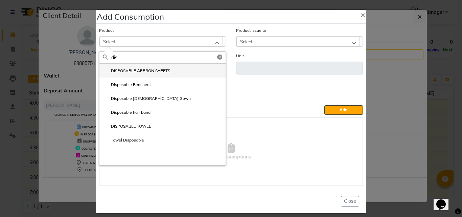
type input "dis"
click at [128, 68] on label "DISPOSABLE APPRON SHEETS" at bounding box center [136, 71] width 67 height 6
type input "ml"
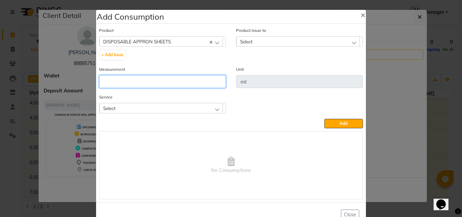
click at [121, 83] on input "number" at bounding box center [162, 81] width 127 height 13
type input "1"
click at [246, 43] on span "Select" at bounding box center [246, 42] width 13 height 6
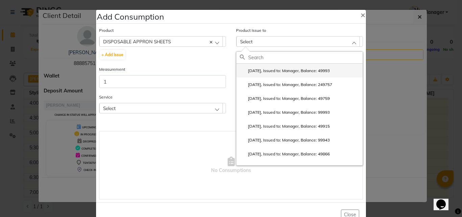
click at [252, 70] on label "2025-10-01, Issued to: Manager, Balance: 49993" at bounding box center [285, 71] width 90 height 6
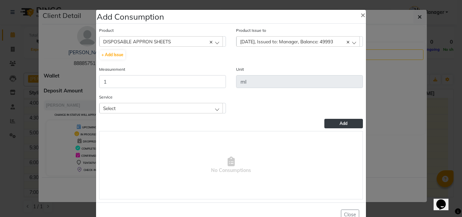
click at [326, 121] on button "Add" at bounding box center [343, 123] width 39 height 9
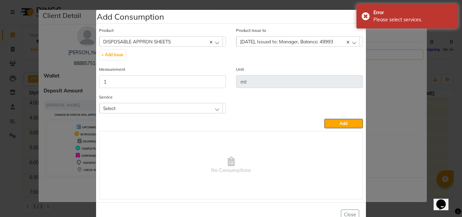
click at [131, 106] on div "Select" at bounding box center [160, 108] width 123 height 10
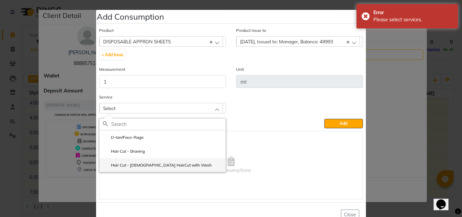
click at [147, 166] on label "Hair Cut - Male HairCut with Wash" at bounding box center [157, 165] width 109 height 6
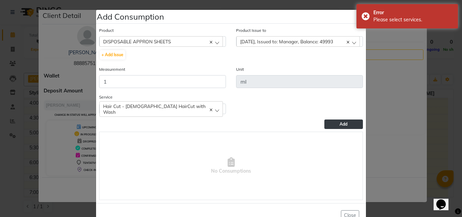
click at [342, 120] on button "Add" at bounding box center [343, 123] width 39 height 9
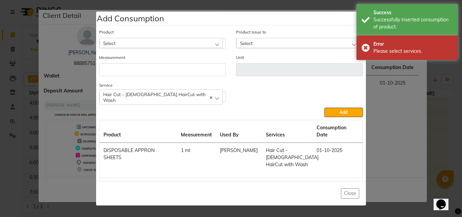
click at [127, 45] on div "Select" at bounding box center [160, 43] width 123 height 10
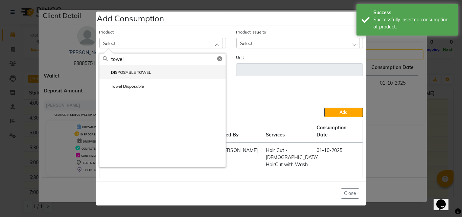
type input "towel"
click at [125, 74] on label "DISPOSABLE TOWEL" at bounding box center [127, 72] width 48 height 6
type input "ml"
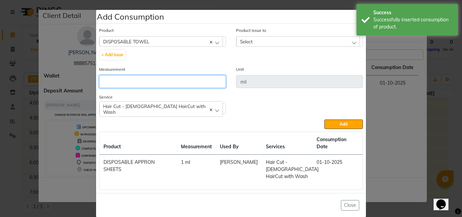
click at [118, 84] on input "number" at bounding box center [162, 81] width 127 height 13
type input "1"
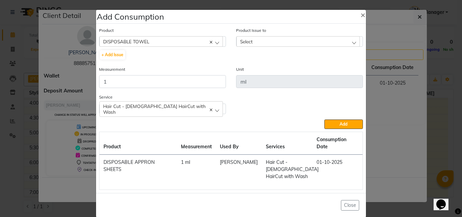
click at [246, 38] on div "Select" at bounding box center [297, 41] width 123 height 10
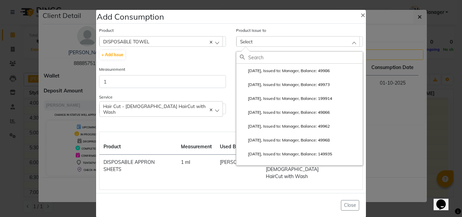
drag, startPoint x: 255, startPoint y: 67, endPoint x: 301, endPoint y: 85, distance: 48.9
click at [255, 68] on li "2025-09-29, Issued to: Manager, Balance: 49986" at bounding box center [299, 71] width 126 height 14
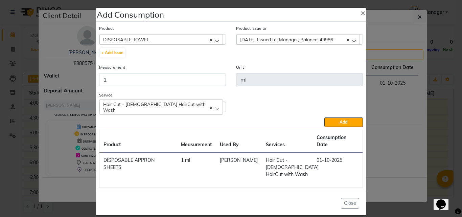
scroll to position [2, 0]
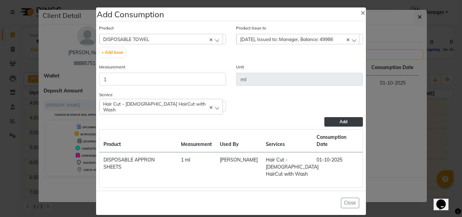
click at [346, 119] on button "Add" at bounding box center [343, 121] width 39 height 9
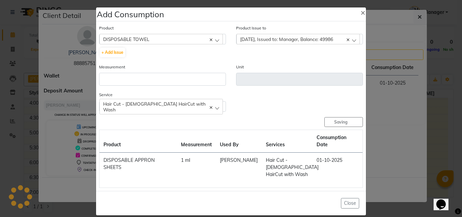
scroll to position [0, 0]
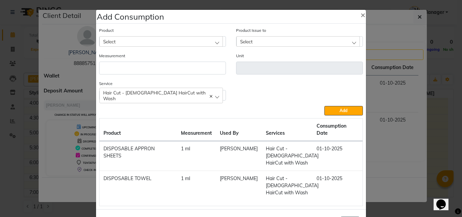
click at [122, 37] on div "Select" at bounding box center [160, 41] width 123 height 10
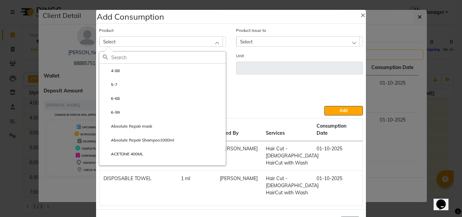
click at [122, 41] on div "Select" at bounding box center [160, 41] width 123 height 10
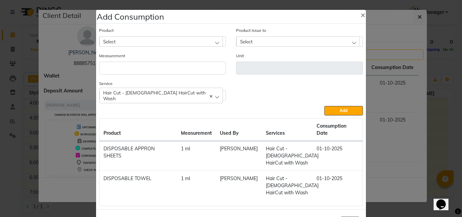
click at [123, 42] on div "Select" at bounding box center [160, 41] width 123 height 10
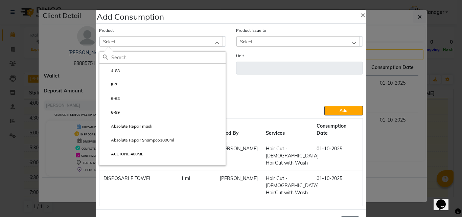
click at [106, 38] on div "Select" at bounding box center [160, 41] width 123 height 10
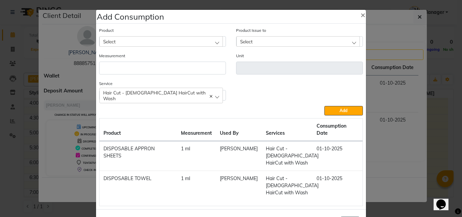
click at [107, 38] on div "Select" at bounding box center [160, 41] width 123 height 10
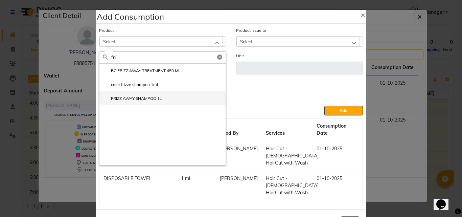
type input "fri"
click at [141, 97] on label "FRIZZ AWAY SHAMPOO 1L" at bounding box center [132, 98] width 59 height 6
type input "ml"
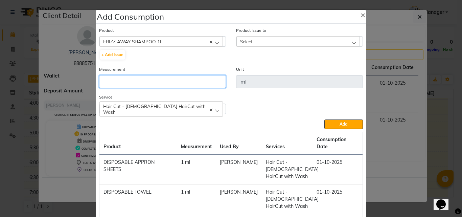
drag, startPoint x: 111, startPoint y: 83, endPoint x: 234, endPoint y: 83, distance: 122.3
click at [112, 83] on input "number" at bounding box center [162, 81] width 127 height 13
type input "1"
click at [288, 38] on div "Select" at bounding box center [297, 41] width 123 height 10
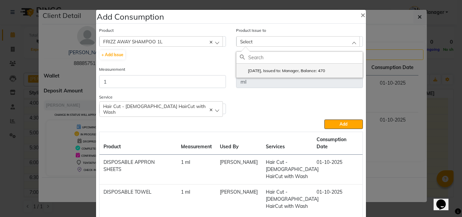
click at [291, 72] on label "2025-09-18, Issued to: Manager, Balance: 470" at bounding box center [282, 71] width 85 height 6
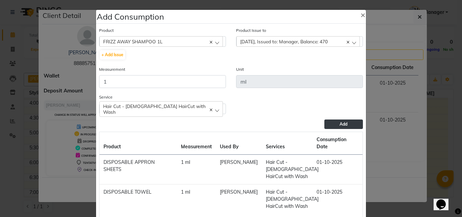
click at [340, 121] on span "Add" at bounding box center [343, 123] width 8 height 5
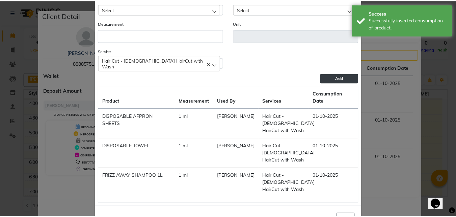
scroll to position [34, 0]
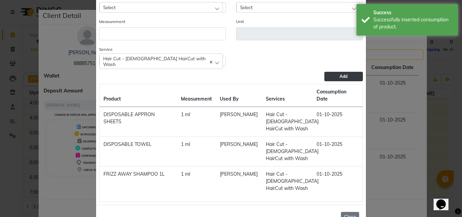
click at [345, 211] on button "Close" at bounding box center [350, 216] width 18 height 10
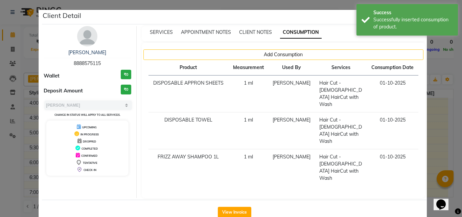
click at [441, 124] on ngb-modal-window "Client Detail omkar 8888575115 Wallet ₹0 Deposit Amount ₹0 Select MARK DONE UPC…" at bounding box center [231, 108] width 462 height 217
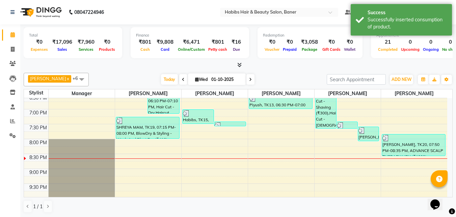
scroll to position [304, 0]
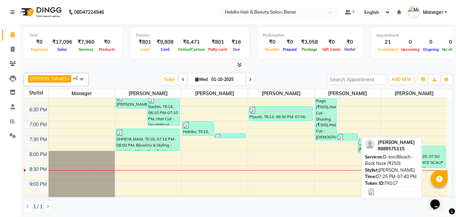
click at [344, 135] on img at bounding box center [341, 137] width 7 height 7
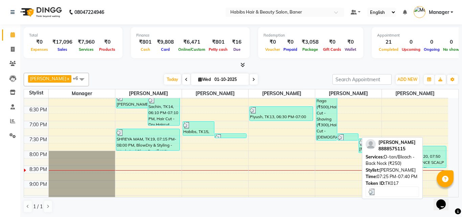
select select "3"
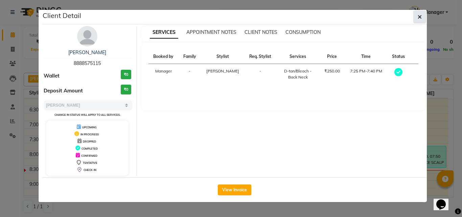
click at [420, 16] on icon "button" at bounding box center [419, 16] width 4 height 5
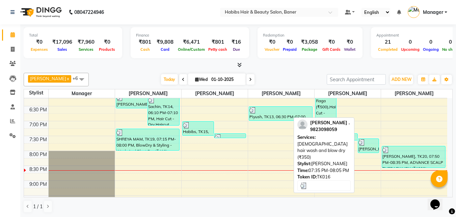
click at [368, 144] on div at bounding box center [369, 142] width 20 height 7
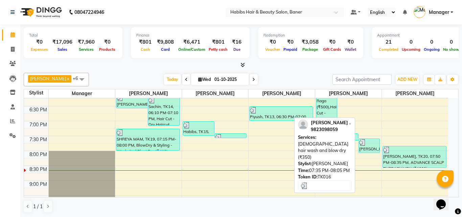
select select "3"
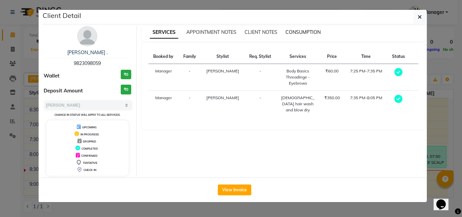
click at [303, 32] on span "CONSUMPTION" at bounding box center [302, 32] width 35 height 6
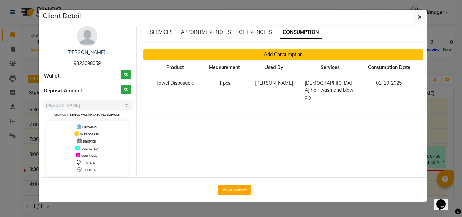
click at [289, 57] on button "Add Consumption" at bounding box center [283, 54] width 280 height 10
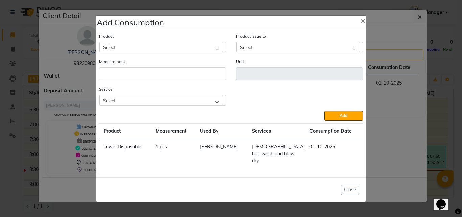
drag, startPoint x: 400, startPoint y: 140, endPoint x: 408, endPoint y: 119, distance: 22.5
click at [400, 140] on ngb-modal-window "Add Consumption × Product Select Product Issue to Select Measurement Unit Servi…" at bounding box center [231, 108] width 462 height 217
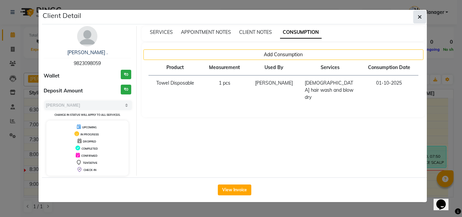
click at [422, 16] on button "button" at bounding box center [419, 16] width 13 height 13
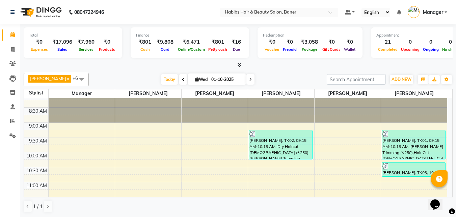
scroll to position [0, 0]
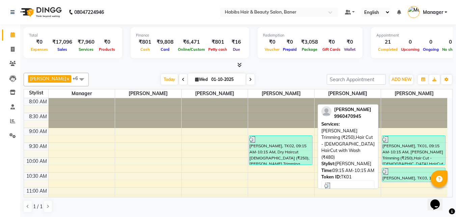
click at [419, 144] on div "Bhargav, TK01, 09:15 AM-10:15 AM, Beard Trimming (₹250),Hair Cut - Male HairCut…" at bounding box center [414, 149] width 64 height 29
select select "3"
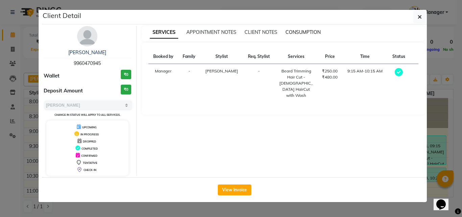
click at [300, 31] on span "CONSUMPTION" at bounding box center [302, 32] width 35 height 6
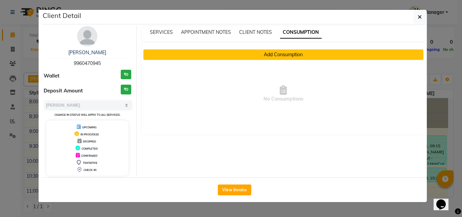
click at [246, 54] on button "Add Consumption" at bounding box center [283, 54] width 280 height 10
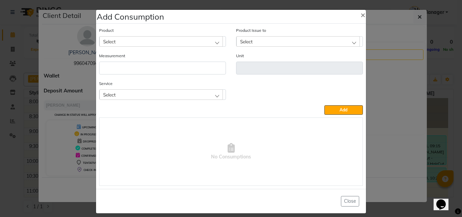
click at [139, 41] on div "Select" at bounding box center [160, 41] width 123 height 10
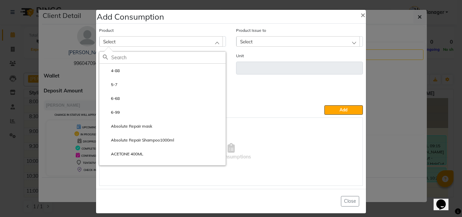
click at [129, 57] on input "text" at bounding box center [168, 57] width 114 height 11
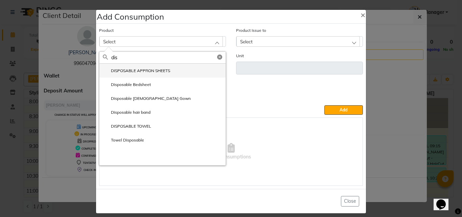
type input "dis"
click at [142, 70] on label "DISPOSABLE APPRON SHEETS" at bounding box center [136, 71] width 67 height 6
type input "ml"
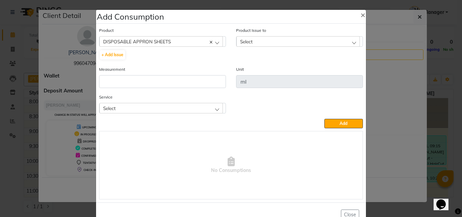
click at [160, 72] on div "Measurement" at bounding box center [162, 77] width 127 height 22
click at [161, 76] on input "number" at bounding box center [162, 81] width 127 height 13
type input "1"
click at [200, 105] on div "Select" at bounding box center [160, 108] width 123 height 10
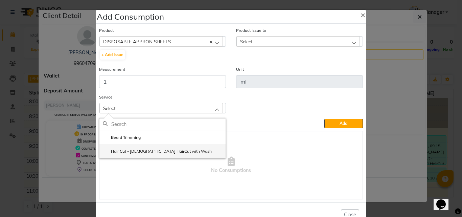
click at [113, 151] on label "Hair Cut - Male HairCut with Wash" at bounding box center [157, 151] width 109 height 6
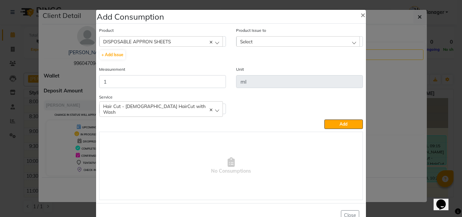
click at [248, 39] on span "Select" at bounding box center [246, 42] width 13 height 6
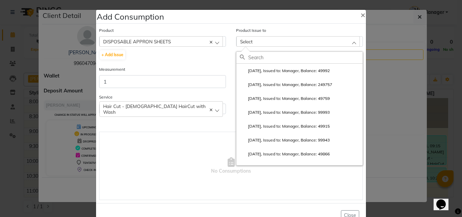
click at [254, 58] on input "text" at bounding box center [305, 57] width 114 height 11
click at [271, 69] on label "2025-10-01, Issued to: Manager, Balance: 49992" at bounding box center [285, 71] width 90 height 6
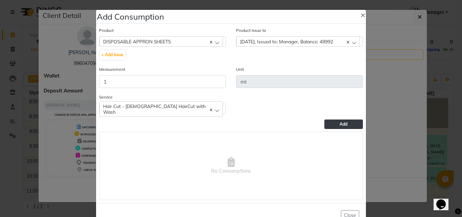
click at [331, 120] on button "Add" at bounding box center [343, 123] width 39 height 9
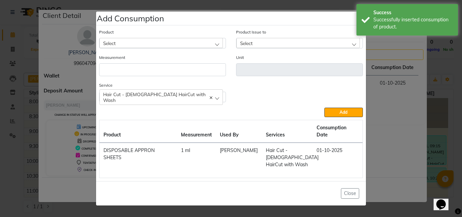
click at [138, 103] on span "Hair Cut - Male HairCut with Wash" at bounding box center [154, 96] width 102 height 11
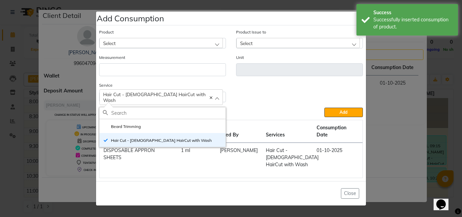
click at [263, 106] on div "Service Hair Cut - Male HairCut with Wash Beard Trimming Hair Cut - Male HairCu…" at bounding box center [231, 94] width 274 height 26
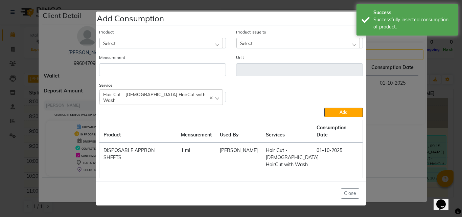
click at [127, 48] on div "Select" at bounding box center [160, 43] width 123 height 10
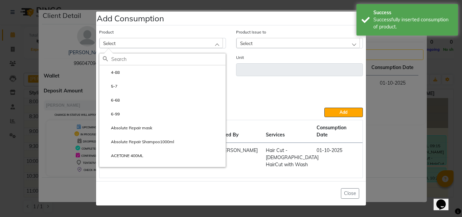
click at [126, 65] on input "text" at bounding box center [168, 58] width 114 height 11
type input "y"
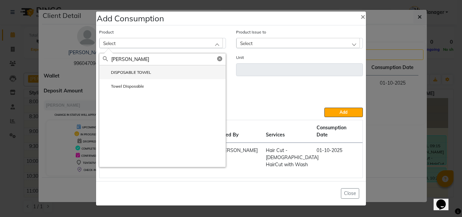
type input "towe"
click at [125, 75] on label "DISPOSABLE TOWEL" at bounding box center [127, 72] width 48 height 6
type input "ml"
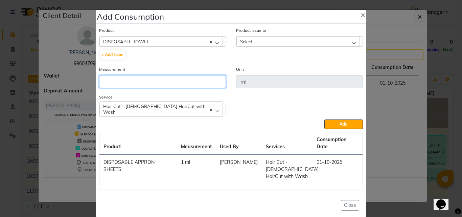
click at [179, 80] on input "number" at bounding box center [162, 81] width 127 height 13
type input "1"
click at [286, 40] on div "Select" at bounding box center [297, 41] width 123 height 10
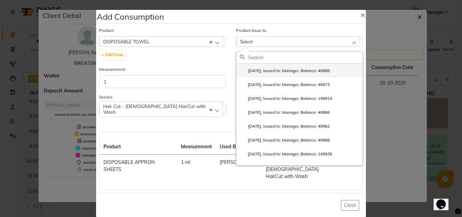
click at [277, 73] on label "2025-09-29, Issued to: Manager, Balance: 49985" at bounding box center [285, 71] width 90 height 6
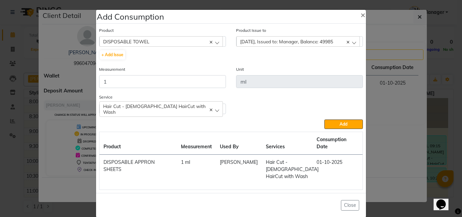
click at [349, 124] on button "Add" at bounding box center [343, 123] width 39 height 9
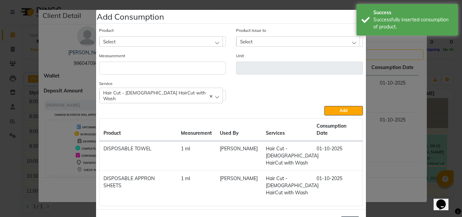
click at [353, 216] on button "Close" at bounding box center [350, 221] width 18 height 10
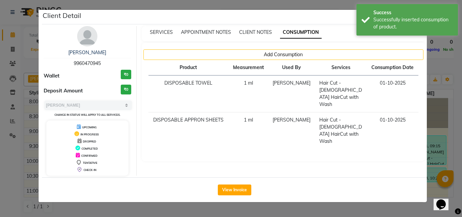
click at [445, 92] on ngb-modal-window "Client Detail Bhargav 9960470945 Wallet ₹0 Deposit Amount ₹0 Select MARK DONE U…" at bounding box center [231, 108] width 462 height 217
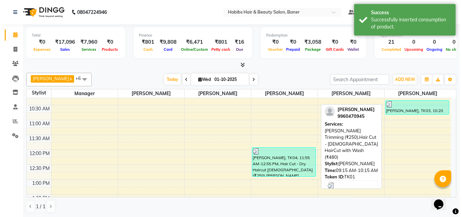
scroll to position [68, 0]
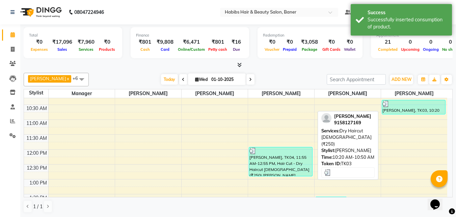
click at [409, 105] on div at bounding box center [414, 103] width 63 height 7
select select "3"
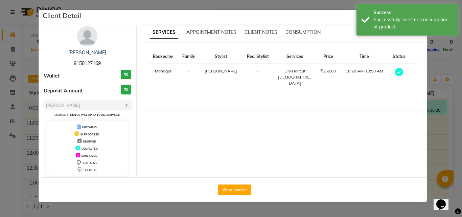
click at [305, 35] on div "CONSUMPTION" at bounding box center [302, 32] width 35 height 7
click at [295, 31] on span "CONSUMPTION" at bounding box center [302, 32] width 35 height 6
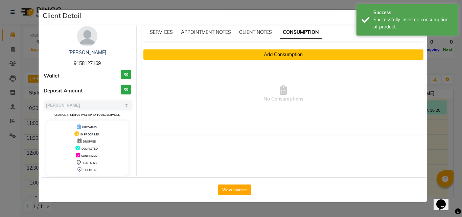
click at [275, 53] on button "Add Consumption" at bounding box center [283, 54] width 280 height 10
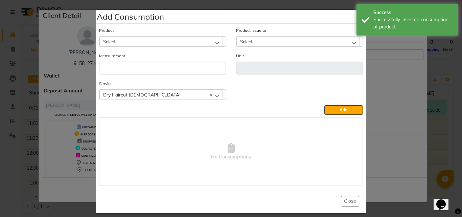
click at [144, 43] on div "Select" at bounding box center [160, 41] width 123 height 10
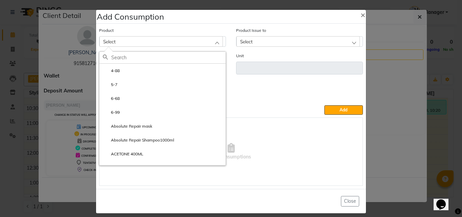
click at [143, 58] on input "text" at bounding box center [168, 57] width 114 height 11
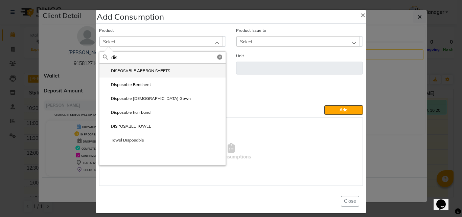
type input "dis"
click at [148, 69] on label "DISPOSABLE APPRON SHEETS" at bounding box center [136, 71] width 67 height 6
type input "ml"
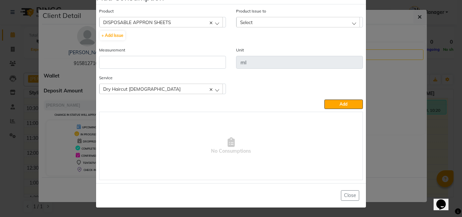
scroll to position [20, 0]
drag, startPoint x: 153, startPoint y: 52, endPoint x: 157, endPoint y: 56, distance: 5.8
click at [153, 53] on div "Measurement" at bounding box center [162, 57] width 127 height 22
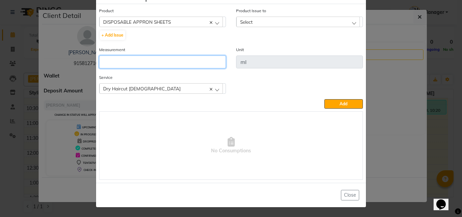
click at [161, 59] on input "number" at bounding box center [162, 61] width 127 height 13
type input "1"
click at [275, 23] on div "Select" at bounding box center [297, 22] width 123 height 10
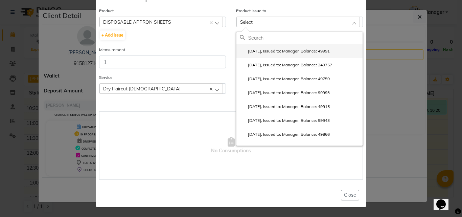
click at [269, 52] on label "2025-10-01, Issued to: Manager, Balance: 49991" at bounding box center [285, 51] width 90 height 6
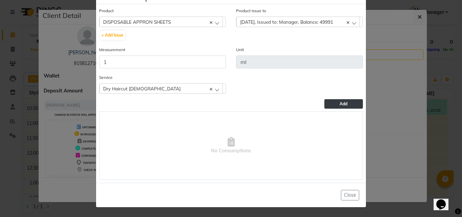
click at [351, 100] on button "Add" at bounding box center [343, 103] width 39 height 9
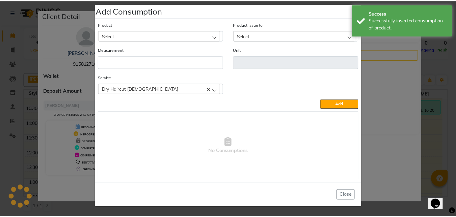
scroll to position [0, 0]
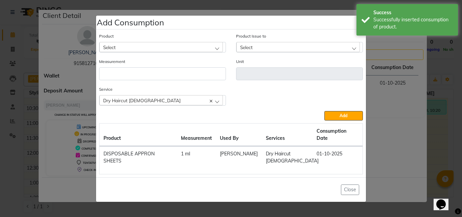
click at [404, 107] on ngb-modal-window "Add Consumption × Product Select 4-88 Product Issue to Select 2025-10-01, Issue…" at bounding box center [231, 108] width 462 height 217
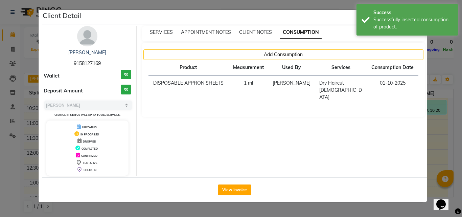
click at [449, 60] on ngb-modal-window "Client Detail aniruddh 9158127169 Wallet ₹0 Deposit Amount ₹0 Select MARK DONE …" at bounding box center [231, 108] width 462 height 217
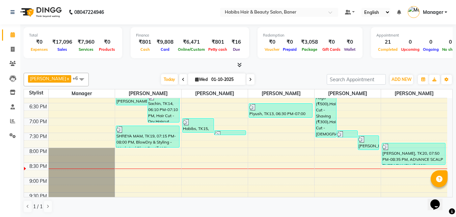
scroll to position [279, 0]
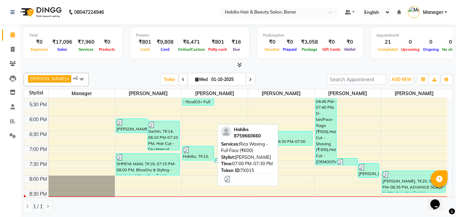
click at [197, 149] on div at bounding box center [198, 149] width 31 height 7
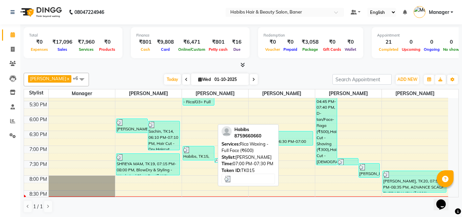
select select "3"
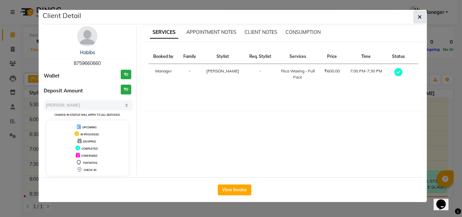
click at [423, 15] on button "button" at bounding box center [419, 16] width 13 height 13
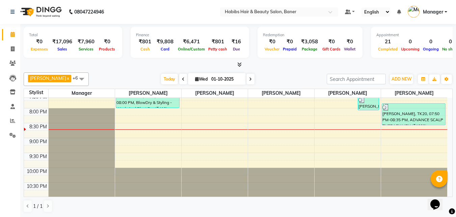
scroll to position [347, 0]
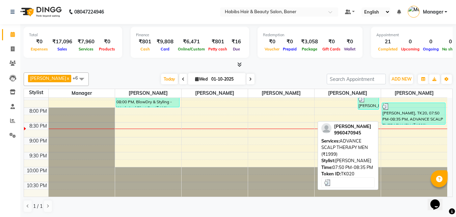
click at [408, 113] on div "Bhargav, TK20, 07:50 PM-08:35 PM, ADVANCE SCALP THERAPY MEN (₹1999)" at bounding box center [414, 113] width 64 height 21
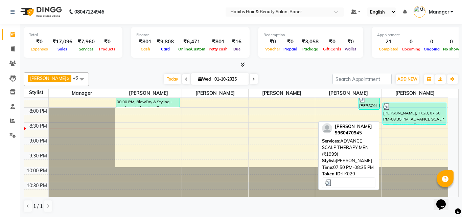
select select "3"
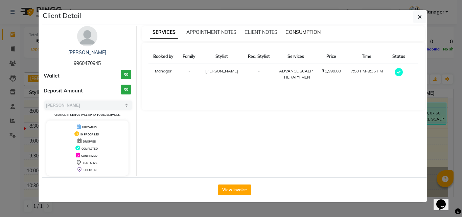
click at [306, 32] on span "CONSUMPTION" at bounding box center [302, 32] width 35 height 6
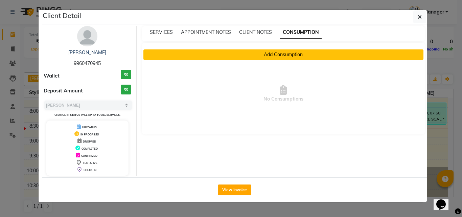
click at [303, 50] on button "Add Consumption" at bounding box center [283, 54] width 280 height 10
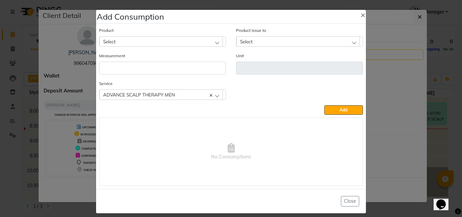
click at [128, 40] on div "Select" at bounding box center [160, 41] width 123 height 10
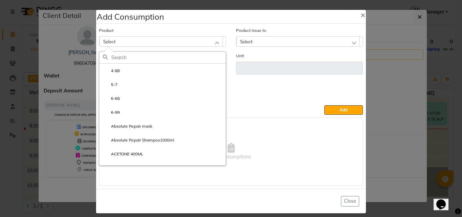
click at [348, 83] on div "Service ADVANCE SCALP THERAPY MEN ADVANCE SCALP THERAPY MEN" at bounding box center [231, 92] width 274 height 25
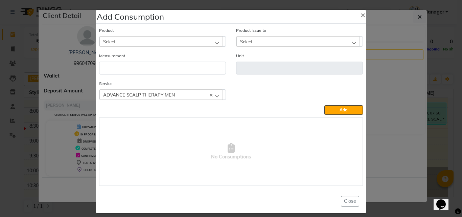
click at [389, 59] on ngb-modal-window "Add Consumption × Product Select 4-88 Product Issue to Select Measurement Unit …" at bounding box center [231, 108] width 462 height 217
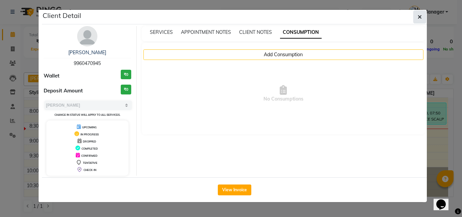
click at [419, 17] on icon "button" at bounding box center [419, 16] width 4 height 5
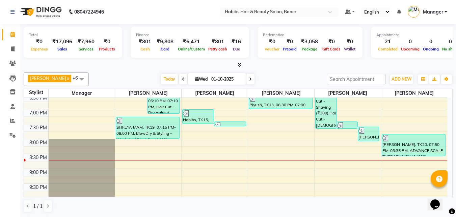
scroll to position [279, 0]
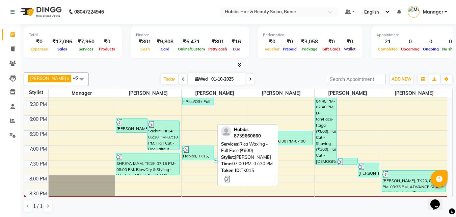
click at [199, 147] on div at bounding box center [198, 149] width 31 height 7
select select "3"
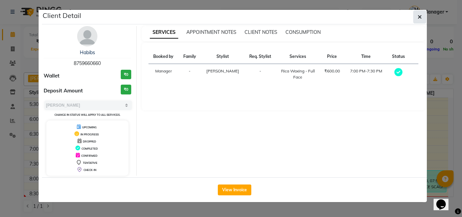
click at [418, 19] on icon "button" at bounding box center [419, 16] width 4 height 5
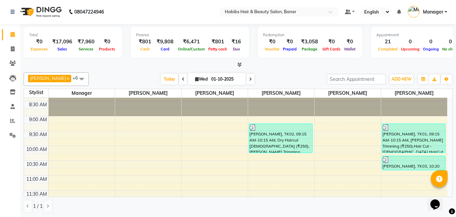
scroll to position [9, 0]
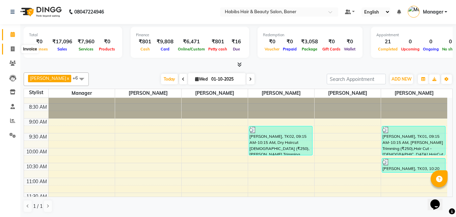
click at [11, 51] on icon at bounding box center [13, 48] width 4 height 5
select select "5356"
select select "service"
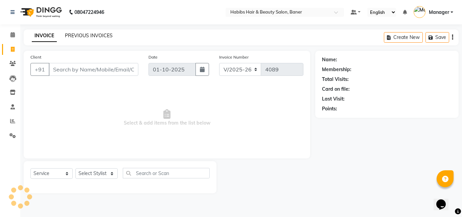
click at [94, 34] on link "PREVIOUS INVOICES" at bounding box center [89, 35] width 48 height 6
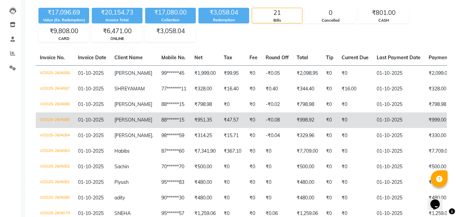
scroll to position [135, 0]
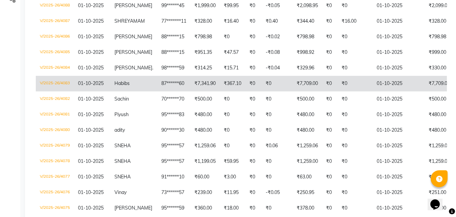
click at [56, 89] on td "V/2025-26/4083" at bounding box center [55, 84] width 38 height 16
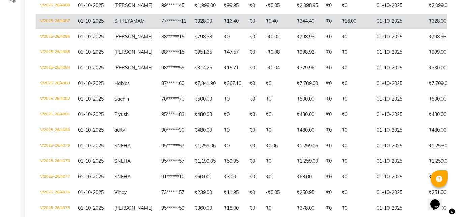
scroll to position [0, 0]
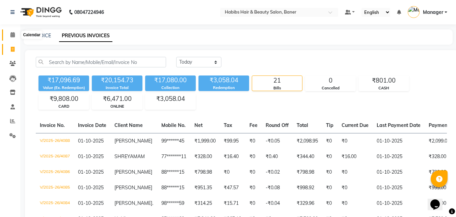
click at [10, 33] on icon at bounding box center [12, 34] width 4 height 5
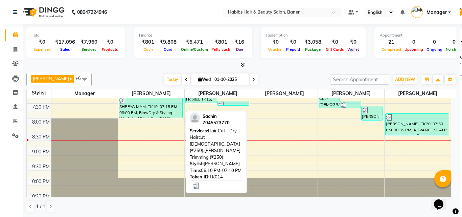
scroll to position [338, 0]
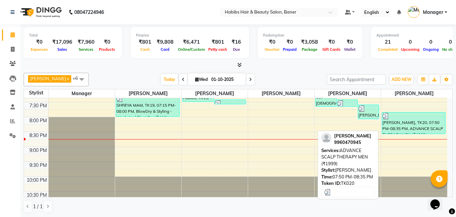
click at [423, 120] on div "Bhargav, TK20, 07:50 PM-08:35 PM, ADVANCE SCALP THERAPY MEN (₹1999)" at bounding box center [414, 122] width 64 height 21
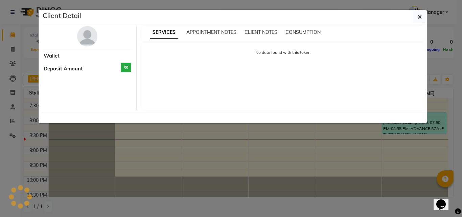
select select "3"
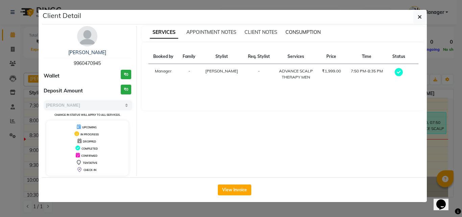
click at [294, 32] on span "CONSUMPTION" at bounding box center [302, 32] width 35 height 6
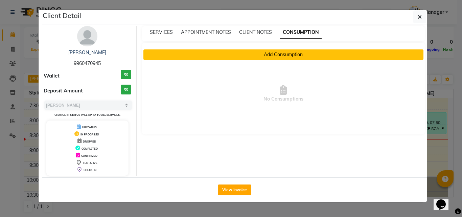
click at [280, 53] on button "Add Consumption" at bounding box center [283, 54] width 280 height 10
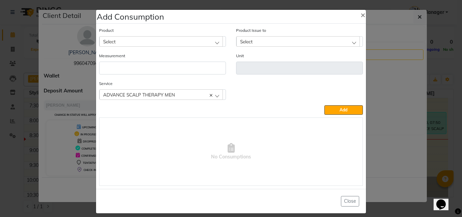
click at [132, 42] on div "Select" at bounding box center [160, 41] width 123 height 10
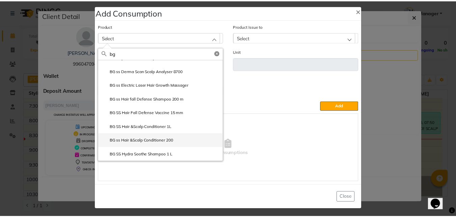
scroll to position [6, 0]
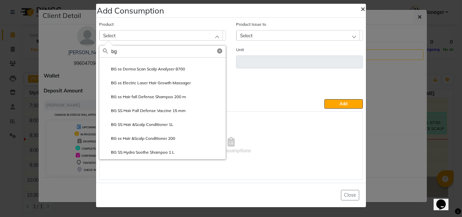
type input "bg"
click at [360, 9] on span "×" at bounding box center [362, 8] width 5 height 10
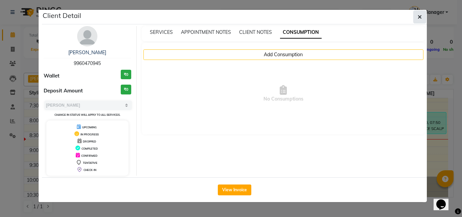
click at [417, 18] on icon "button" at bounding box center [419, 16] width 4 height 5
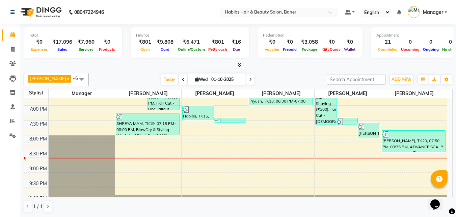
scroll to position [270, 0]
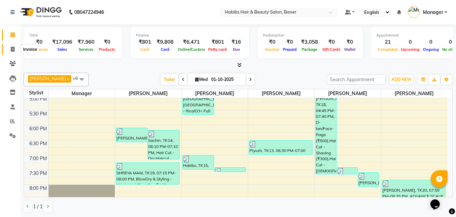
click at [9, 50] on span at bounding box center [13, 50] width 12 height 8
select select "5356"
select select "service"
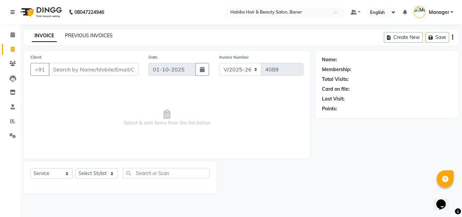
click at [86, 36] on link "PREVIOUS INVOICES" at bounding box center [89, 35] width 48 height 6
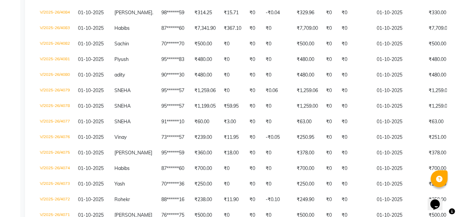
scroll to position [156, 0]
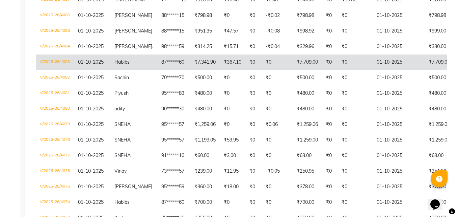
click at [48, 69] on td "V/2025-26/4083" at bounding box center [55, 62] width 38 height 16
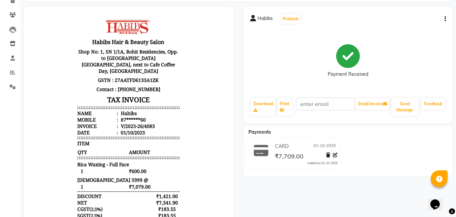
scroll to position [34, 0]
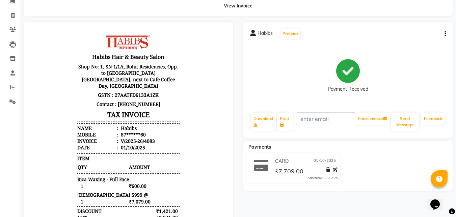
click at [445, 34] on icon "button" at bounding box center [445, 34] width 1 height 0
click at [413, 43] on div "Edit Invoice" at bounding box center [412, 46] width 46 height 8
select select "service"
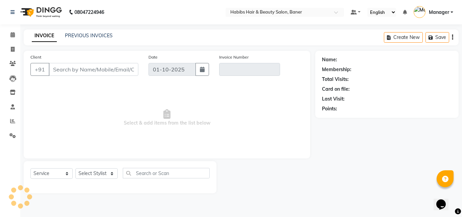
type input "87******60"
type input "V/2025-26/4083"
select select "1: Object"
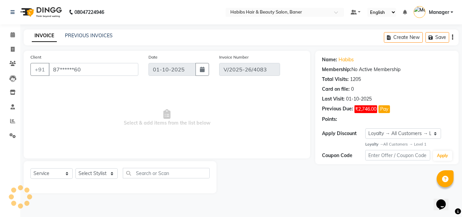
select select "select"
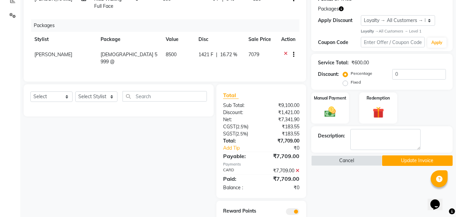
scroll to position [144, 0]
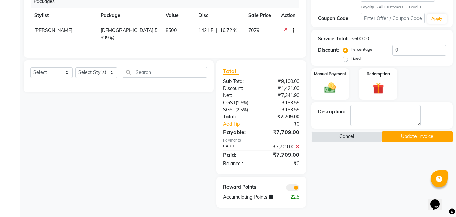
click at [422, 138] on button "Update Invoice" at bounding box center [417, 136] width 71 height 10
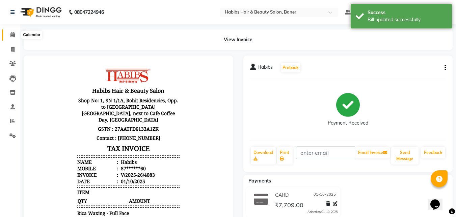
click at [11, 33] on icon at bounding box center [12, 34] width 4 height 5
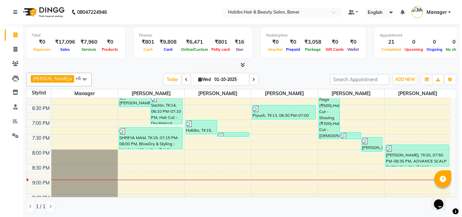
scroll to position [270, 0]
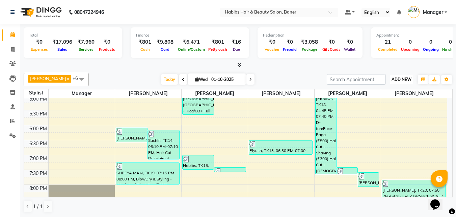
click at [398, 75] on button "ADD NEW Toggle Dropdown" at bounding box center [401, 79] width 23 height 9
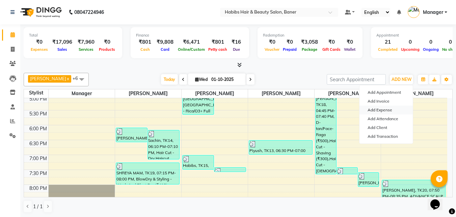
click at [384, 112] on link "Add Expense" at bounding box center [386, 109] width 53 height 9
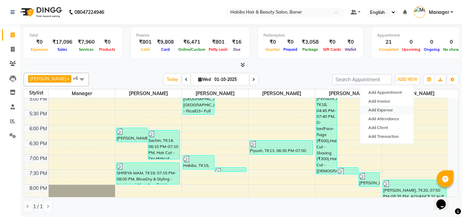
select select "1"
select select "4285"
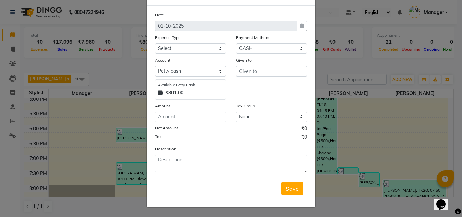
scroll to position [0, 0]
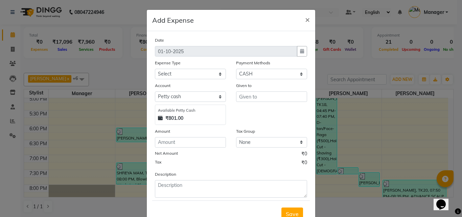
click at [349, 57] on ngb-modal-window "Add Expense × Date [DATE] Expense Type Select client coffee client refund [PERS…" at bounding box center [231, 108] width 462 height 217
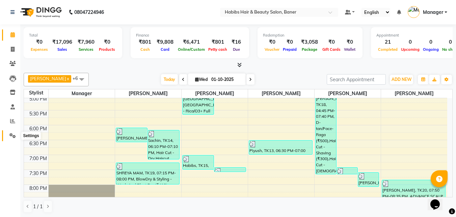
click at [10, 137] on icon at bounding box center [12, 135] width 6 height 5
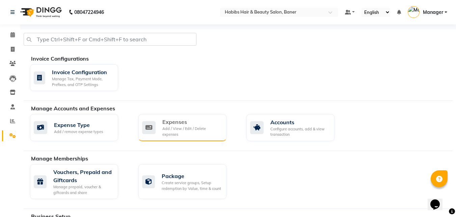
click at [168, 130] on div "Add / View / Edit / Delete expenses" at bounding box center [192, 131] width 59 height 11
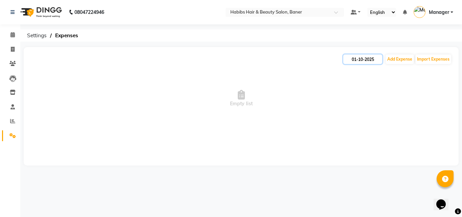
click at [363, 59] on input "01-10-2025" at bounding box center [362, 58] width 39 height 9
select select "10"
select select "2025"
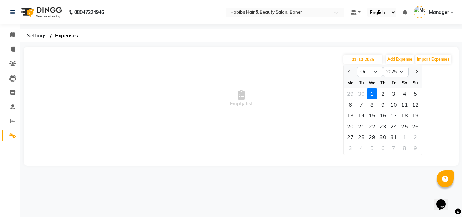
click at [357, 88] on div "Tu" at bounding box center [360, 82] width 11 height 11
click at [373, 71] on select "Jan Feb Mar Apr May Jun [DATE] Aug Sep Oct Nov Dec" at bounding box center [370, 72] width 26 height 10
select select "9"
click at [357, 67] on select "Jan Feb Mar Apr May Jun [DATE] Aug Sep Oct Nov Dec" at bounding box center [370, 72] width 26 height 10
click at [360, 136] on div "30" at bounding box center [360, 136] width 11 height 11
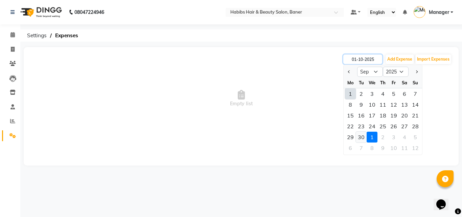
type input "30-09-2025"
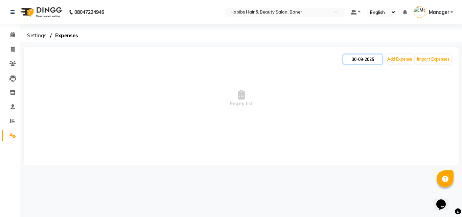
click at [364, 59] on input "30-09-2025" at bounding box center [362, 58] width 39 height 9
select select "9"
select select "2025"
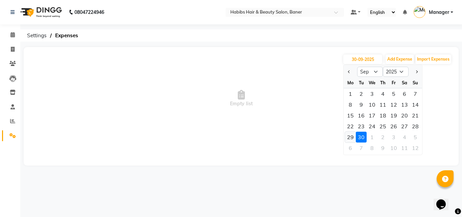
click at [350, 135] on div "29" at bounding box center [350, 136] width 11 height 11
type input "29-09-2025"
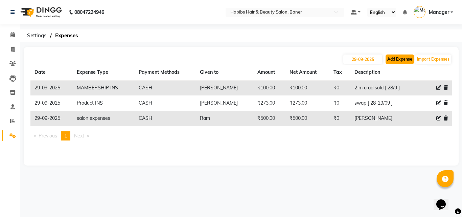
click at [409, 57] on button "Add Expense" at bounding box center [399, 58] width 28 height 9
select select "1"
select select "4285"
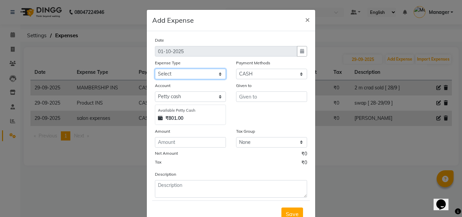
click at [165, 73] on select "Select client coffee client refund [PERSON_NAME] snacks [PERSON_NAME] TEA [PERS…" at bounding box center [190, 74] width 71 height 10
select select "20899"
click at [155, 69] on select "Select client coffee client refund [PERSON_NAME] snacks [PERSON_NAME] TEA [PERS…" at bounding box center [190, 74] width 71 height 10
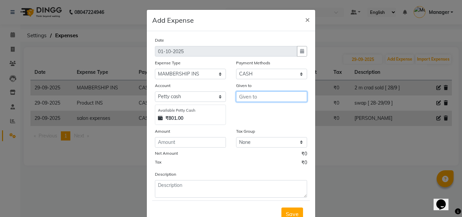
click at [271, 96] on input "text" at bounding box center [271, 96] width 71 height 10
click at [277, 113] on button "Swa pnali" at bounding box center [262, 110] width 53 height 11
type input "[PERSON_NAME]"
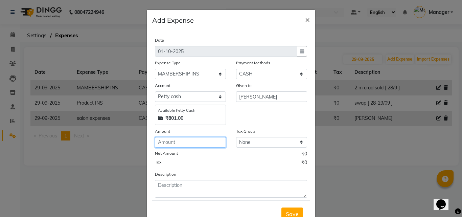
click at [199, 146] on input "number" at bounding box center [190, 142] width 71 height 10
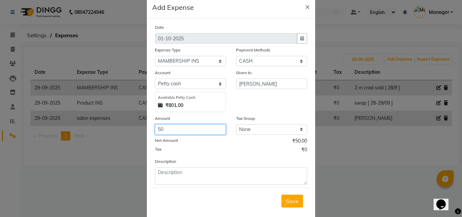
scroll to position [25, 0]
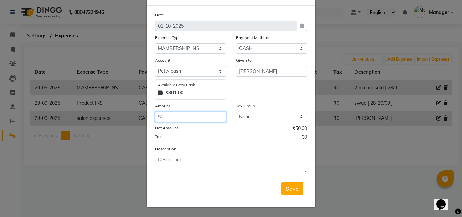
type input "50"
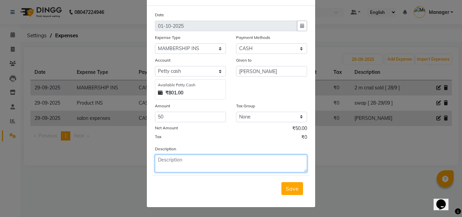
click at [275, 167] on textarea at bounding box center [231, 163] width 152 height 18
type textarea "m"
click at [213, 162] on textarea "M.card sold" at bounding box center [231, 163] width 152 height 18
click at [241, 154] on textarea "M.card sold swap [DATE]" at bounding box center [231, 163] width 152 height 18
type textarea "M.card sold swap [DATE]"
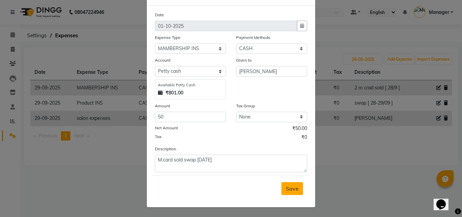
click at [291, 189] on span "Save" at bounding box center [291, 188] width 13 height 7
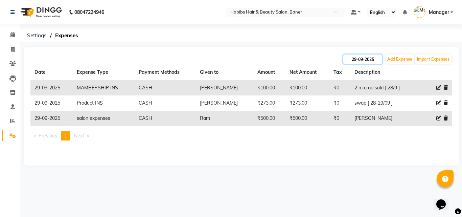
click at [364, 61] on input "29-09-2025" at bounding box center [362, 58] width 39 height 9
select select "9"
select select "2025"
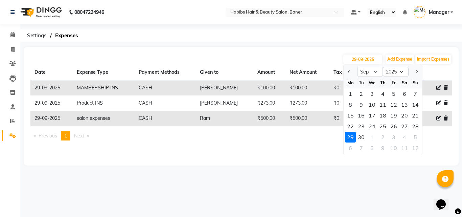
click at [312, 162] on div "[DATE] Jan Feb Mar Apr May Jun [DATE] Aug Sep Oct Nov [DATE] 2016 2017 2018 201…" at bounding box center [241, 106] width 434 height 118
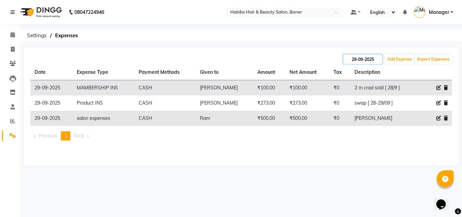
click at [356, 62] on input "29-09-2025" at bounding box center [362, 58] width 39 height 9
select select "9"
select select "2025"
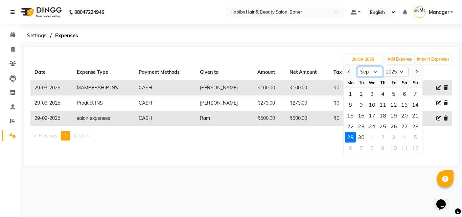
click at [367, 72] on select "Jan Feb Mar Apr May Jun [DATE] Aug Sep Oct Nov Dec" at bounding box center [370, 72] width 26 height 10
select select "10"
click at [357, 67] on select "Jan Feb Mar Apr May Jun [DATE] Aug Sep Oct Nov Dec" at bounding box center [370, 72] width 26 height 10
click at [371, 93] on div "1" at bounding box center [371, 93] width 11 height 11
type input "01-10-2025"
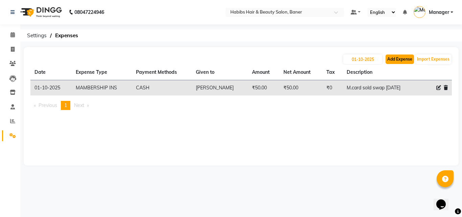
click at [400, 57] on button "Add Expense" at bounding box center [399, 58] width 28 height 9
select select "1"
select select "4285"
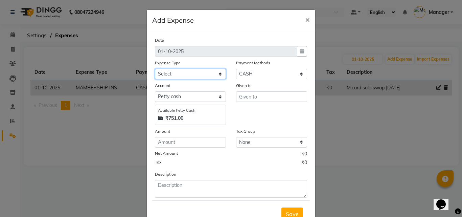
click at [178, 71] on select "Select client coffee client refund [PERSON_NAME] snacks [PERSON_NAME] TEA [PERS…" at bounding box center [190, 74] width 71 height 10
select select "20899"
click at [155, 69] on select "Select client coffee client refund [PERSON_NAME] snacks [PERSON_NAME] TEA [PERS…" at bounding box center [190, 74] width 71 height 10
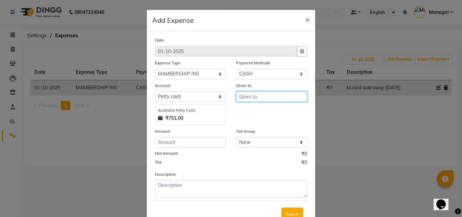
click at [257, 97] on input "text" at bounding box center [271, 96] width 71 height 10
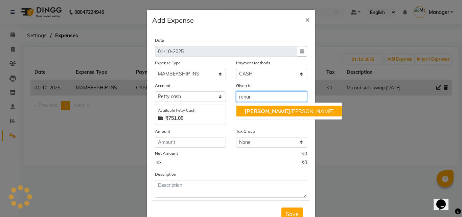
drag, startPoint x: 260, startPoint y: 110, endPoint x: 254, endPoint y: 116, distance: 8.4
click at [260, 110] on ngb-highlight "[PERSON_NAME]" at bounding box center [288, 110] width 89 height 7
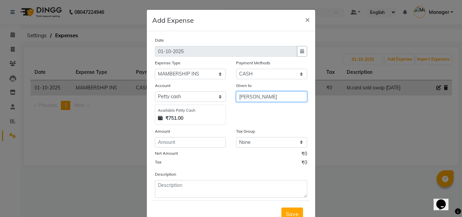
type input "[PERSON_NAME]"
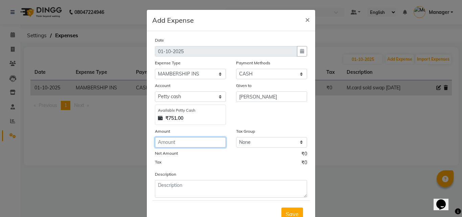
click at [207, 140] on input "number" at bounding box center [190, 142] width 71 height 10
type input "50"
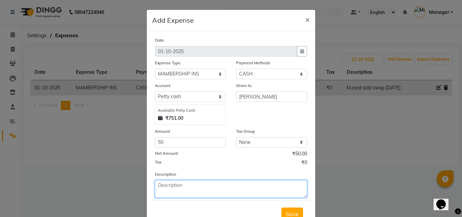
click at [208, 185] on textarea at bounding box center [231, 189] width 152 height 18
type textarea "m"
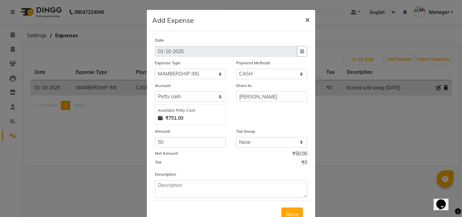
click at [305, 18] on span "×" at bounding box center [307, 19] width 5 height 10
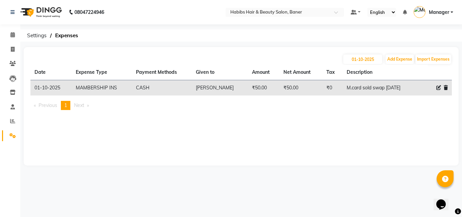
drag, startPoint x: 397, startPoint y: 86, endPoint x: 335, endPoint y: 91, distance: 62.0
click at [342, 91] on td "M.card sold swap [DATE]" at bounding box center [379, 88] width 75 height 16
copy td "M.card sold swap [DATE]"
click at [391, 58] on button "Add Expense" at bounding box center [399, 58] width 28 height 9
select select "1"
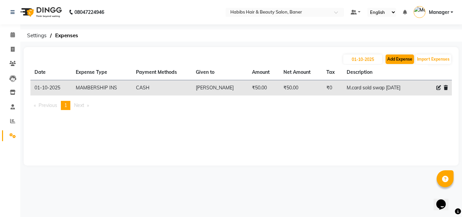
select select "4285"
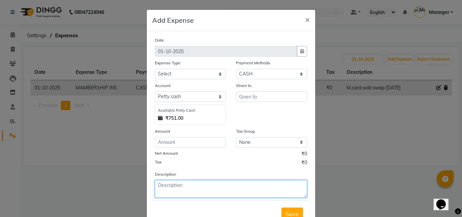
click at [197, 182] on textarea at bounding box center [231, 189] width 152 height 18
paste textarea "M.card sold swap [DATE]"
type textarea "M.card sold swap [DATE]"
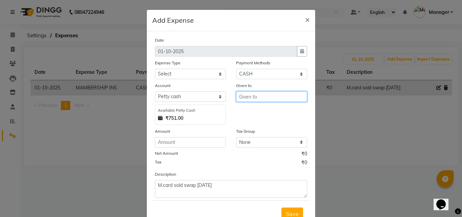
click at [255, 96] on input "text" at bounding box center [271, 96] width 71 height 10
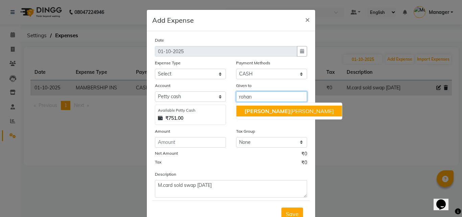
click at [246, 109] on span "[PERSON_NAME]" at bounding box center [267, 110] width 46 height 7
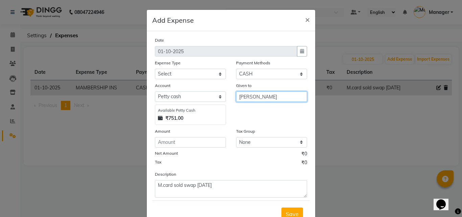
type input "[PERSON_NAME]"
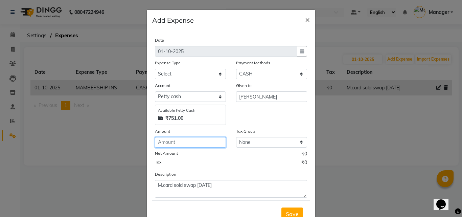
click at [205, 139] on input "number" at bounding box center [190, 142] width 71 height 10
type input "50"
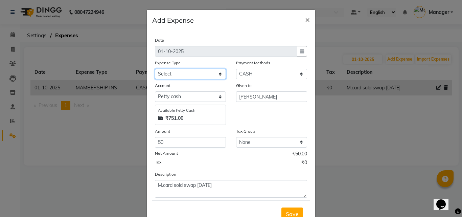
click at [172, 73] on select "Select client coffee client refund [PERSON_NAME] snacks [PERSON_NAME] TEA [PERS…" at bounding box center [190, 74] width 71 height 10
select select "20899"
click at [155, 69] on select "Select client coffee client refund [PERSON_NAME] snacks [PERSON_NAME] TEA [PERS…" at bounding box center [190, 74] width 71 height 10
click at [285, 211] on span "Save" at bounding box center [291, 213] width 13 height 7
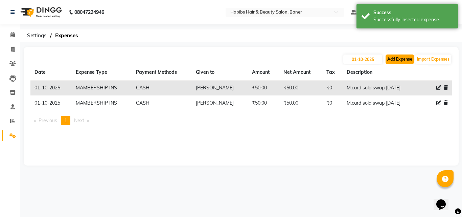
click at [399, 57] on button "Add Expense" at bounding box center [399, 58] width 28 height 9
select select "1"
select select "4285"
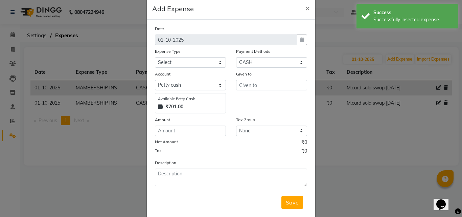
scroll to position [0, 0]
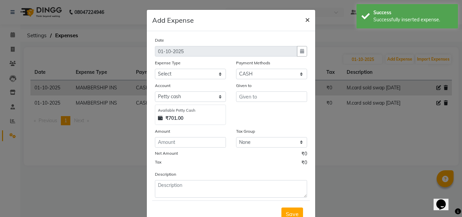
click at [307, 19] on button "×" at bounding box center [307, 19] width 16 height 19
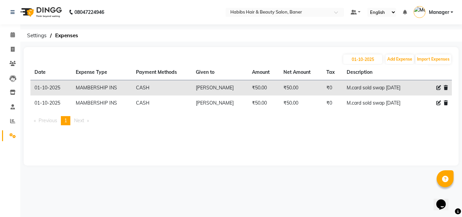
click at [441, 101] on div at bounding box center [439, 102] width 16 height 7
click at [438, 104] on icon at bounding box center [438, 102] width 5 height 5
select select "20899"
select select "1"
select select "4285"
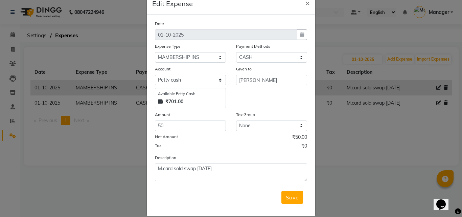
scroll to position [25, 0]
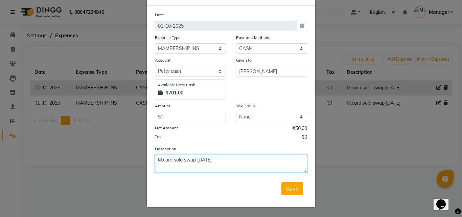
drag, startPoint x: 193, startPoint y: 160, endPoint x: 180, endPoint y: 159, distance: 12.5
click at [180, 159] on textarea "M.card sold swap [DATE]" at bounding box center [231, 163] width 152 height 18
type textarea "M.card sold [PERSON_NAME] [DATE]"
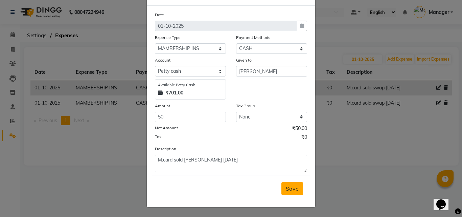
click at [288, 189] on span "Save" at bounding box center [291, 188] width 13 height 7
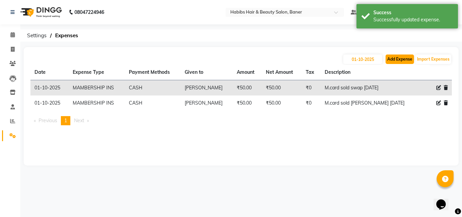
click at [395, 62] on button "Add Expense" at bounding box center [399, 58] width 28 height 9
select select "1"
select select "4285"
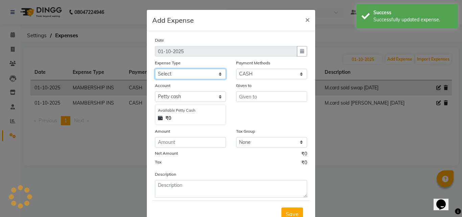
click at [169, 74] on select "Select client coffee client refund [PERSON_NAME] snacks [PERSON_NAME] TEA [PERS…" at bounding box center [190, 74] width 71 height 10
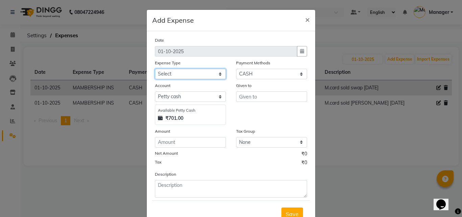
select select "20889"
click at [155, 69] on select "Select client coffee client refund [PERSON_NAME] snacks [PERSON_NAME] TEA [PERS…" at bounding box center [190, 74] width 71 height 10
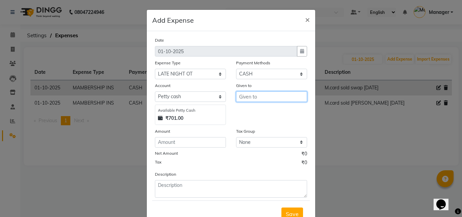
click at [253, 97] on input "text" at bounding box center [271, 96] width 71 height 10
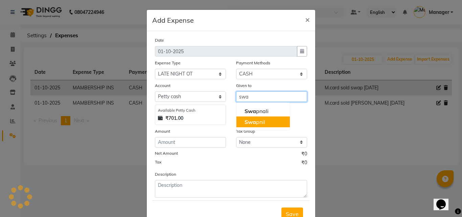
click at [274, 123] on button "Swa pnil" at bounding box center [262, 121] width 53 height 11
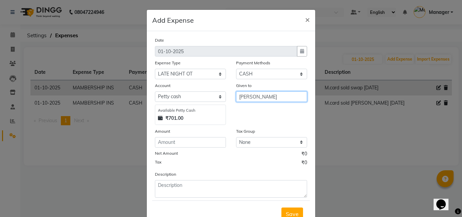
click at [250, 94] on input "[PERSON_NAME]" at bounding box center [271, 96] width 71 height 10
click at [259, 96] on input "[PERSON_NAME]" at bounding box center [271, 96] width 71 height 10
drag, startPoint x: 260, startPoint y: 96, endPoint x: 225, endPoint y: 95, distance: 35.1
click at [225, 96] on div "Account Select [PERSON_NAME] cash Default account Available [PERSON_NAME] Cash …" at bounding box center [231, 103] width 162 height 43
type input "d"
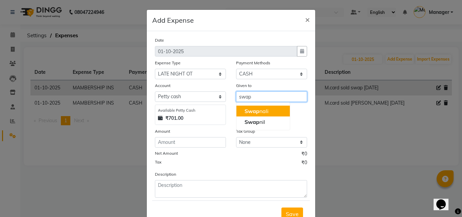
click at [244, 111] on span "Swap" at bounding box center [251, 110] width 15 height 7
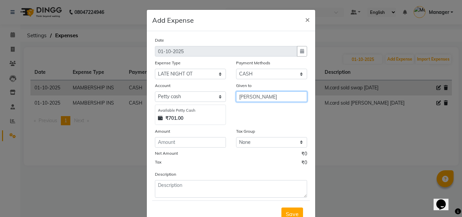
type input "[PERSON_NAME]"
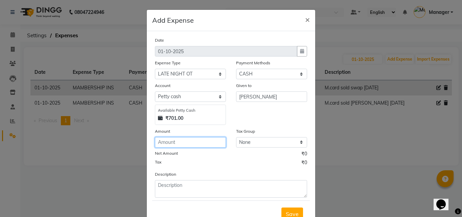
drag, startPoint x: 186, startPoint y: 143, endPoint x: 197, endPoint y: 143, distance: 10.5
click at [187, 143] on input "number" at bounding box center [190, 142] width 71 height 10
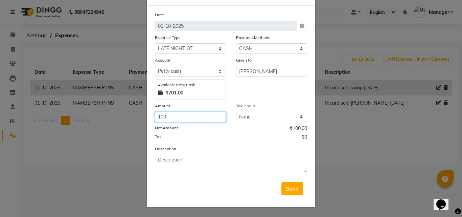
type input "100"
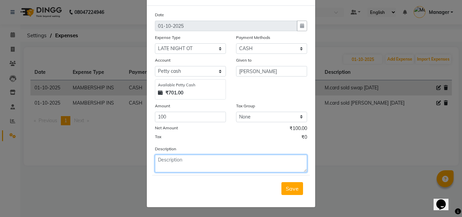
click at [243, 167] on textarea at bounding box center [231, 163] width 152 height 18
type textarea "late night [DATE]"
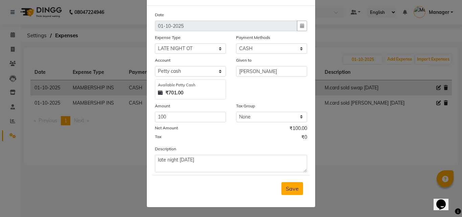
click at [289, 186] on span "Save" at bounding box center [291, 188] width 13 height 7
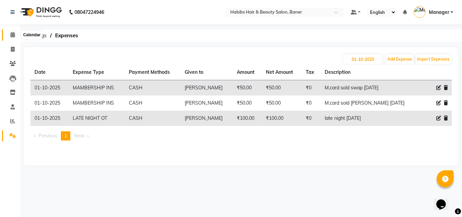
click at [13, 32] on icon at bounding box center [12, 34] width 4 height 5
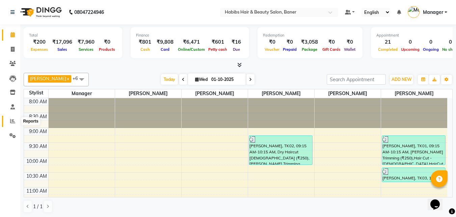
click at [12, 121] on icon at bounding box center [12, 120] width 5 height 5
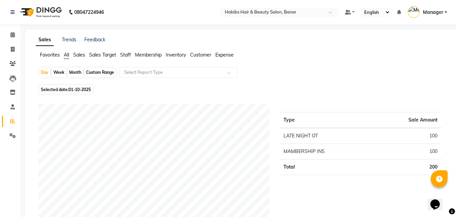
click at [220, 53] on span "Expense" at bounding box center [225, 55] width 18 height 6
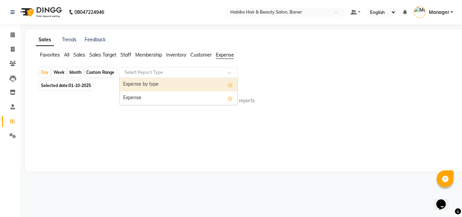
click at [141, 71] on input "text" at bounding box center [171, 72] width 97 height 7
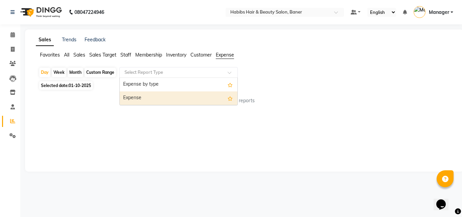
click at [135, 96] on div "Expense" at bounding box center [179, 98] width 118 height 14
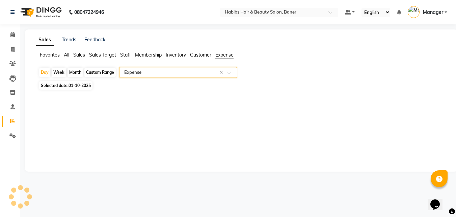
select select "csv"
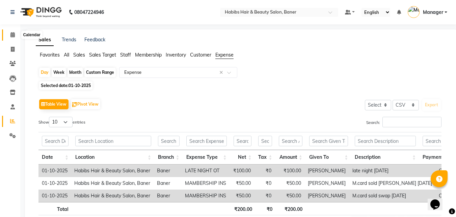
click at [10, 32] on icon at bounding box center [12, 34] width 4 height 5
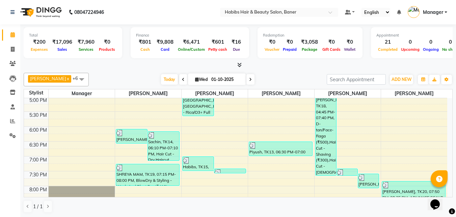
scroll to position [270, 0]
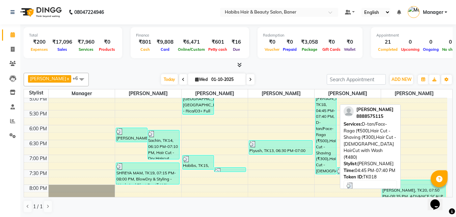
click at [324, 135] on div "[PERSON_NAME], TK18, 04:45 PM-07:40 PM, D-tan/Face-Raga (₹500),Hair Cut - Shavi…" at bounding box center [326, 130] width 21 height 85
select select "3"
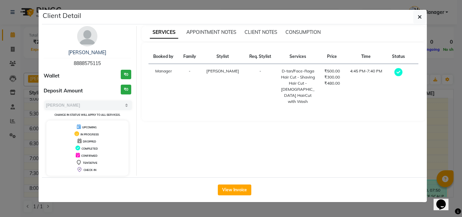
click at [309, 28] on div "SERVICES APPOINTMENT NOTES CLIENT NOTES CONSUMPTION" at bounding box center [283, 33] width 283 height 15
click at [296, 33] on span "CONSUMPTION" at bounding box center [302, 32] width 35 height 6
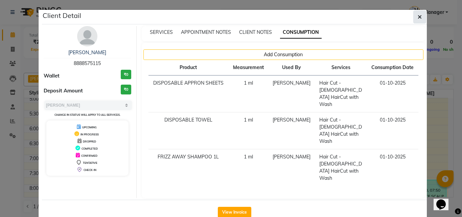
click at [421, 16] on icon "button" at bounding box center [419, 16] width 4 height 5
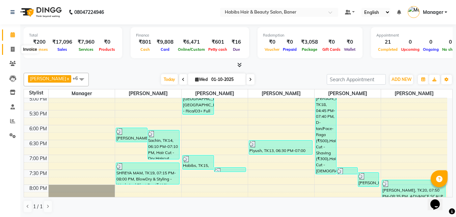
click at [11, 47] on icon at bounding box center [13, 49] width 4 height 5
select select "service"
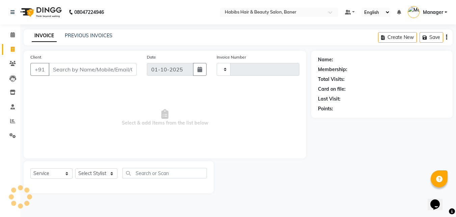
type input "4089"
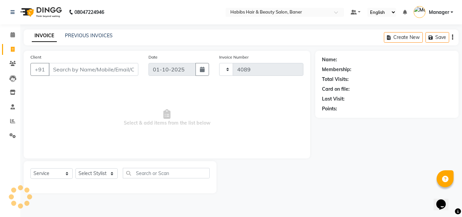
select select "5356"
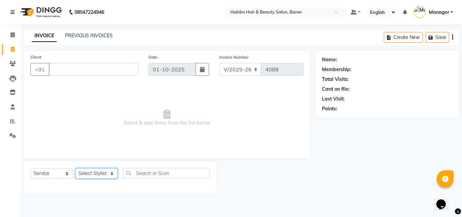
click at [101, 173] on select "Select Stylist Admin Manager [PERSON_NAME] [PERSON_NAME] Ram [PERSON_NAME] [PER…" at bounding box center [96, 173] width 42 height 10
select select "90441"
click at [75, 168] on select "Select Stylist Admin Manager [PERSON_NAME] [PERSON_NAME] Ram [PERSON_NAME] [PER…" at bounding box center [96, 173] width 42 height 10
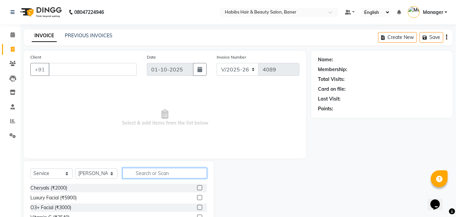
click at [141, 174] on input "text" at bounding box center [165, 173] width 84 height 10
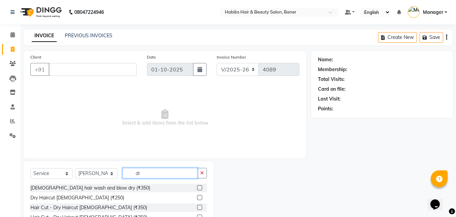
type input "dr"
click at [197, 196] on label at bounding box center [199, 197] width 5 height 5
click at [197, 196] on input "checkbox" at bounding box center [199, 197] width 4 height 4
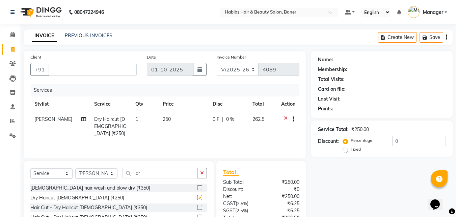
checkbox input "false"
click at [234, 100] on th "Disc" at bounding box center [229, 103] width 40 height 15
click at [218, 117] on div "0 F | 0 %" at bounding box center [229, 119] width 32 height 7
select select "90441"
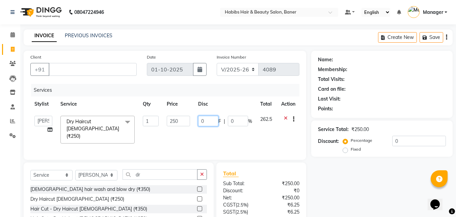
click at [215, 119] on input "0" at bounding box center [208, 121] width 20 height 10
type input "11"
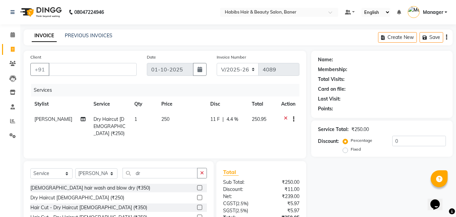
click at [228, 102] on th "Disc" at bounding box center [227, 103] width 42 height 15
click at [211, 122] on span "11 F" at bounding box center [214, 119] width 9 height 7
select select "90441"
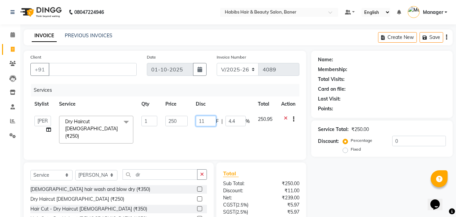
click at [214, 120] on input "11" at bounding box center [206, 121] width 20 height 10
type input "11.5"
click at [212, 131] on td "11.5 F | 4.4 %" at bounding box center [223, 129] width 62 height 36
select select "90441"
click at [145, 170] on input "dr" at bounding box center [160, 174] width 75 height 10
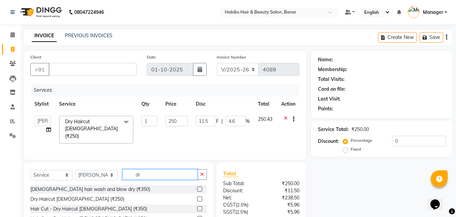
type input "d"
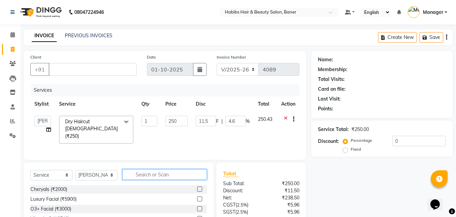
type input "b"
click at [285, 117] on icon at bounding box center [286, 120] width 4 height 8
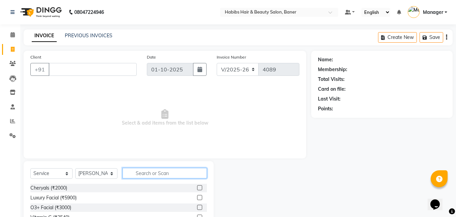
click at [178, 175] on input "text" at bounding box center [165, 173] width 84 height 10
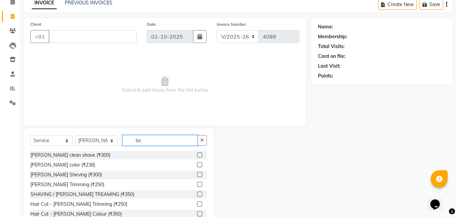
scroll to position [34, 0]
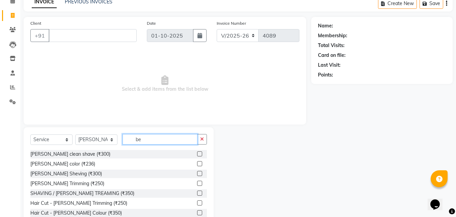
type input "be"
click at [197, 173] on label at bounding box center [199, 173] width 5 height 5
click at [197, 173] on input "checkbox" at bounding box center [199, 173] width 4 height 4
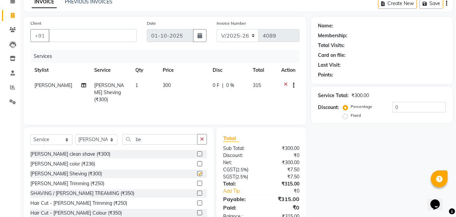
checkbox input "false"
click at [155, 138] on input "be" at bounding box center [160, 139] width 75 height 10
type input "b"
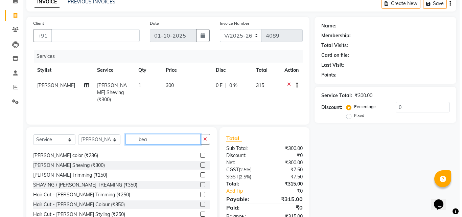
scroll to position [11, 0]
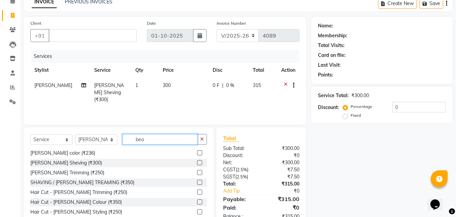
type input "bea"
click at [197, 201] on label at bounding box center [199, 201] width 5 height 5
click at [197, 201] on input "checkbox" at bounding box center [199, 202] width 4 height 4
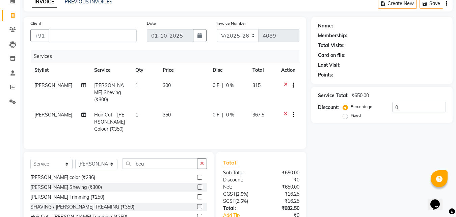
checkbox input "false"
click at [127, 40] on input "Client" at bounding box center [93, 35] width 88 height 13
type input "9908677877"
click at [126, 40] on button "Add Client" at bounding box center [119, 35] width 35 height 13
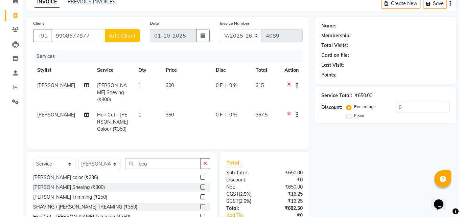
select select "22"
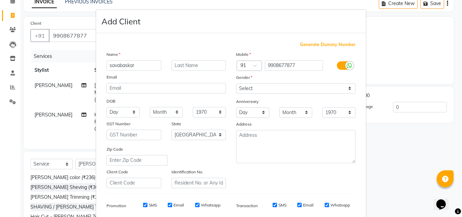
click at [114, 66] on input "savabaskar" at bounding box center [133, 65] width 55 height 10
click at [112, 66] on input "savabaskar" at bounding box center [133, 65] width 55 height 10
type input "sevabaskar"
click at [298, 87] on select "Select [DEMOGRAPHIC_DATA] [DEMOGRAPHIC_DATA] Other Prefer Not To Say" at bounding box center [295, 88] width 119 height 10
select select "[DEMOGRAPHIC_DATA]"
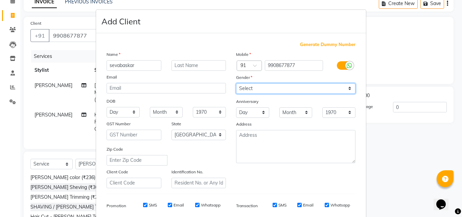
click at [236, 83] on select "Select [DEMOGRAPHIC_DATA] [DEMOGRAPHIC_DATA] Other Prefer Not To Say" at bounding box center [295, 88] width 119 height 10
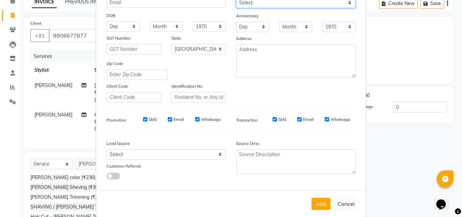
scroll to position [95, 0]
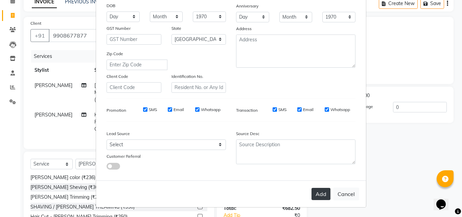
click at [321, 192] on button "Add" at bounding box center [320, 194] width 19 height 12
click at [320, 194] on button "Add" at bounding box center [320, 194] width 19 height 12
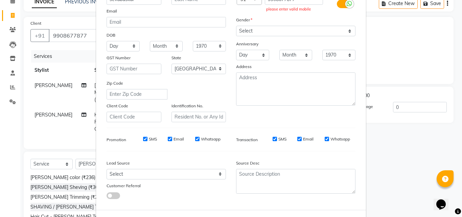
scroll to position [0, 0]
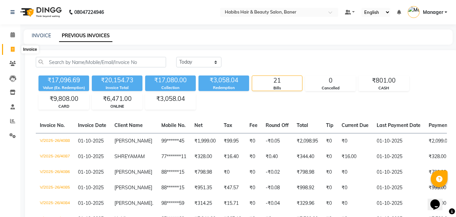
click at [10, 48] on span at bounding box center [13, 50] width 12 height 8
select select "service"
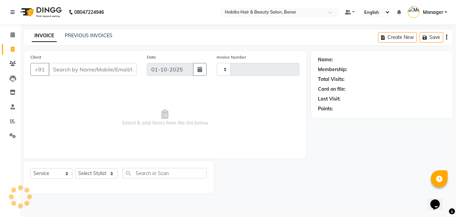
type input "4089"
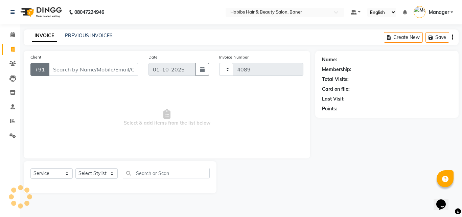
select select "5356"
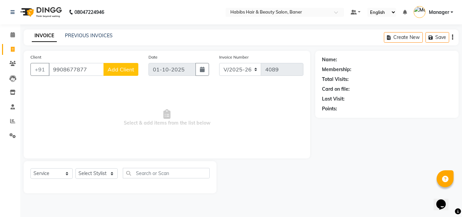
type input "9908677877"
click at [113, 69] on span "Add Client" at bounding box center [120, 69] width 27 height 7
select select "22"
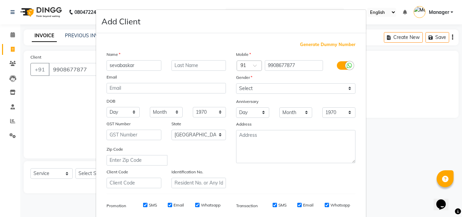
type input "sevabaskar"
click at [261, 85] on select "Select [DEMOGRAPHIC_DATA] [DEMOGRAPHIC_DATA] Other Prefer Not To Say" at bounding box center [295, 88] width 119 height 10
select select "[DEMOGRAPHIC_DATA]"
click at [236, 83] on select "Select [DEMOGRAPHIC_DATA] [DEMOGRAPHIC_DATA] Other Prefer Not To Say" at bounding box center [295, 88] width 119 height 10
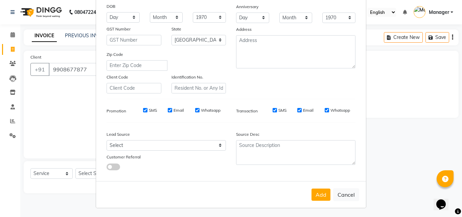
scroll to position [95, 0]
click at [317, 190] on button "Add" at bounding box center [320, 194] width 19 height 12
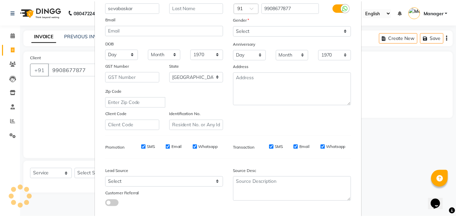
scroll to position [0, 0]
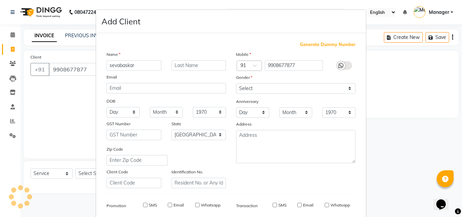
type input "99******77"
select select
select select "null"
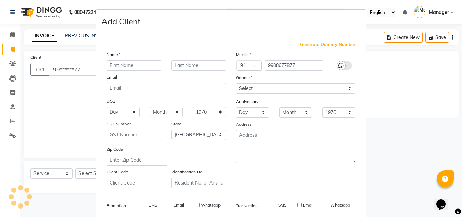
select select
checkbox input "false"
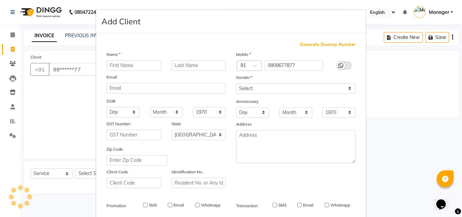
checkbox input "false"
select select "1: Object"
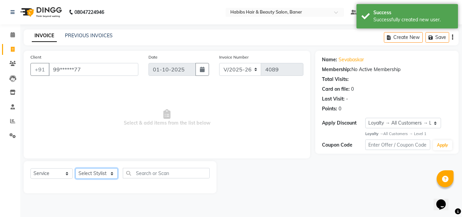
click at [84, 176] on select "Select Stylist Admin Manager [PERSON_NAME] [PERSON_NAME] Ram [PERSON_NAME] [PER…" at bounding box center [96, 173] width 42 height 10
select select "90441"
click at [75, 168] on select "Select Stylist Admin Manager [PERSON_NAME] [PERSON_NAME] Ram [PERSON_NAME] [PER…" at bounding box center [96, 173] width 42 height 10
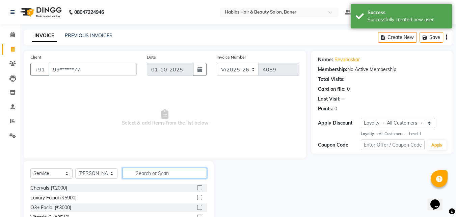
click at [144, 175] on input "text" at bounding box center [165, 173] width 84 height 10
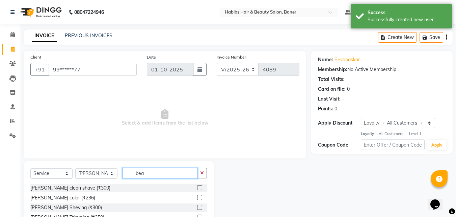
type input "bea"
click at [197, 204] on label at bounding box center [199, 206] width 5 height 5
click at [197, 205] on input "checkbox" at bounding box center [199, 207] width 4 height 4
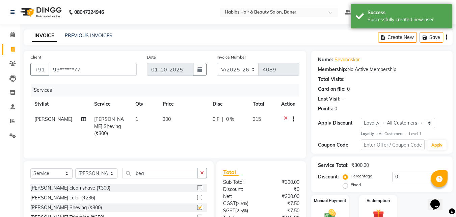
checkbox input "false"
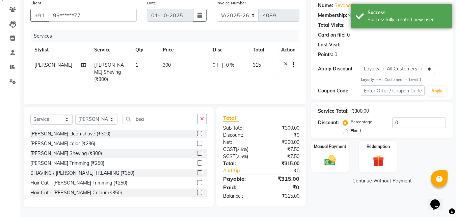
click at [197, 192] on label at bounding box center [199, 192] width 5 height 5
click at [197, 192] on input "checkbox" at bounding box center [199, 192] width 4 height 4
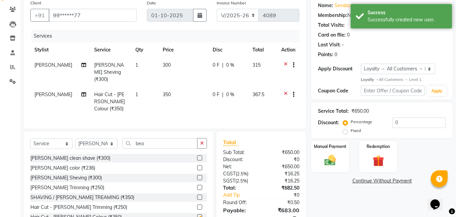
checkbox input "false"
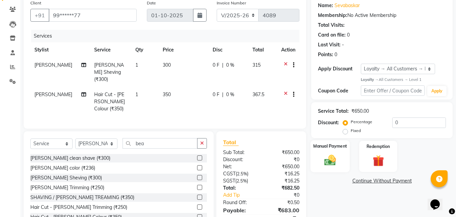
click at [330, 150] on div "Manual Payment" at bounding box center [331, 156] width 40 height 32
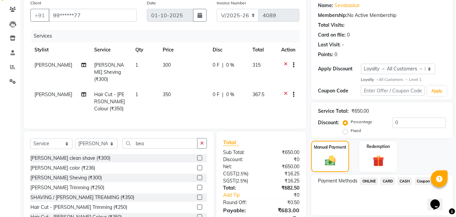
scroll to position [83, 0]
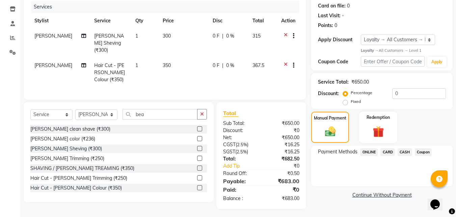
click at [389, 149] on span "CARD" at bounding box center [388, 152] width 15 height 8
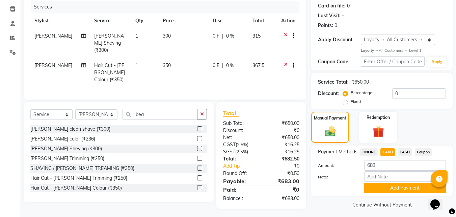
scroll to position [86, 0]
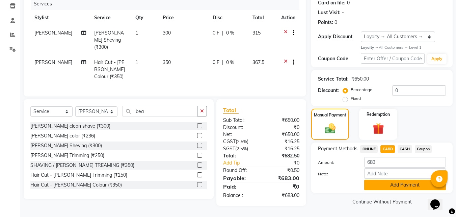
click at [378, 180] on button "Add Payment" at bounding box center [406, 184] width 82 height 10
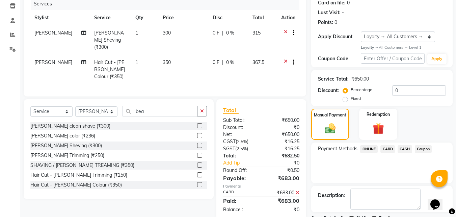
scroll to position [138, 0]
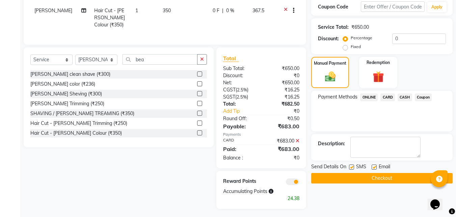
click at [399, 178] on button "Checkout" at bounding box center [383, 178] width 142 height 10
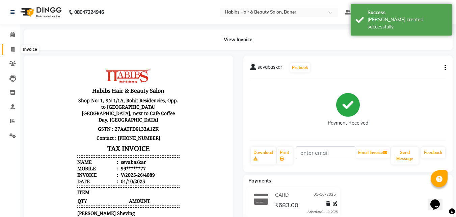
drag, startPoint x: 12, startPoint y: 50, endPoint x: 19, endPoint y: 39, distance: 12.9
click at [11, 50] on icon at bounding box center [13, 49] width 4 height 5
select select "service"
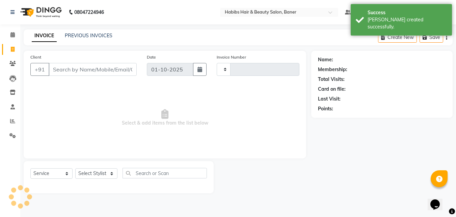
type input "4090"
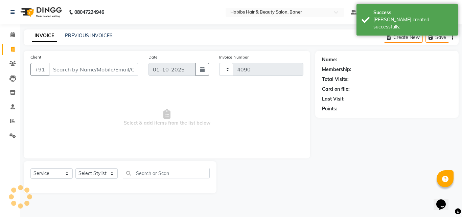
select select "5356"
